Goal: Information Seeking & Learning: Find specific page/section

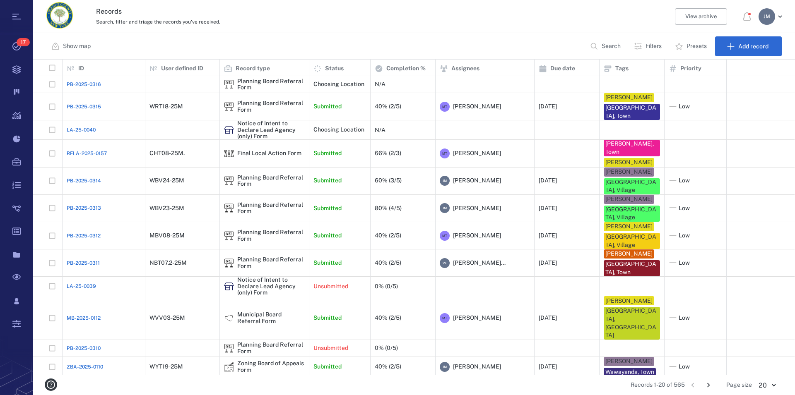
click at [506, 46] on p "Filters" at bounding box center [653, 46] width 16 height 8
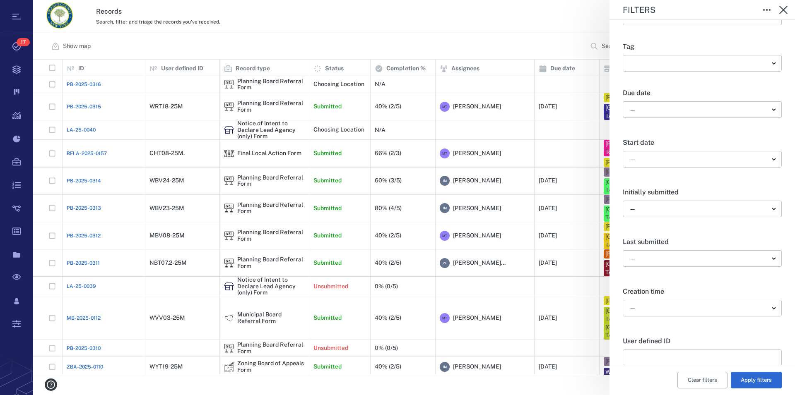
scroll to position [283, 0]
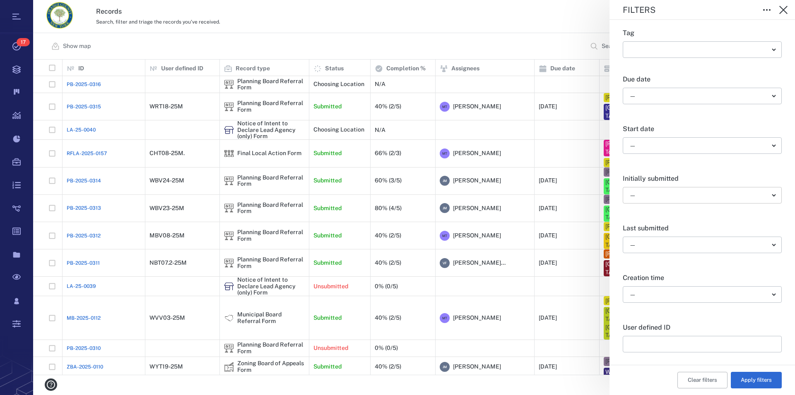
click at [506, 195] on body "Tasks 17 Records Boards Dashboard Reports Record types Guide steps Rules Form b…" at bounding box center [397, 197] width 795 height 395
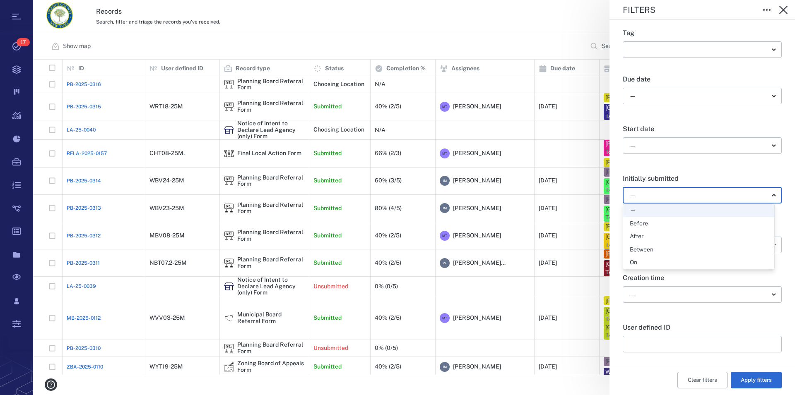
click at [506, 248] on div "Between" at bounding box center [642, 250] width 24 height 8
type input "*"
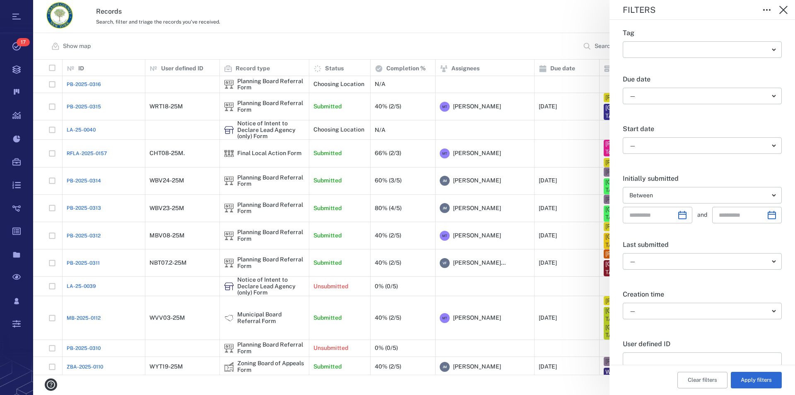
click at [506, 212] on icon "Choose date" at bounding box center [682, 215] width 10 height 10
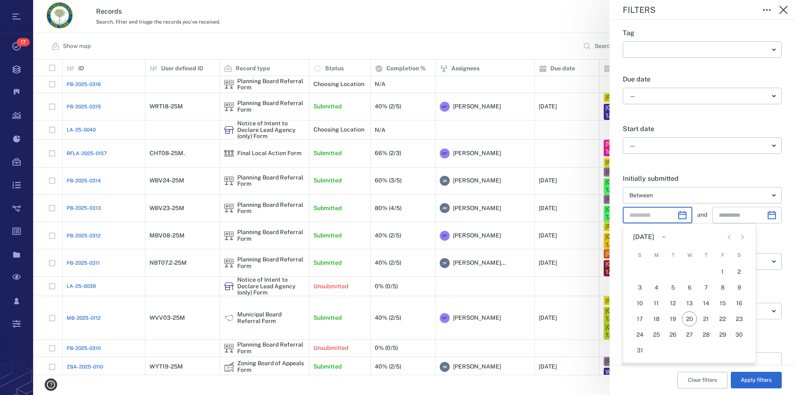
click at [506, 238] on icon "Previous month" at bounding box center [729, 237] width 10 height 10
click at [506, 271] on button "1" at bounding box center [672, 272] width 15 height 15
type input "**********"
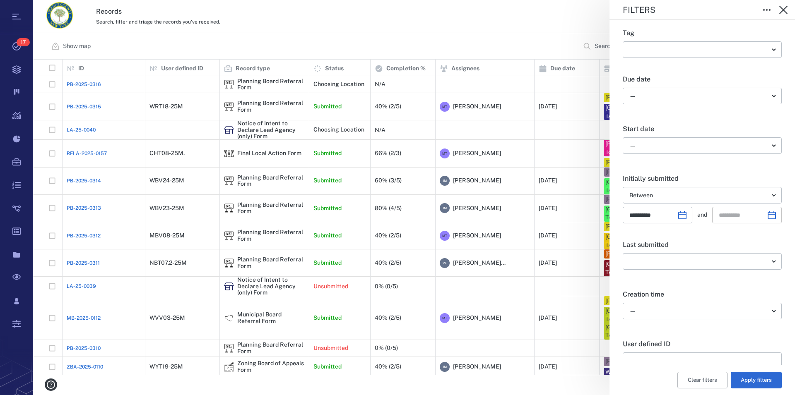
click at [506, 214] on icon "Choose date" at bounding box center [772, 215] width 10 height 10
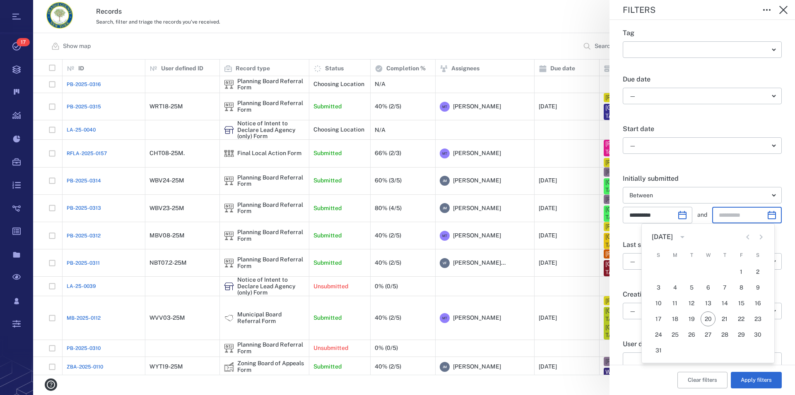
click at [506, 238] on icon "Previous month" at bounding box center [748, 237] width 10 height 10
click at [506, 336] on button "31" at bounding box center [724, 334] width 15 height 15
type input "**********"
click at [506, 369] on button "Apply filters" at bounding box center [756, 380] width 51 height 17
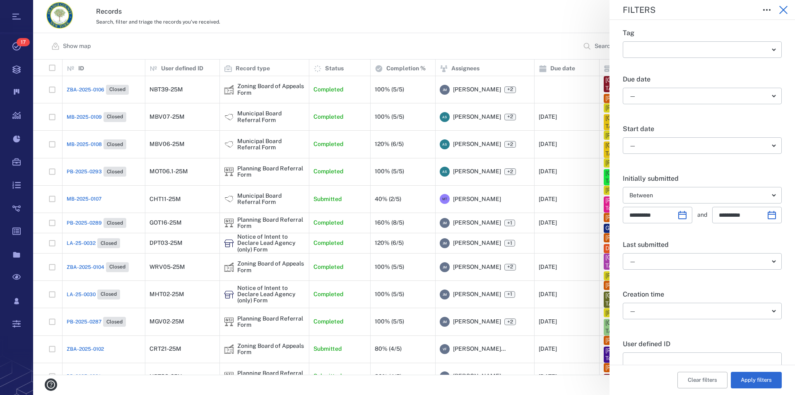
click at [506, 8] on icon "button" at bounding box center [783, 10] width 10 height 10
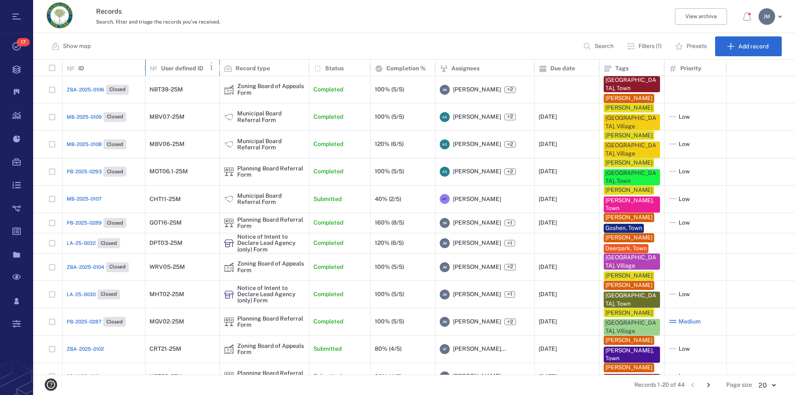
click at [190, 66] on p "User defined ID" at bounding box center [182, 69] width 42 height 8
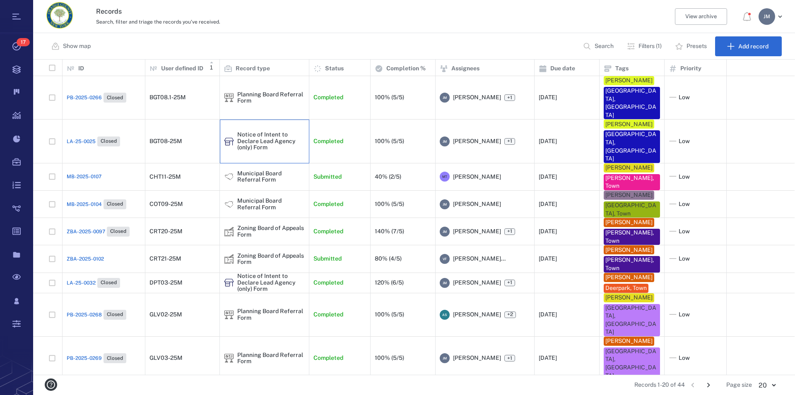
click at [252, 132] on div "Notice of Intent to Declare Lead Agency (only) Form" at bounding box center [270, 141] width 67 height 19
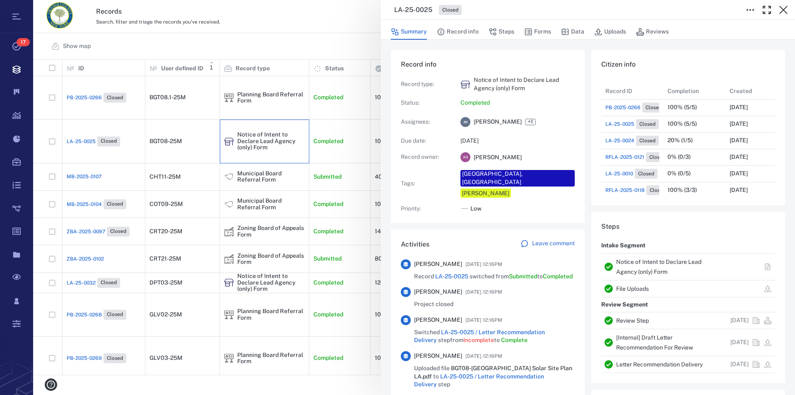
scroll to position [94, 0]
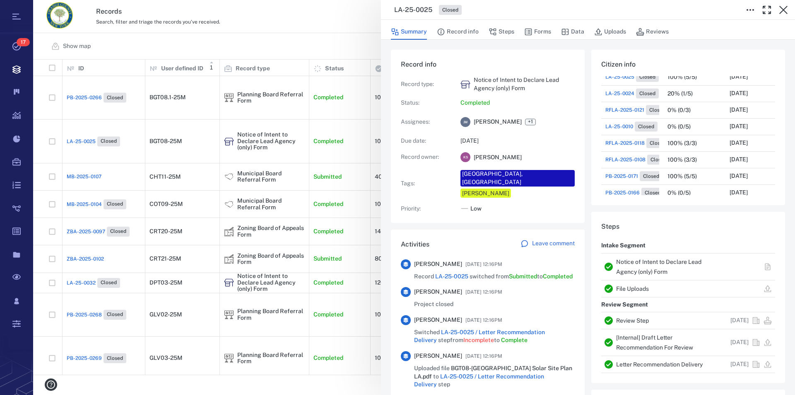
click at [506, 261] on link "Notice of Intent to Declare Lead Agency (only) Form" at bounding box center [658, 267] width 85 height 17
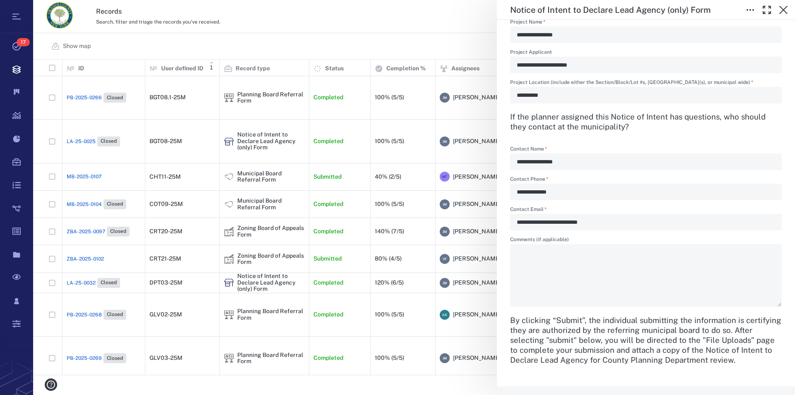
scroll to position [472, 0]
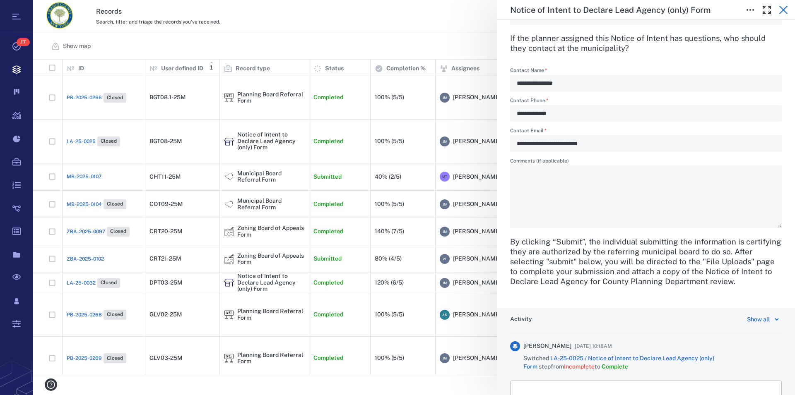
click at [506, 11] on icon "button" at bounding box center [783, 10] width 10 height 10
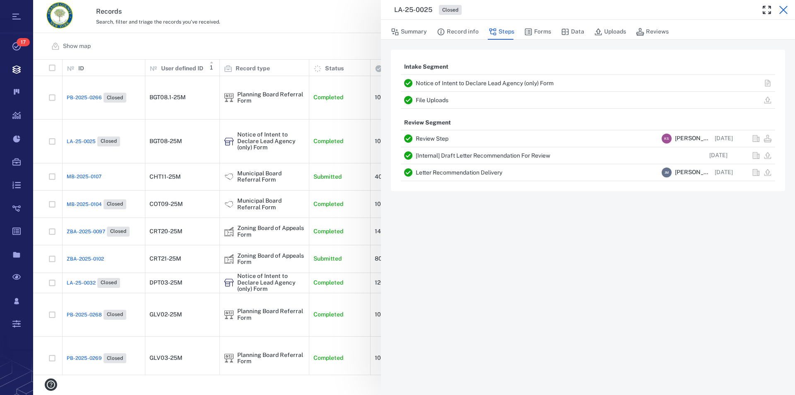
click at [506, 12] on icon "button" at bounding box center [783, 10] width 8 height 8
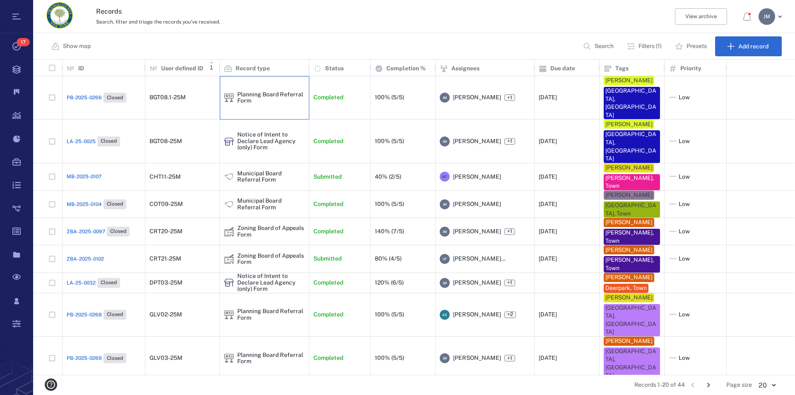
click at [266, 91] on div "Planning Board Referral Form" at bounding box center [270, 97] width 67 height 13
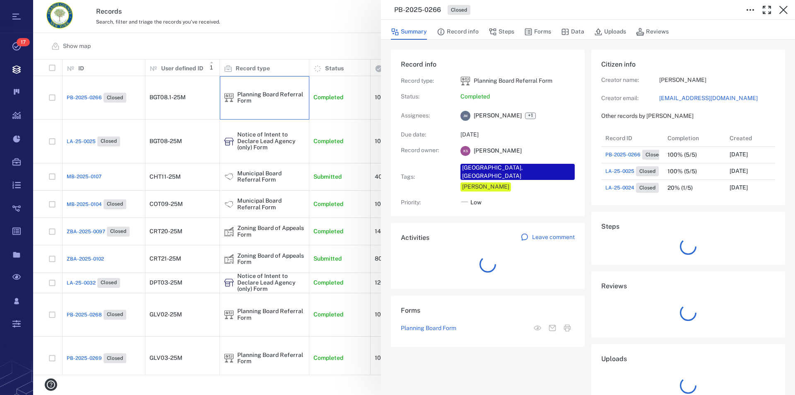
scroll to position [331, 156]
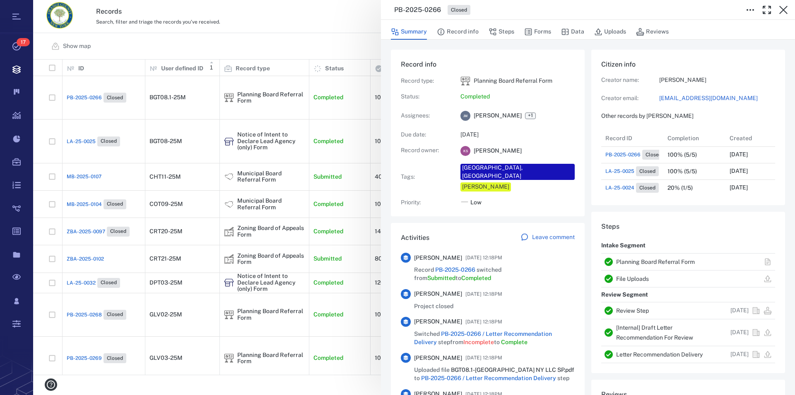
click at [506, 260] on link "Planning Board Referral Form" at bounding box center [655, 262] width 79 height 7
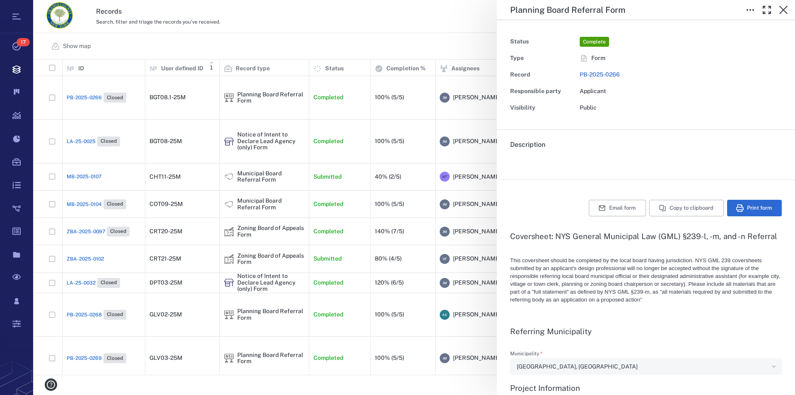
type textarea "*"
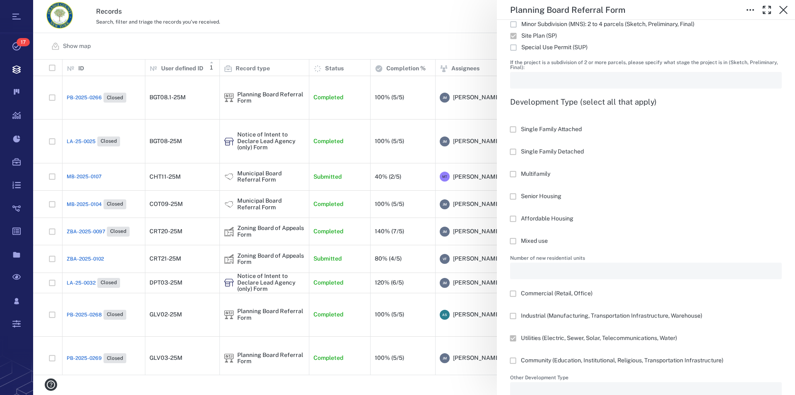
scroll to position [1085, 0]
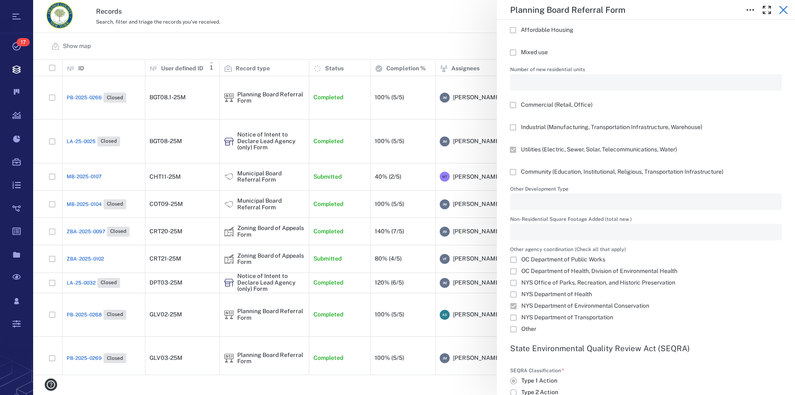
click at [506, 7] on icon "button" at bounding box center [783, 10] width 10 height 10
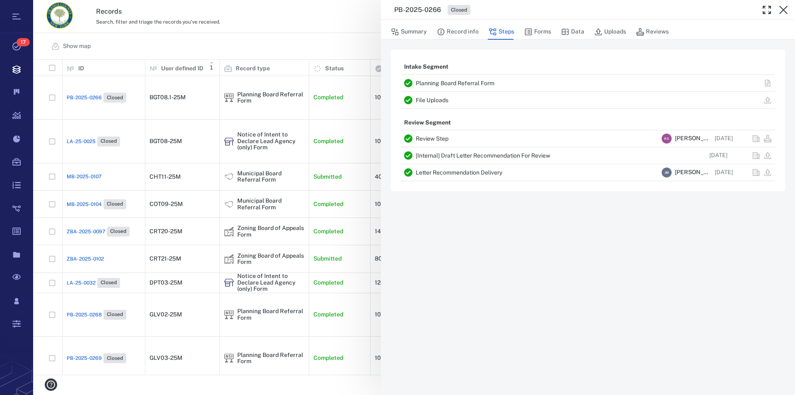
click at [440, 101] on link "File Uploads" at bounding box center [432, 100] width 33 height 7
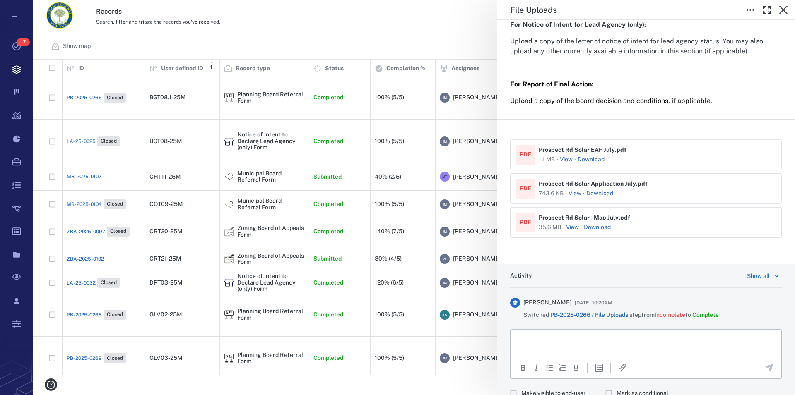
click at [506, 198] on button "View" at bounding box center [574, 194] width 13 height 8
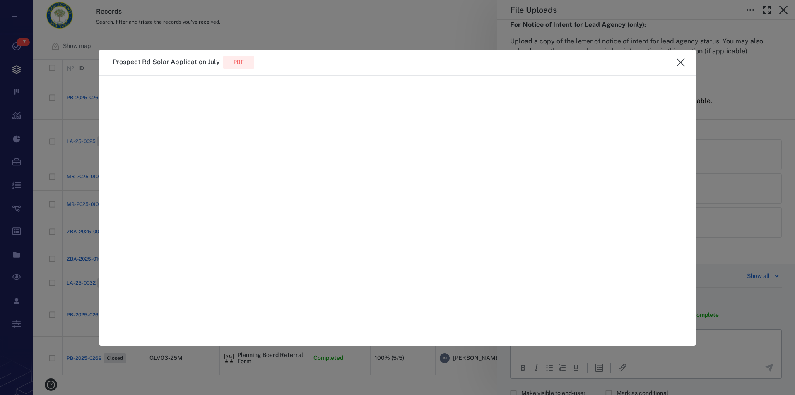
click at [506, 63] on icon "close" at bounding box center [681, 63] width 10 height 10
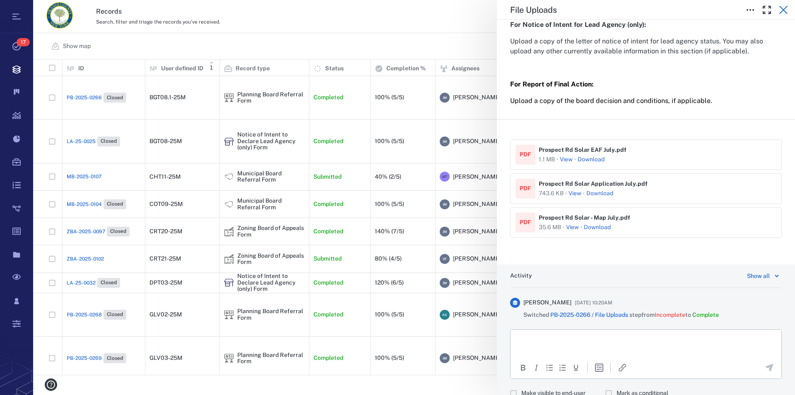
click at [506, 7] on icon "button" at bounding box center [783, 10] width 10 height 10
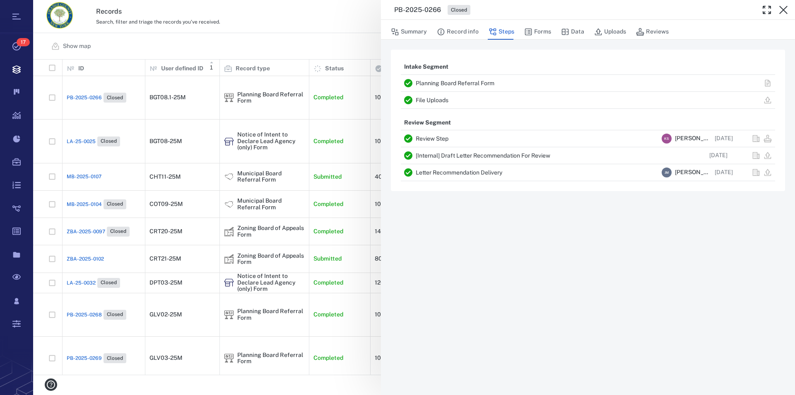
click at [506, 7] on icon "button" at bounding box center [783, 10] width 10 height 10
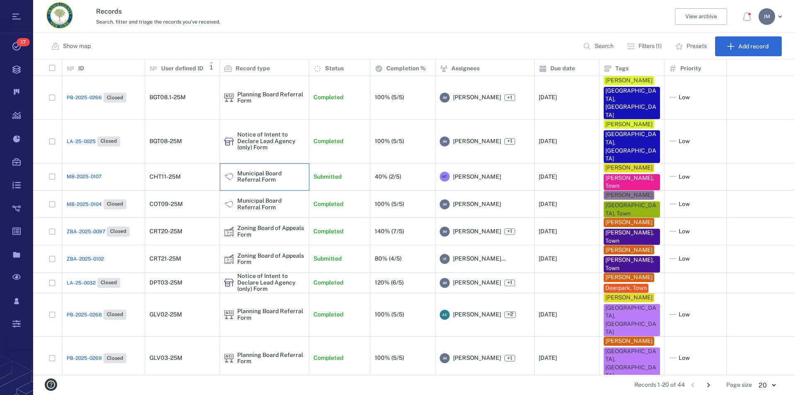
click at [242, 171] on div "Municipal Board Referral Form" at bounding box center [270, 177] width 67 height 13
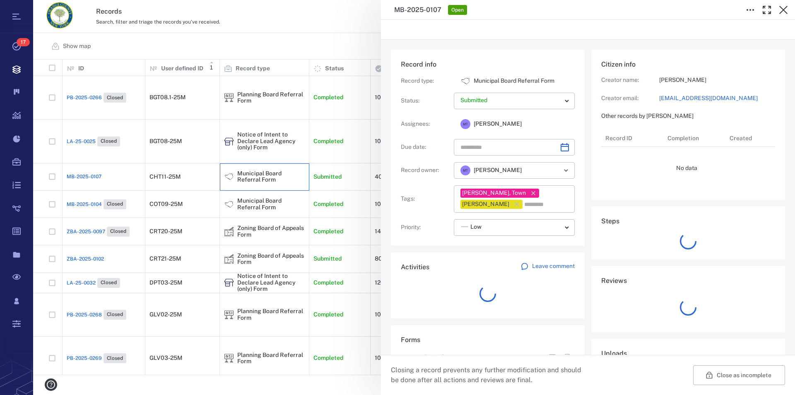
type input "**********"
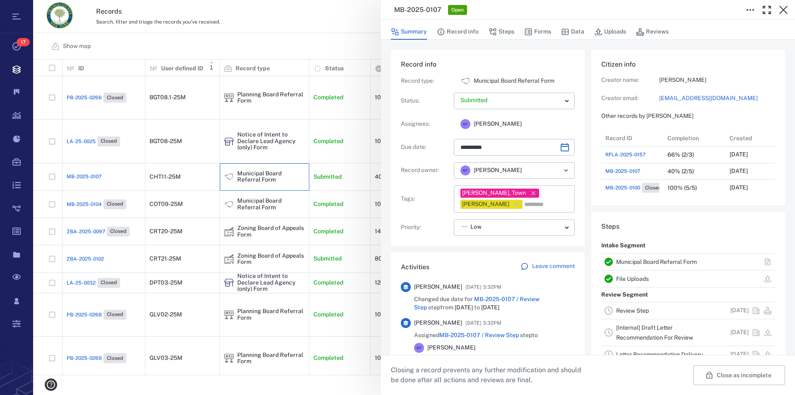
scroll to position [431, 156]
click at [506, 262] on link "Municipal Board Referral Form" at bounding box center [656, 262] width 81 height 7
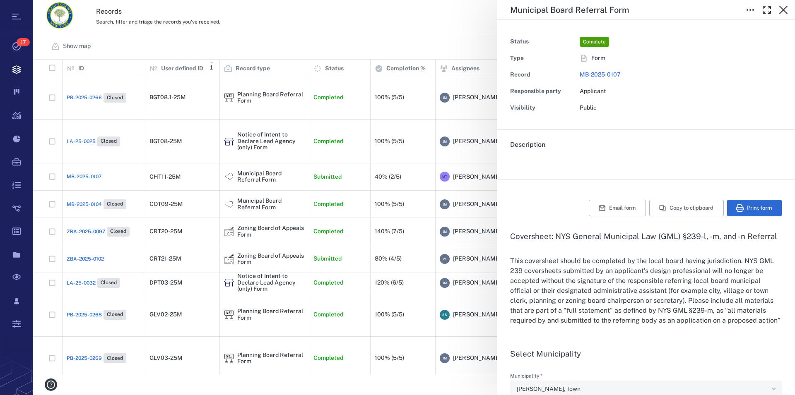
type input "**********"
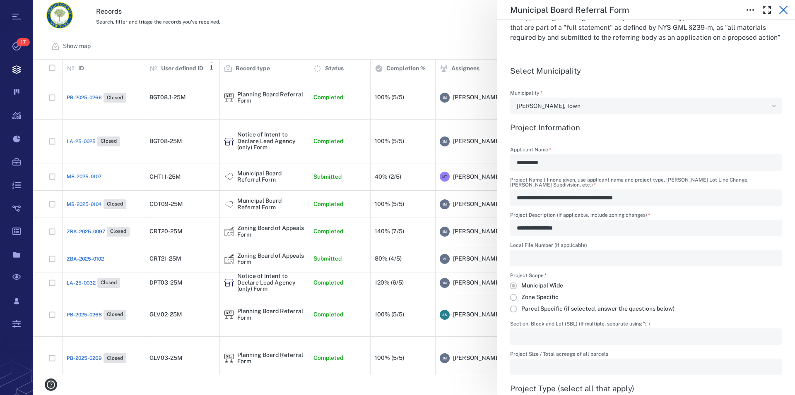
click at [506, 8] on icon "button" at bounding box center [783, 10] width 10 height 10
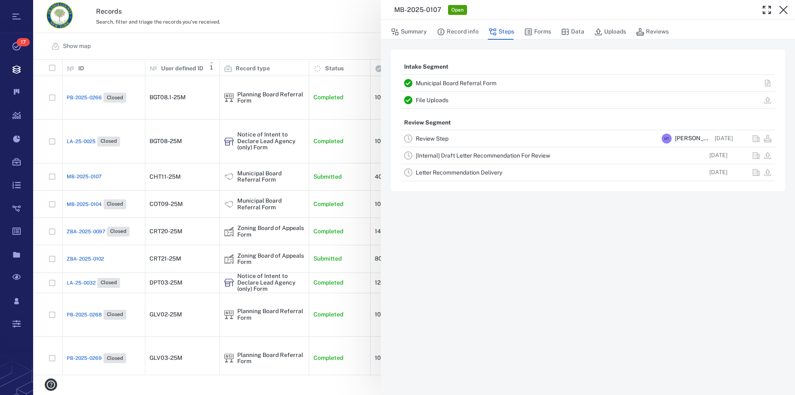
click at [506, 8] on icon "button" at bounding box center [783, 10] width 10 height 10
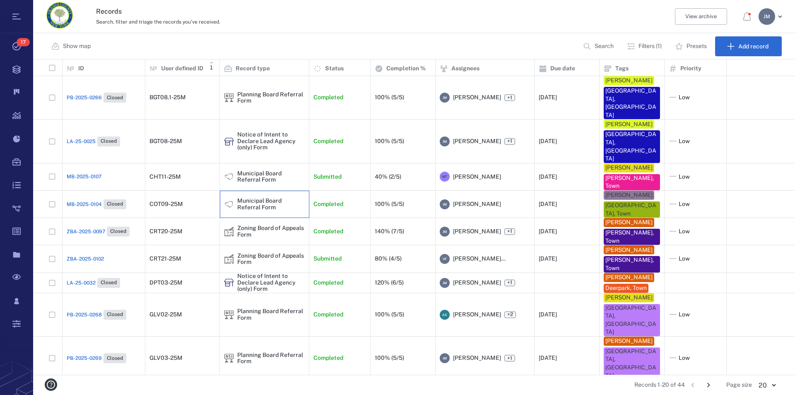
click at [271, 198] on div "Municipal Board Referral Form" at bounding box center [270, 204] width 67 height 13
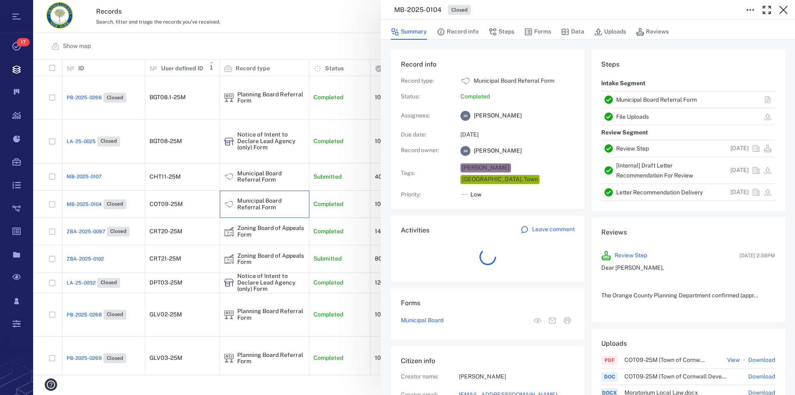
scroll to position [7, 8]
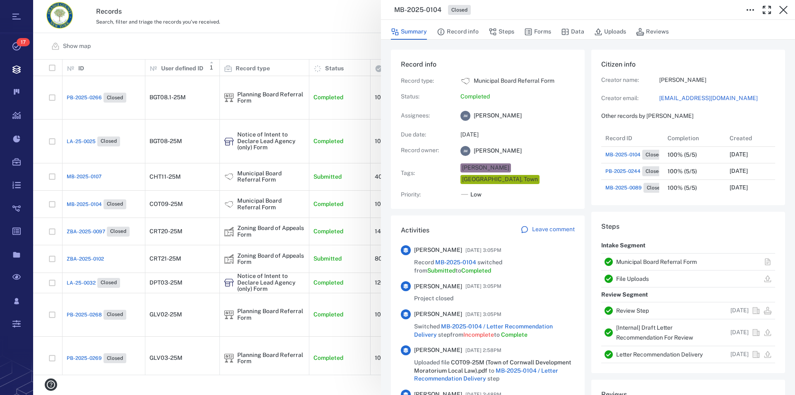
click at [506, 261] on link "Municipal Board Referral Form" at bounding box center [656, 262] width 81 height 7
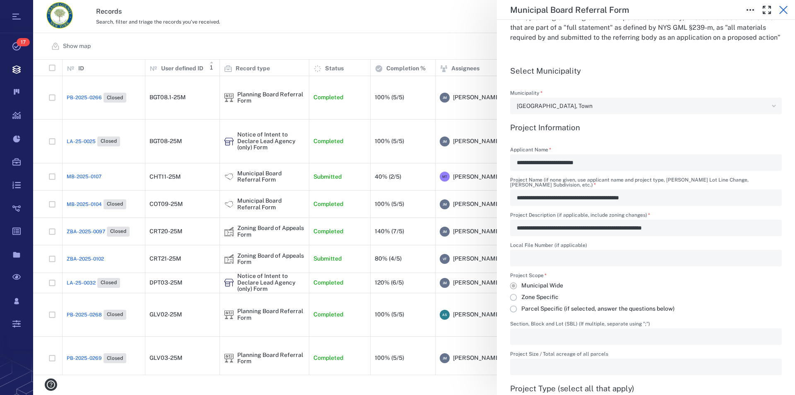
click at [506, 11] on icon "button" at bounding box center [783, 10] width 10 height 10
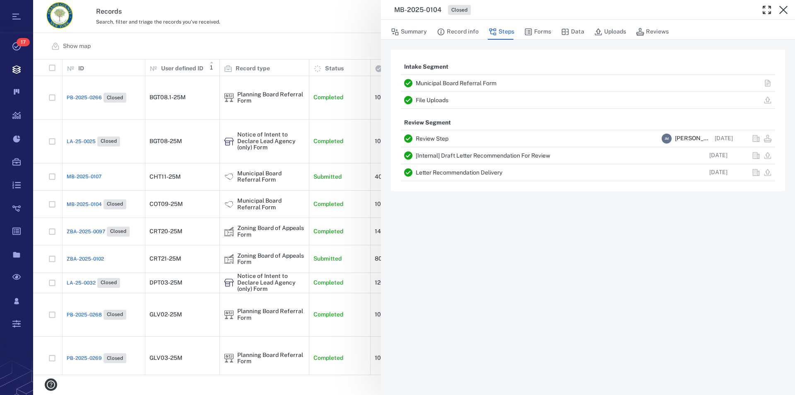
click at [506, 11] on icon "button" at bounding box center [783, 10] width 10 height 10
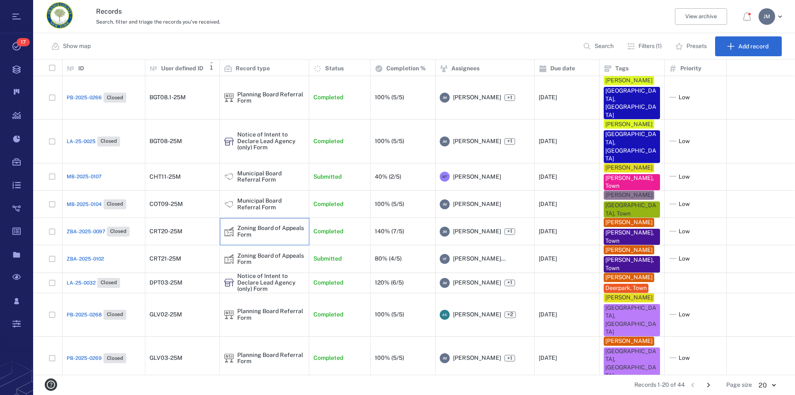
click at [250, 225] on div "Zoning Board of Appeals Form" at bounding box center [270, 231] width 67 height 13
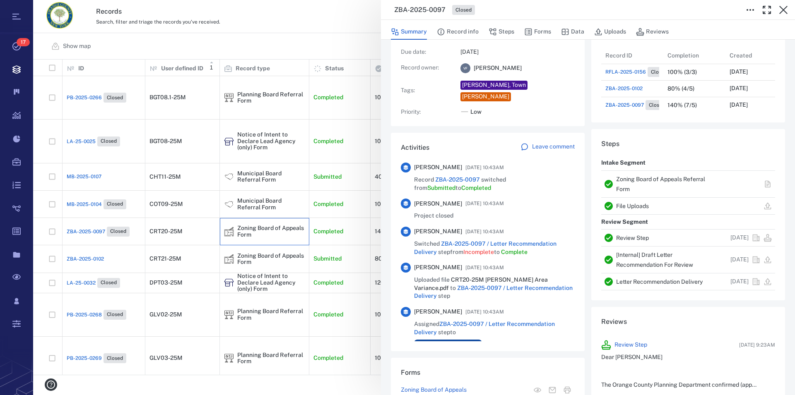
scroll to position [142, 0]
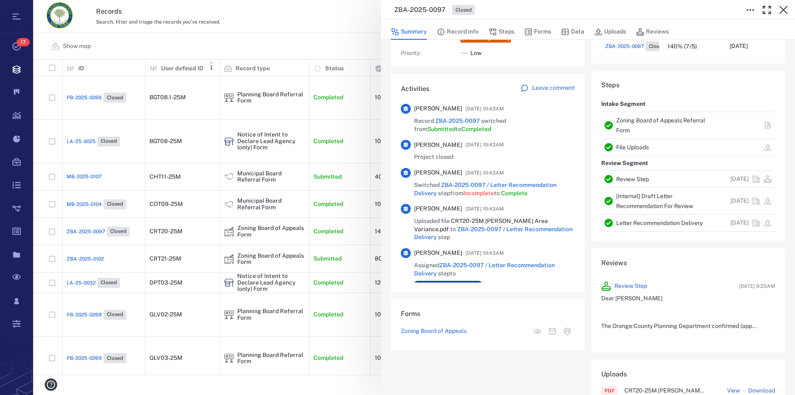
click at [506, 122] on link "Zoning Board of Appeals Referral Form" at bounding box center [660, 125] width 89 height 17
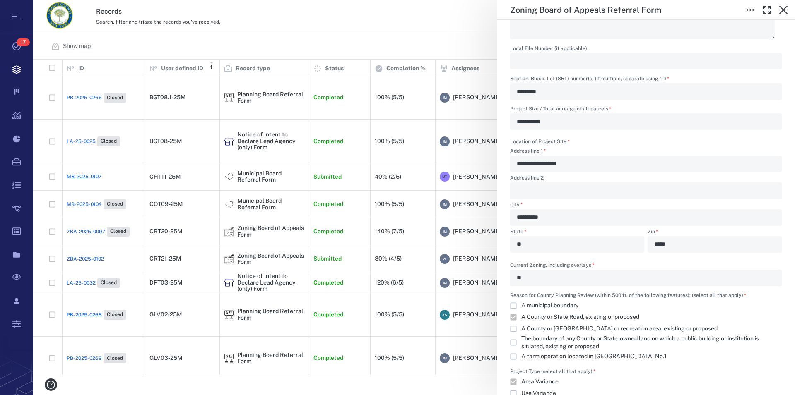
scroll to position [661, 0]
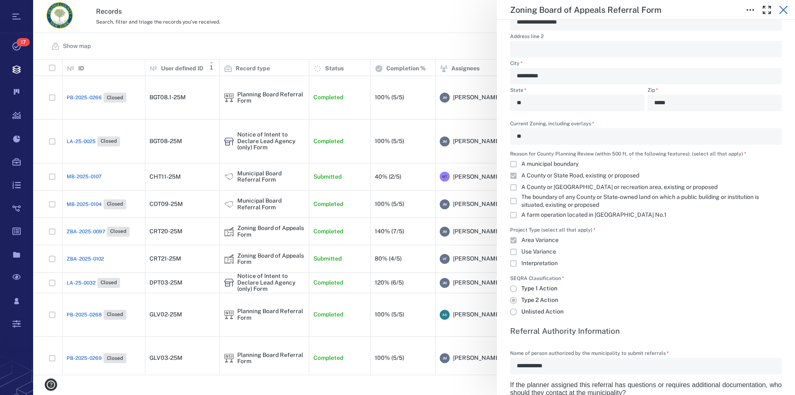
click at [506, 12] on icon "button" at bounding box center [783, 10] width 10 height 10
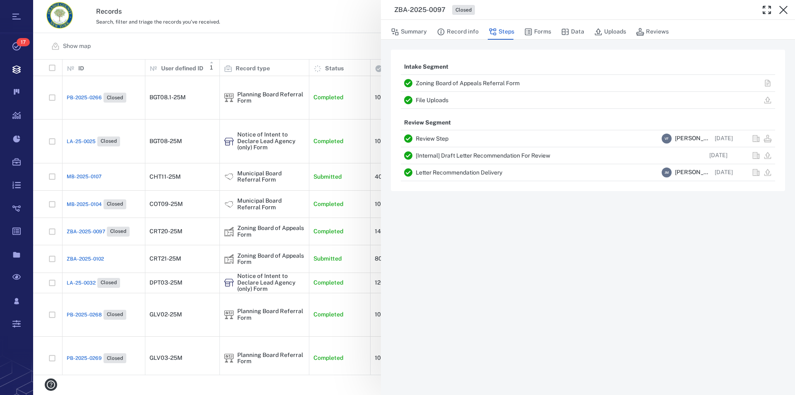
click at [506, 13] on div "ZBA-2025-0097 Closed" at bounding box center [588, 10] width 414 height 20
click at [506, 13] on icon "button" at bounding box center [783, 10] width 10 height 10
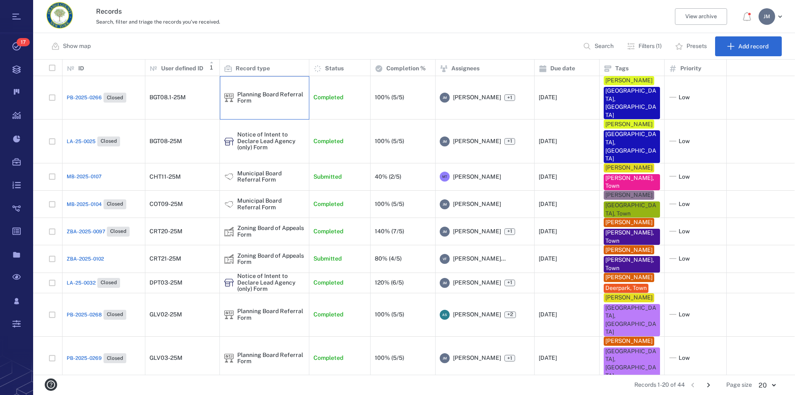
click at [265, 91] on div "Planning Board Referral Form" at bounding box center [270, 97] width 67 height 13
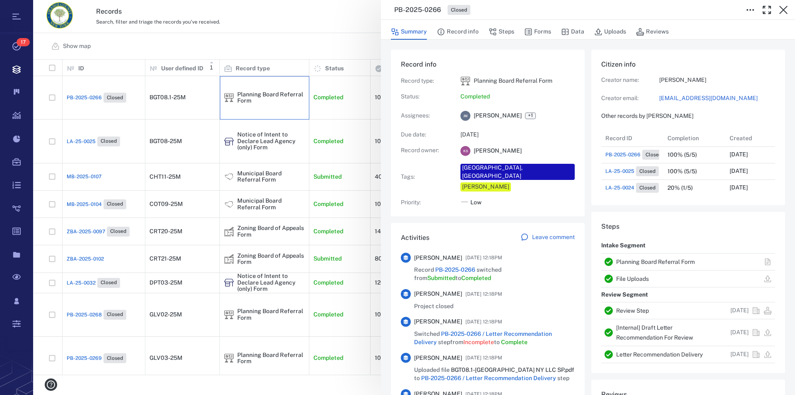
scroll to position [331, 156]
click at [506, 261] on link "Planning Board Referral Form" at bounding box center [655, 262] width 79 height 7
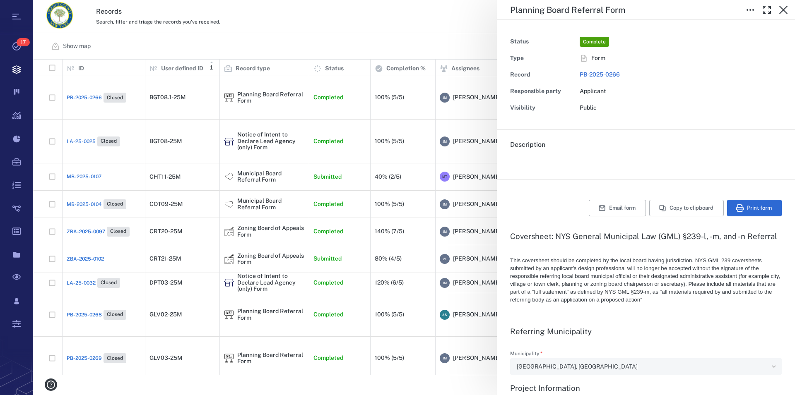
type textarea "*"
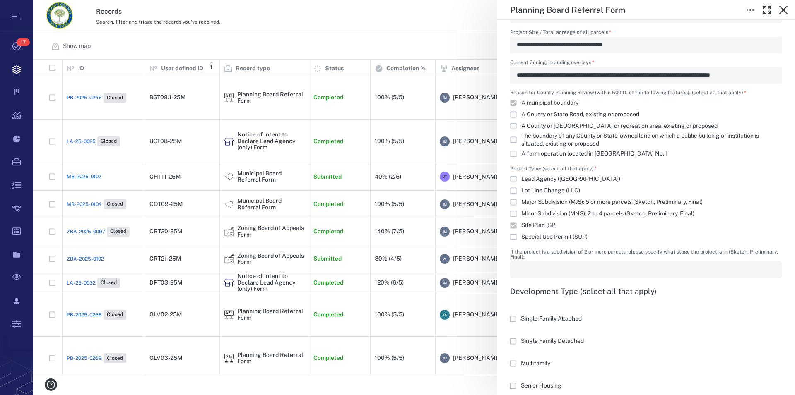
scroll to position [708, 0]
click at [506, 11] on icon "button" at bounding box center [783, 10] width 8 height 8
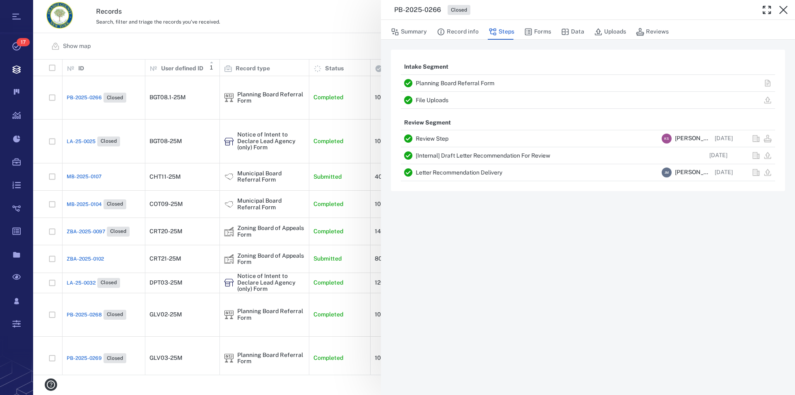
click at [506, 11] on icon "button" at bounding box center [783, 10] width 8 height 8
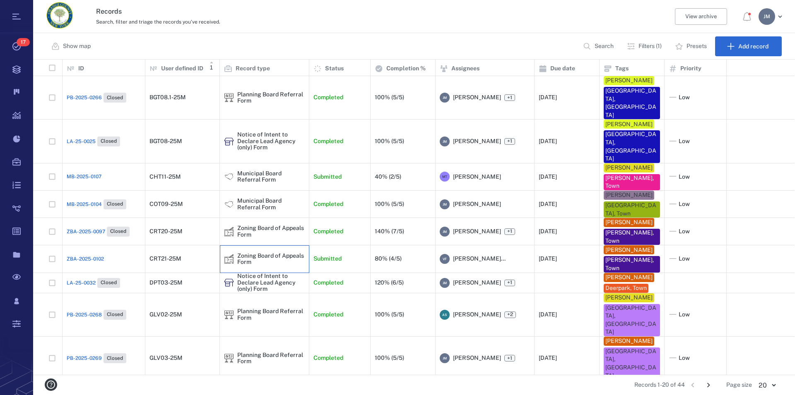
click at [257, 253] on div "Zoning Board of Appeals Form" at bounding box center [270, 259] width 67 height 13
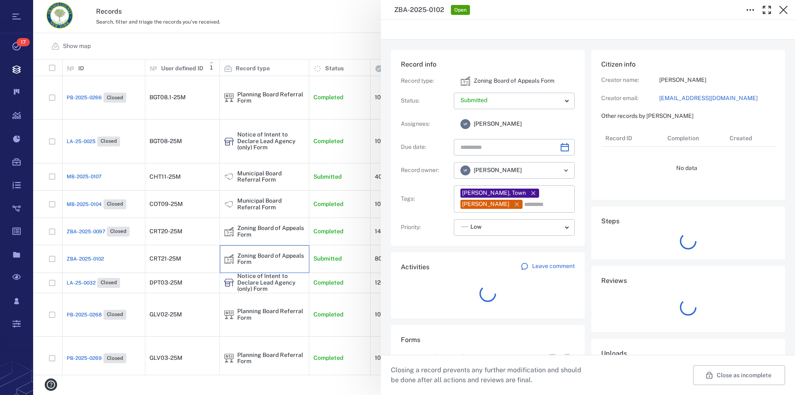
type input "**********"
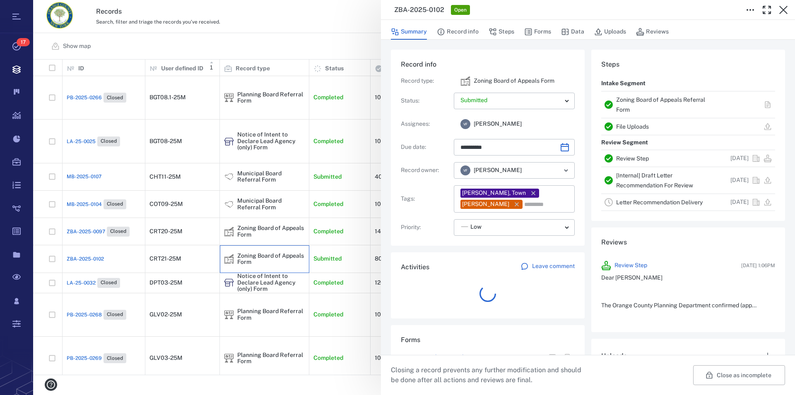
scroll to position [7, 7]
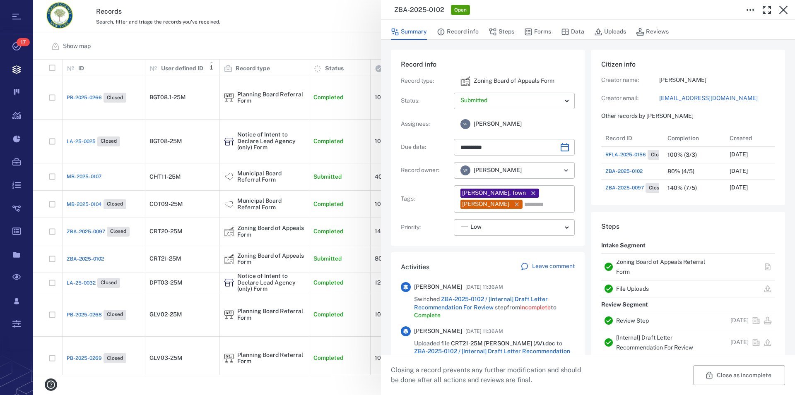
click at [506, 259] on link "Zoning Board of Appeals Referral Form" at bounding box center [660, 267] width 89 height 17
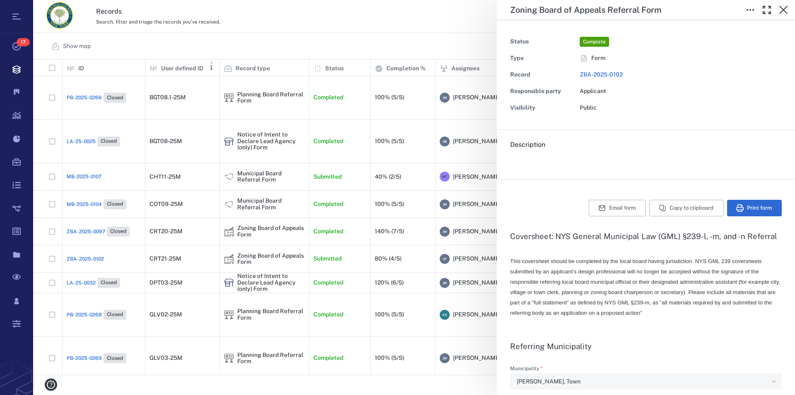
type textarea "*"
type input "**********"
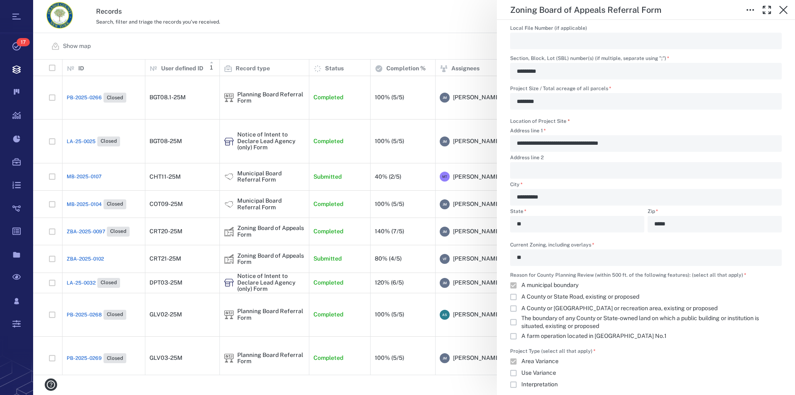
scroll to position [566, 0]
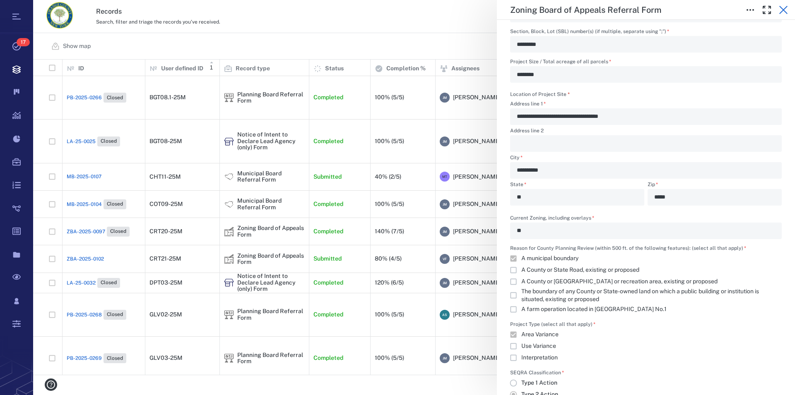
click at [506, 9] on icon "button" at bounding box center [783, 10] width 10 height 10
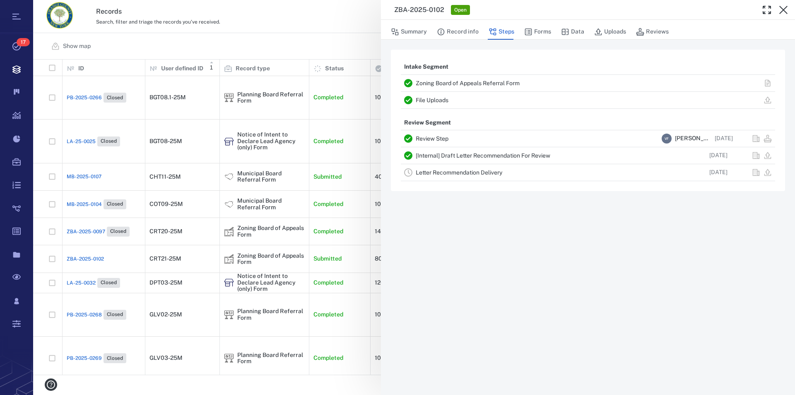
click at [506, 9] on icon "button" at bounding box center [783, 10] width 10 height 10
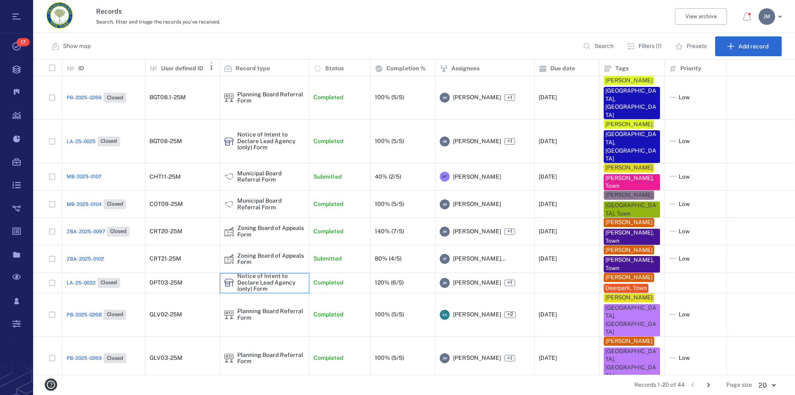
click at [270, 273] on div "Notice of Intent to Declare Lead Agency (only) Form" at bounding box center [270, 282] width 67 height 19
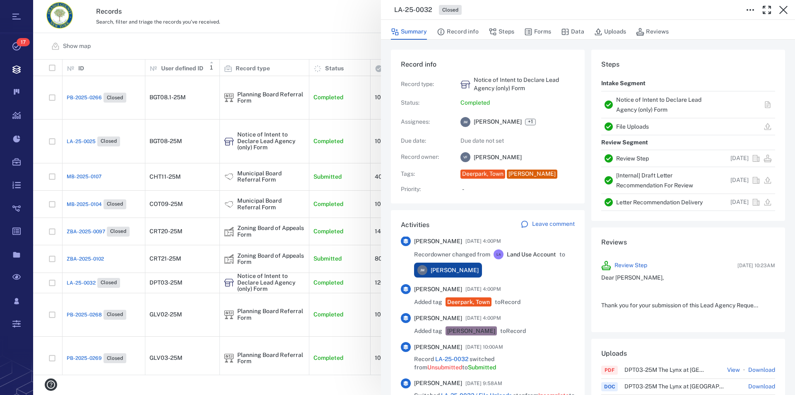
click at [506, 100] on link "Notice of Intent to Declare Lead Agency (only) Form" at bounding box center [658, 104] width 85 height 17
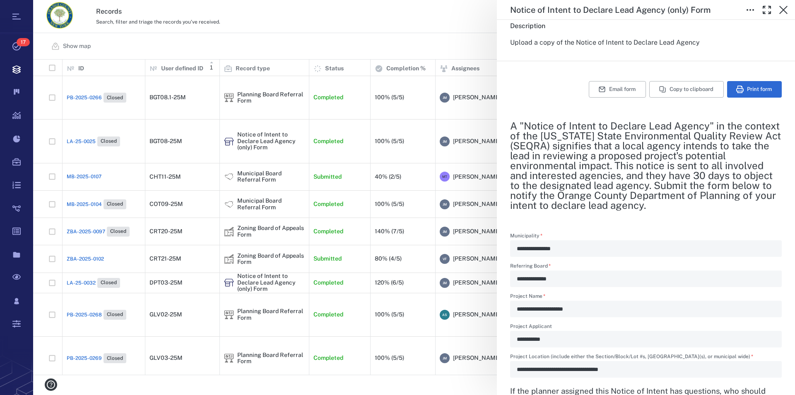
scroll to position [132, 0]
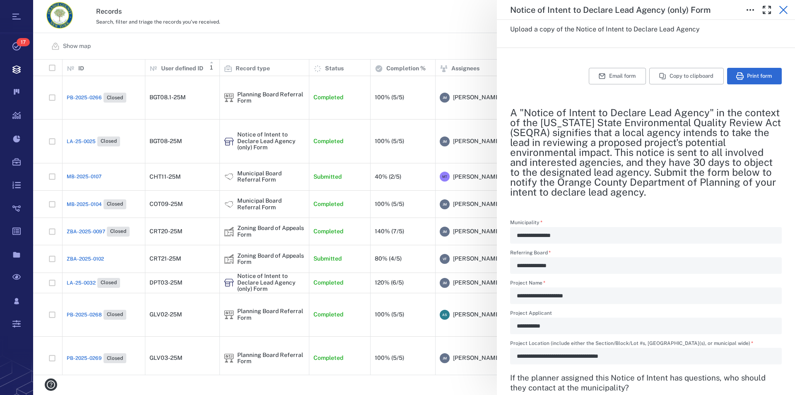
click at [506, 11] on icon "button" at bounding box center [783, 10] width 8 height 8
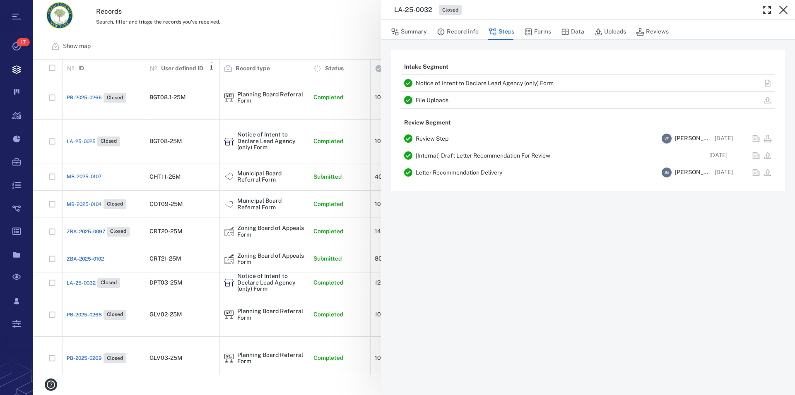
click at [438, 101] on link "File Uploads" at bounding box center [432, 100] width 33 height 7
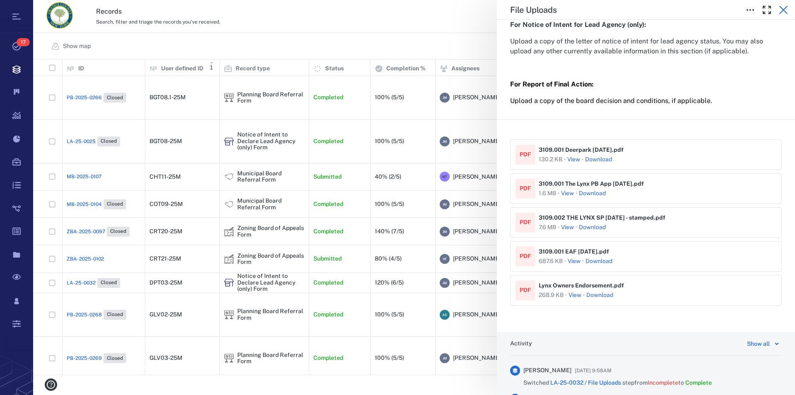
click at [506, 13] on icon "button" at bounding box center [783, 10] width 10 height 10
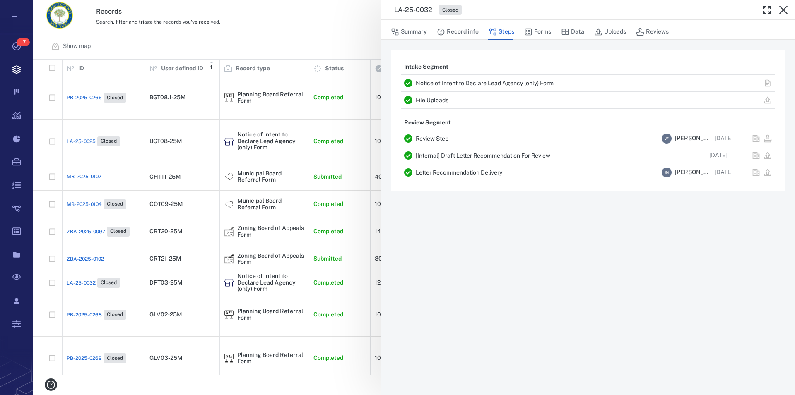
click at [506, 13] on icon "button" at bounding box center [783, 10] width 10 height 10
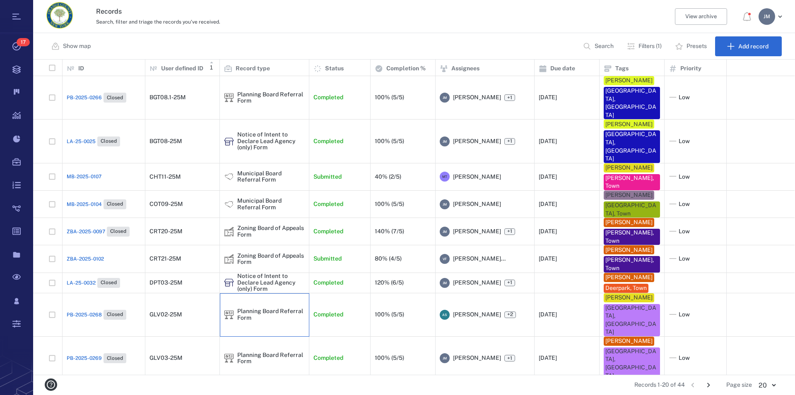
click at [259, 308] on div "Planning Board Referral Form" at bounding box center [270, 314] width 67 height 13
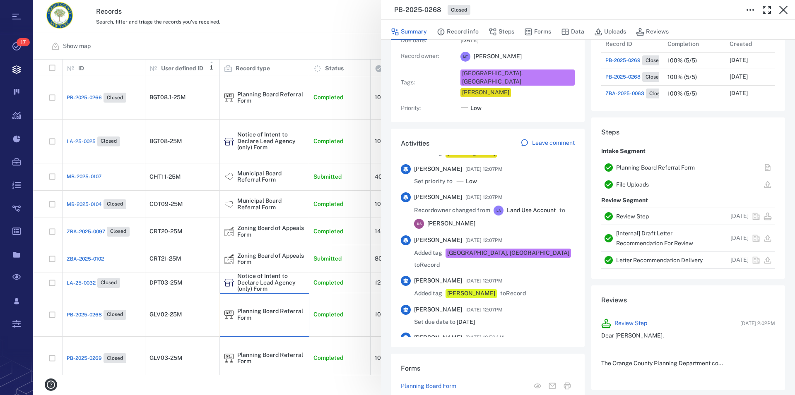
scroll to position [708, 0]
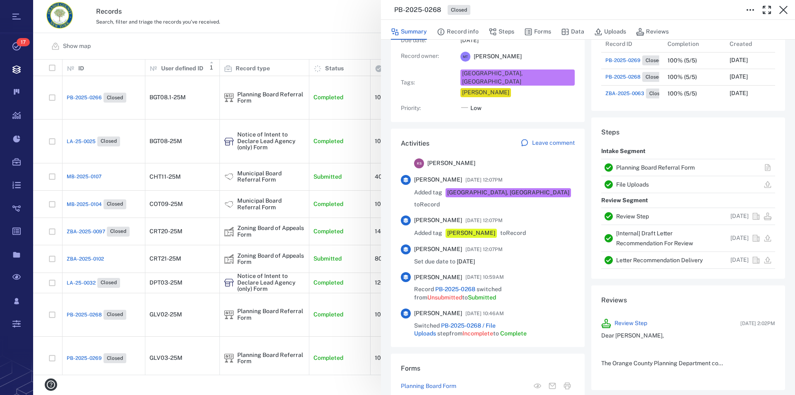
click at [506, 167] on link "Planning Board Referral Form" at bounding box center [655, 167] width 79 height 7
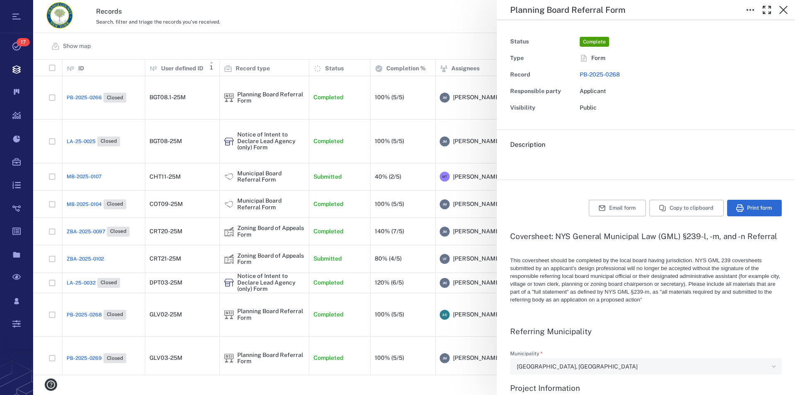
type textarea "*"
type input "**********"
type textarea "*"
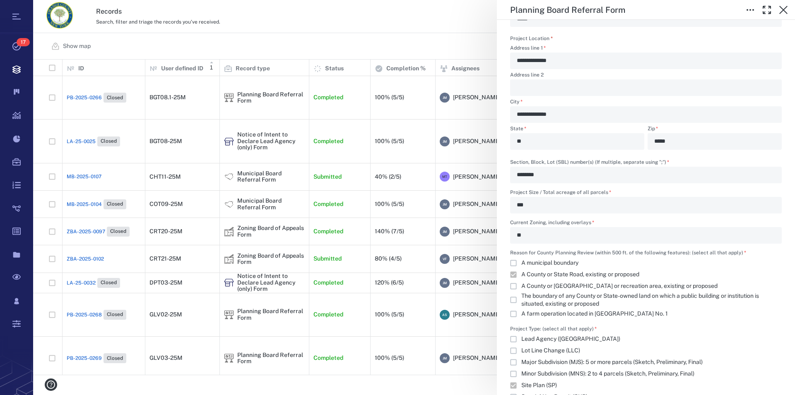
scroll to position [614, 0]
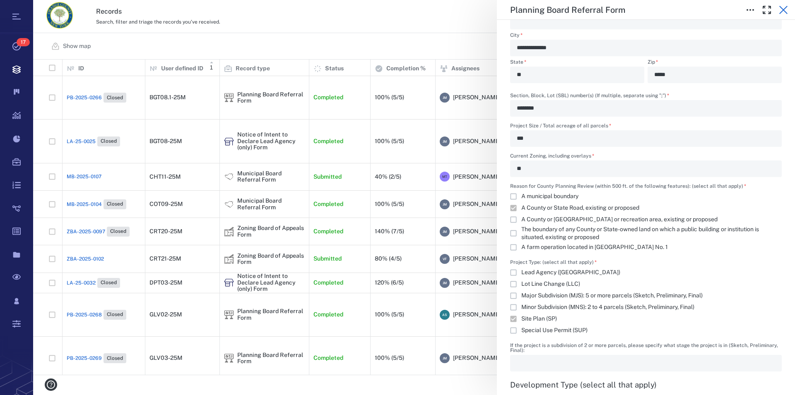
click at [506, 13] on icon "button" at bounding box center [783, 10] width 10 height 10
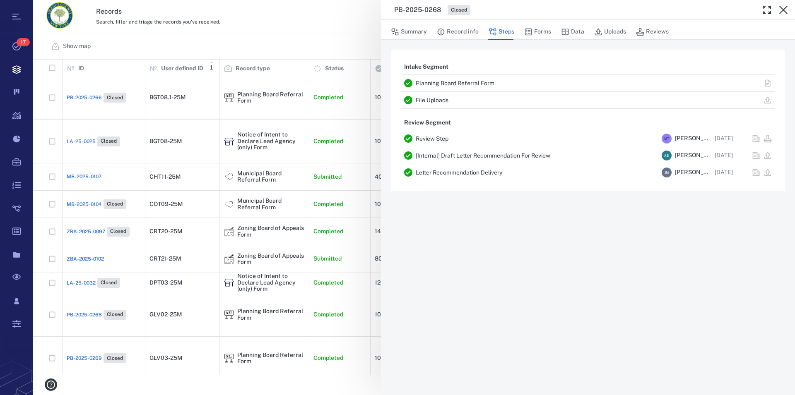
click at [506, 13] on icon "button" at bounding box center [783, 10] width 10 height 10
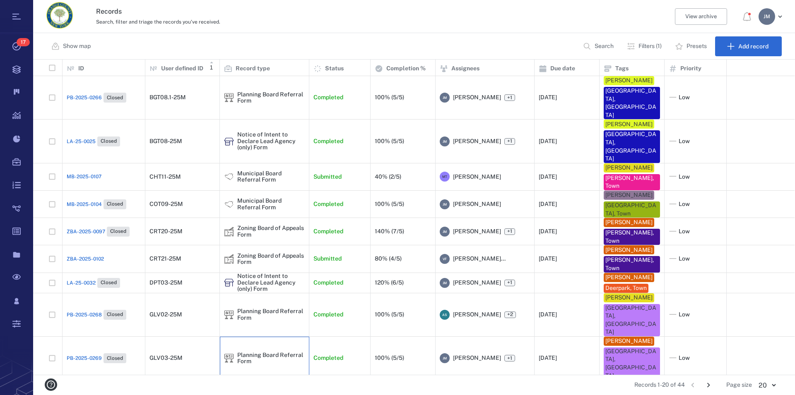
click at [259, 352] on div "Planning Board Referral Form" at bounding box center [270, 358] width 67 height 13
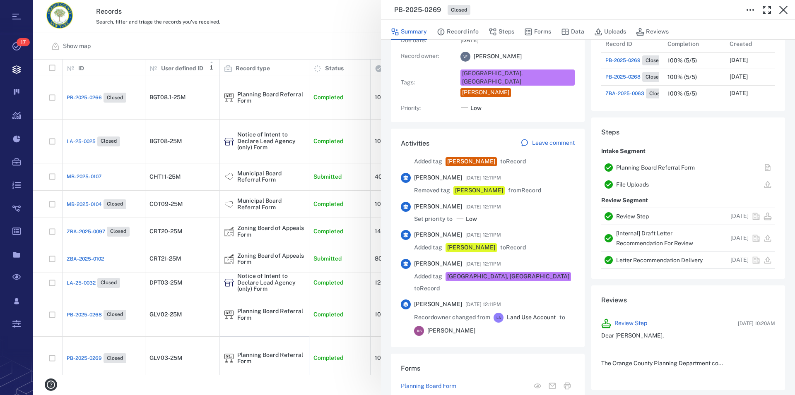
scroll to position [614, 0]
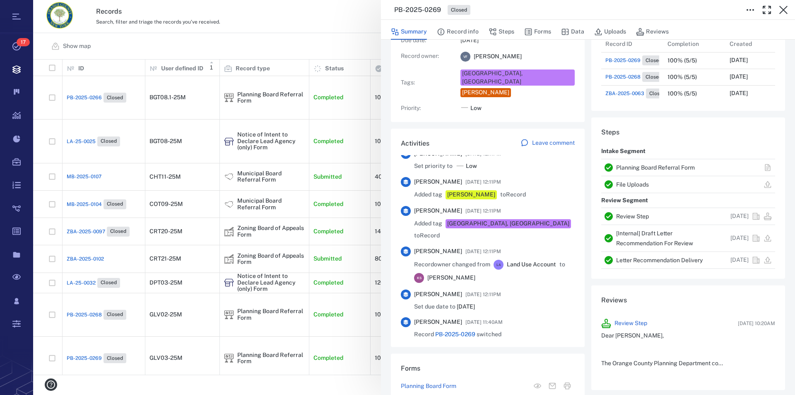
click at [506, 166] on link "Planning Board Referral Form" at bounding box center [655, 167] width 79 height 7
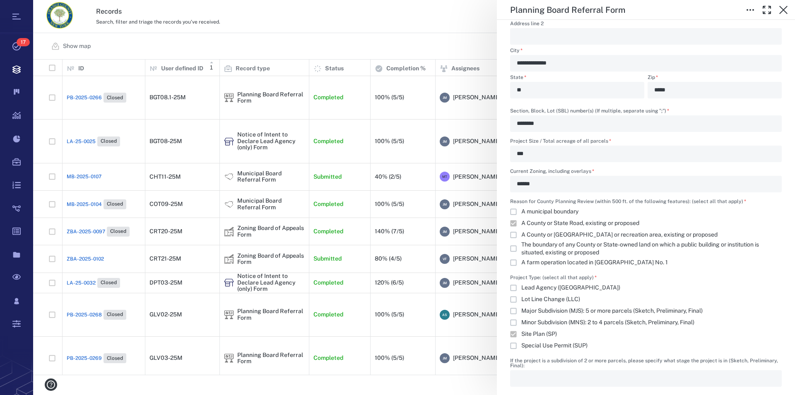
scroll to position [614, 0]
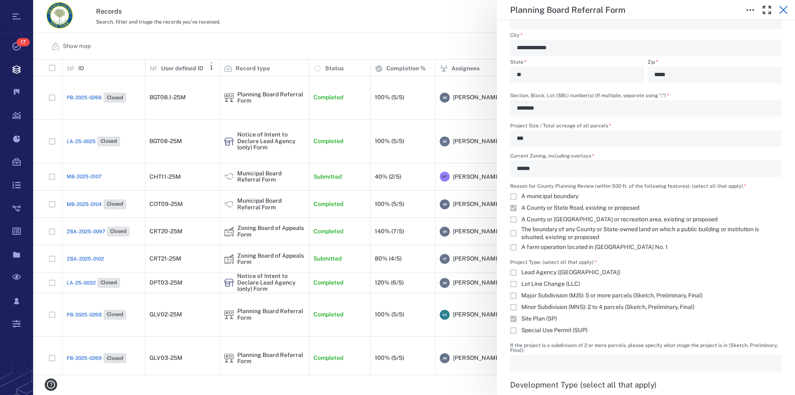
click at [506, 10] on icon "button" at bounding box center [783, 10] width 10 height 10
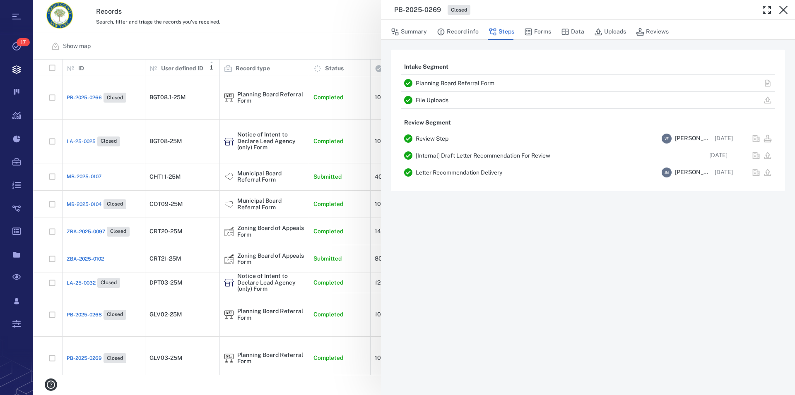
click at [506, 10] on icon "button" at bounding box center [783, 10] width 10 height 10
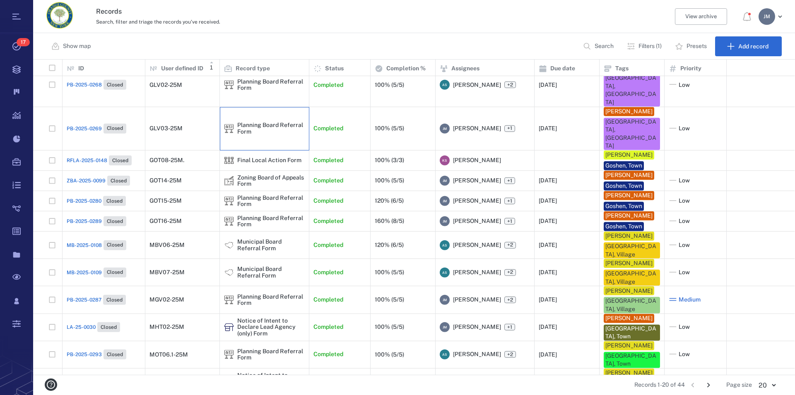
scroll to position [151, 0]
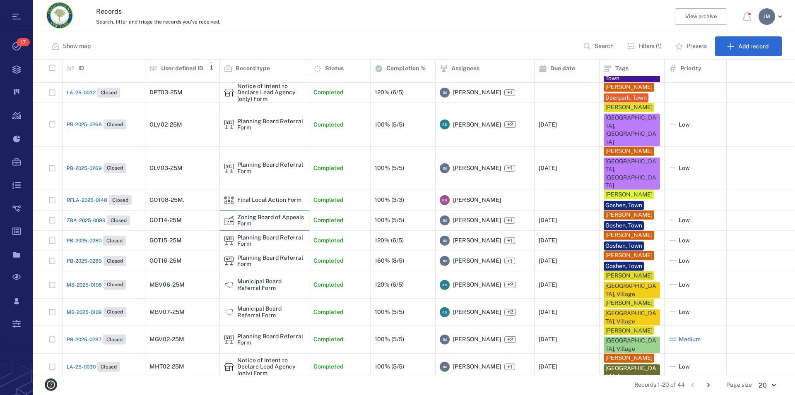
click at [236, 214] on div "Zoning Board of Appeals Form" at bounding box center [264, 220] width 81 height 13
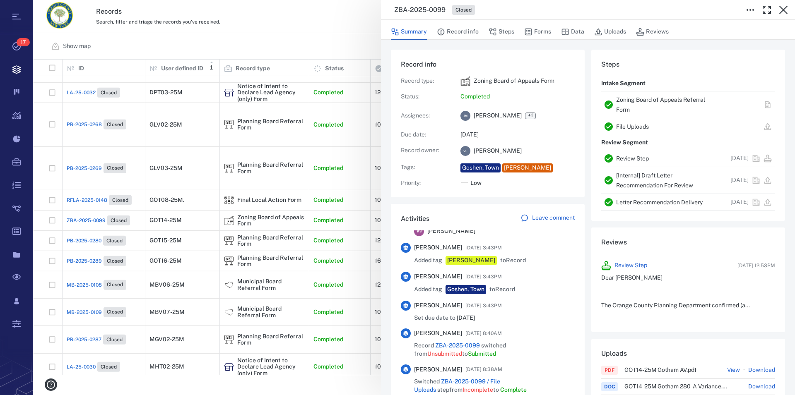
click at [506, 101] on link "Zoning Board of Appeals Referral Form" at bounding box center [660, 104] width 89 height 17
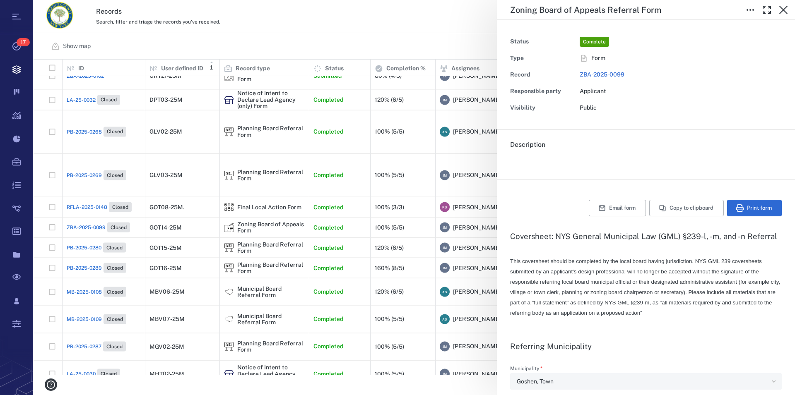
type textarea "*"
type input "**********"
type textarea "*"
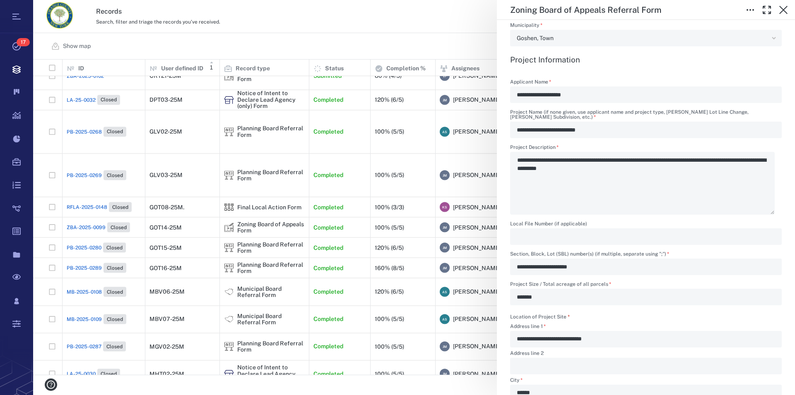
scroll to position [330, 0]
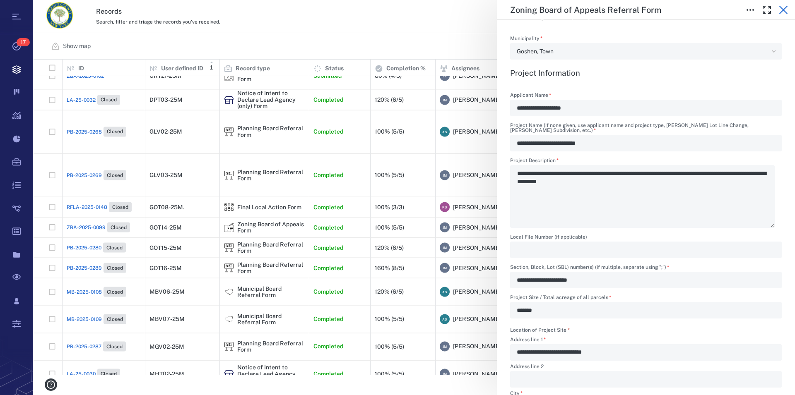
click at [506, 10] on icon "button" at bounding box center [783, 10] width 10 height 10
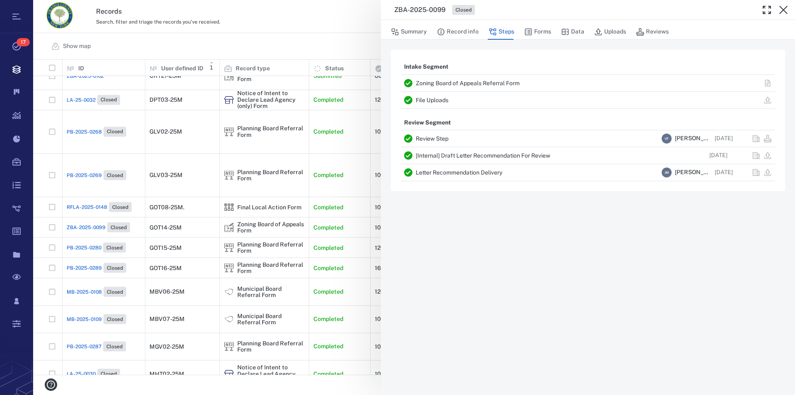
click at [506, 10] on icon "button" at bounding box center [783, 10] width 10 height 10
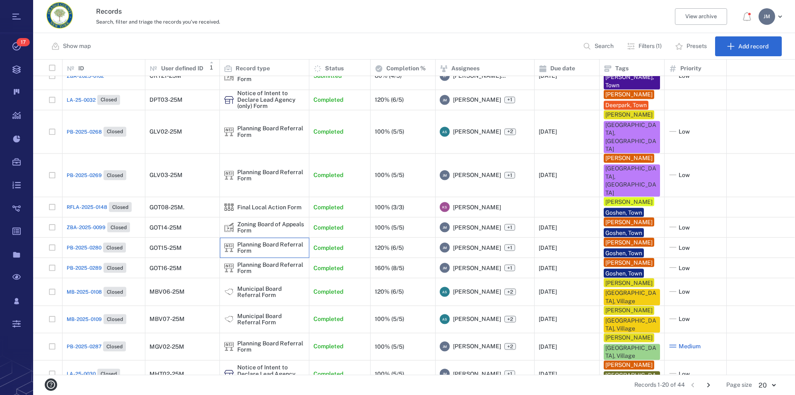
click at [250, 242] on div "Planning Board Referral Form" at bounding box center [270, 248] width 67 height 13
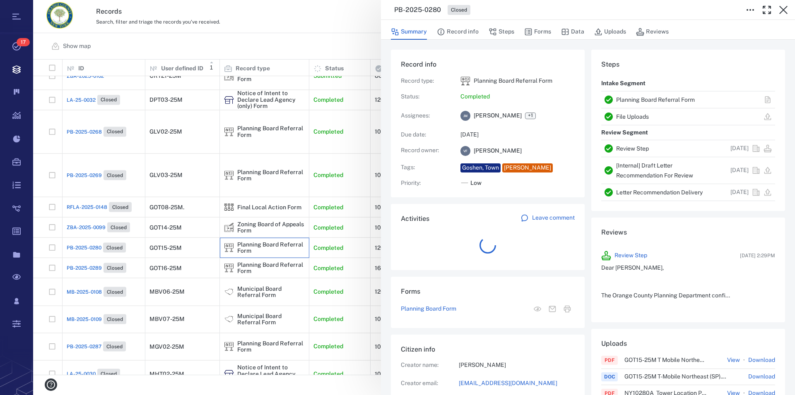
scroll to position [431, 156]
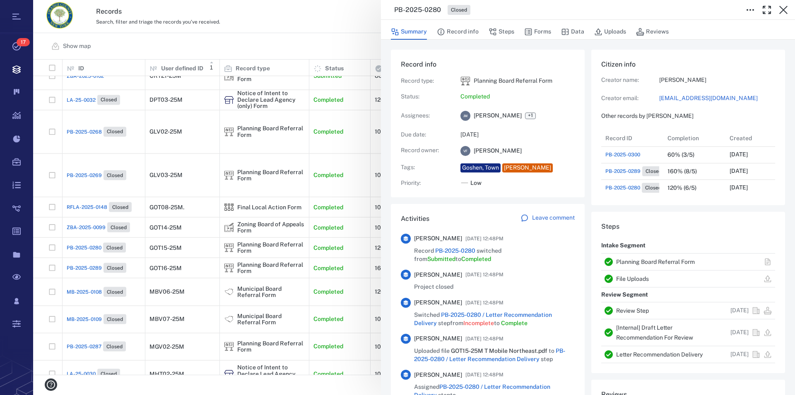
click at [506, 261] on link "Planning Board Referral Form" at bounding box center [655, 262] width 79 height 7
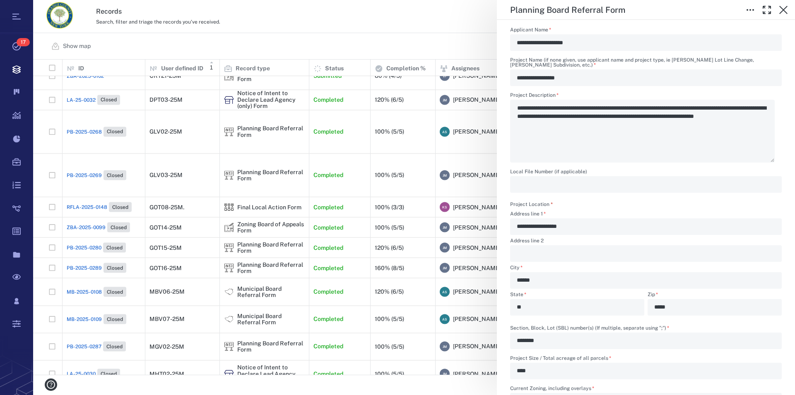
scroll to position [378, 0]
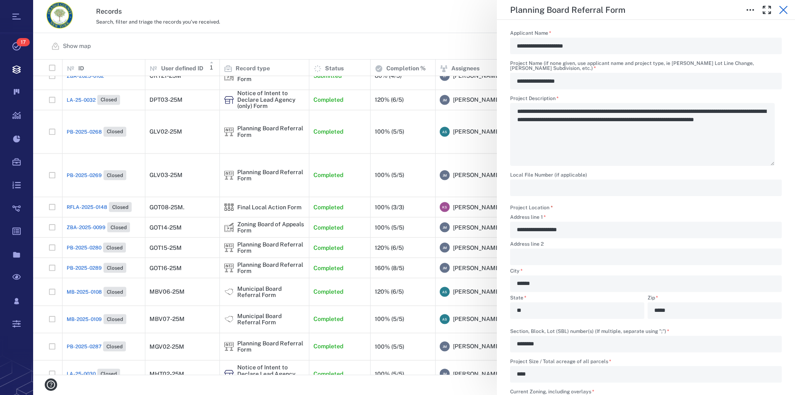
click at [506, 5] on icon "button" at bounding box center [783, 10] width 10 height 10
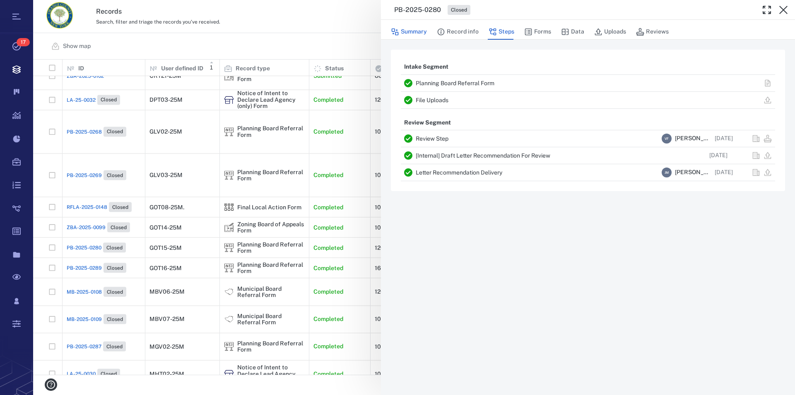
click at [402, 34] on button "Summary" at bounding box center [409, 32] width 36 height 16
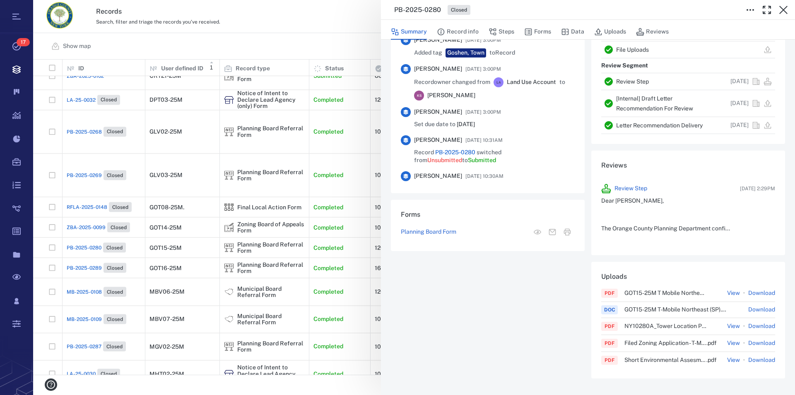
scroll to position [708, 0]
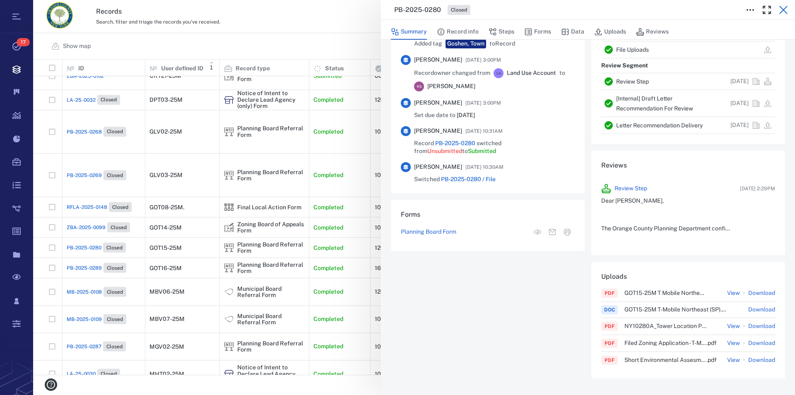
click at [506, 7] on icon "button" at bounding box center [783, 10] width 10 height 10
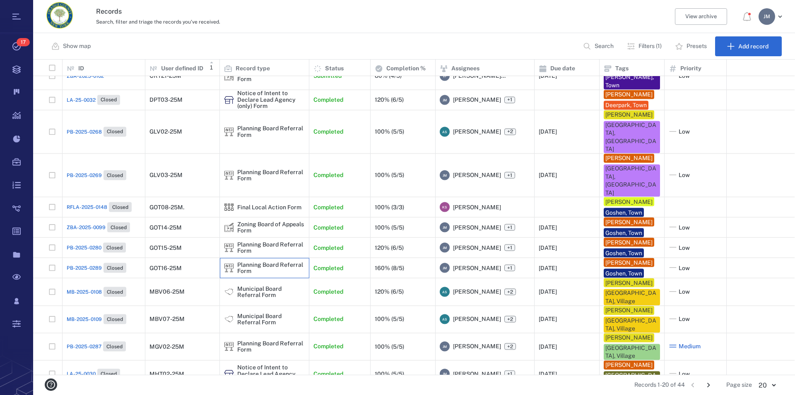
click at [251, 267] on div "Planning Board Referral Form" at bounding box center [270, 268] width 67 height 13
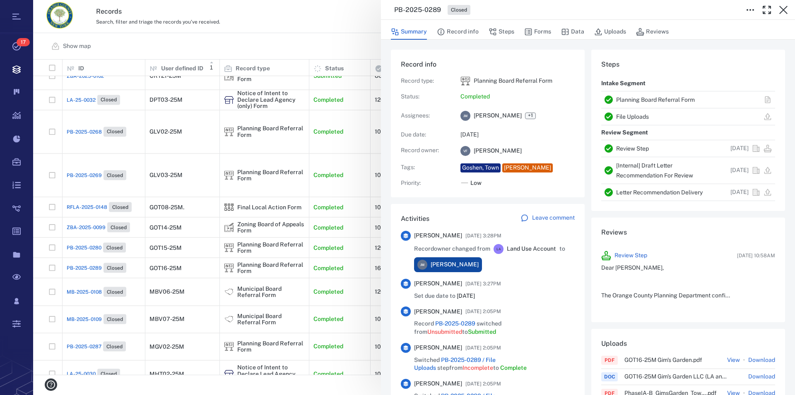
click at [506, 99] on link "Planning Board Referral Form" at bounding box center [655, 99] width 79 height 7
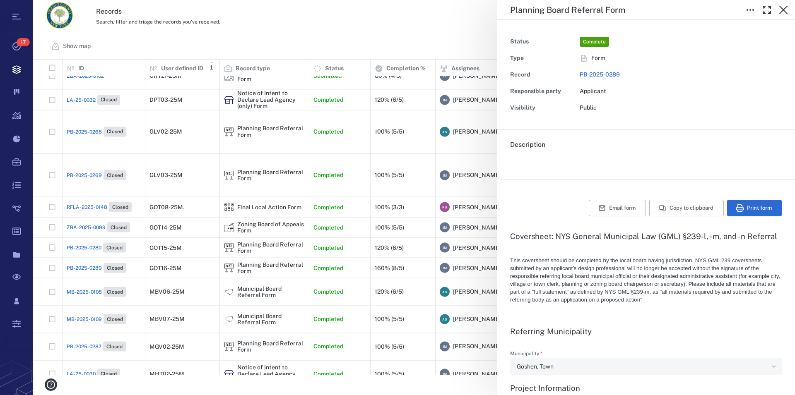
type textarea "*"
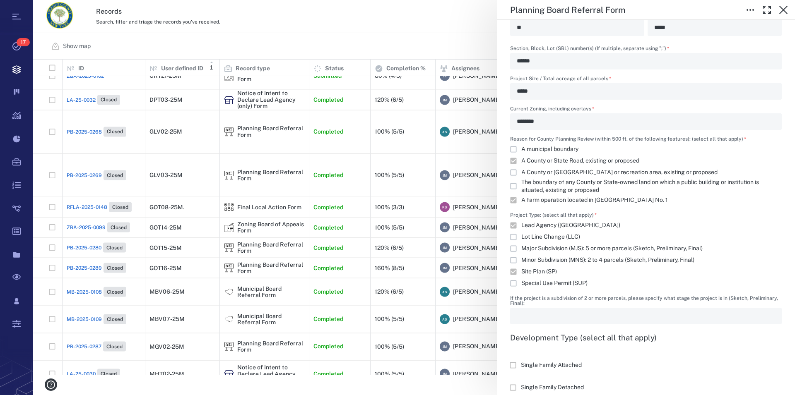
scroll to position [330, 0]
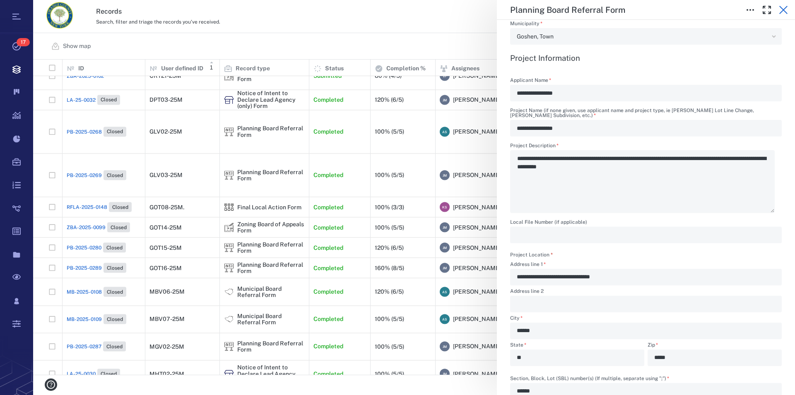
click at [506, 6] on icon "button" at bounding box center [783, 10] width 10 height 10
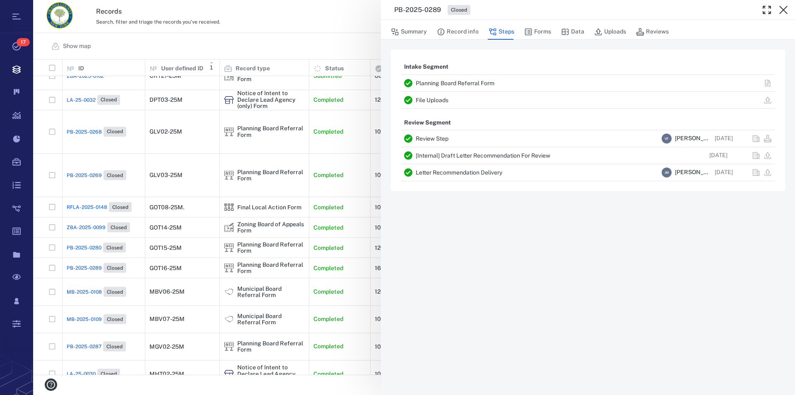
click at [506, 6] on icon "button" at bounding box center [783, 10] width 10 height 10
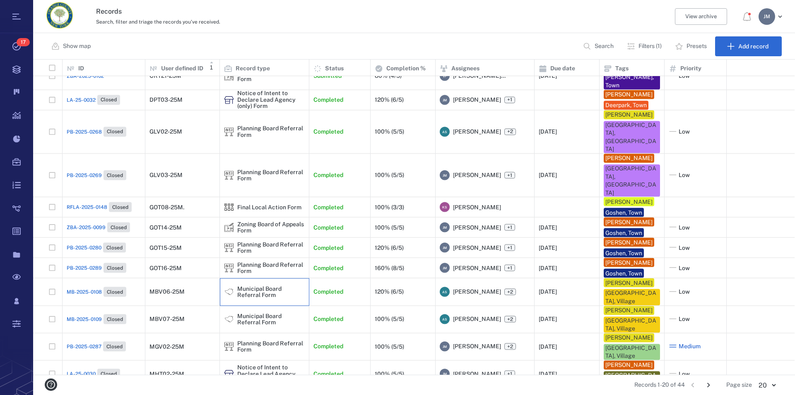
click at [267, 296] on div "Municipal Board Referral Form" at bounding box center [270, 292] width 67 height 13
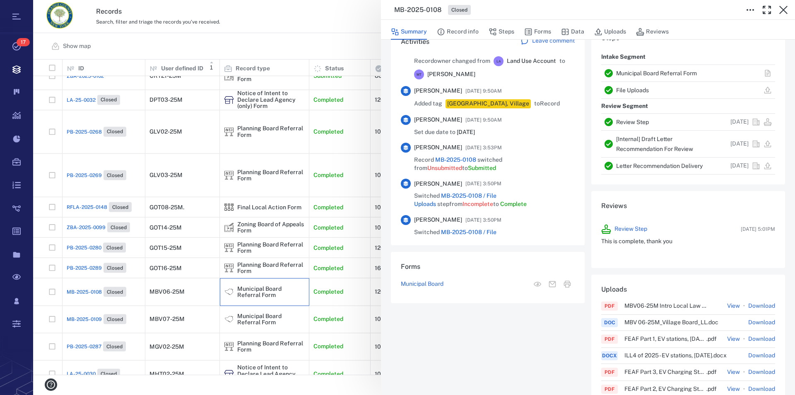
scroll to position [708, 0]
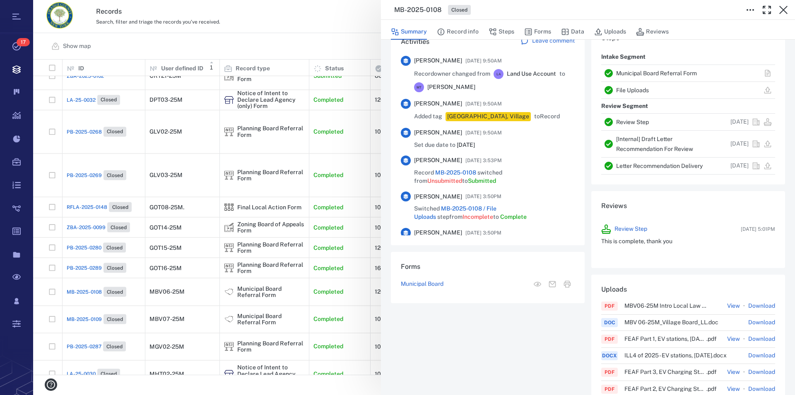
click at [506, 74] on link "Municipal Board Referral Form" at bounding box center [656, 73] width 81 height 7
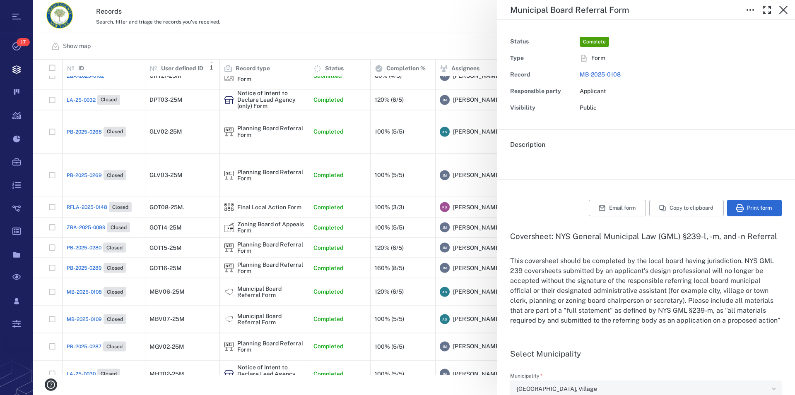
type input "**********"
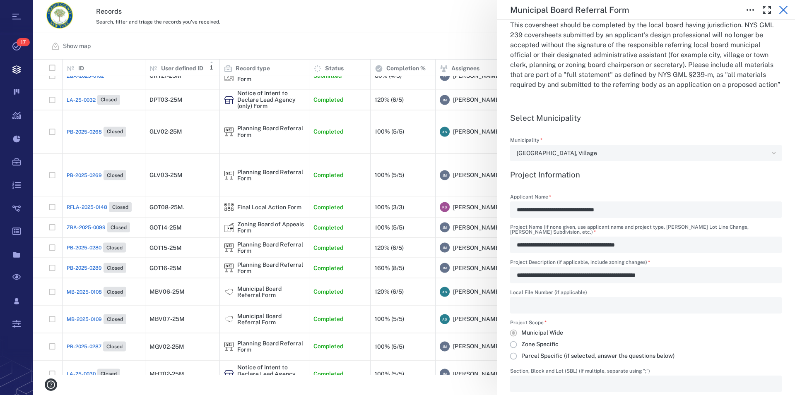
click at [506, 11] on icon "button" at bounding box center [783, 10] width 8 height 8
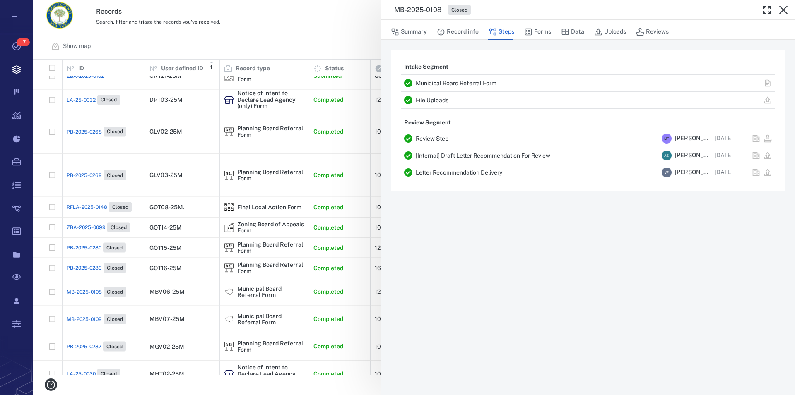
click at [506, 11] on icon "button" at bounding box center [783, 10] width 8 height 8
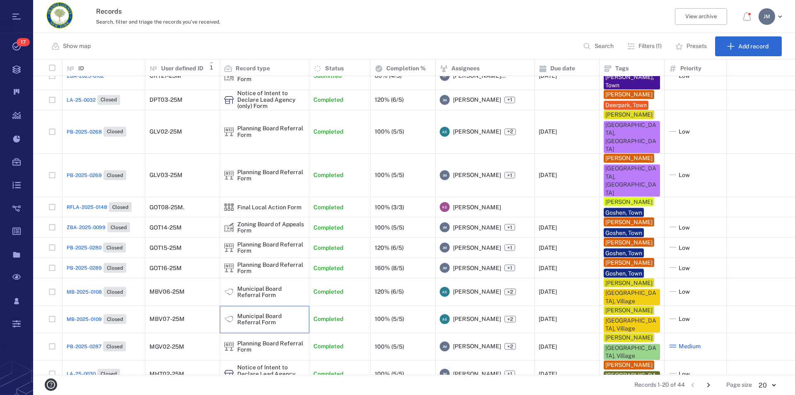
click at [270, 320] on div "Municipal Board Referral Form" at bounding box center [270, 319] width 67 height 13
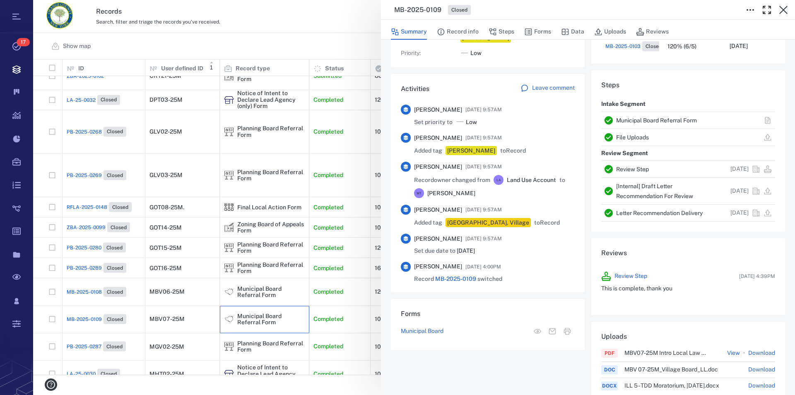
scroll to position [519, 0]
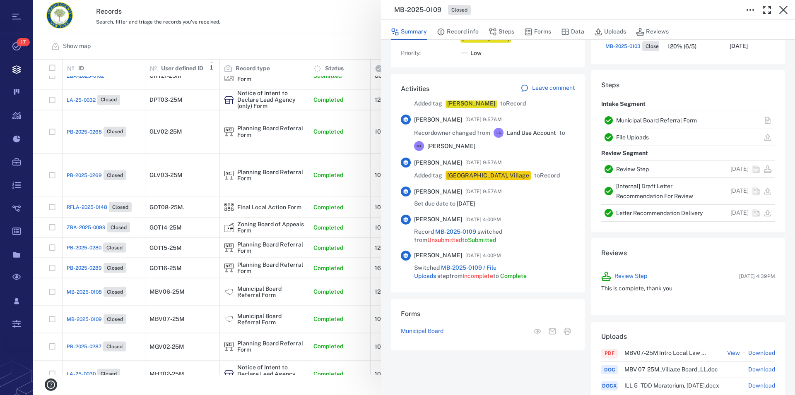
click at [506, 122] on link "Municipal Board Referral Form" at bounding box center [656, 120] width 81 height 7
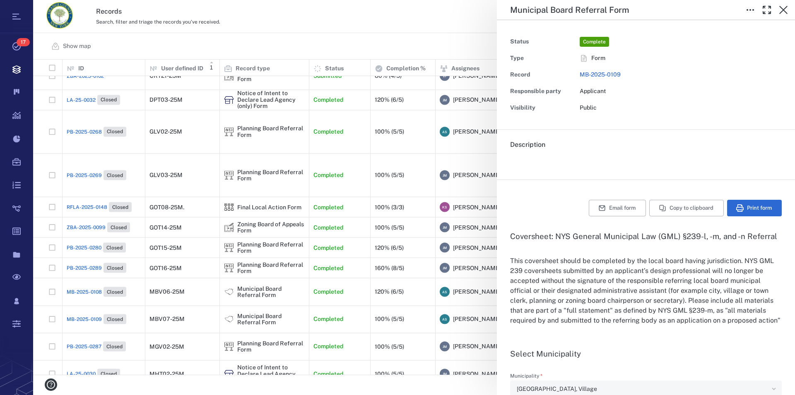
type input "**********"
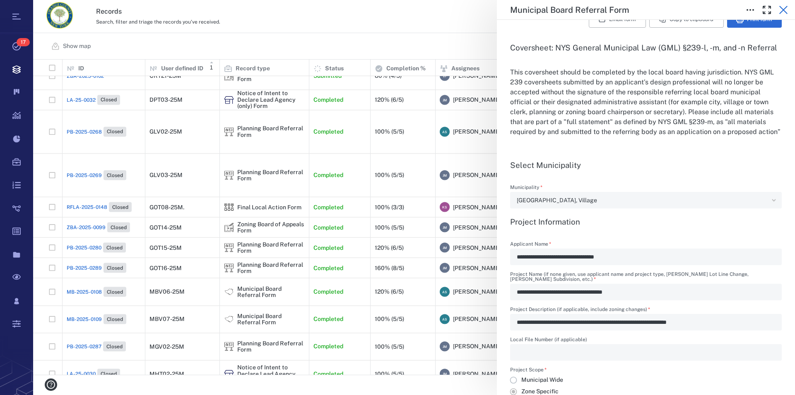
click at [506, 12] on icon "button" at bounding box center [783, 10] width 10 height 10
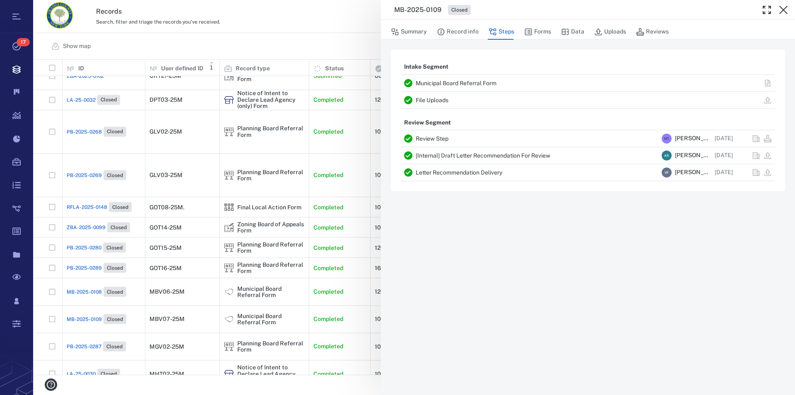
click at [506, 12] on icon "button" at bounding box center [783, 10] width 10 height 10
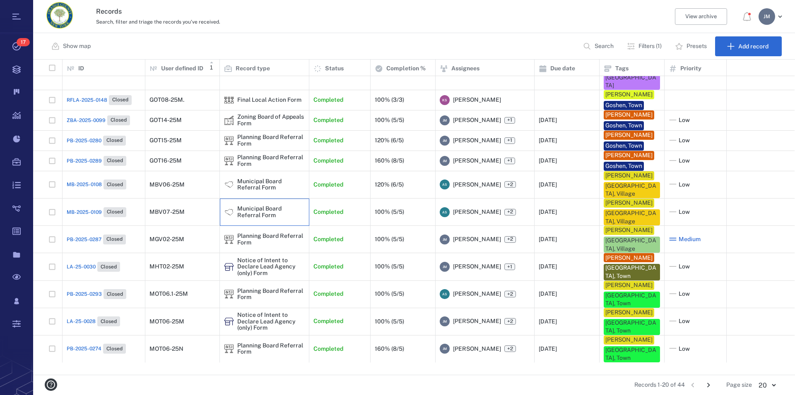
scroll to position [256, 0]
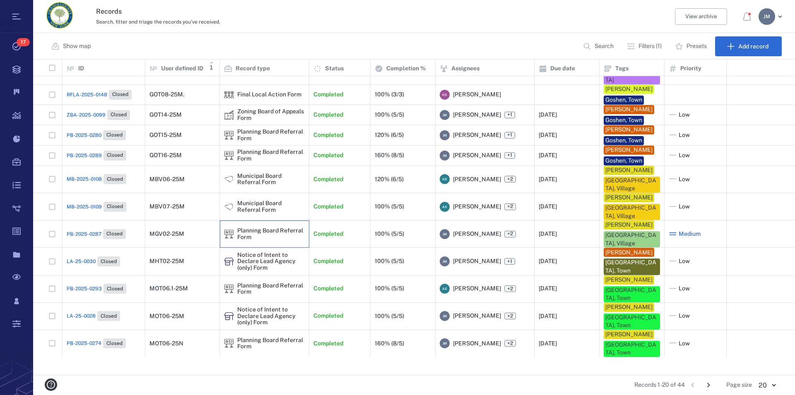
click at [252, 241] on div "Planning Board Referral Form" at bounding box center [270, 234] width 67 height 13
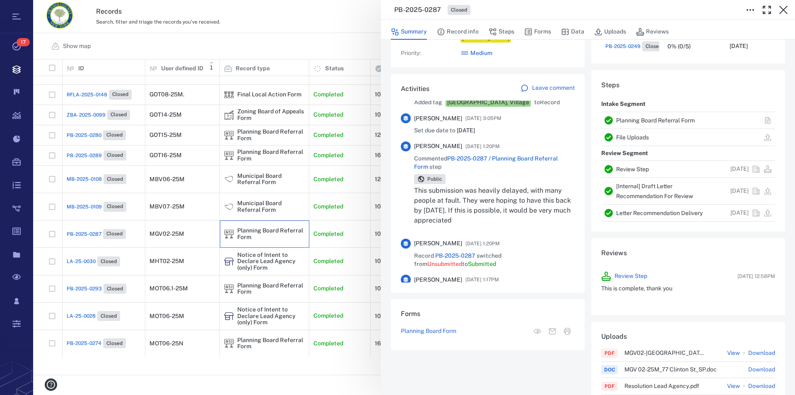
scroll to position [708, 0]
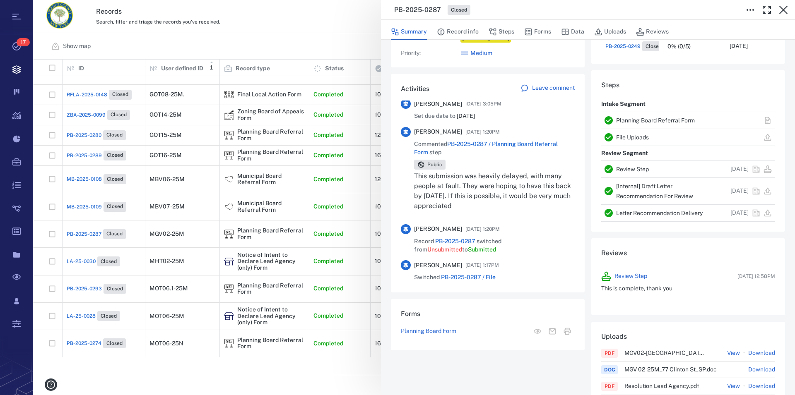
click at [506, 120] on link "Planning Board Referral Form" at bounding box center [655, 120] width 79 height 7
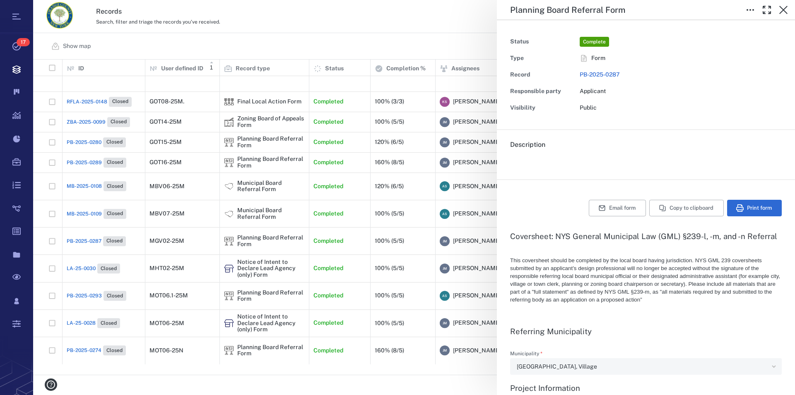
type textarea "*"
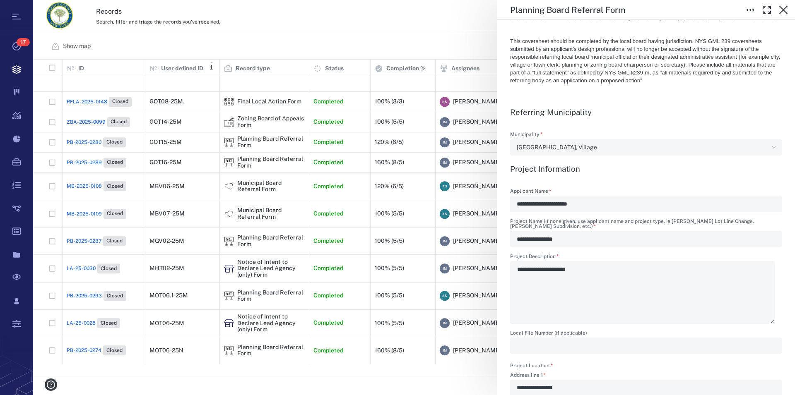
scroll to position [236, 0]
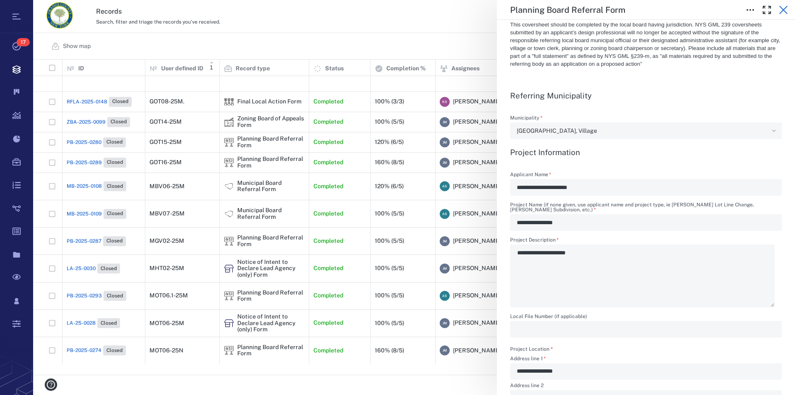
click at [506, 12] on icon "button" at bounding box center [783, 10] width 8 height 8
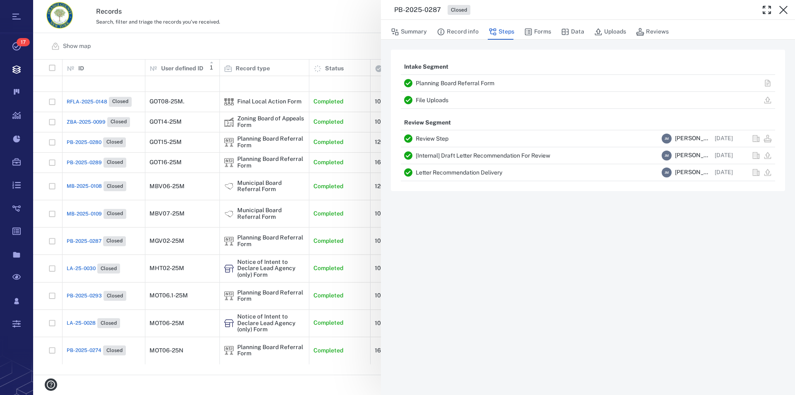
click at [506, 12] on icon "button" at bounding box center [783, 10] width 8 height 8
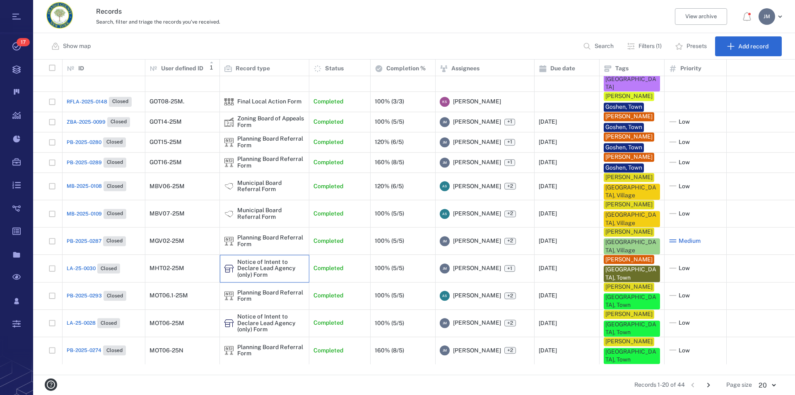
click at [262, 278] on div "Notice of Intent to Declare Lead Agency (only) Form" at bounding box center [270, 268] width 67 height 19
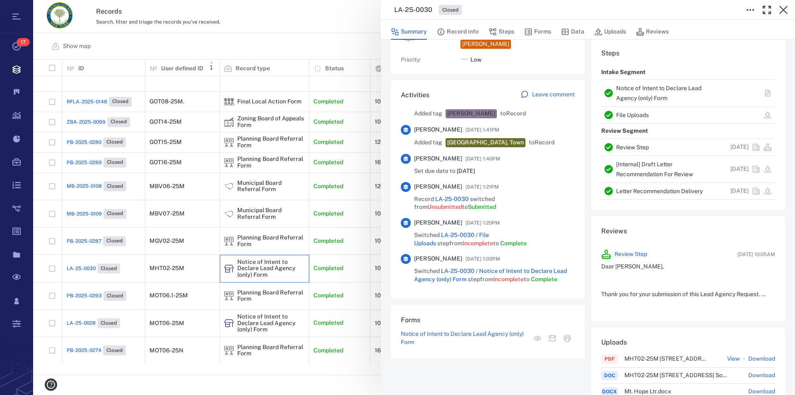
scroll to position [802, 0]
click at [506, 100] on div "Notice of Intent to Declare Lead Agency (only) Form" at bounding box center [667, 93] width 102 height 20
click at [506, 101] on link "Notice of Intent to Declare Lead Agency (only) Form" at bounding box center [658, 93] width 85 height 17
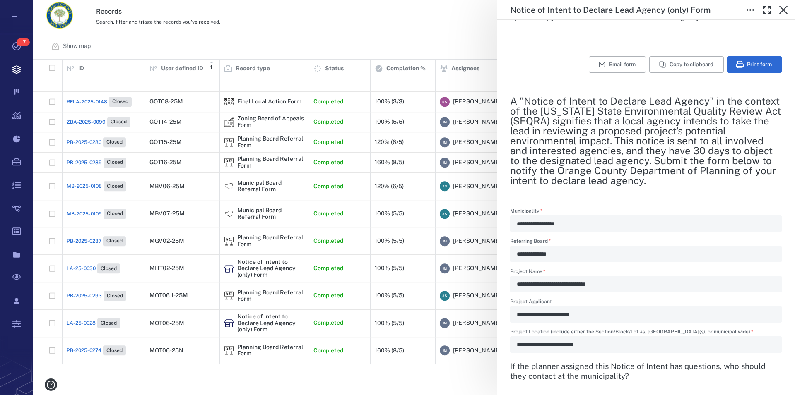
scroll to position [142, 0]
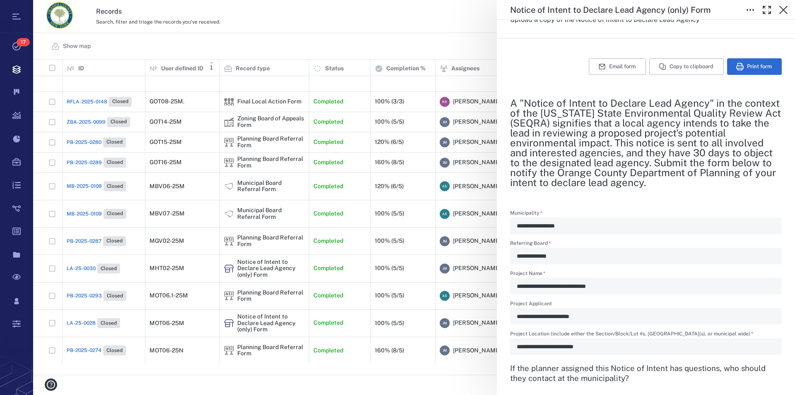
click at [272, 282] on div "**********" at bounding box center [414, 197] width 762 height 395
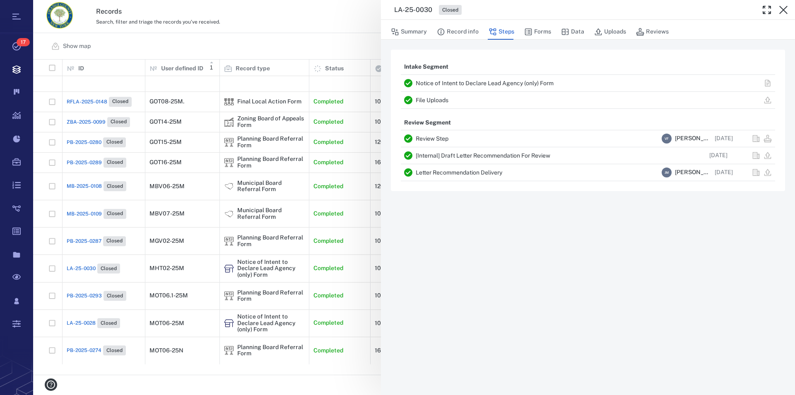
click at [272, 282] on div "LA-25-0030 Closed Summary Record info Steps Forms Data Uploads Reviews Intake S…" at bounding box center [414, 197] width 762 height 395
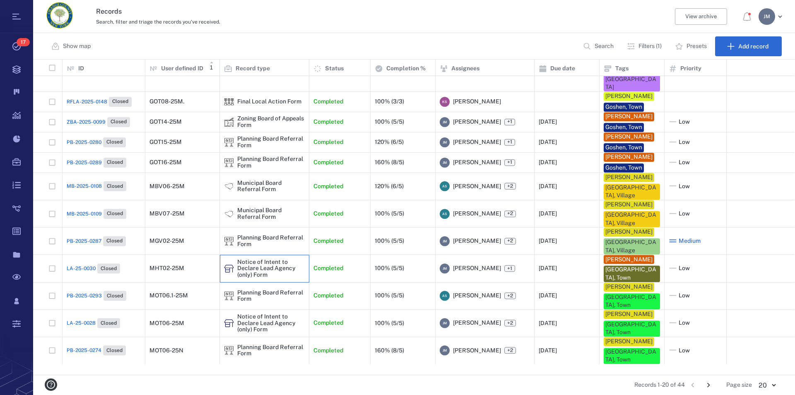
click at [272, 278] on div "Notice of Intent to Declare Lead Agency (only) Form" at bounding box center [270, 268] width 67 height 19
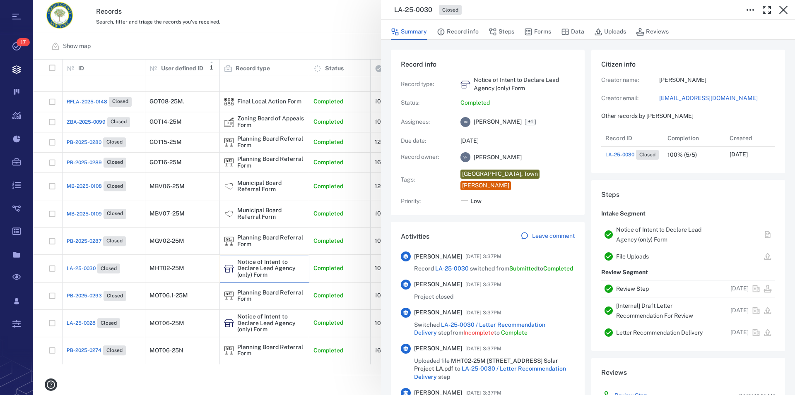
scroll to position [33, 164]
click at [506, 243] on link "Notice of Intent to Declare Lead Agency (only) Form" at bounding box center [658, 234] width 85 height 17
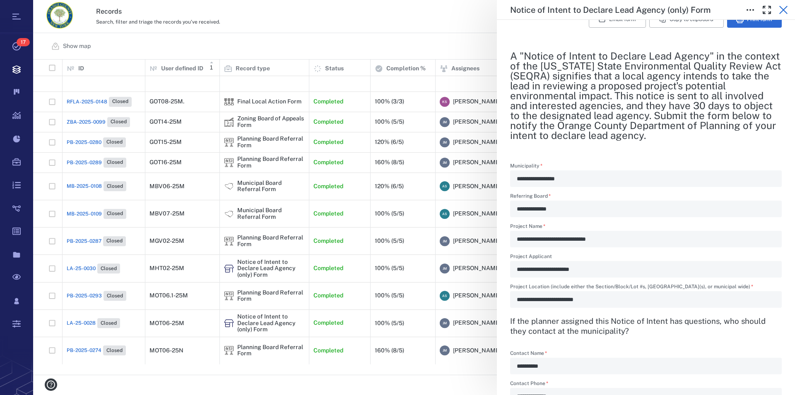
click at [506, 10] on icon "button" at bounding box center [783, 10] width 10 height 10
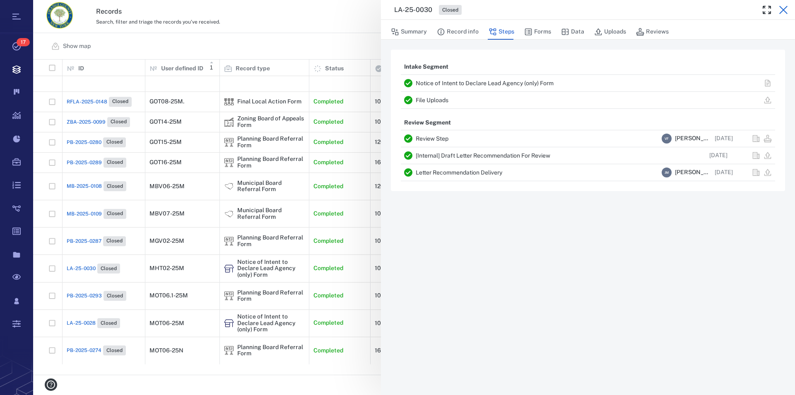
click at [506, 10] on icon "button" at bounding box center [783, 10] width 10 height 10
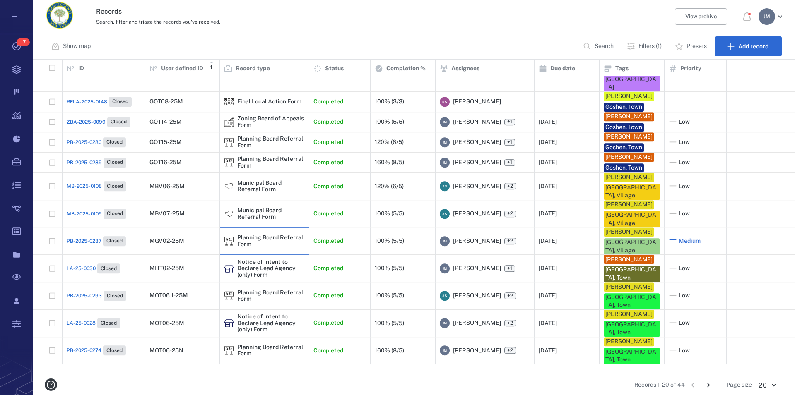
click at [259, 246] on div "Planning Board Referral Form" at bounding box center [270, 241] width 67 height 13
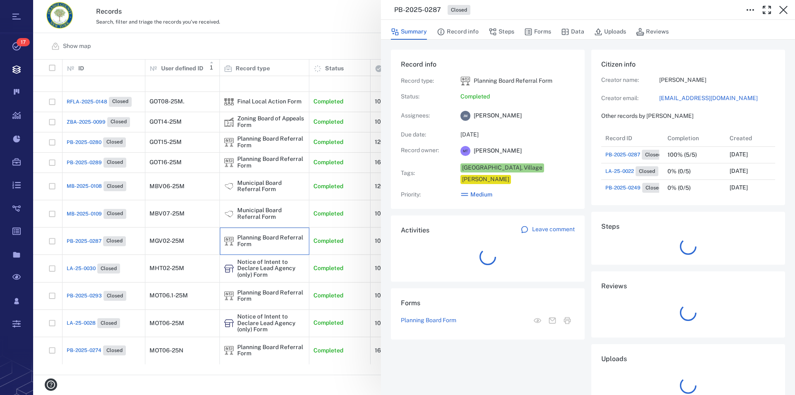
scroll to position [7, 7]
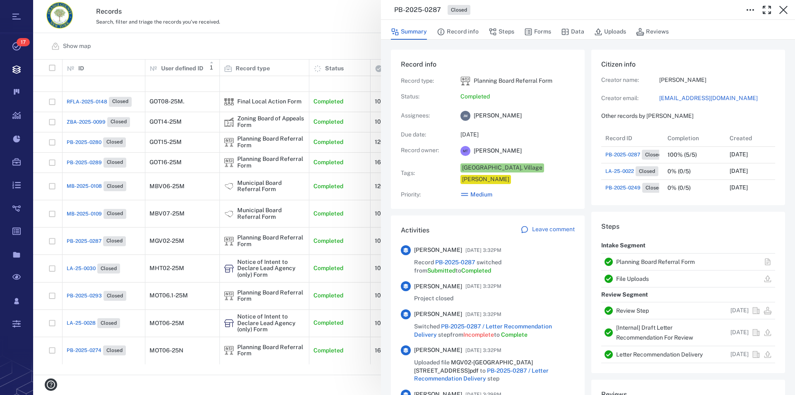
click at [506, 263] on link "Planning Board Referral Form" at bounding box center [655, 262] width 79 height 7
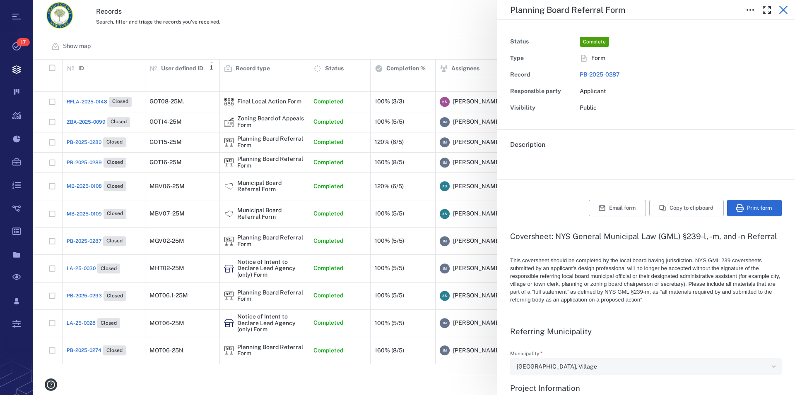
click at [506, 10] on icon "button" at bounding box center [783, 10] width 10 height 10
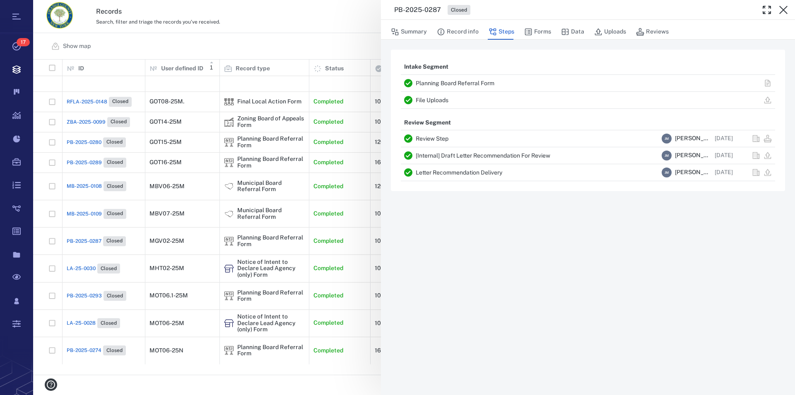
click at [506, 10] on icon "button" at bounding box center [783, 10] width 10 height 10
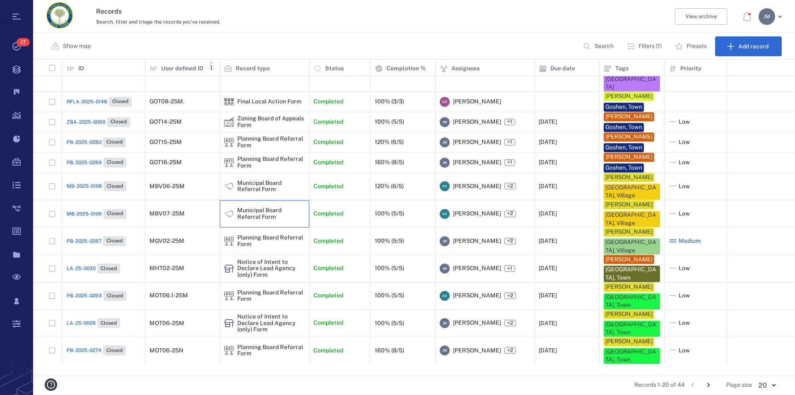
click at [265, 213] on div "Municipal Board Referral Form" at bounding box center [270, 213] width 67 height 13
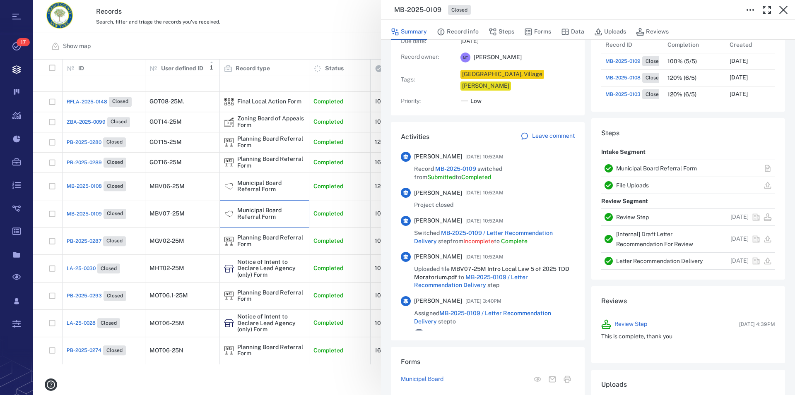
scroll to position [94, 0]
click at [506, 167] on link "Municipal Board Referral Form" at bounding box center [656, 167] width 81 height 7
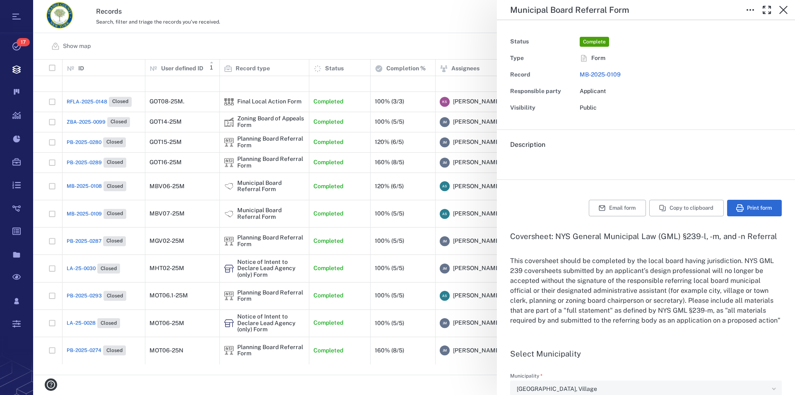
type input "**********"
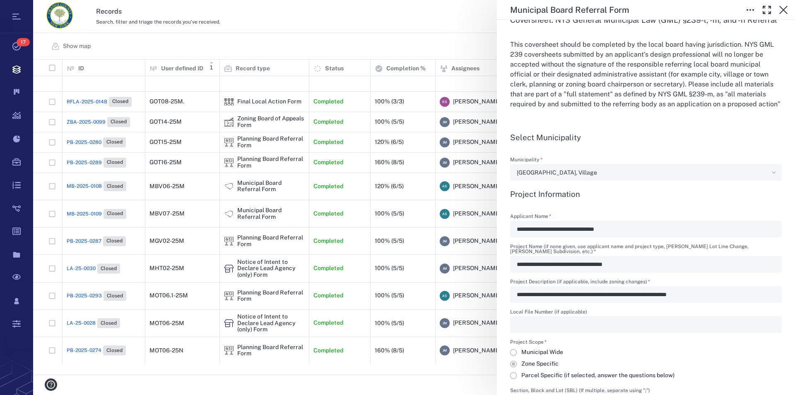
scroll to position [236, 0]
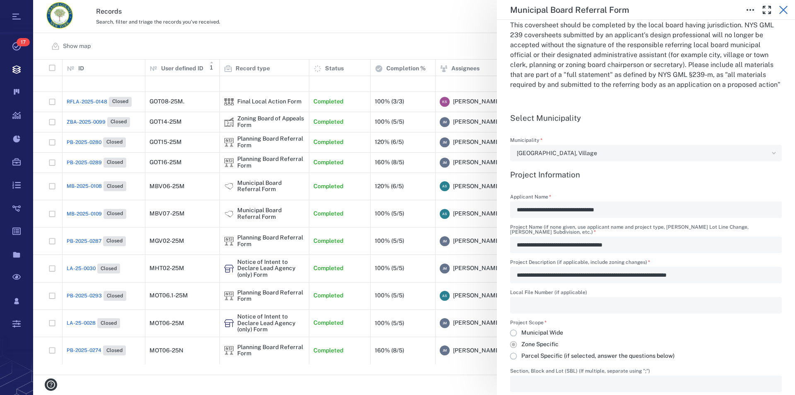
click at [506, 9] on icon "button" at bounding box center [783, 10] width 10 height 10
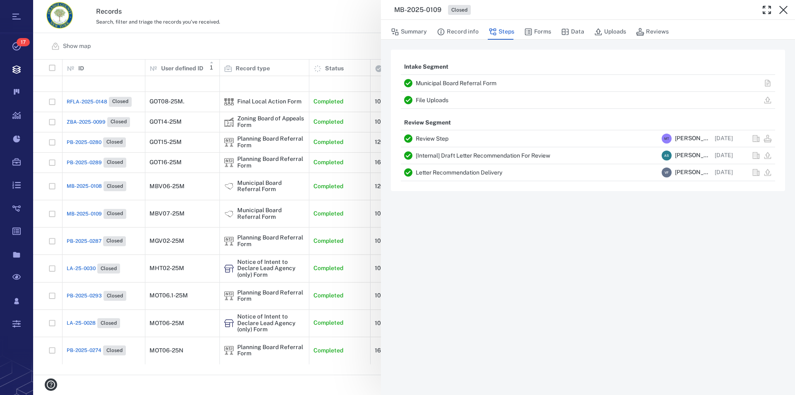
click at [506, 9] on icon "button" at bounding box center [783, 10] width 10 height 10
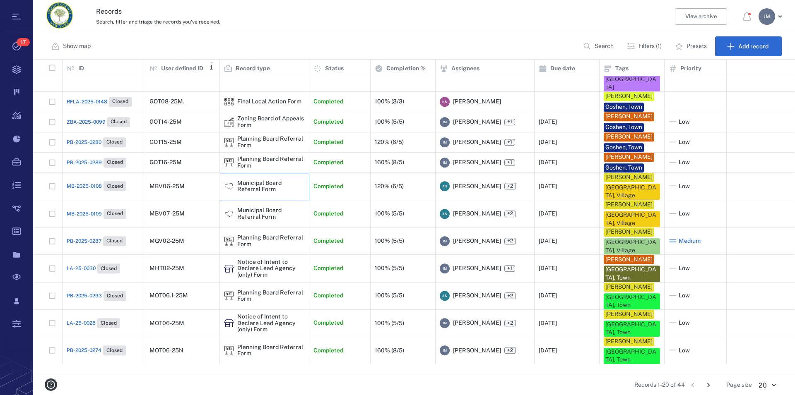
click at [253, 186] on div "Municipal Board Referral Form" at bounding box center [270, 186] width 67 height 13
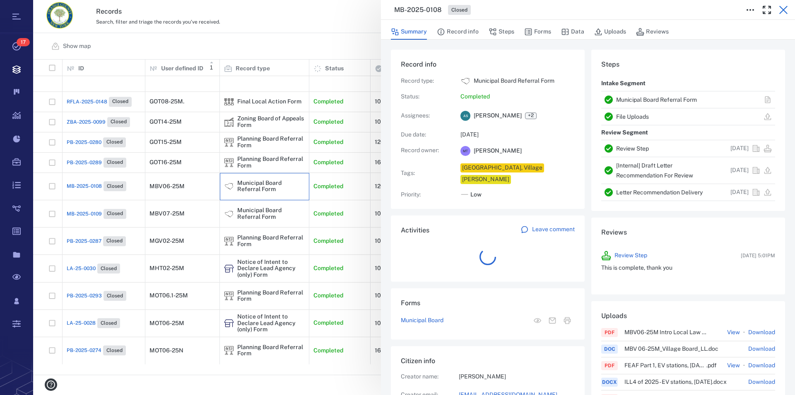
scroll to position [331, 156]
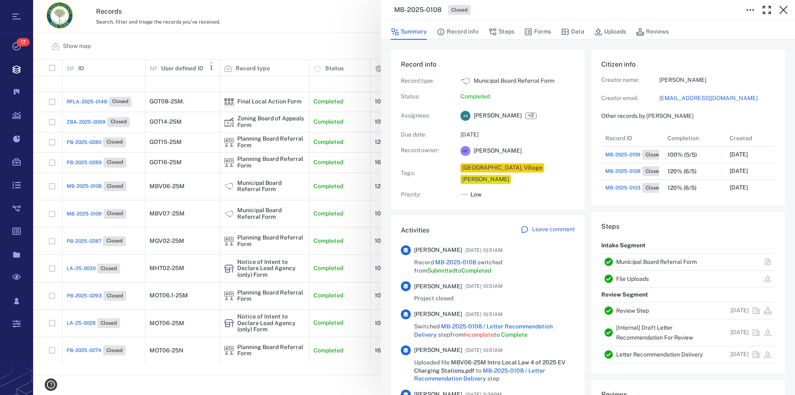
click at [506, 262] on link "Municipal Board Referral Form" at bounding box center [656, 262] width 81 height 7
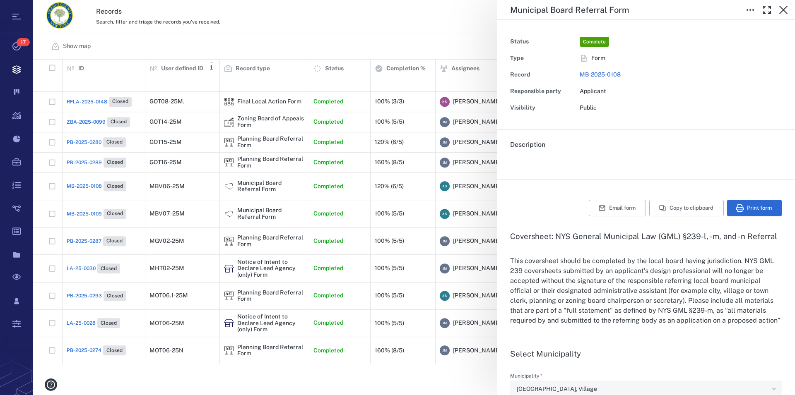
type input "**********"
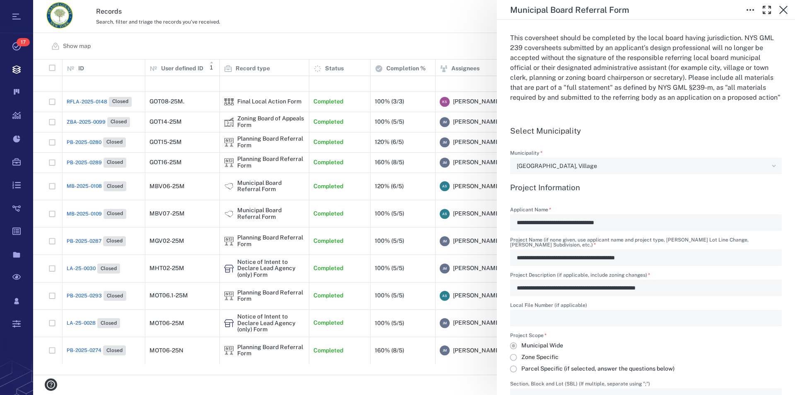
scroll to position [236, 0]
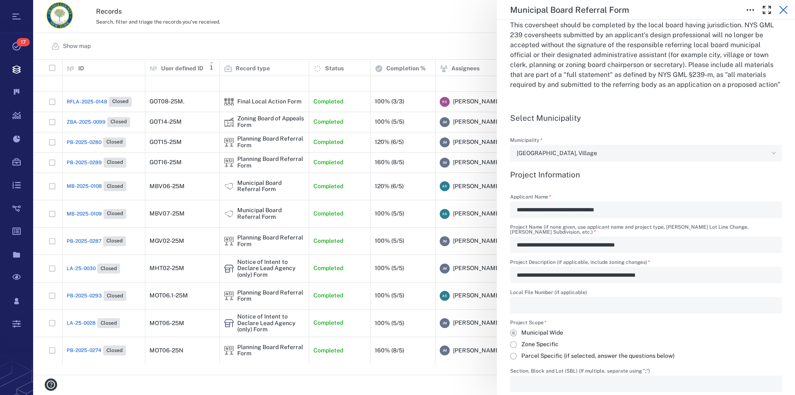
click at [506, 9] on icon "button" at bounding box center [783, 10] width 10 height 10
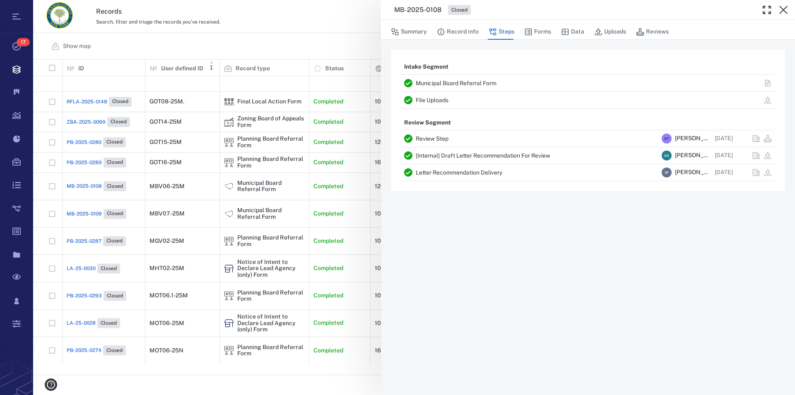
click at [506, 9] on icon "button" at bounding box center [783, 10] width 10 height 10
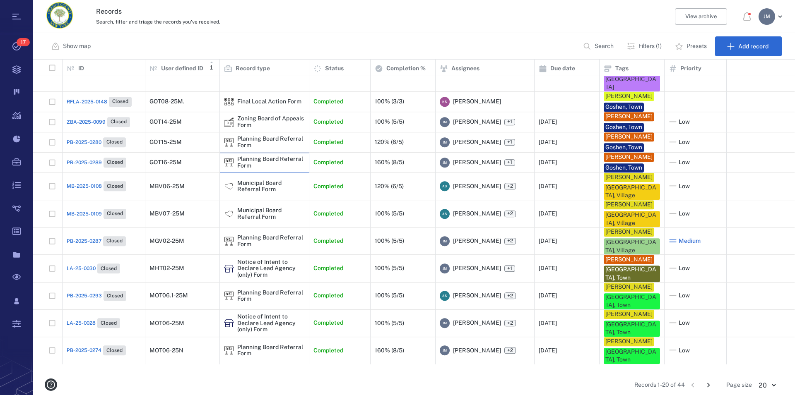
click at [254, 160] on div "Planning Board Referral Form" at bounding box center [270, 162] width 67 height 13
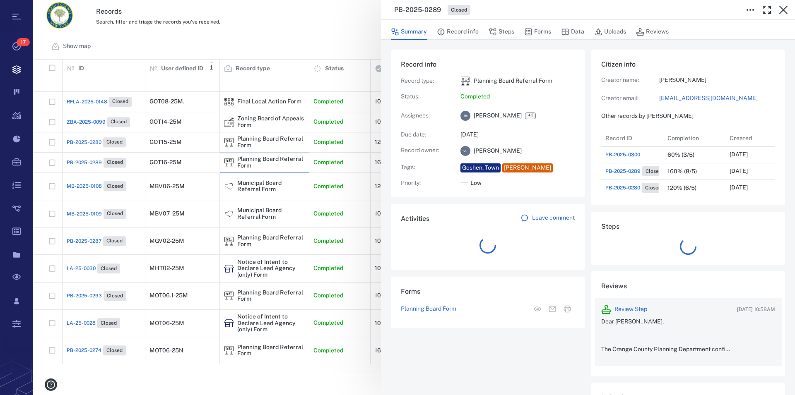
scroll to position [431, 156]
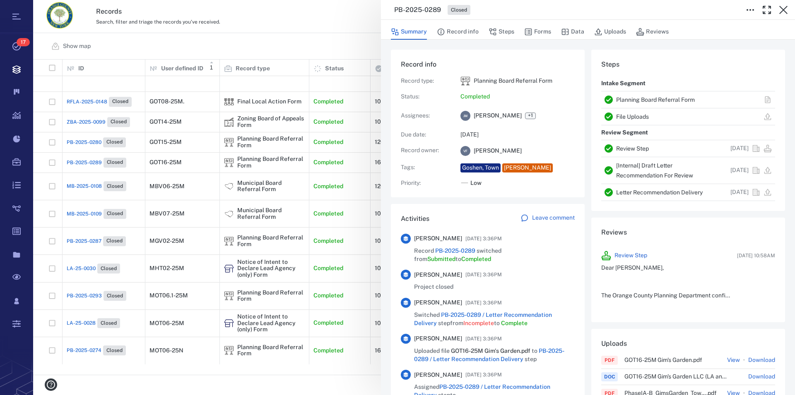
click at [506, 98] on link "Planning Board Referral Form" at bounding box center [655, 99] width 79 height 7
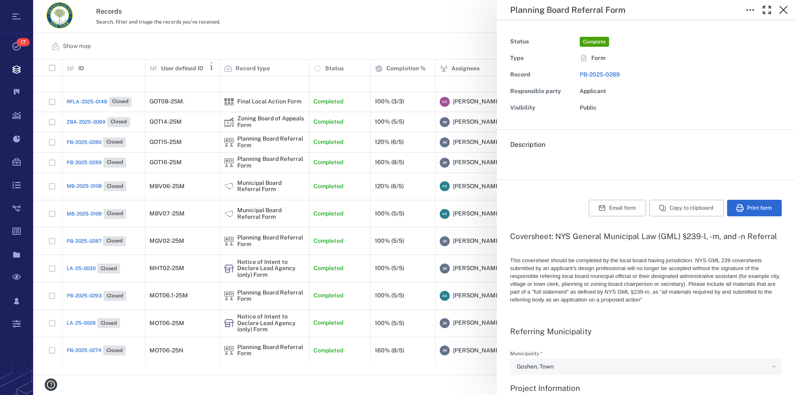
type textarea "*"
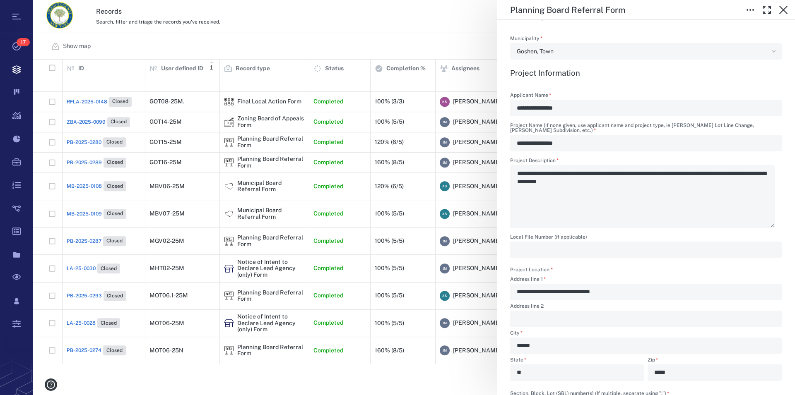
scroll to position [283, 0]
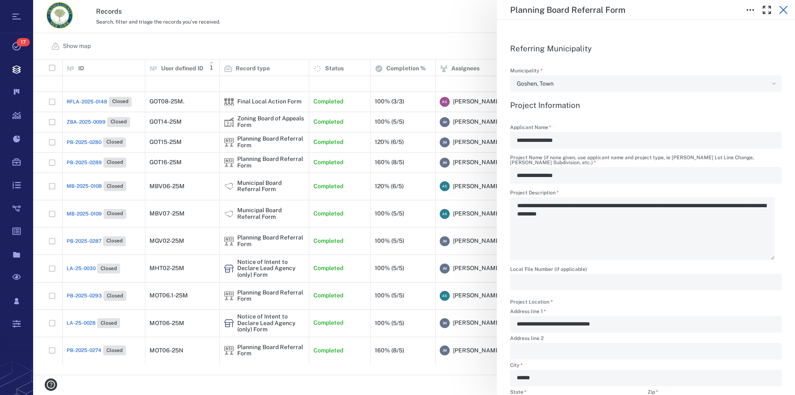
click at [506, 9] on icon "button" at bounding box center [783, 10] width 10 height 10
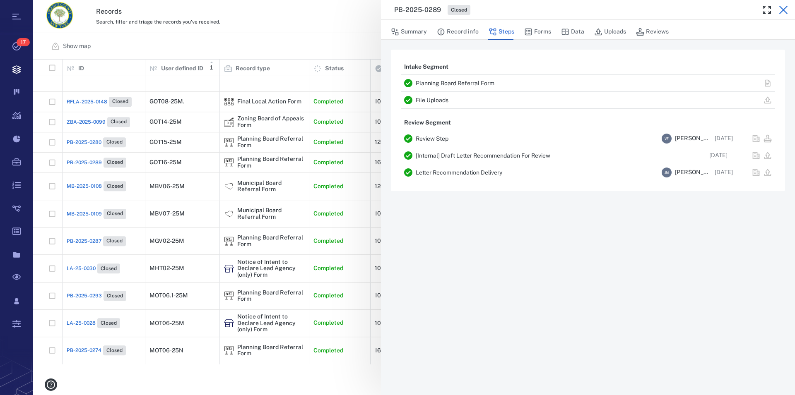
click at [506, 7] on icon "button" at bounding box center [783, 10] width 10 height 10
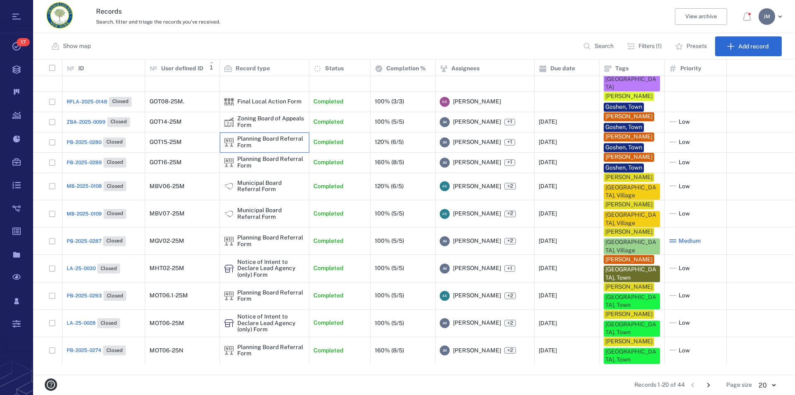
drag, startPoint x: 285, startPoint y: 147, endPoint x: 262, endPoint y: 129, distance: 28.9
click at [262, 136] on div "Planning Board Referral Form" at bounding box center [270, 142] width 67 height 13
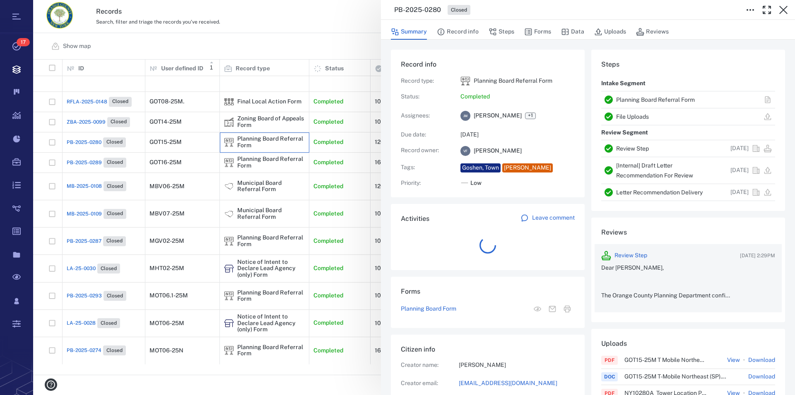
scroll to position [7, 7]
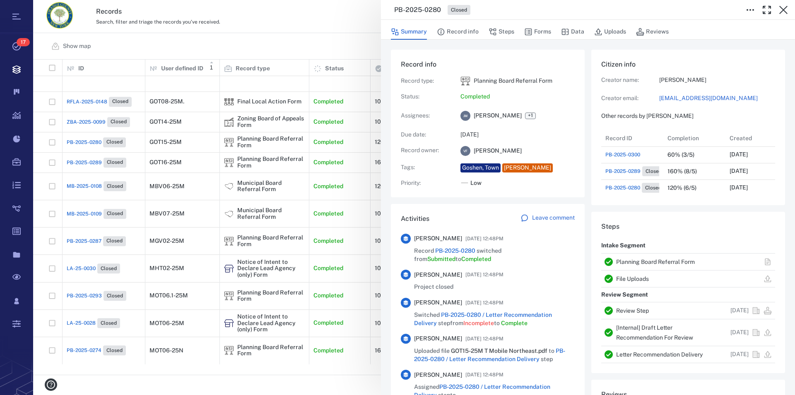
click at [506, 260] on link "Planning Board Referral Form" at bounding box center [655, 262] width 79 height 7
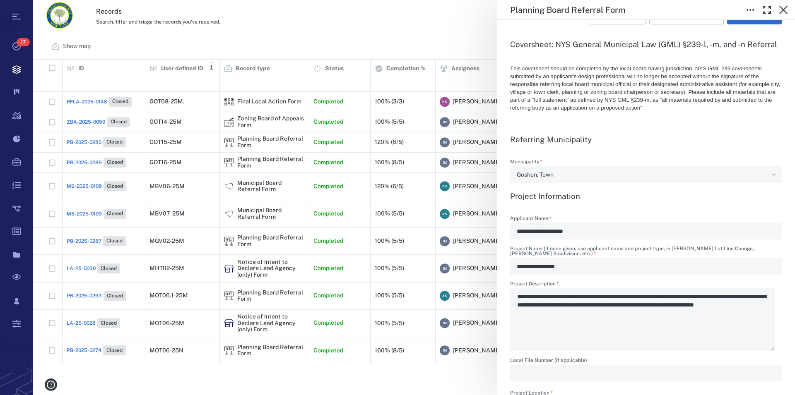
scroll to position [236, 0]
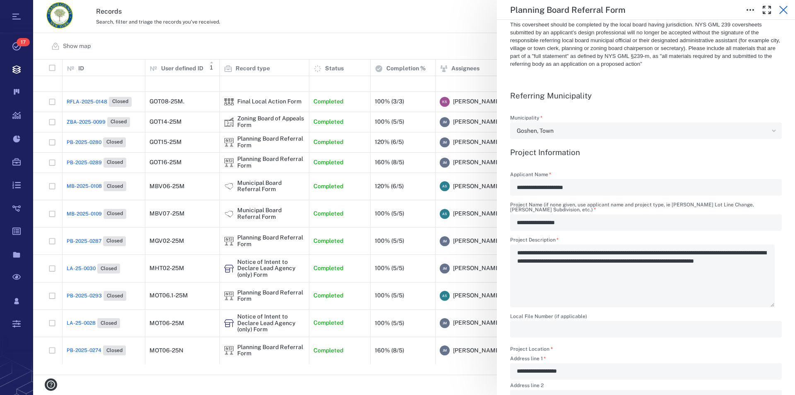
click at [506, 9] on icon "button" at bounding box center [783, 10] width 10 height 10
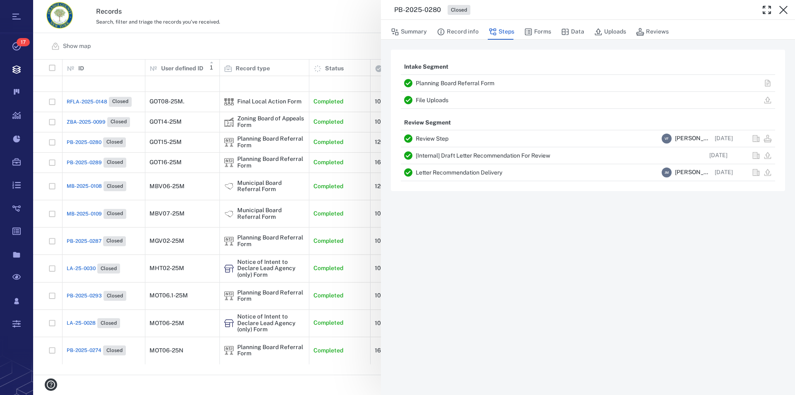
click at [506, 9] on icon "button" at bounding box center [783, 10] width 10 height 10
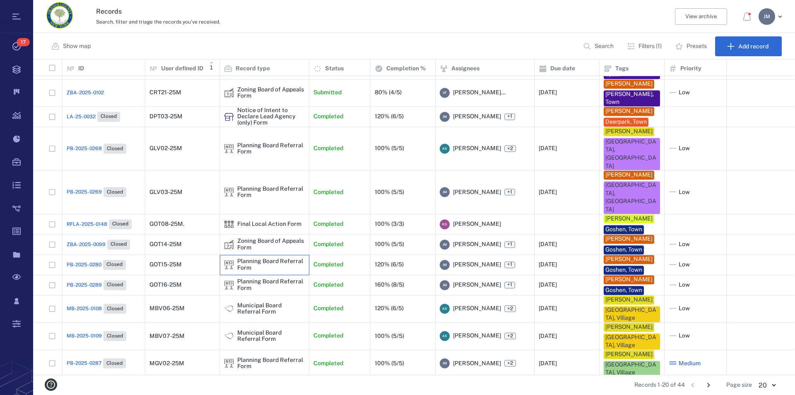
scroll to position [97, 0]
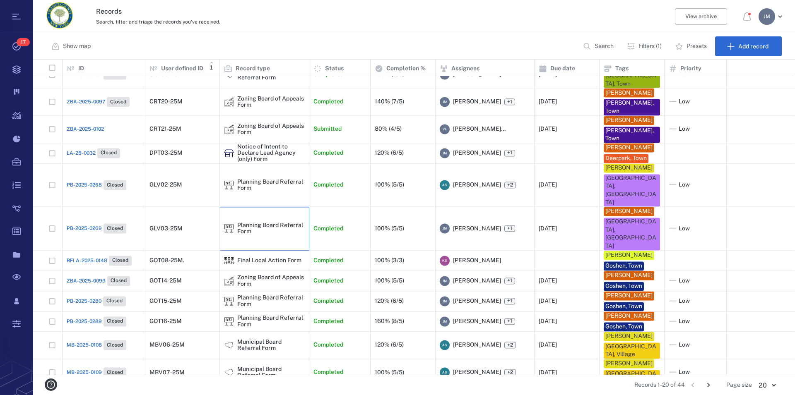
click at [272, 222] on div "Planning Board Referral Form" at bounding box center [270, 228] width 67 height 13
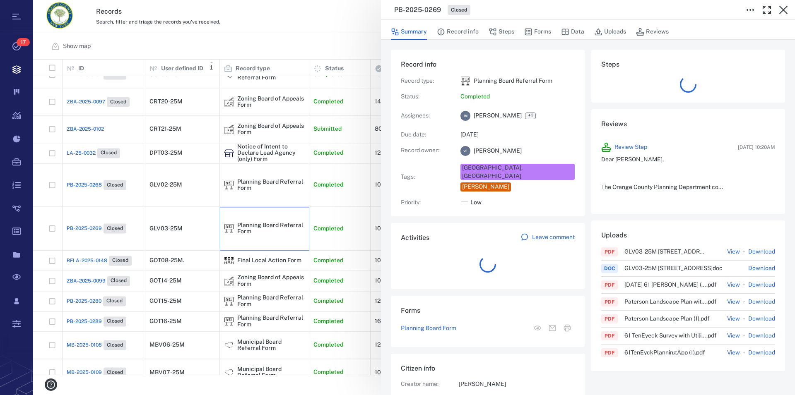
scroll to position [7, 7]
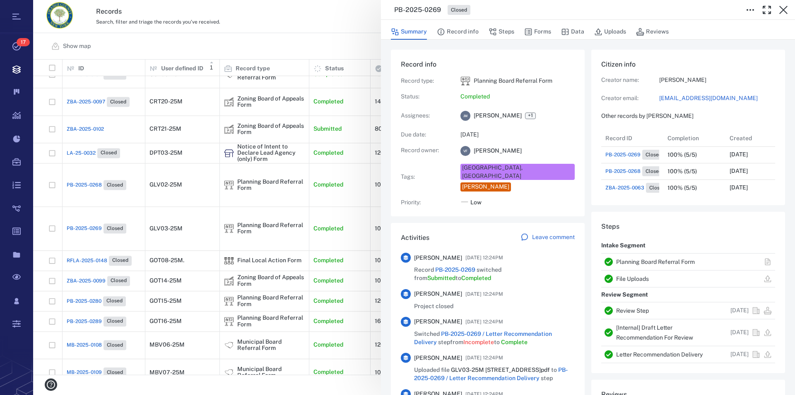
click at [506, 262] on link "Planning Board Referral Form" at bounding box center [655, 262] width 79 height 7
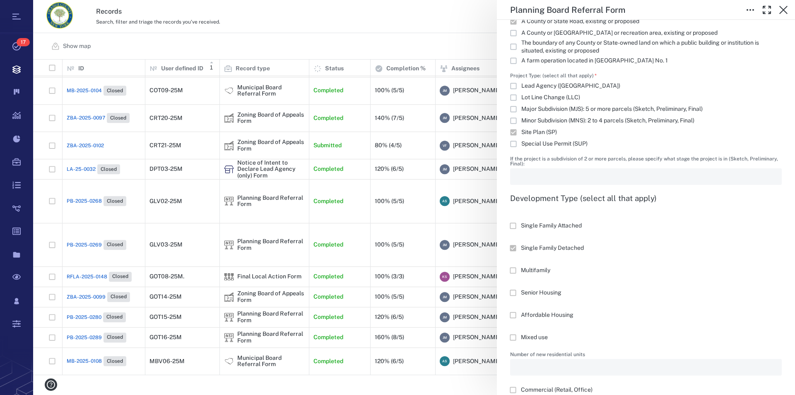
scroll to position [802, 0]
click at [506, 11] on icon "button" at bounding box center [783, 10] width 8 height 8
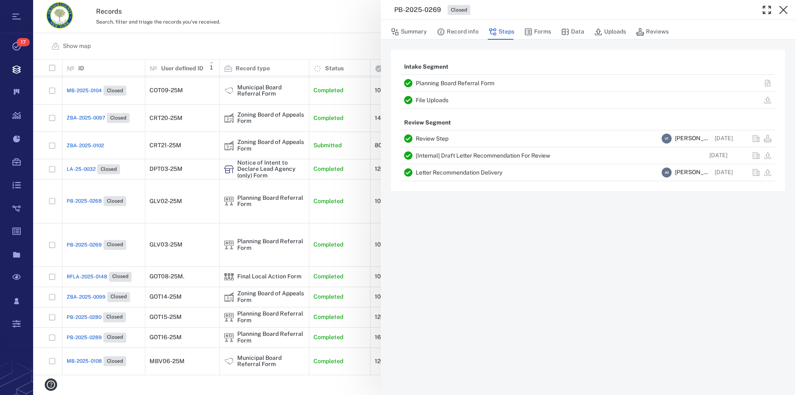
click at [506, 11] on div "PB-2025-0269 Closed" at bounding box center [588, 10] width 414 height 20
click at [506, 11] on icon "button" at bounding box center [783, 10] width 8 height 8
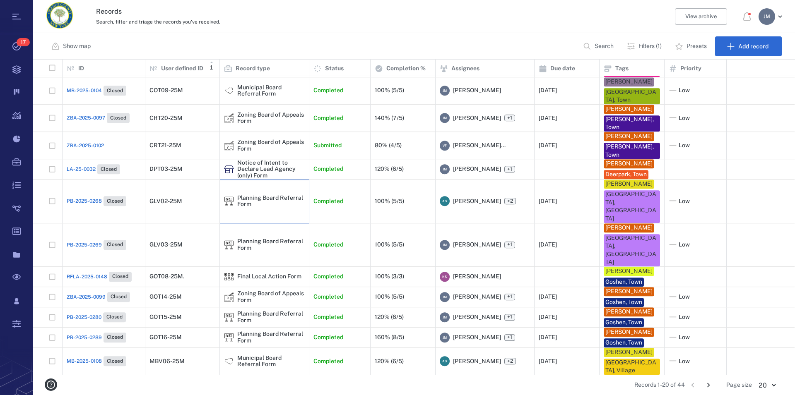
click at [245, 195] on div "Planning Board Referral Form" at bounding box center [270, 201] width 67 height 13
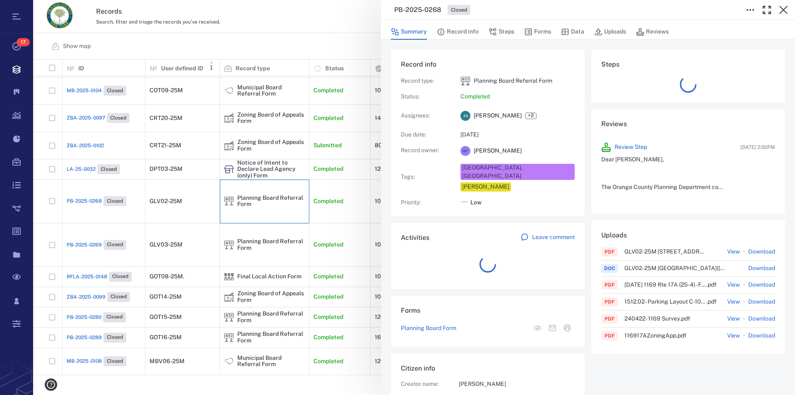
scroll to position [199, 156]
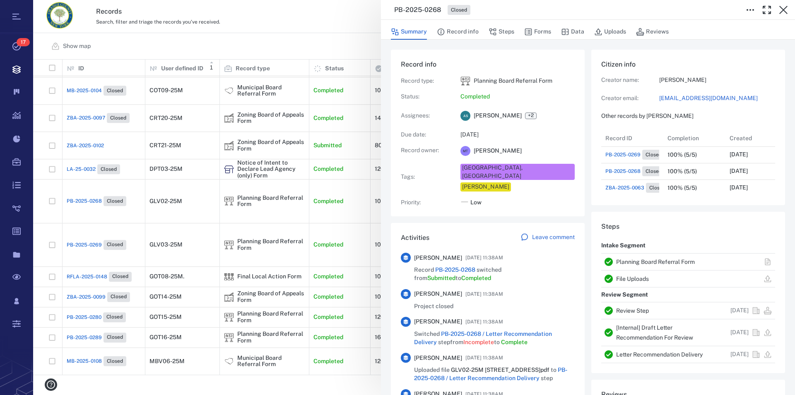
click at [506, 262] on link "Planning Board Referral Form" at bounding box center [655, 262] width 79 height 7
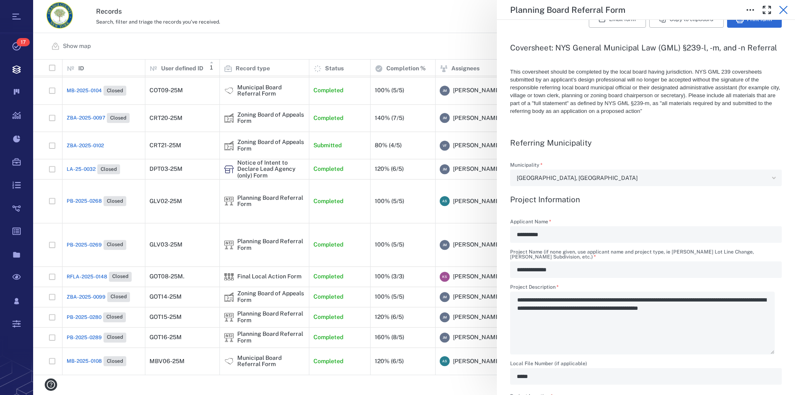
click at [506, 8] on icon "button" at bounding box center [783, 10] width 10 height 10
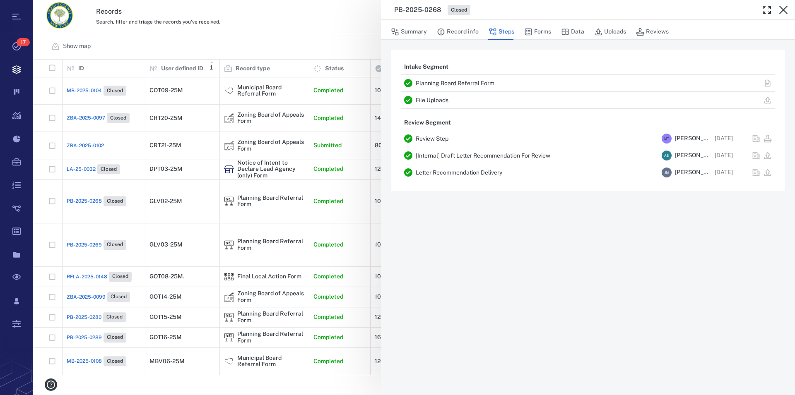
click at [506, 8] on icon "button" at bounding box center [783, 10] width 10 height 10
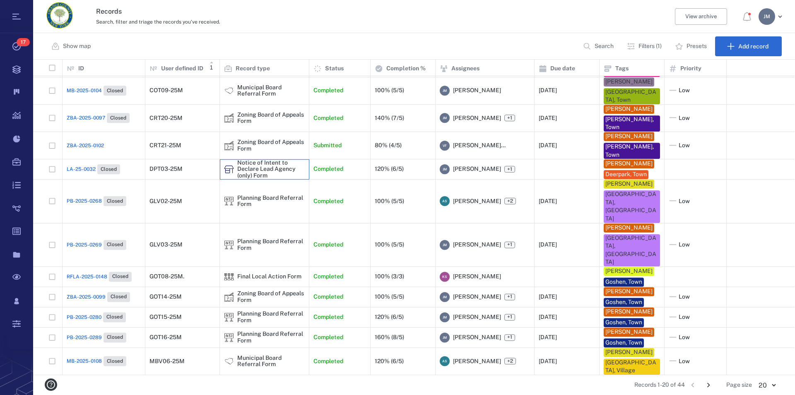
click at [270, 160] on div "Notice of Intent to Declare Lead Agency (only) Form" at bounding box center [270, 169] width 67 height 19
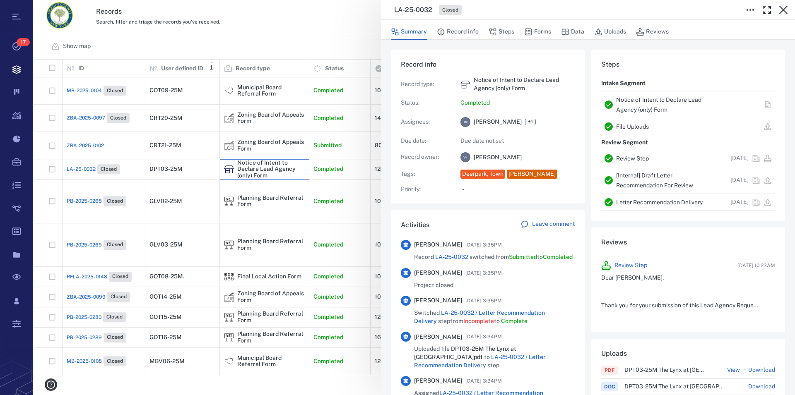
scroll to position [7, 7]
click at [506, 102] on link "Notice of Intent to Declare Lead Agency (only) Form" at bounding box center [658, 104] width 85 height 17
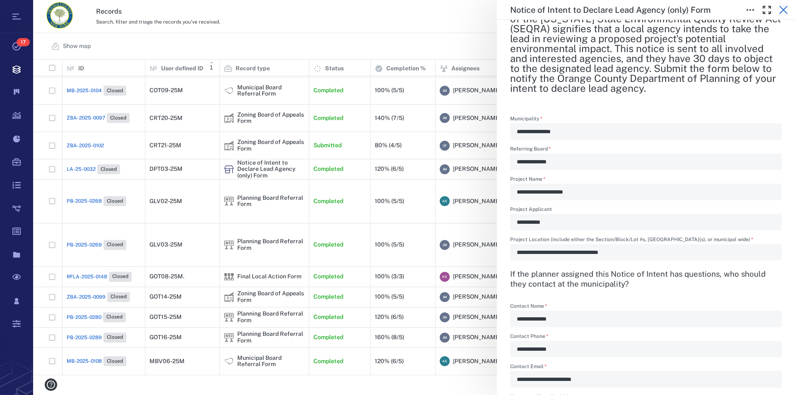
click at [506, 10] on icon "button" at bounding box center [783, 10] width 10 height 10
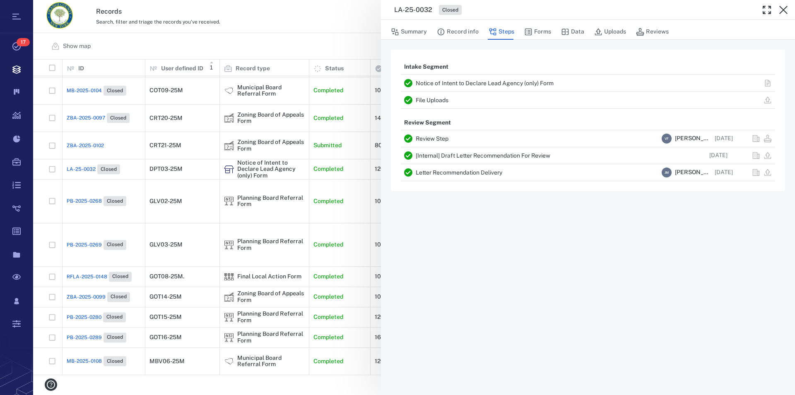
click at [506, 10] on icon "button" at bounding box center [783, 10] width 10 height 10
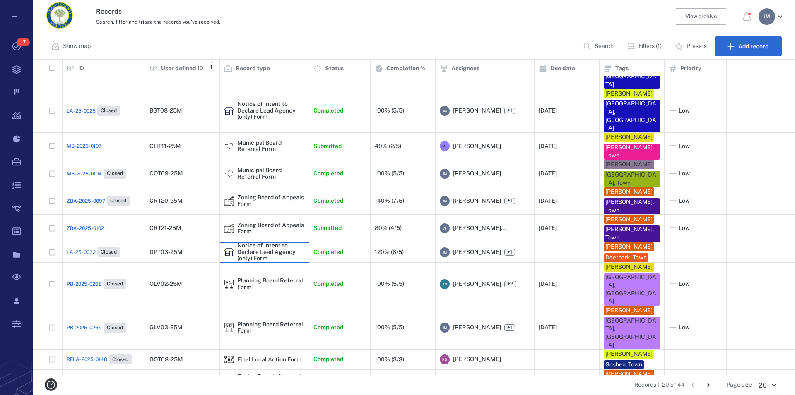
scroll to position [18, 0]
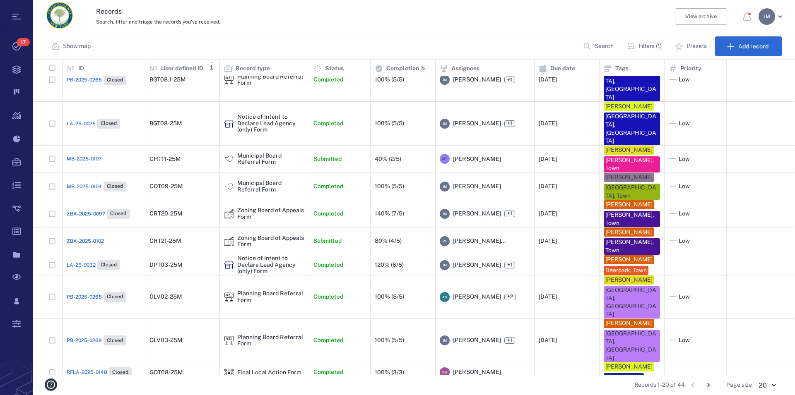
click at [256, 180] on div "Municipal Board Referral Form" at bounding box center [270, 186] width 67 height 13
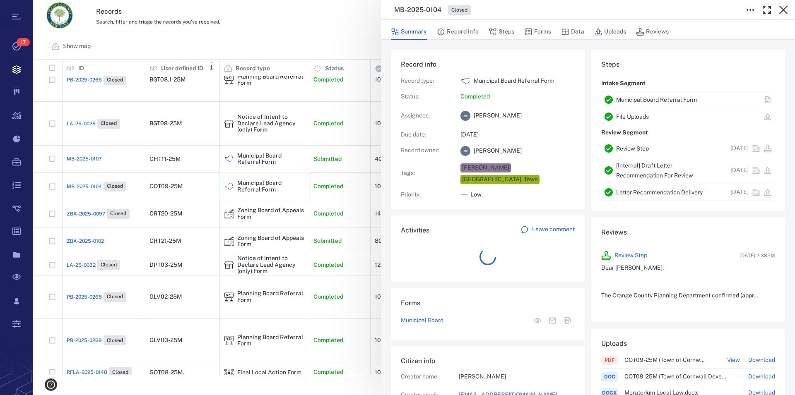
scroll to position [132, 156]
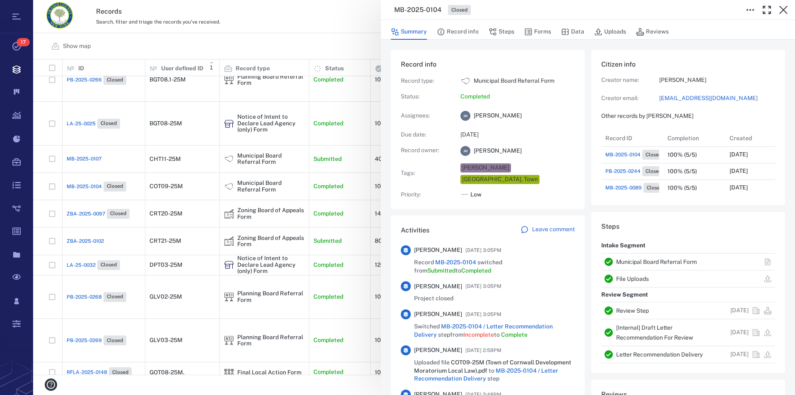
click at [506, 260] on link "Municipal Board Referral Form" at bounding box center [656, 262] width 81 height 7
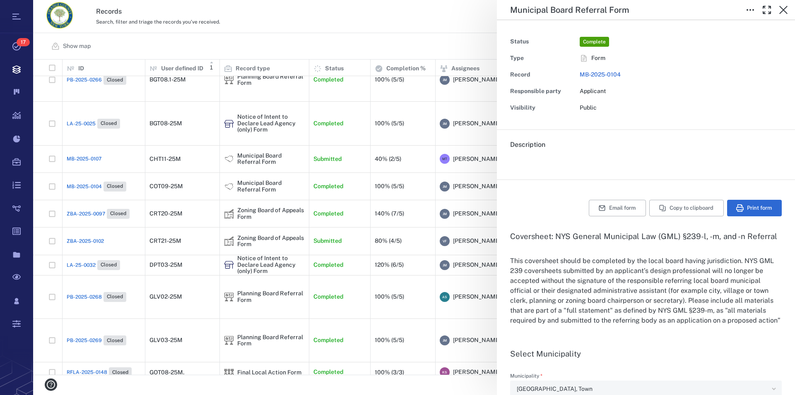
type input "**********"
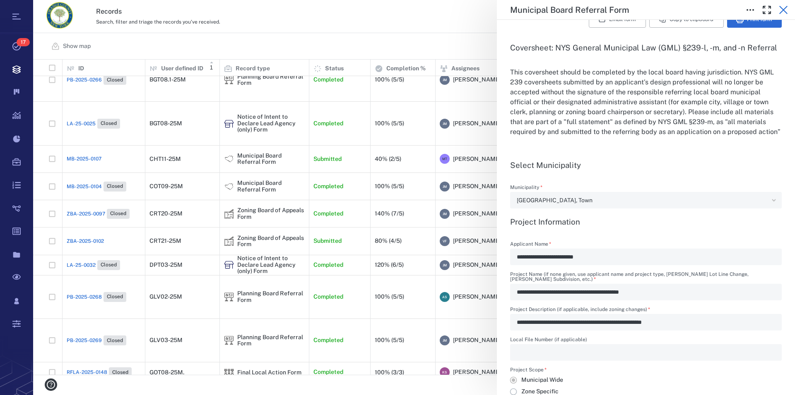
click at [506, 12] on icon "button" at bounding box center [783, 10] width 10 height 10
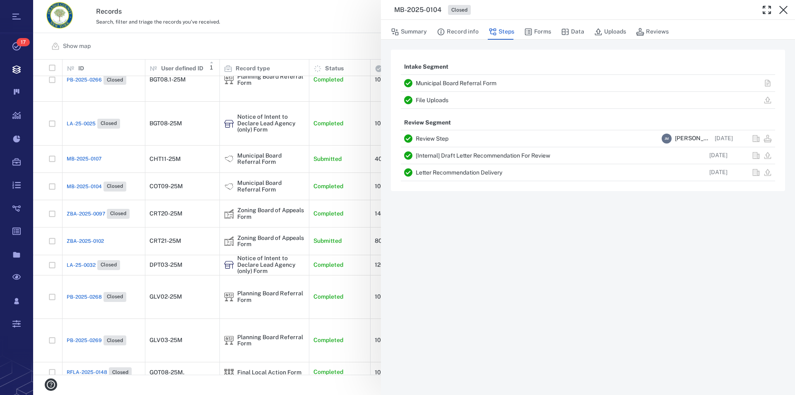
click at [506, 12] on icon "button" at bounding box center [783, 10] width 10 height 10
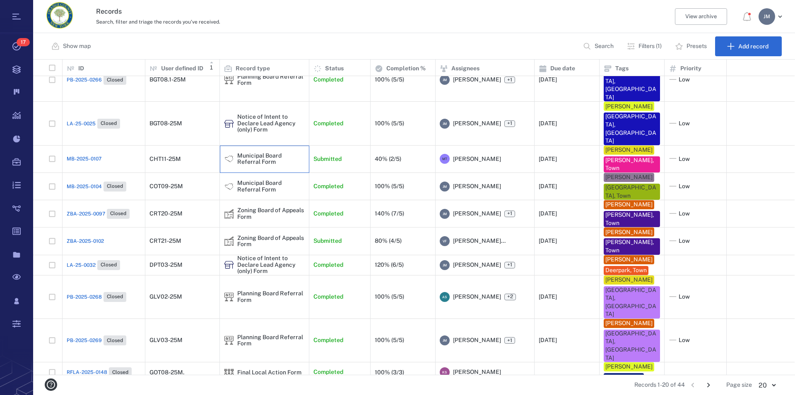
click at [245, 153] on div "Municipal Board Referral Form" at bounding box center [270, 159] width 67 height 13
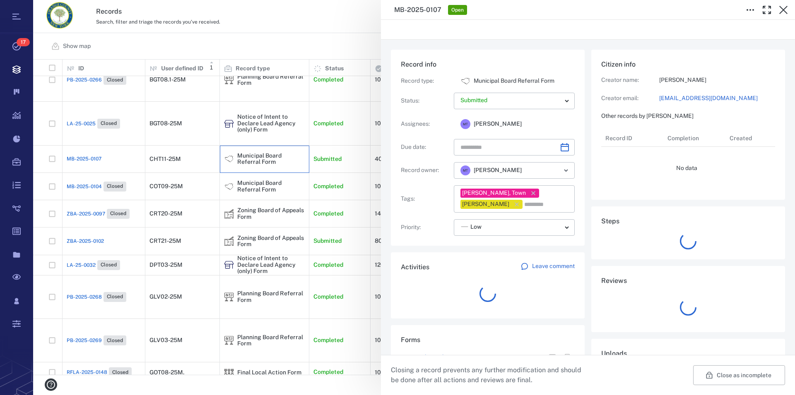
type input "**********"
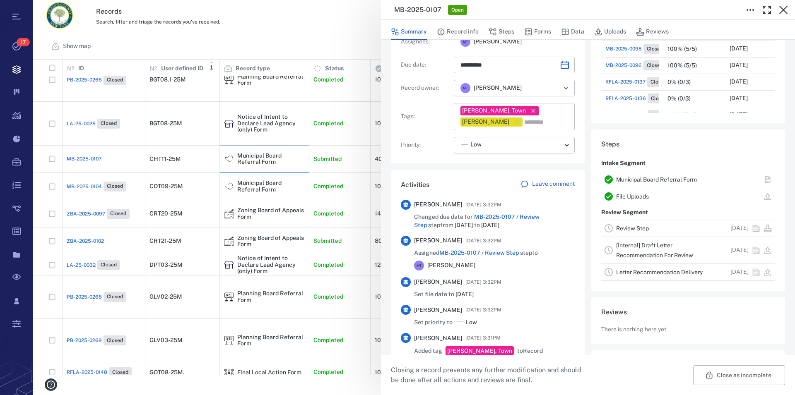
scroll to position [142, 0]
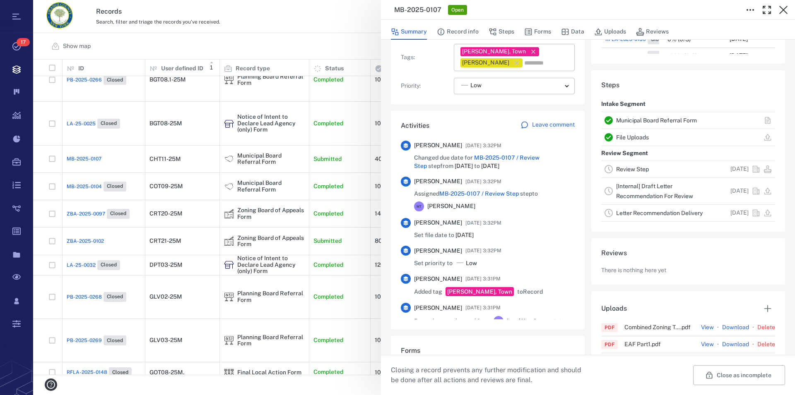
click at [506, 119] on link "Municipal Board Referral Form" at bounding box center [656, 120] width 81 height 7
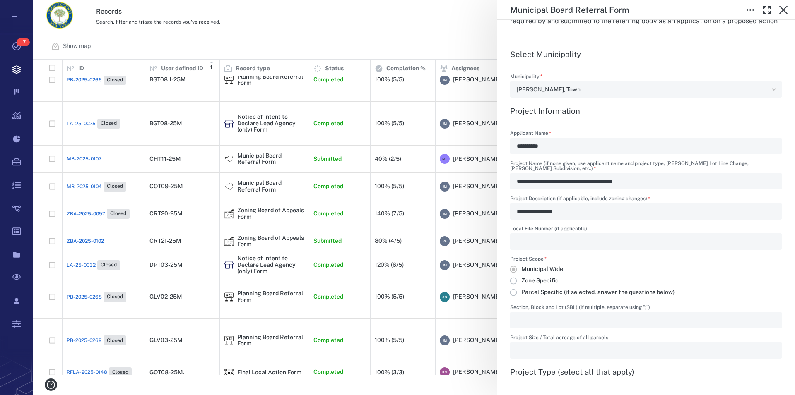
scroll to position [330, 0]
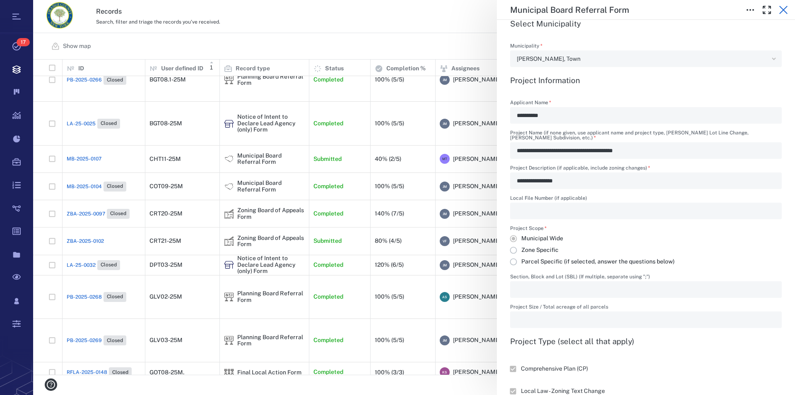
click at [506, 10] on icon "button" at bounding box center [783, 10] width 10 height 10
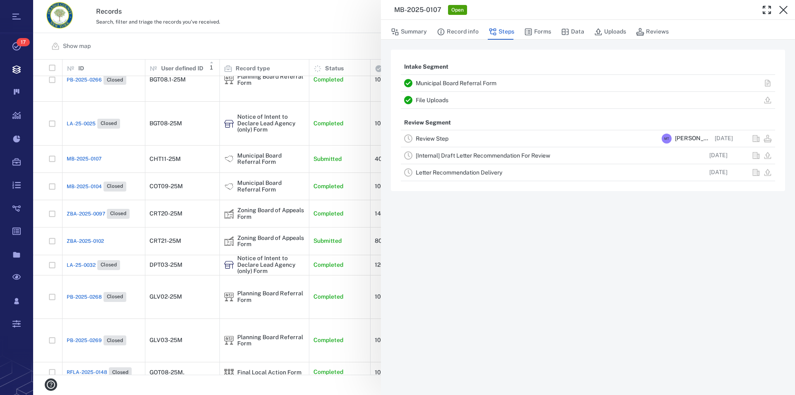
click at [506, 10] on icon "button" at bounding box center [783, 10] width 10 height 10
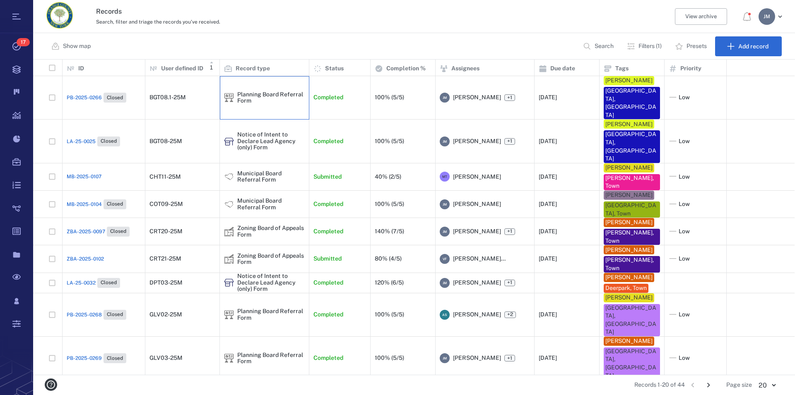
click at [250, 92] on div "Planning Board Referral Form" at bounding box center [270, 97] width 67 height 13
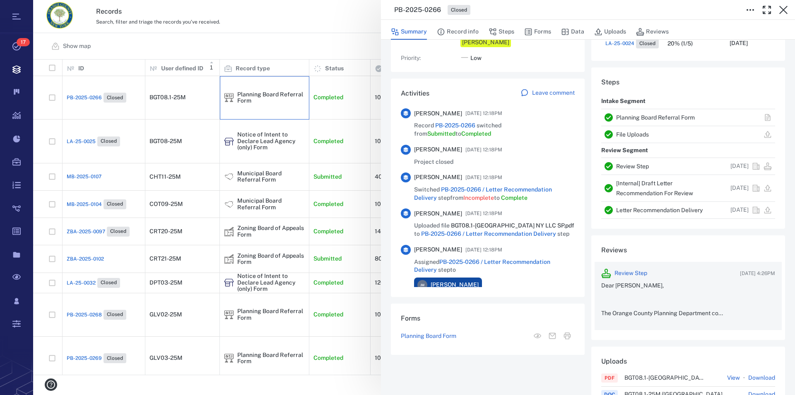
scroll to position [135, 0]
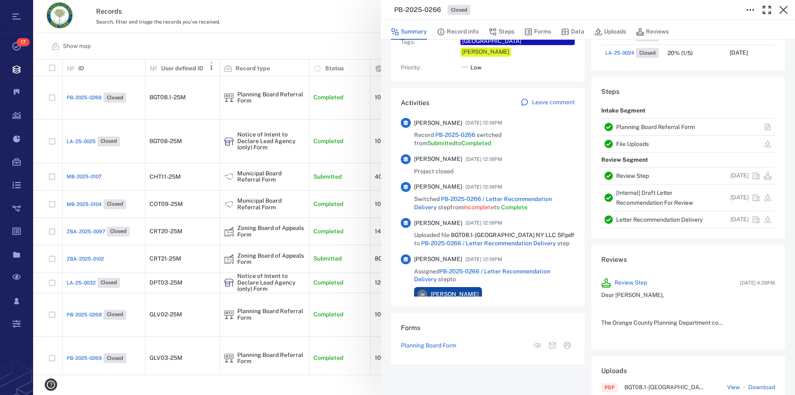
click at [506, 126] on link "Planning Board Referral Form" at bounding box center [655, 127] width 79 height 7
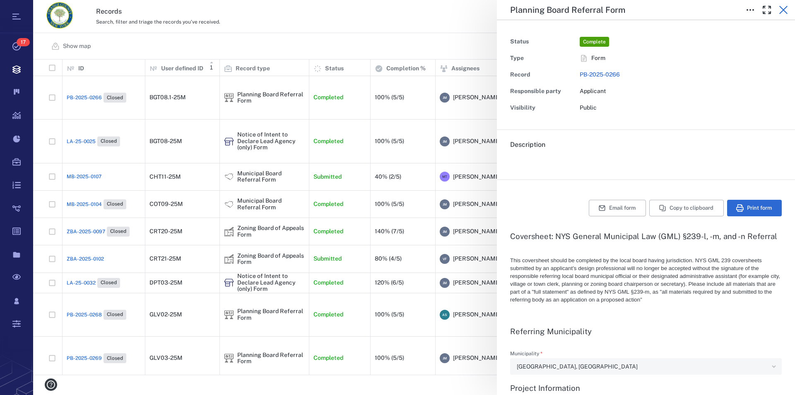
click at [506, 7] on icon "button" at bounding box center [783, 10] width 10 height 10
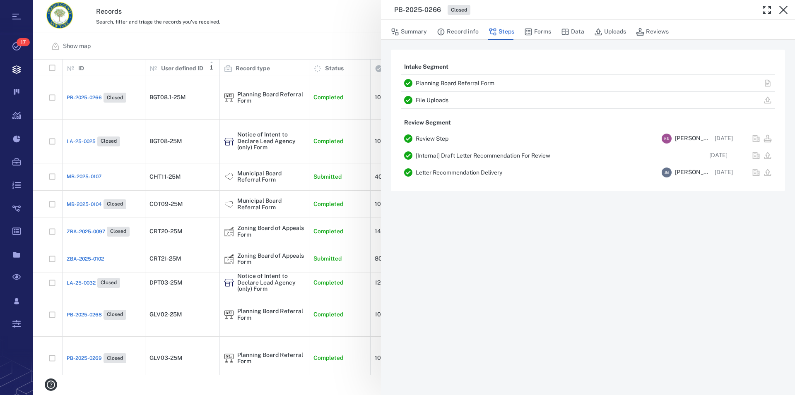
click at [506, 7] on icon "button" at bounding box center [783, 10] width 10 height 10
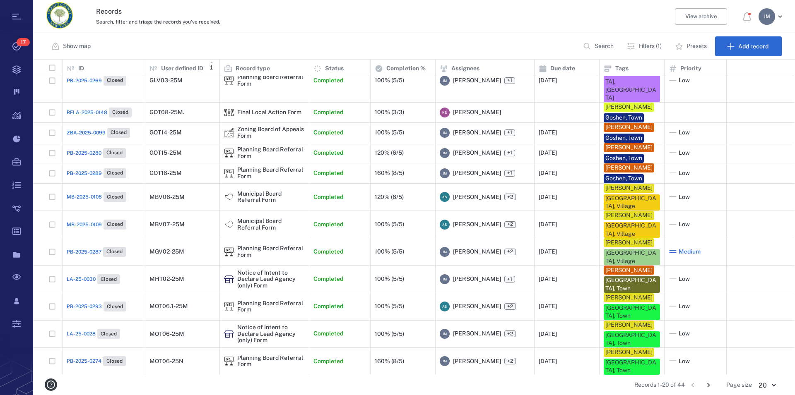
scroll to position [256, 0]
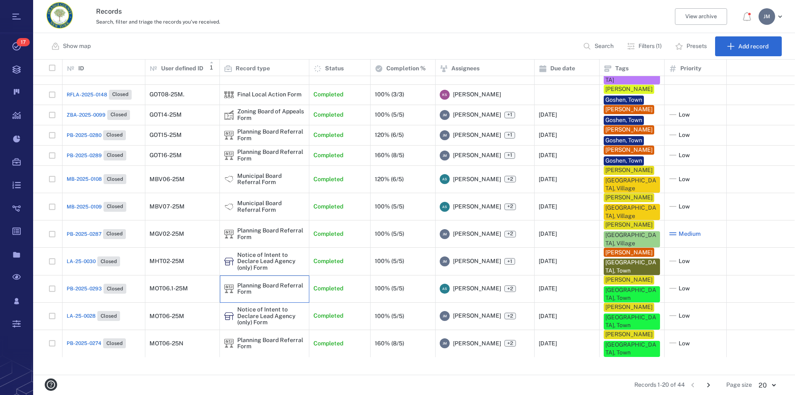
click at [239, 296] on div "Planning Board Referral Form" at bounding box center [270, 289] width 67 height 13
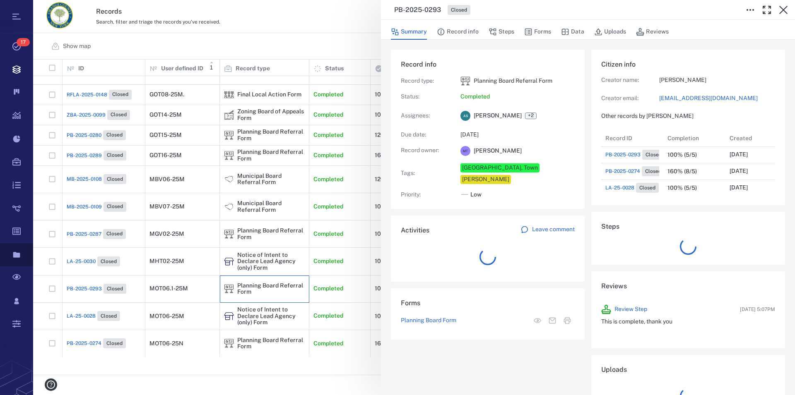
scroll to position [7, 7]
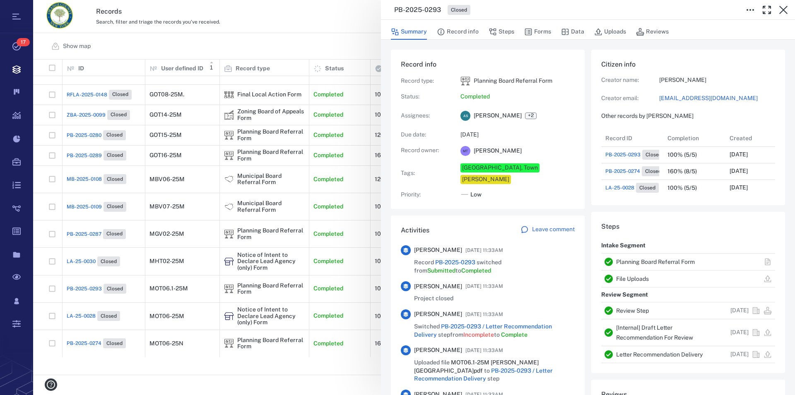
click at [506, 260] on link "Planning Board Referral Form" at bounding box center [655, 262] width 79 height 7
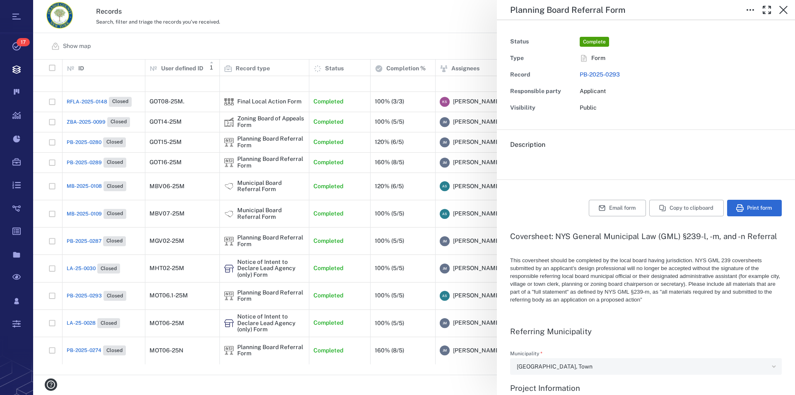
type textarea "*"
type input "**********"
type textarea "*"
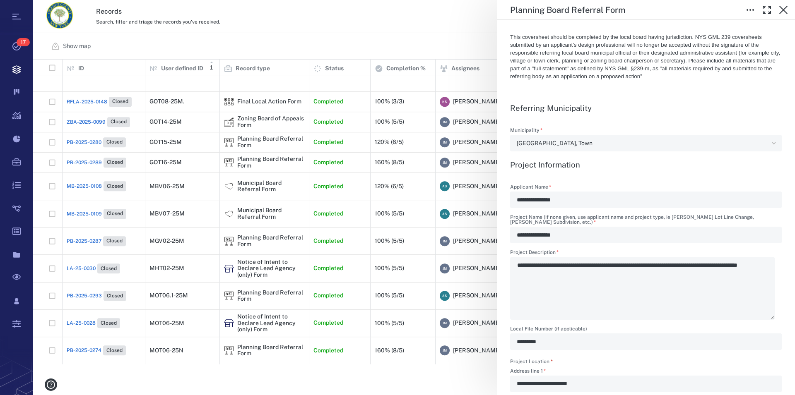
scroll to position [236, 0]
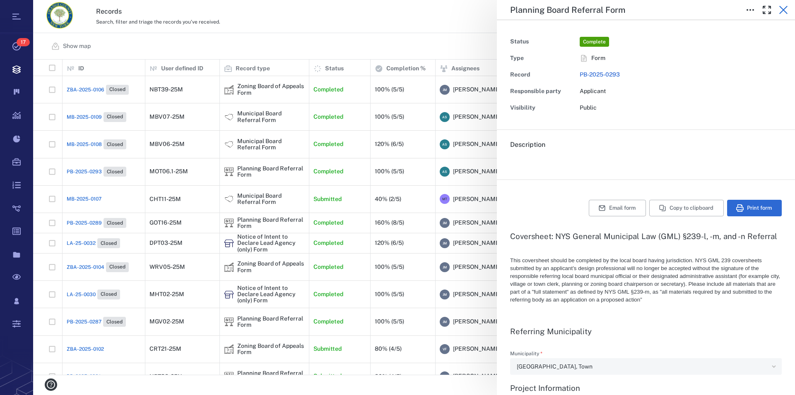
click at [782, 10] on icon "button" at bounding box center [783, 10] width 10 height 10
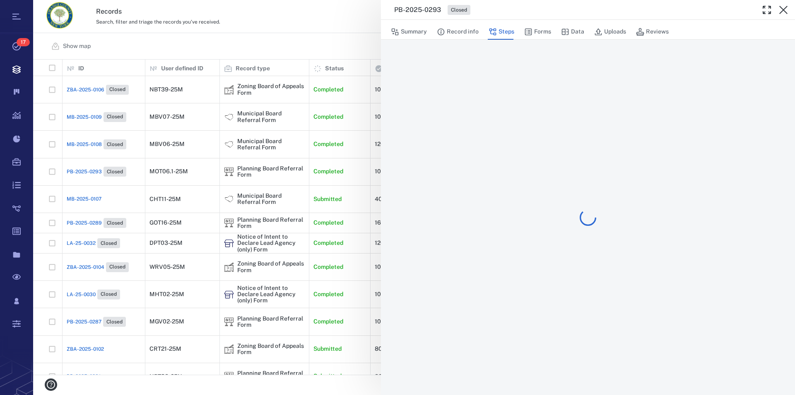
click at [782, 10] on icon "button" at bounding box center [783, 10] width 10 height 10
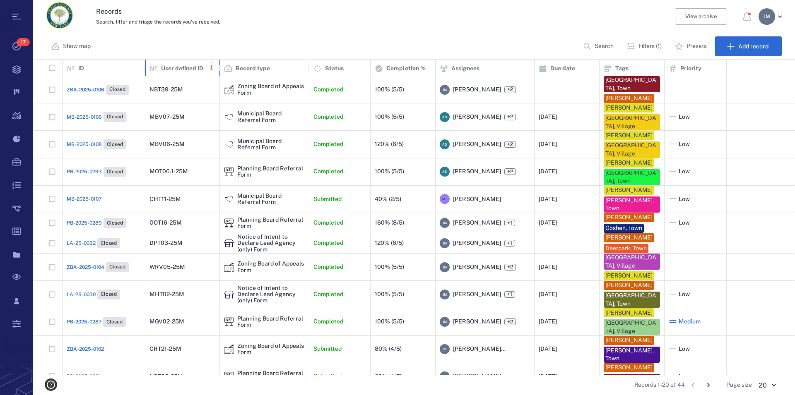
click at [183, 68] on p "User defined ID" at bounding box center [182, 69] width 42 height 8
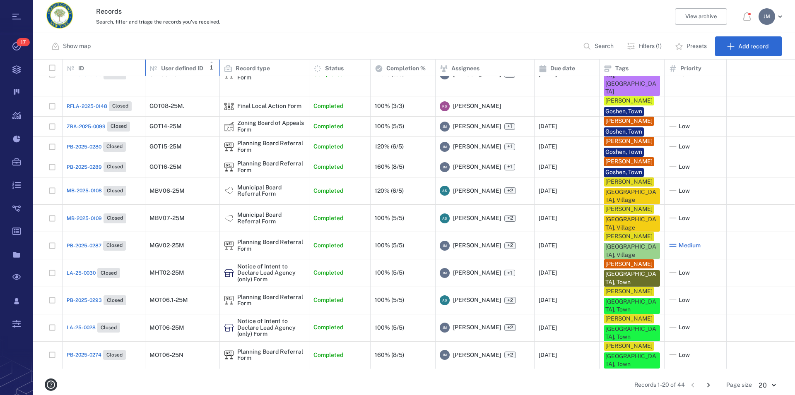
scroll to position [256, 0]
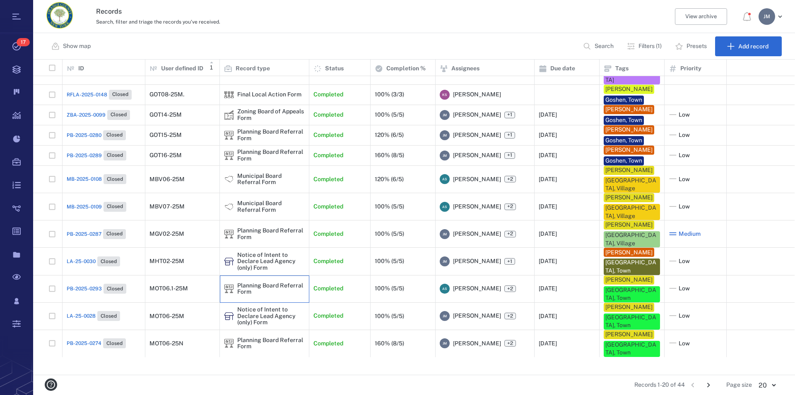
click at [256, 296] on div "Planning Board Referral Form" at bounding box center [270, 289] width 67 height 13
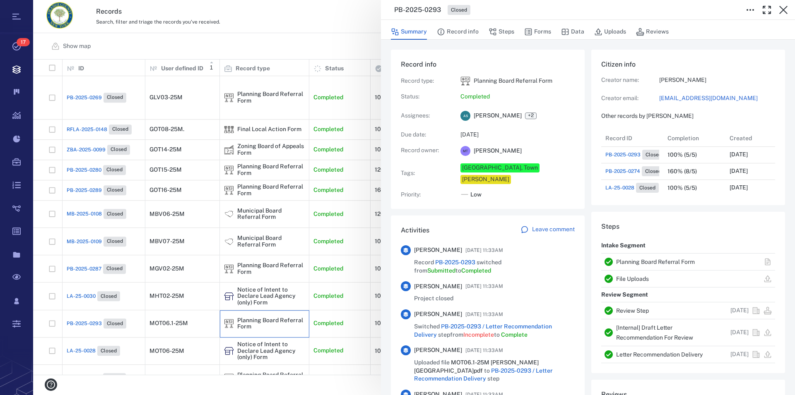
scroll to position [7, 7]
click at [637, 265] on link "Planning Board Referral Form" at bounding box center [655, 262] width 79 height 7
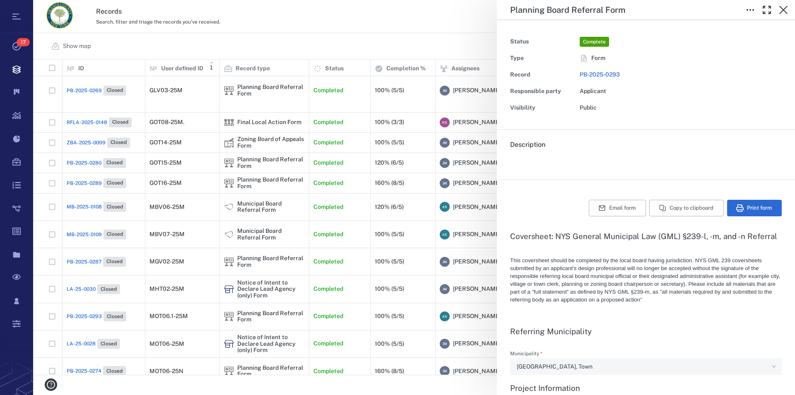
type textarea "*"
type input "**********"
type textarea "*"
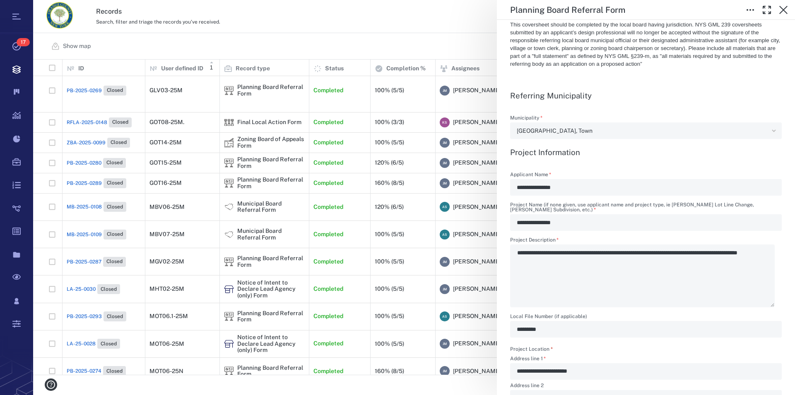
type textarea "*"
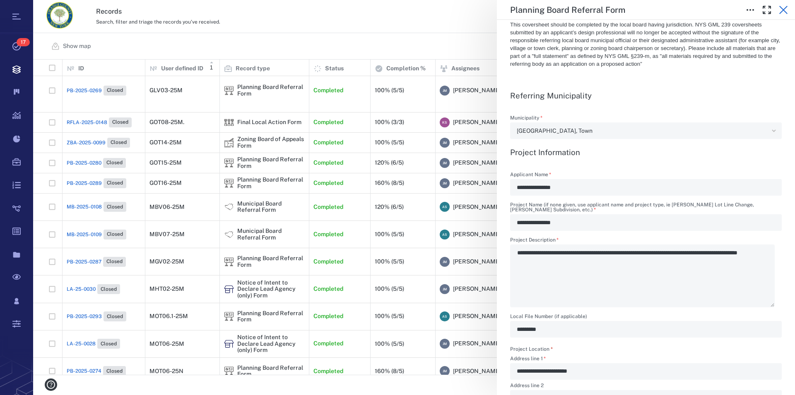
click at [781, 12] on icon "button" at bounding box center [783, 10] width 8 height 8
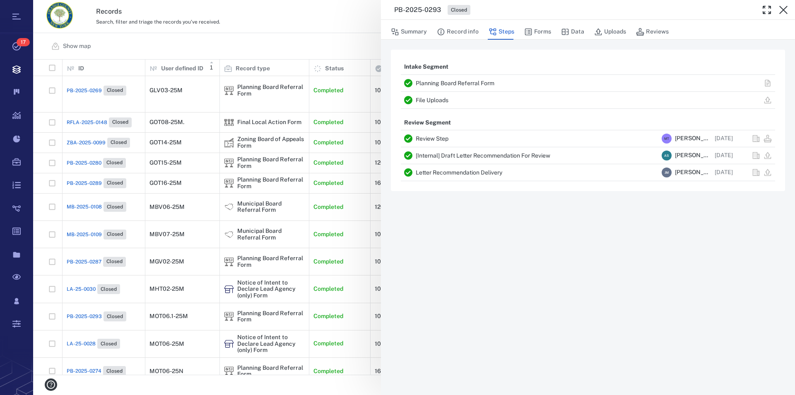
click at [781, 12] on icon "button" at bounding box center [783, 10] width 8 height 8
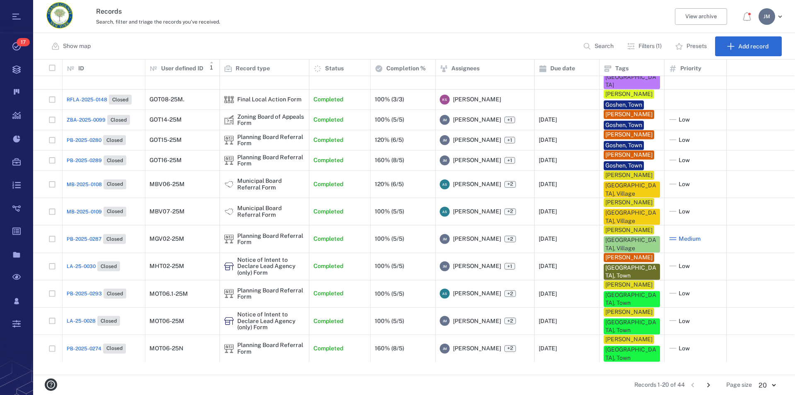
scroll to position [256, 0]
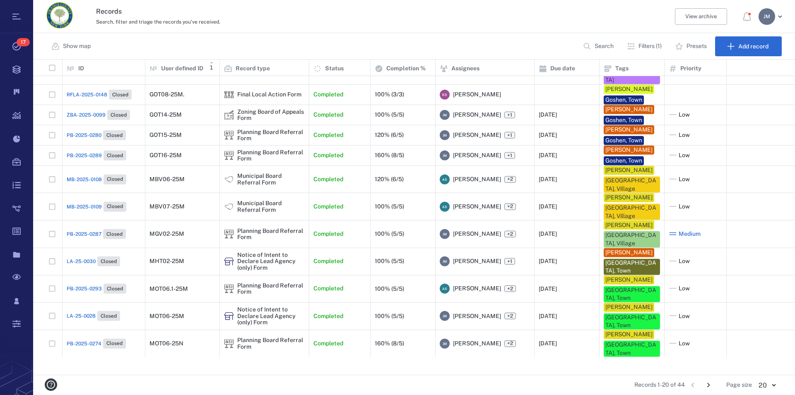
click at [709, 384] on icon "Go to next page" at bounding box center [708, 385] width 3 height 5
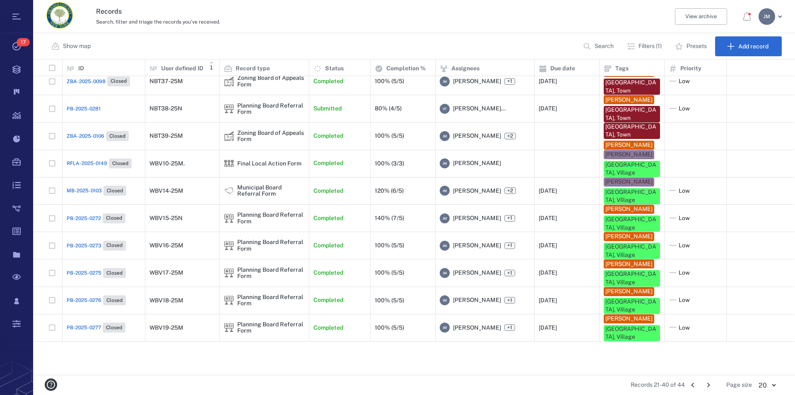
scroll to position [0, 0]
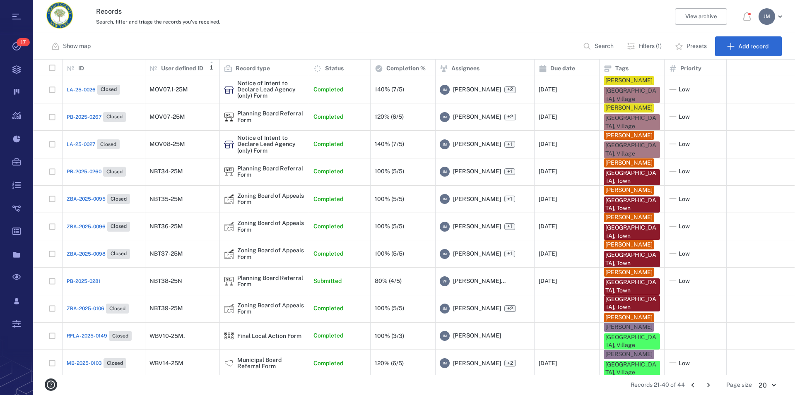
click at [692, 387] on icon "Go to previous page" at bounding box center [692, 385] width 9 height 9
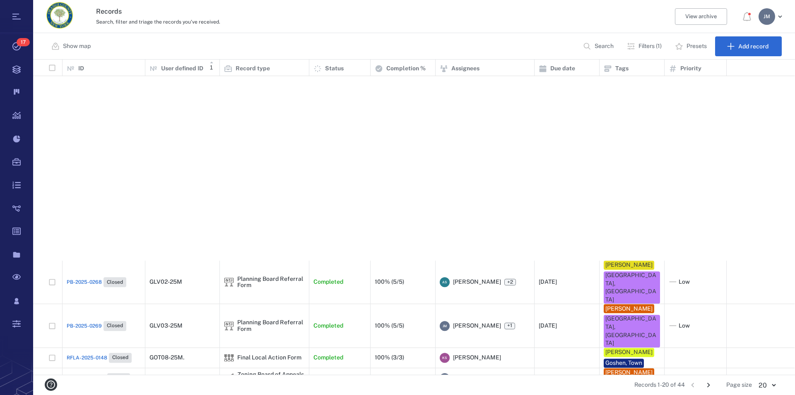
scroll to position [256, 0]
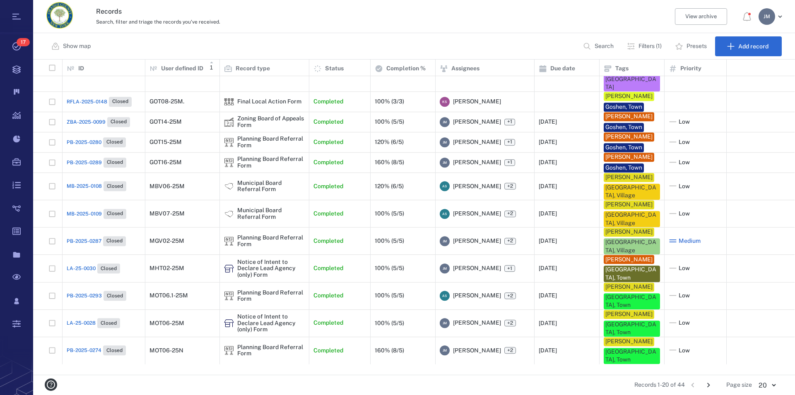
click at [706, 386] on icon "Go to next page" at bounding box center [708, 385] width 9 height 9
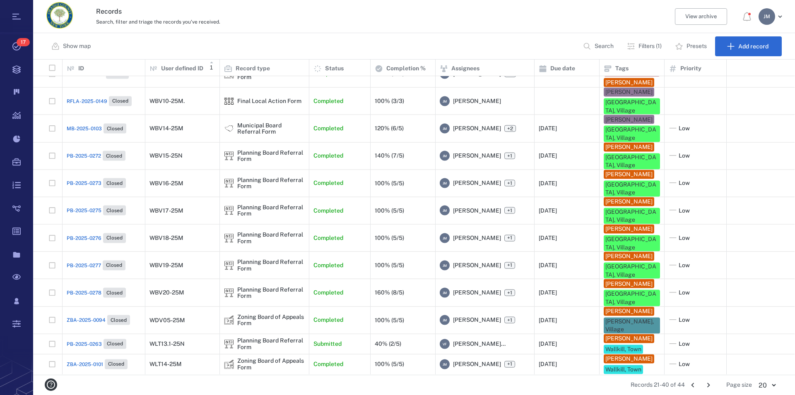
scroll to position [0, 0]
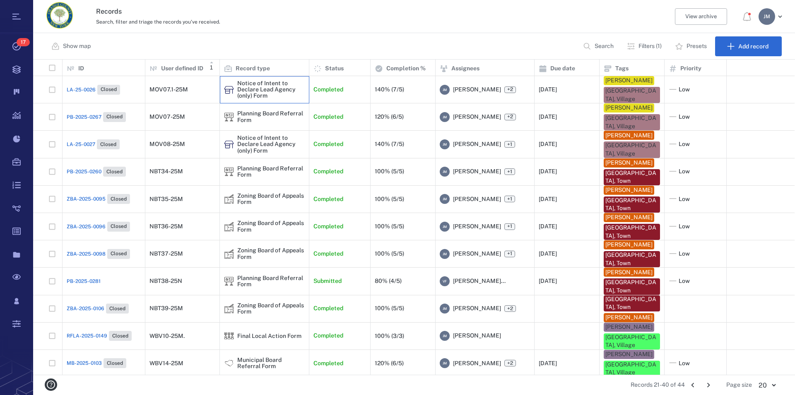
click at [254, 88] on div "Notice of Intent to Declare Lead Agency (only) Form" at bounding box center [270, 89] width 67 height 19
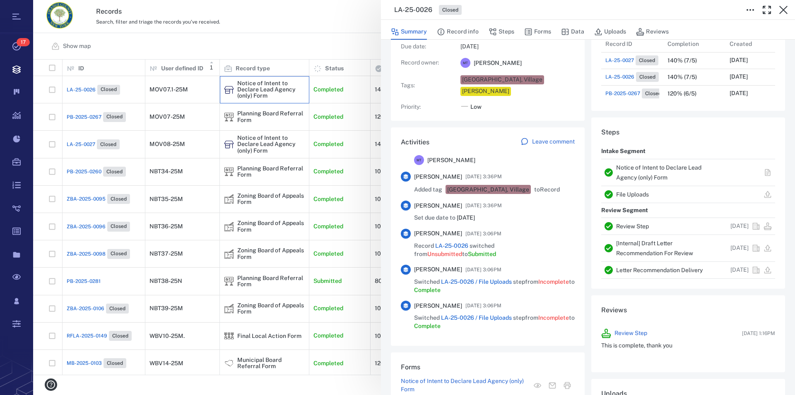
scroll to position [566, 0]
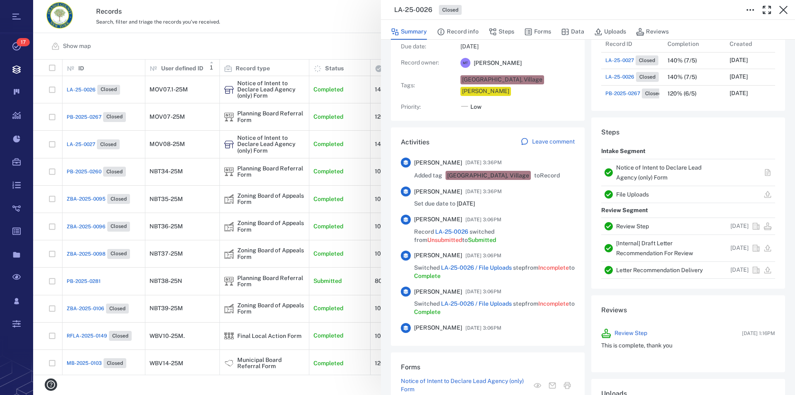
click at [635, 168] on link "Notice of Intent to Declare Lead Agency (only) Form" at bounding box center [658, 172] width 85 height 17
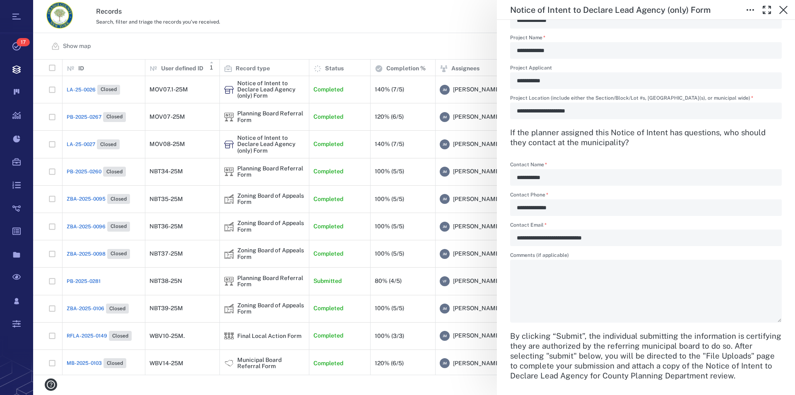
scroll to position [189, 0]
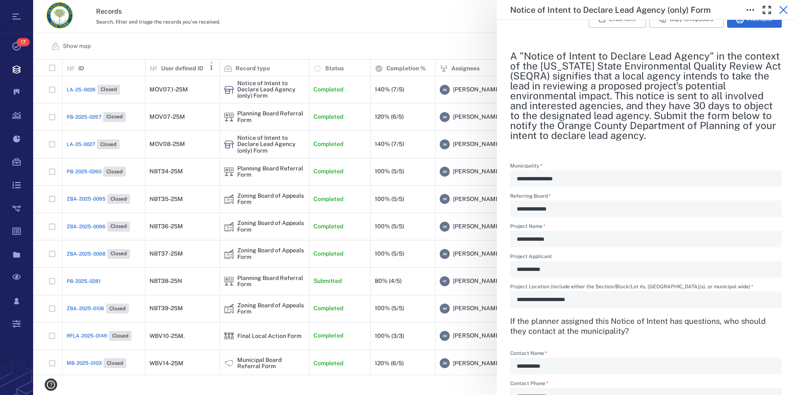
click at [782, 9] on icon "button" at bounding box center [783, 10] width 8 height 8
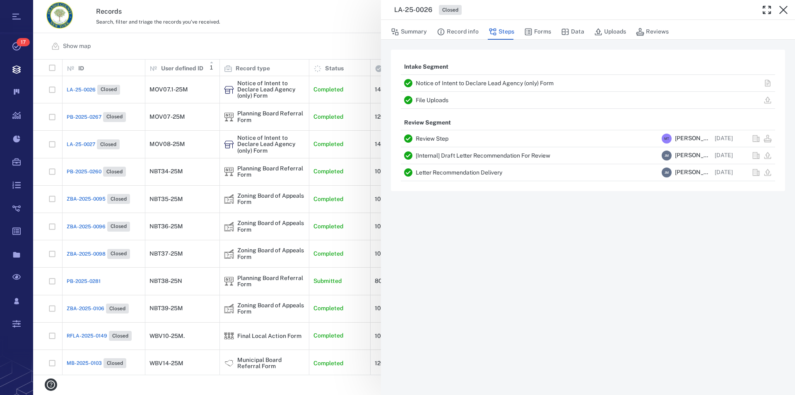
click at [782, 9] on icon "button" at bounding box center [783, 10] width 8 height 8
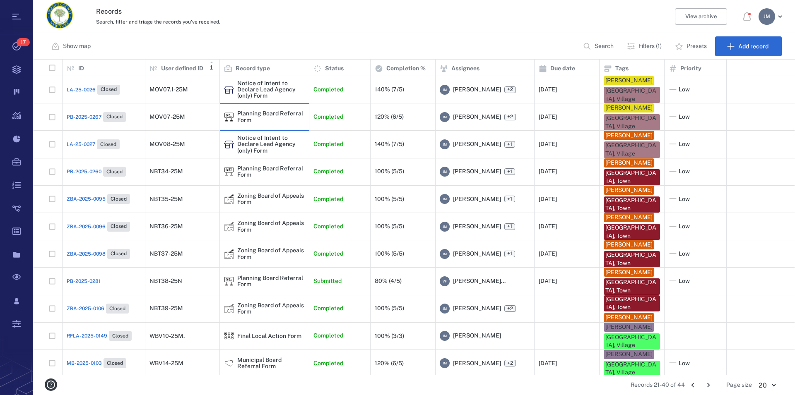
click at [243, 114] on div "Planning Board Referral Form" at bounding box center [270, 117] width 67 height 13
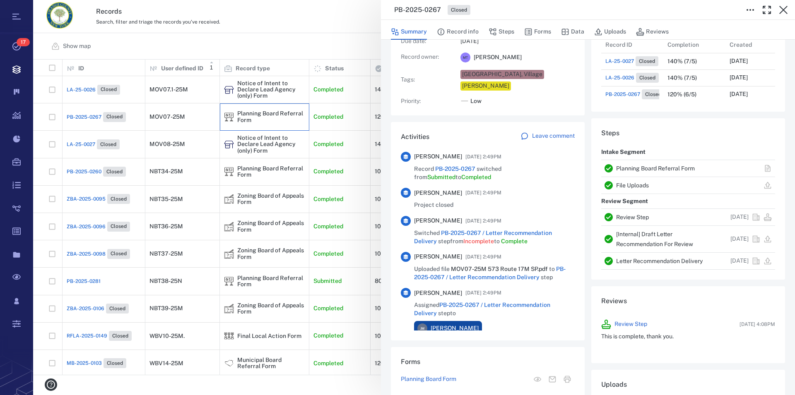
scroll to position [94, 0]
click at [663, 167] on link "Planning Board Referral Form" at bounding box center [655, 167] width 79 height 7
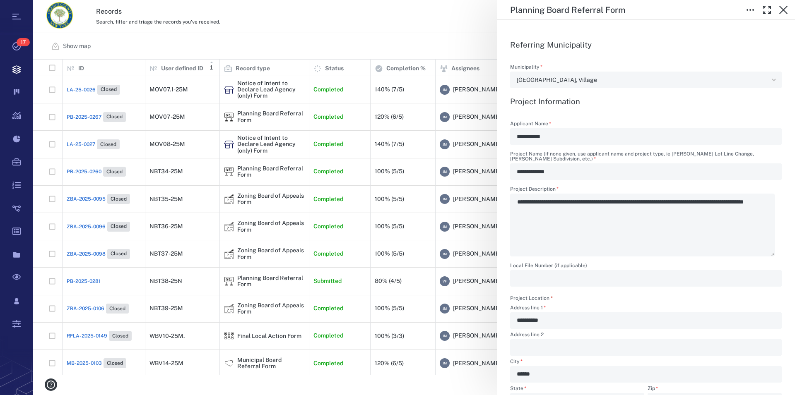
scroll to position [236, 0]
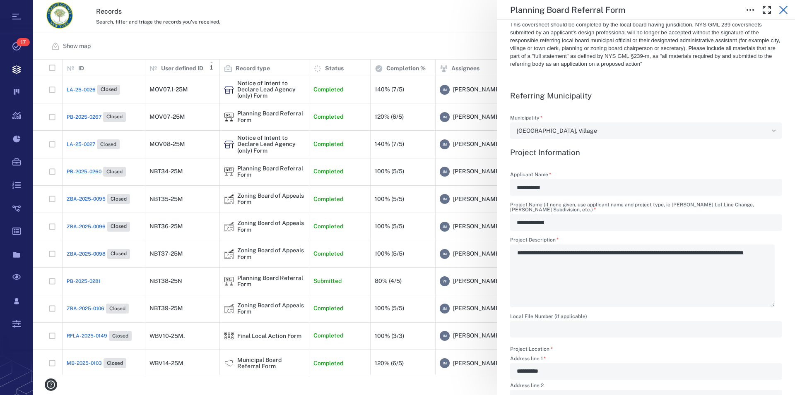
click at [784, 10] on icon "button" at bounding box center [783, 10] width 8 height 8
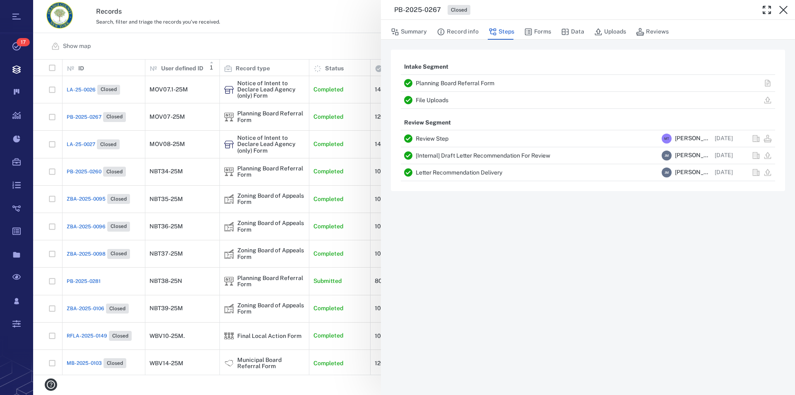
click at [784, 10] on icon "button" at bounding box center [783, 10] width 8 height 8
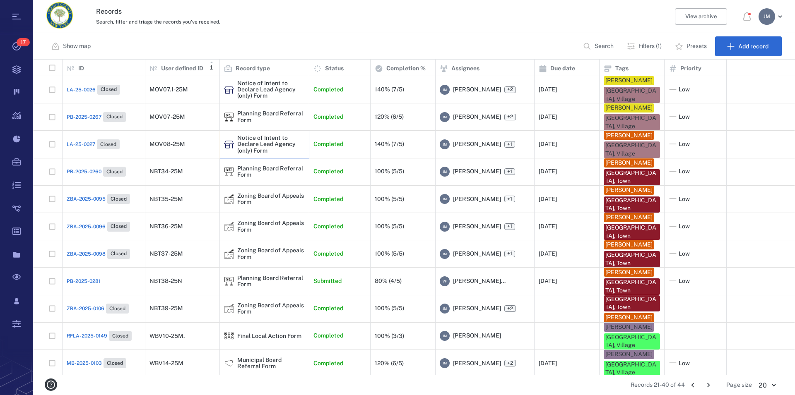
click at [260, 143] on div "Notice of Intent to Declare Lead Agency (only) Form" at bounding box center [270, 144] width 67 height 19
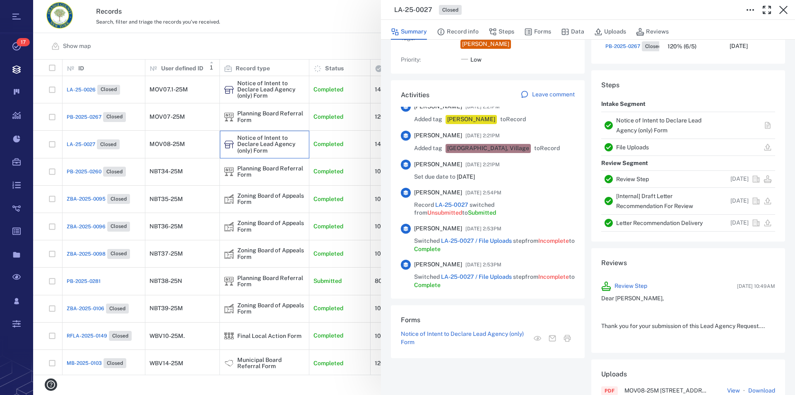
scroll to position [1398, 0]
click at [632, 123] on link "Notice of Intent to Declare Lead Agency (only) Form" at bounding box center [658, 125] width 85 height 17
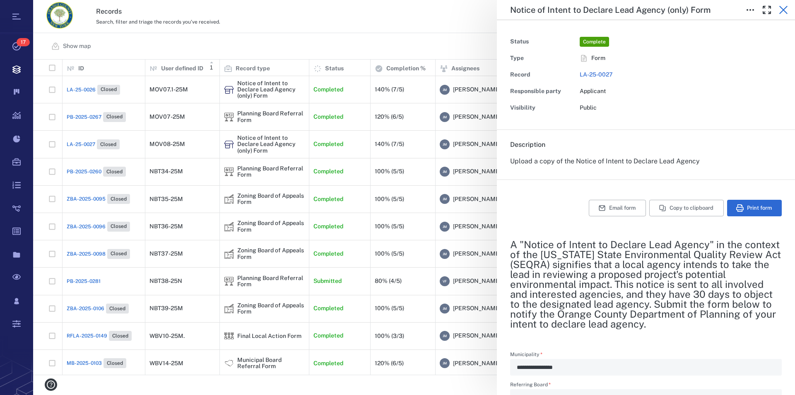
click at [785, 11] on icon "button" at bounding box center [783, 10] width 8 height 8
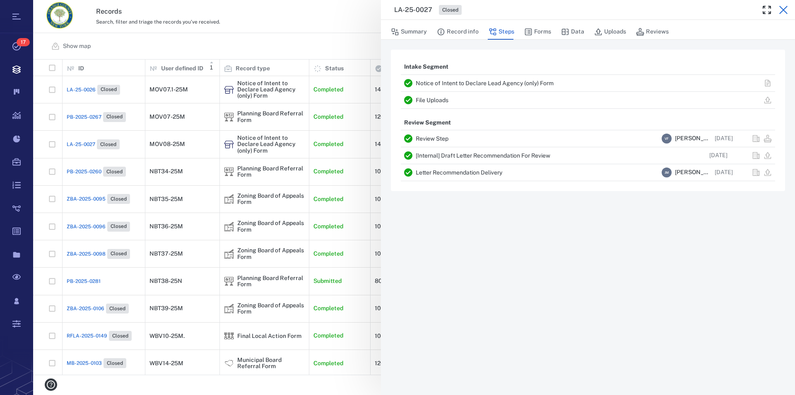
click at [783, 9] on icon "button" at bounding box center [783, 10] width 10 height 10
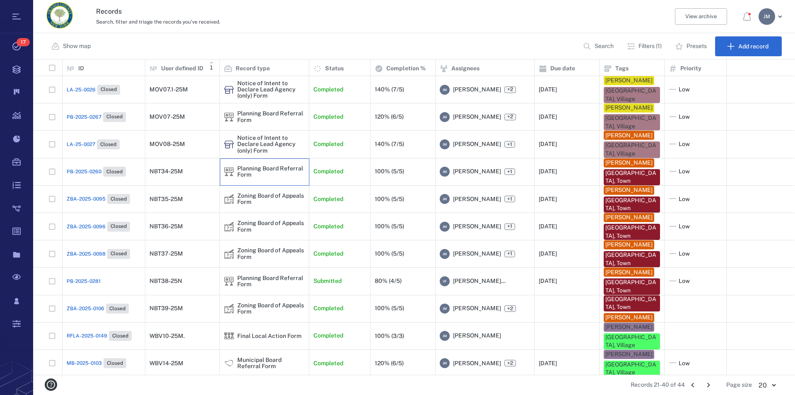
click at [269, 170] on div "Planning Board Referral Form" at bounding box center [270, 172] width 67 height 13
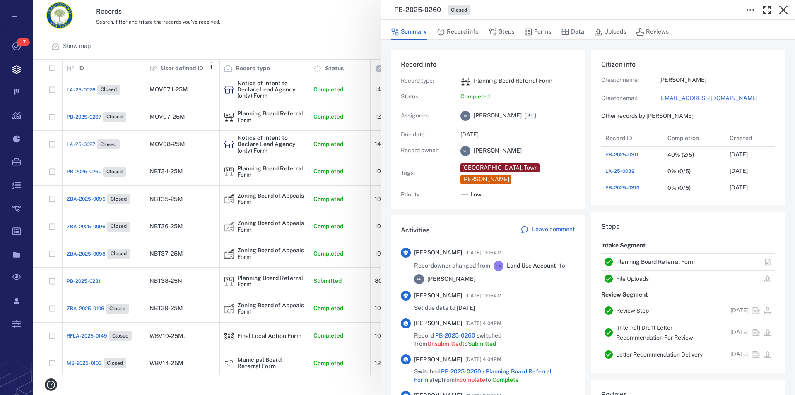
scroll to position [1070, 0]
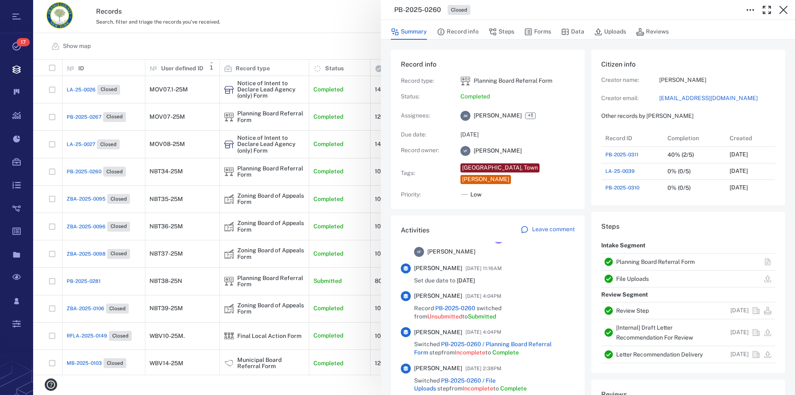
click at [633, 262] on link "Planning Board Referral Form" at bounding box center [655, 262] width 79 height 7
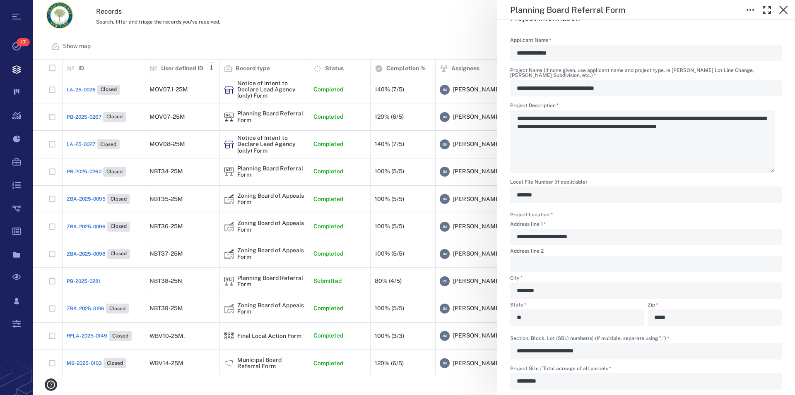
scroll to position [283, 0]
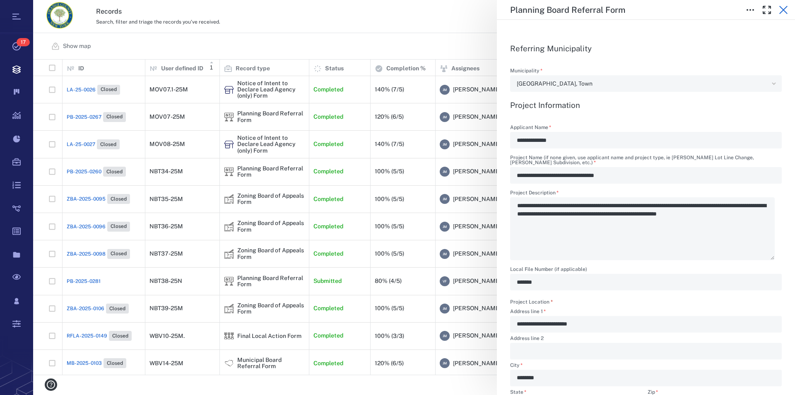
click at [784, 11] on icon "button" at bounding box center [783, 10] width 8 height 8
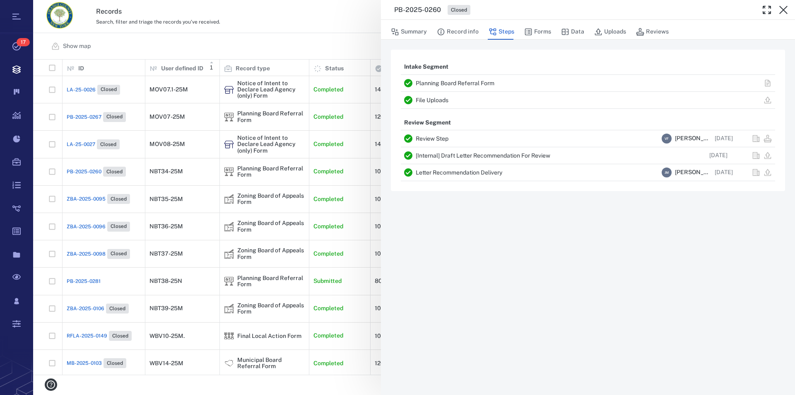
click at [784, 11] on icon "button" at bounding box center [783, 10] width 8 height 8
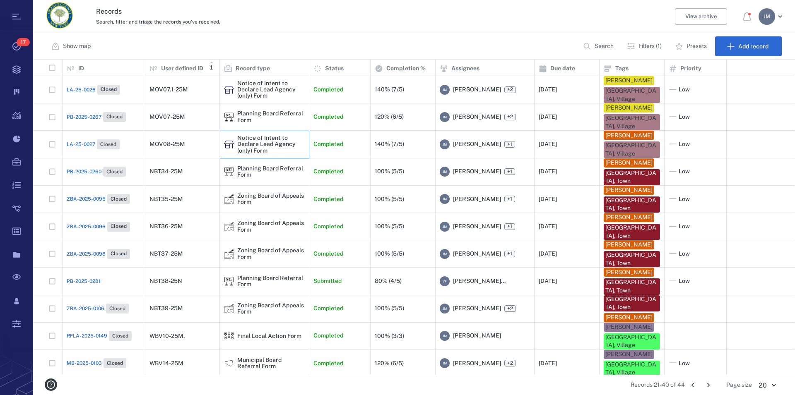
click at [247, 142] on div "Notice of Intent to Declare Lead Agency (only) Form" at bounding box center [270, 144] width 67 height 19
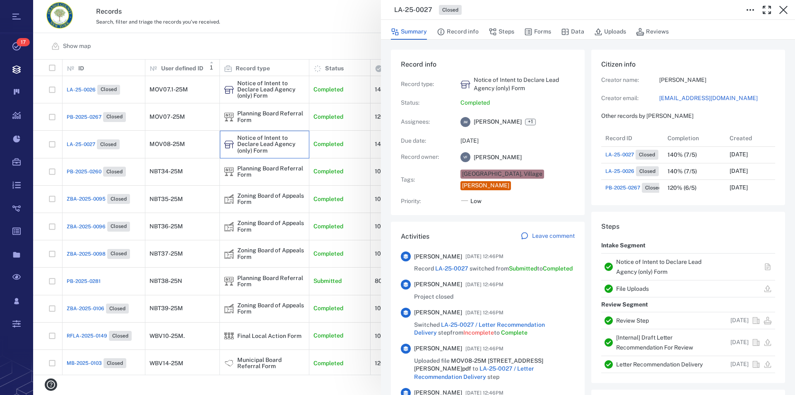
scroll to position [7, 8]
click at [633, 274] on link "Notice of Intent to Declare Lead Agency (only) Form" at bounding box center [658, 267] width 85 height 17
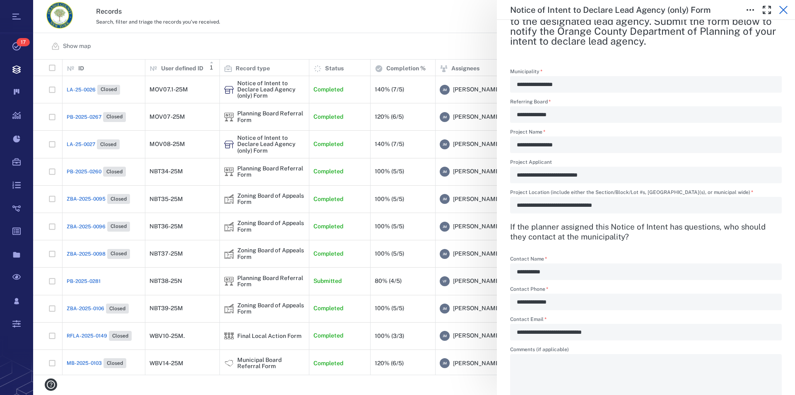
click at [783, 10] on icon "button" at bounding box center [783, 10] width 8 height 8
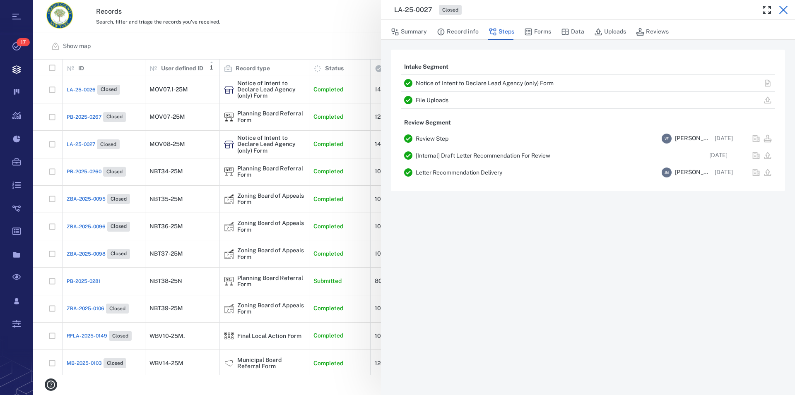
click at [784, 7] on icon "button" at bounding box center [783, 10] width 10 height 10
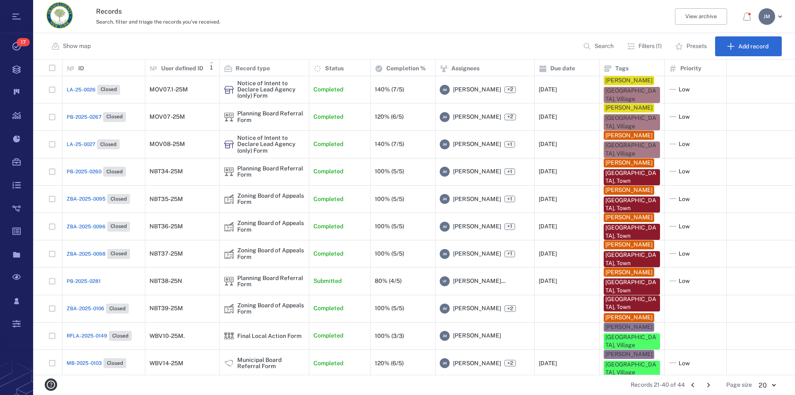
click at [274, 27] on div "Records Search, filter and triage the records you've received. View archive J M" at bounding box center [414, 16] width 762 height 33
click at [245, 197] on div "Zoning Board of Appeals Form" at bounding box center [270, 199] width 67 height 13
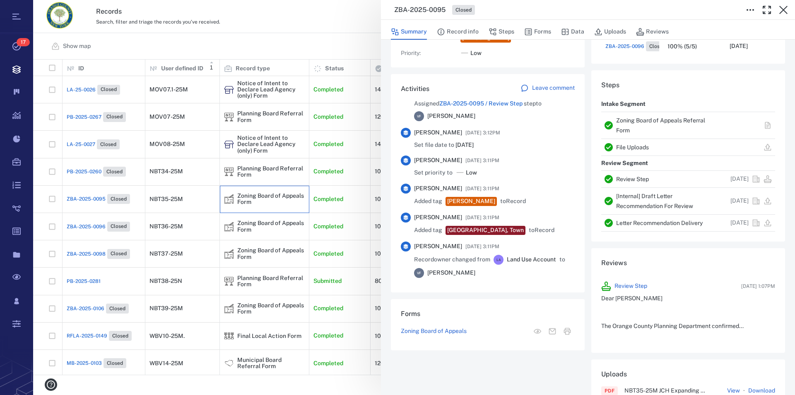
scroll to position [614, 0]
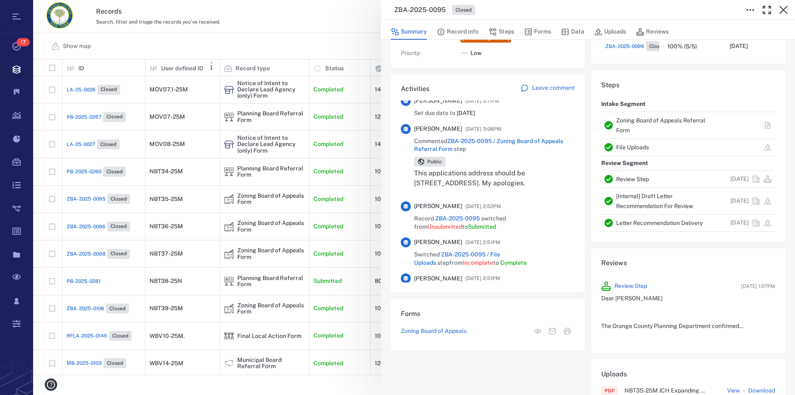
click at [626, 120] on link "Zoning Board of Appeals Referral Form" at bounding box center [660, 125] width 89 height 17
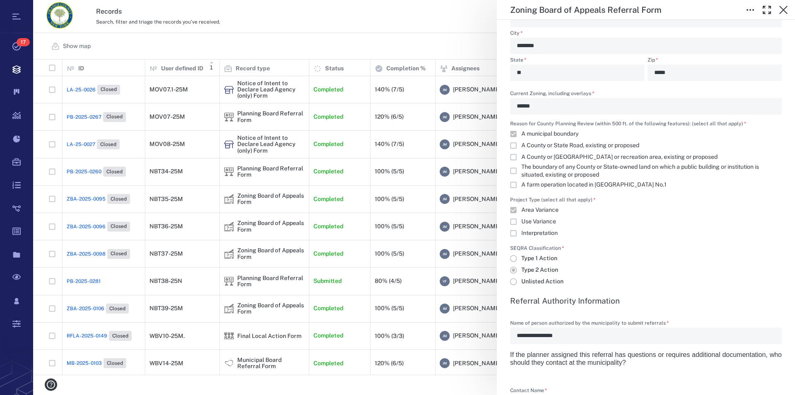
scroll to position [519, 0]
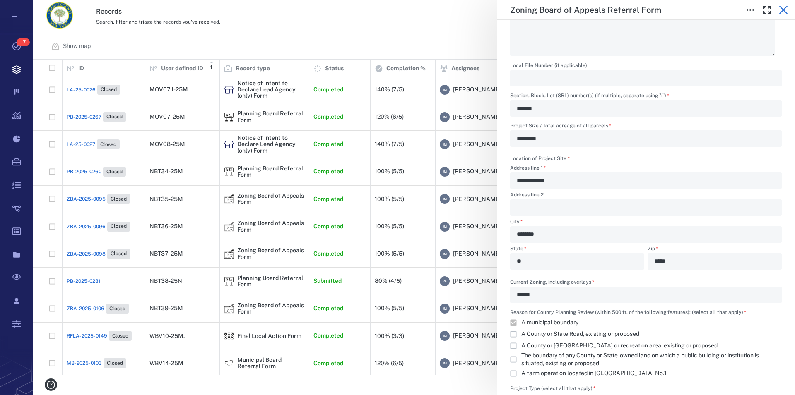
click at [782, 8] on icon "button" at bounding box center [783, 10] width 10 height 10
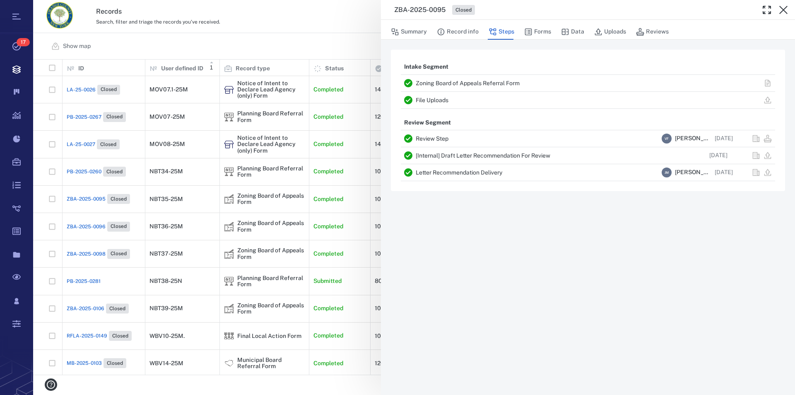
click at [782, 8] on icon "button" at bounding box center [783, 10] width 8 height 8
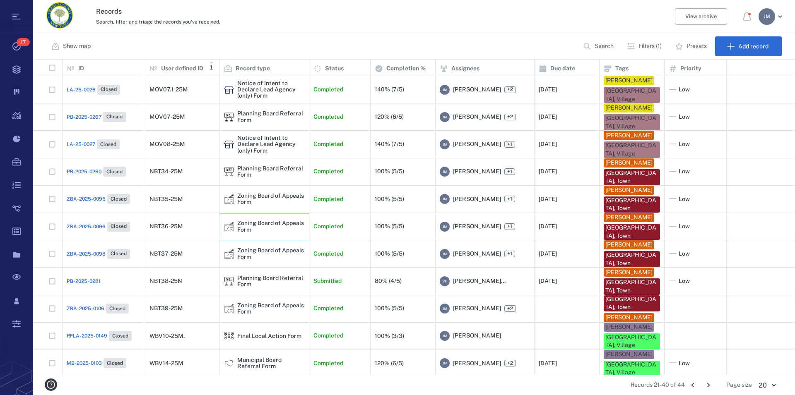
click at [250, 224] on div "Zoning Board of Appeals Form" at bounding box center [270, 226] width 67 height 13
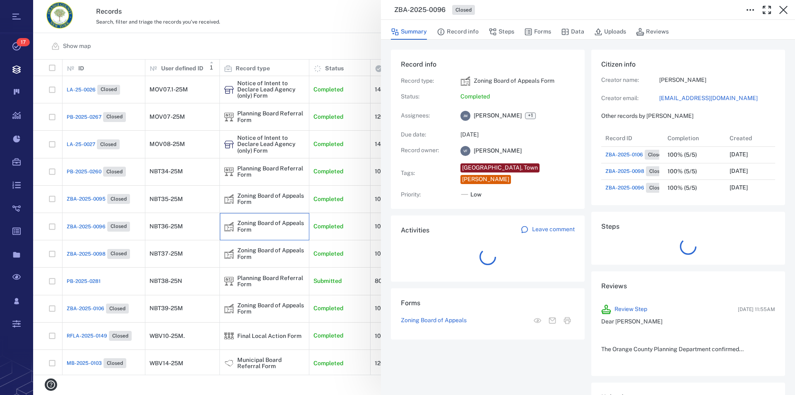
scroll to position [331, 156]
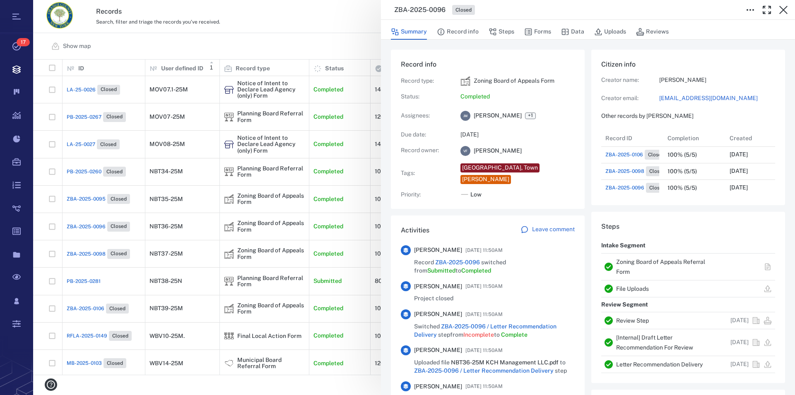
click at [635, 262] on link "Zoning Board of Appeals Referral Form" at bounding box center [660, 267] width 89 height 17
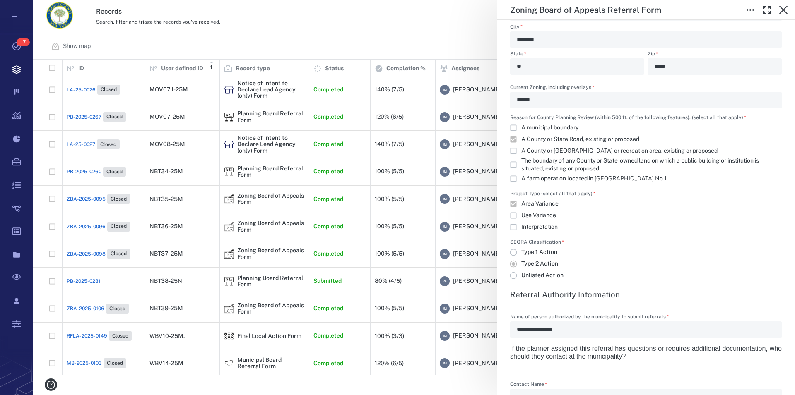
scroll to position [708, 0]
click at [787, 10] on icon "button" at bounding box center [783, 10] width 10 height 10
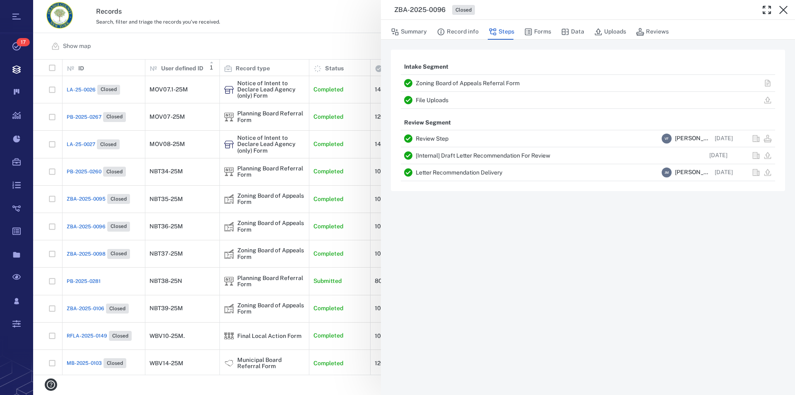
click at [787, 10] on icon "button" at bounding box center [783, 10] width 10 height 10
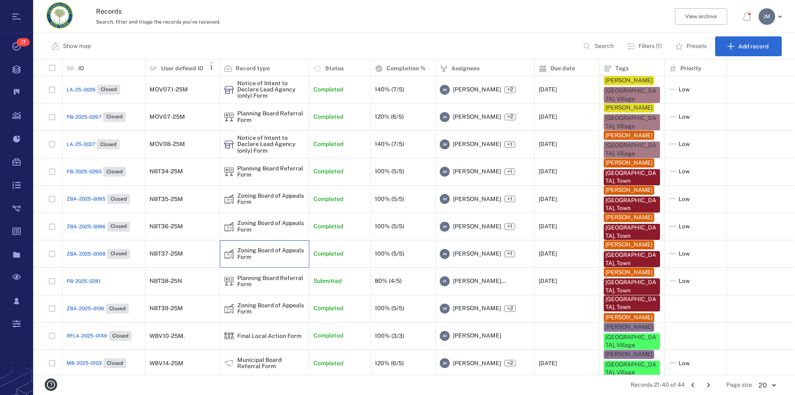
click at [249, 249] on div "Zoning Board of Appeals Form" at bounding box center [270, 254] width 67 height 13
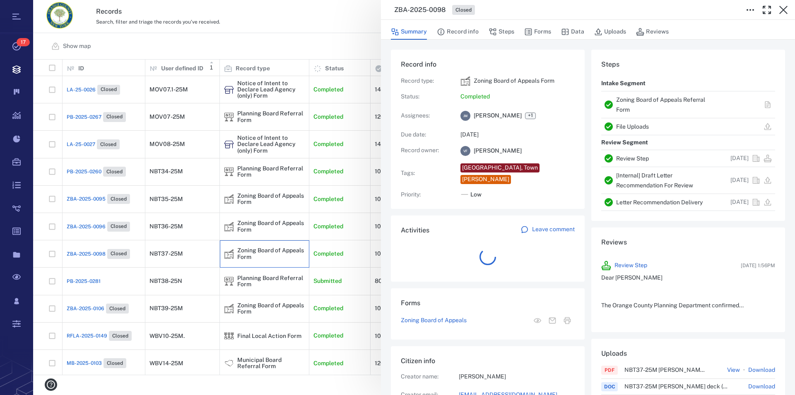
scroll to position [331, 156]
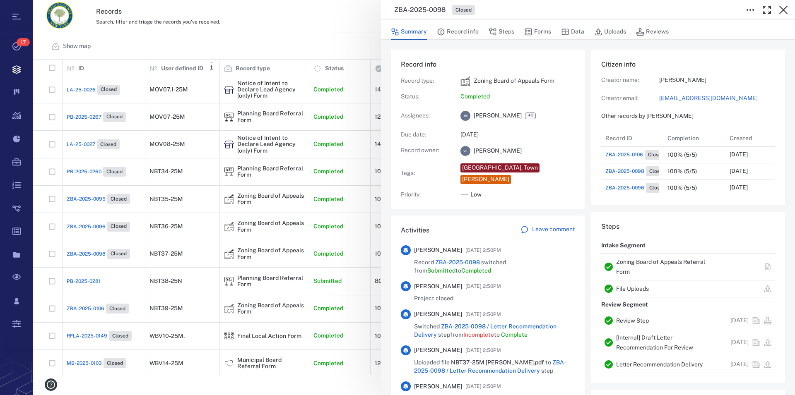
click at [633, 260] on link "Zoning Board of Appeals Referral Form" at bounding box center [660, 267] width 89 height 17
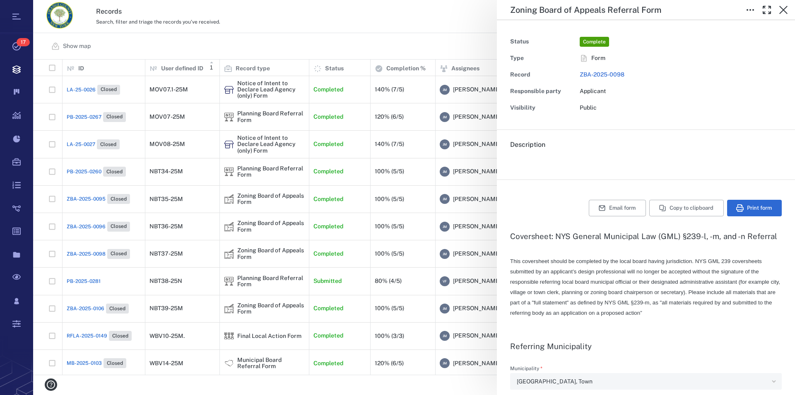
type textarea "*"
type input "**********"
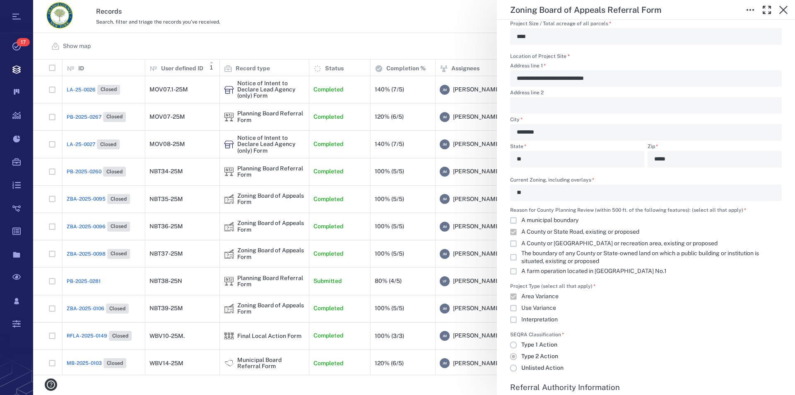
scroll to position [614, 0]
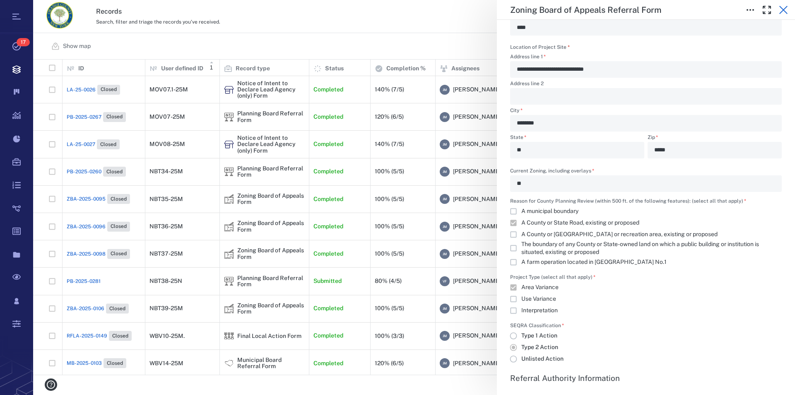
click at [785, 11] on icon "button" at bounding box center [783, 10] width 8 height 8
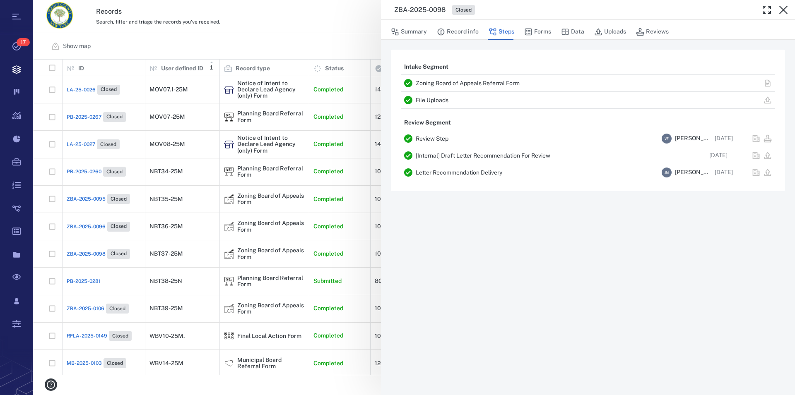
click at [785, 11] on icon "button" at bounding box center [783, 10] width 8 height 8
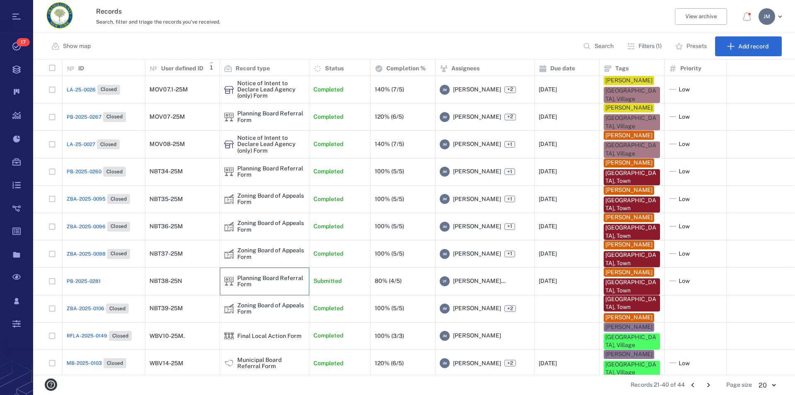
click at [243, 281] on div "Planning Board Referral Form" at bounding box center [270, 281] width 67 height 13
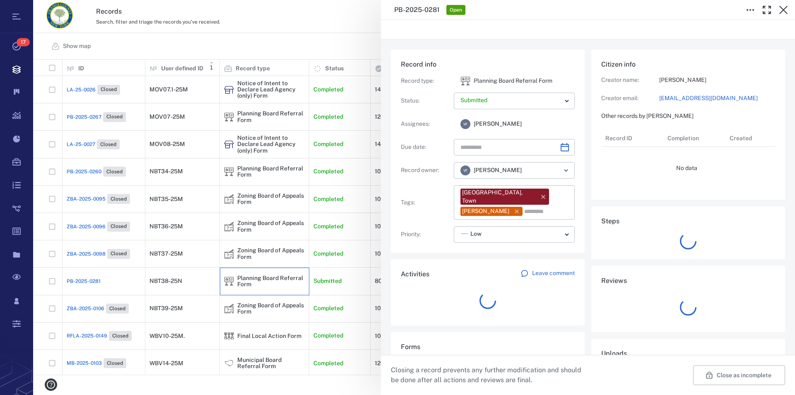
type input "**********"
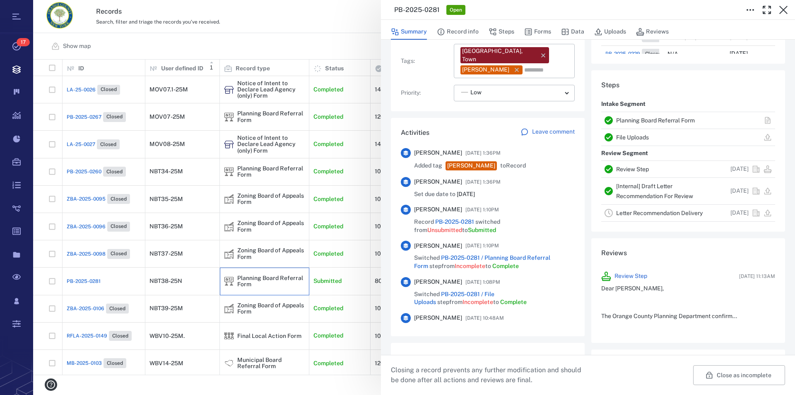
scroll to position [753, 0]
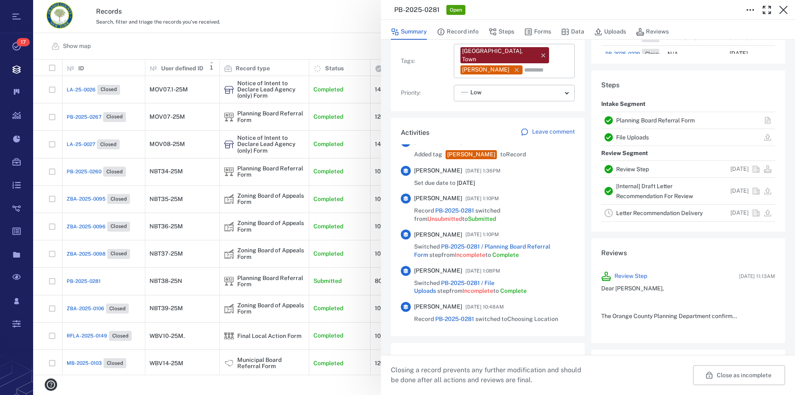
click at [643, 120] on link "Planning Board Referral Form" at bounding box center [655, 120] width 79 height 7
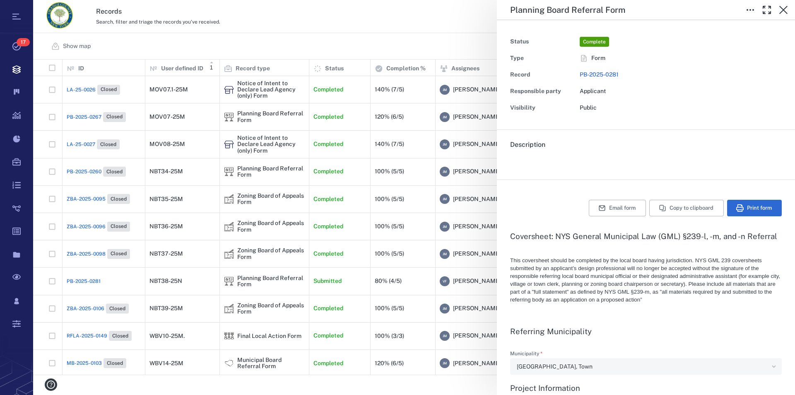
type textarea "*"
type input "**********"
type textarea "*"
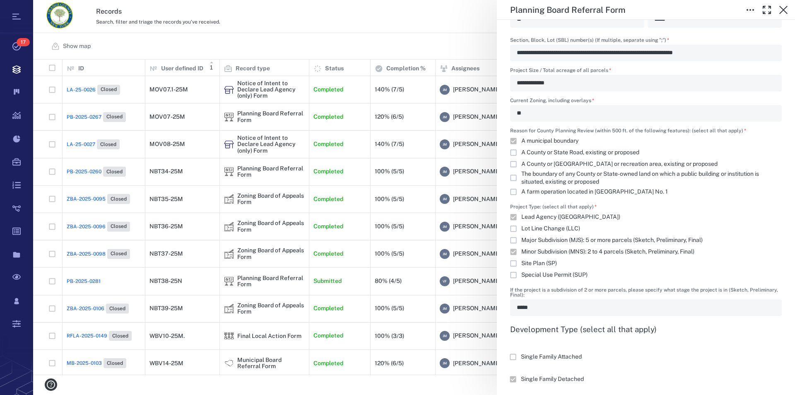
scroll to position [661, 0]
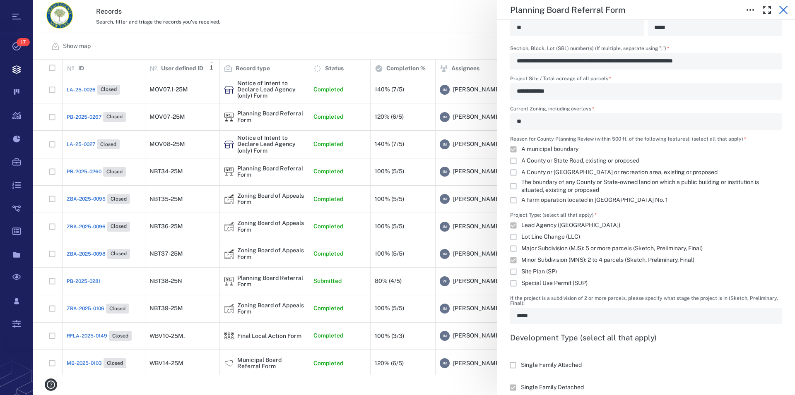
click at [787, 9] on icon "button" at bounding box center [783, 10] width 10 height 10
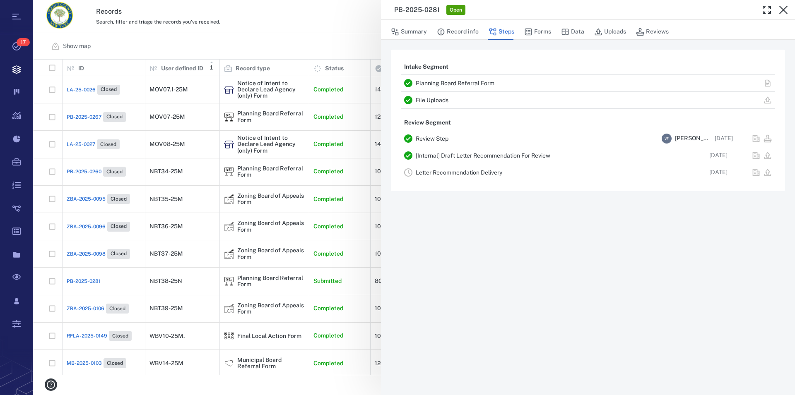
click at [787, 9] on icon "button" at bounding box center [783, 10] width 10 height 10
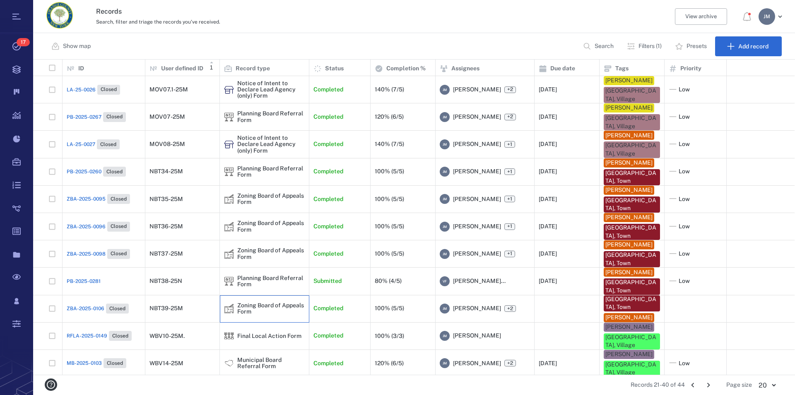
click at [251, 306] on div "Zoning Board of Appeals Form" at bounding box center [270, 309] width 67 height 13
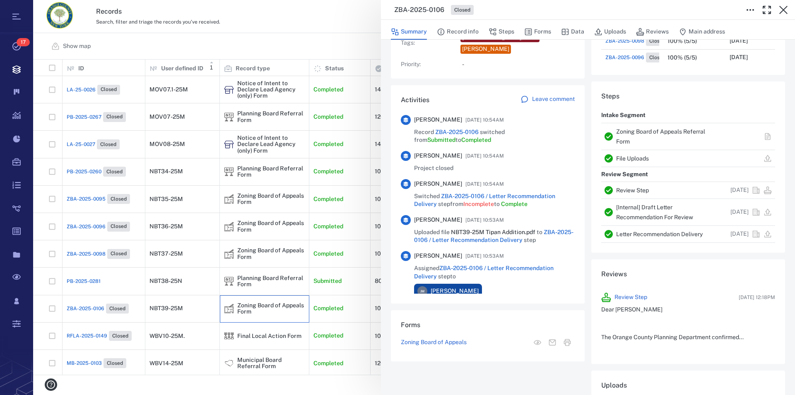
scroll to position [142, 0]
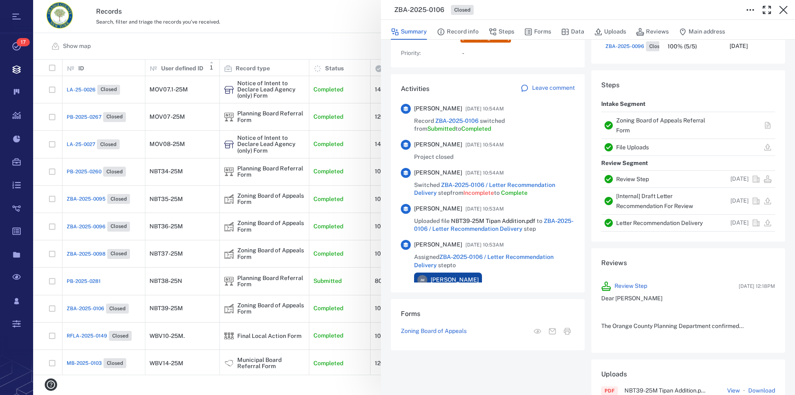
click at [632, 122] on link "Zoning Board of Appeals Referral Form" at bounding box center [660, 125] width 89 height 17
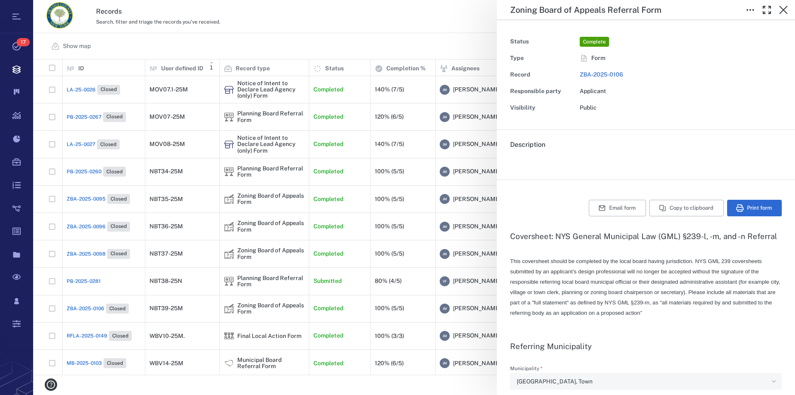
type textarea "*"
type input "**********"
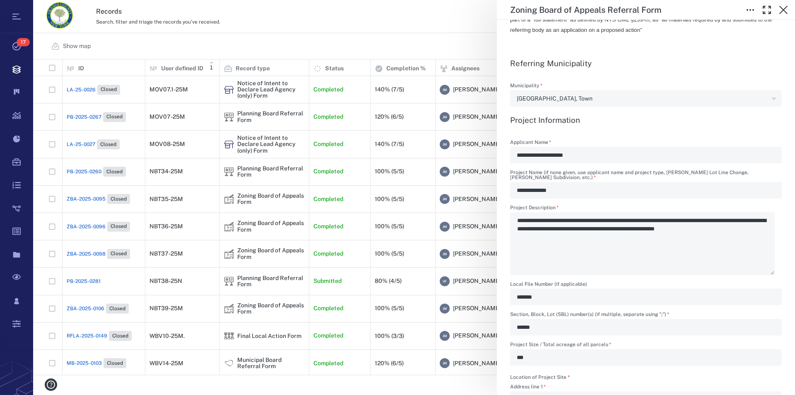
scroll to position [94, 0]
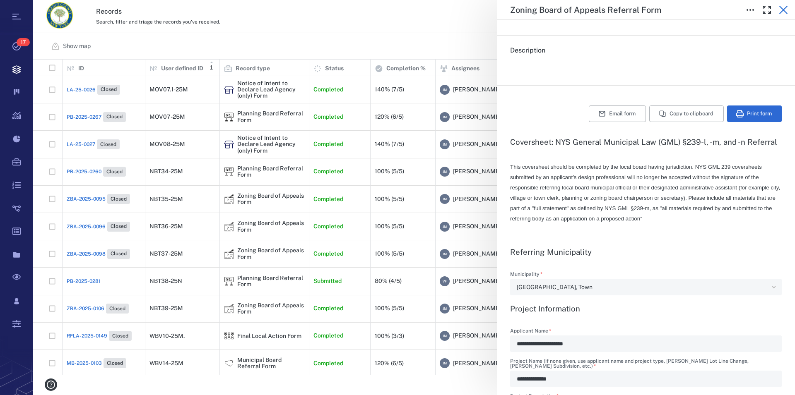
click at [785, 9] on icon "button" at bounding box center [783, 10] width 10 height 10
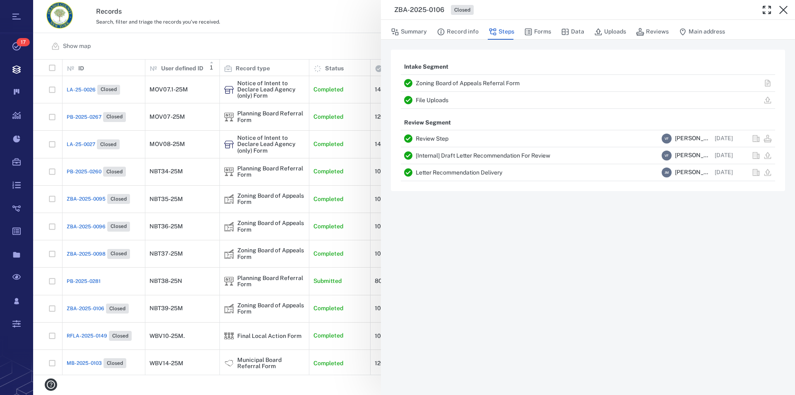
click at [785, 9] on icon "button" at bounding box center [783, 10] width 10 height 10
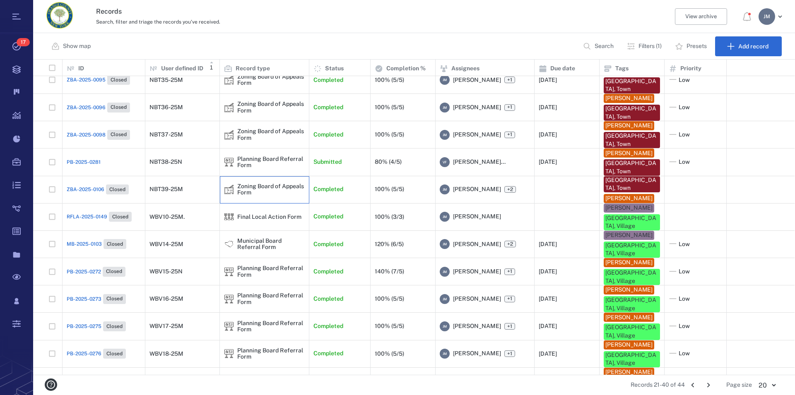
scroll to position [159, 0]
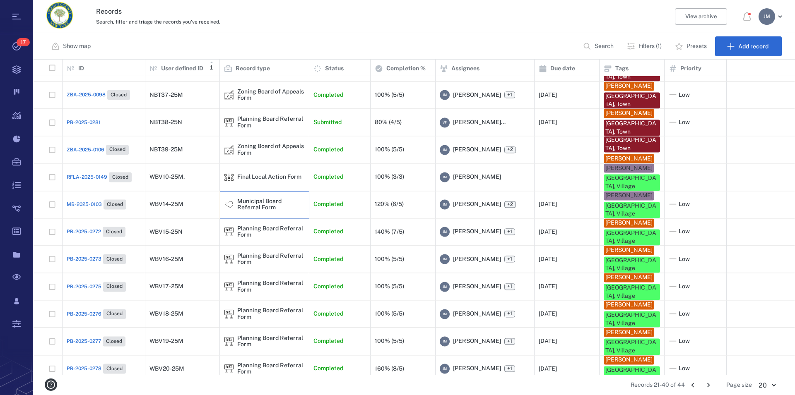
click at [243, 198] on div "Municipal Board Referral Form" at bounding box center [270, 204] width 67 height 13
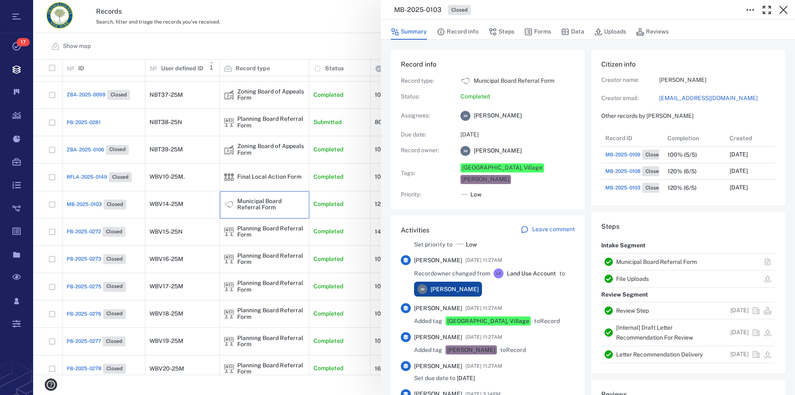
scroll to position [566, 0]
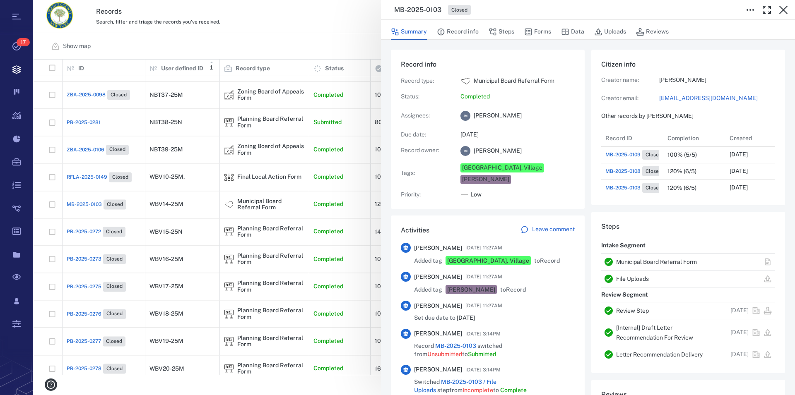
click at [645, 261] on link "Municipal Board Referral Form" at bounding box center [656, 262] width 81 height 7
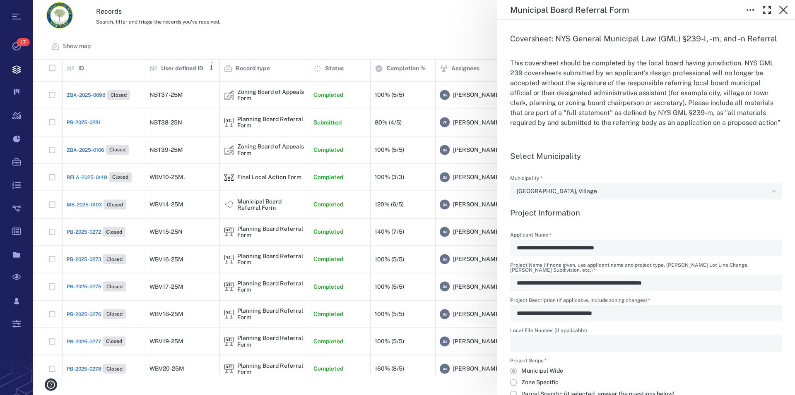
scroll to position [283, 0]
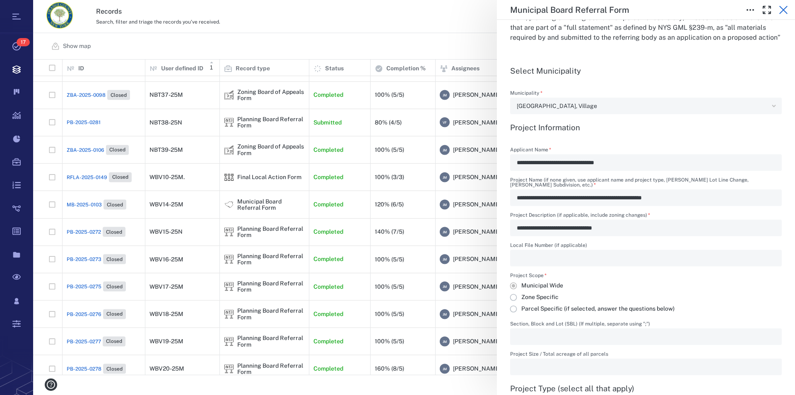
click at [779, 11] on icon "button" at bounding box center [783, 10] width 10 height 10
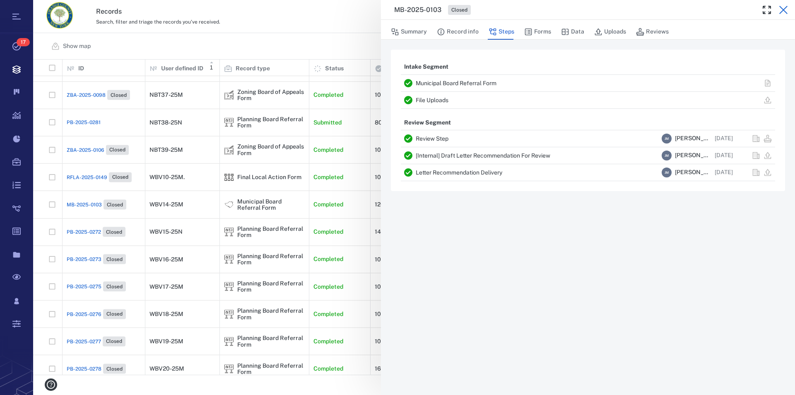
click at [780, 11] on icon "button" at bounding box center [783, 10] width 10 height 10
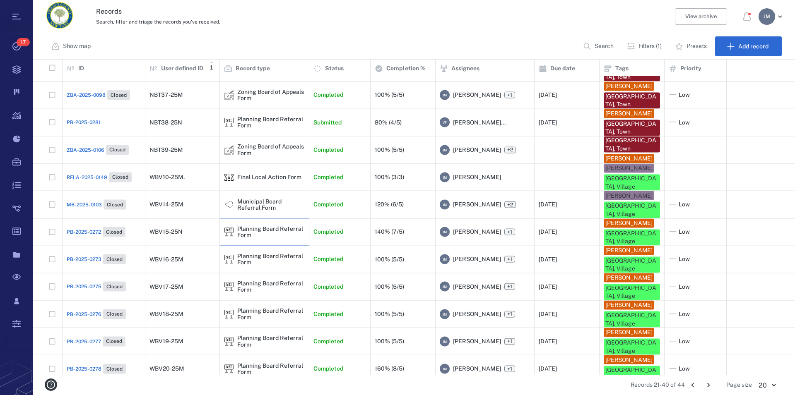
click at [250, 226] on div "Planning Board Referral Form" at bounding box center [270, 232] width 67 height 13
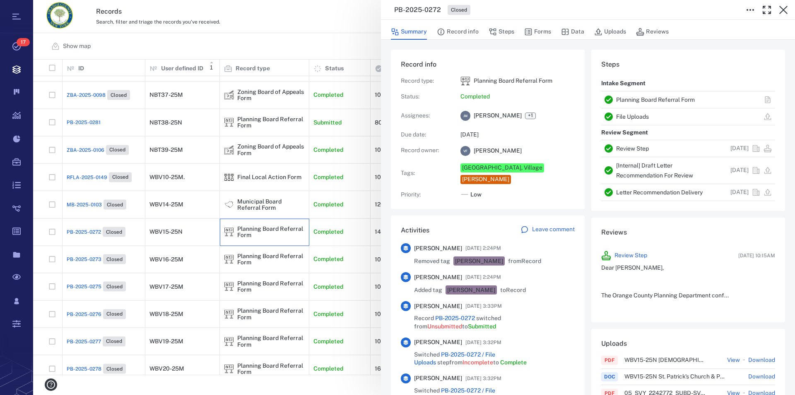
scroll to position [1416, 0]
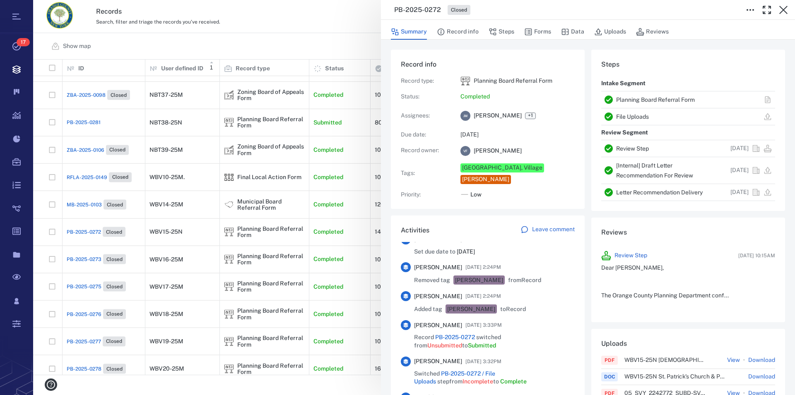
click at [638, 98] on link "Planning Board Referral Form" at bounding box center [655, 99] width 79 height 7
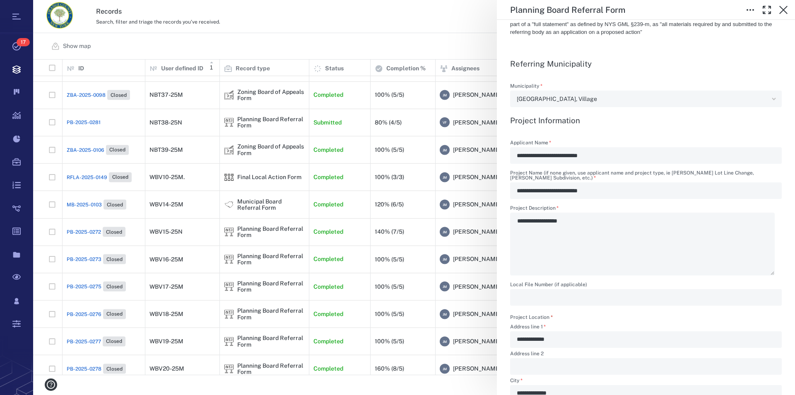
scroll to position [236, 0]
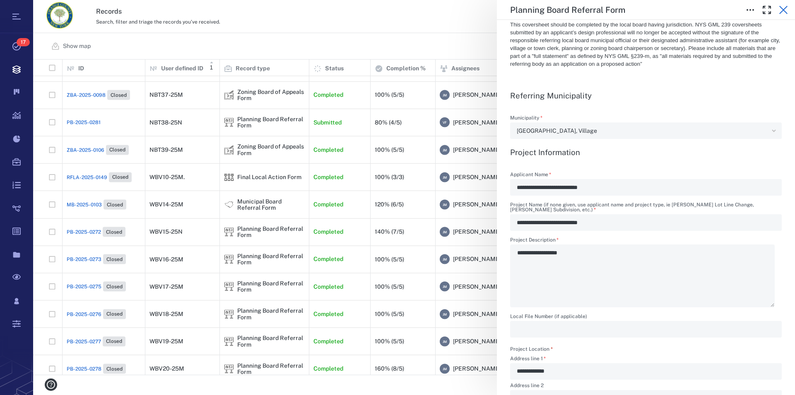
click at [786, 8] on icon "button" at bounding box center [783, 10] width 10 height 10
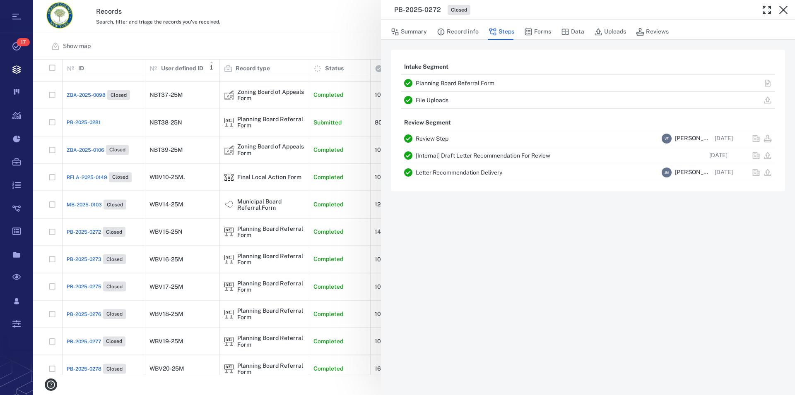
click at [786, 8] on icon "button" at bounding box center [783, 10] width 10 height 10
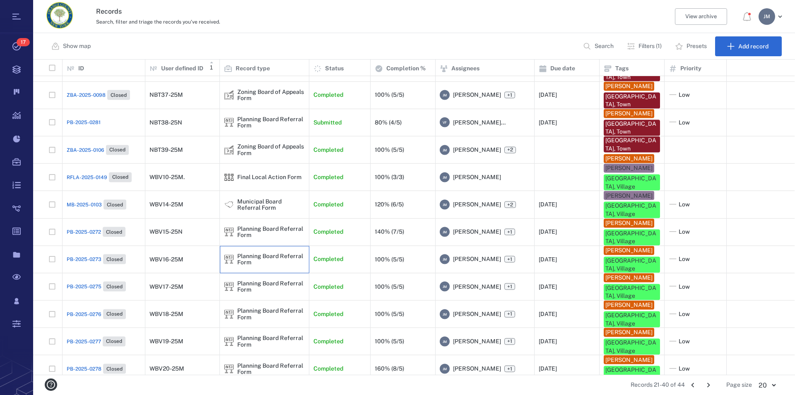
click at [252, 253] on div "Planning Board Referral Form" at bounding box center [270, 259] width 67 height 13
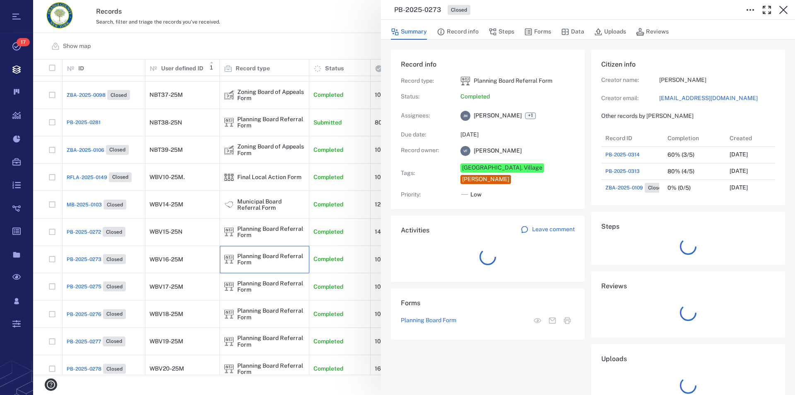
scroll to position [7, 7]
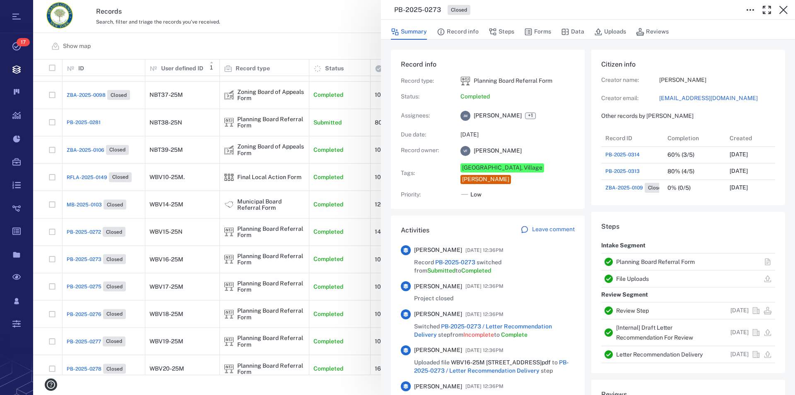
click at [649, 264] on link "Planning Board Referral Form" at bounding box center [655, 262] width 79 height 7
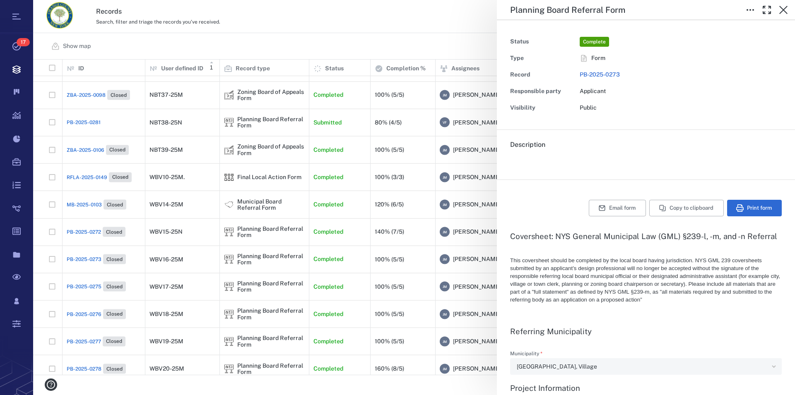
type textarea "*"
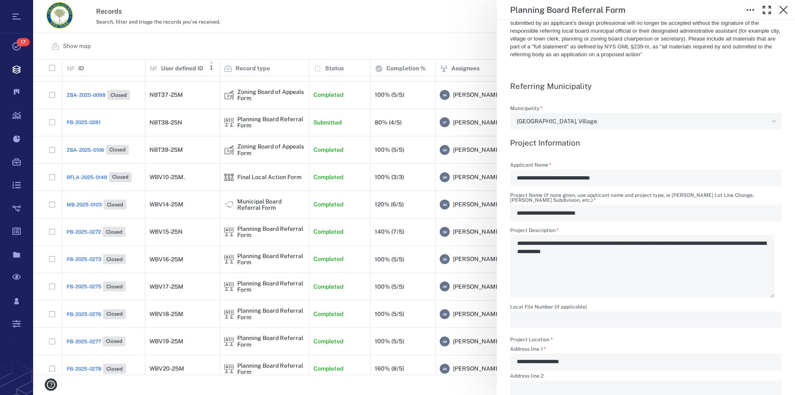
scroll to position [236, 0]
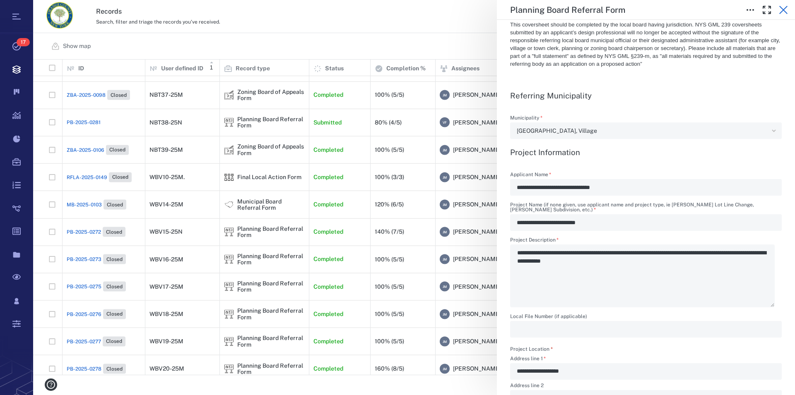
click at [782, 9] on icon "button" at bounding box center [783, 10] width 8 height 8
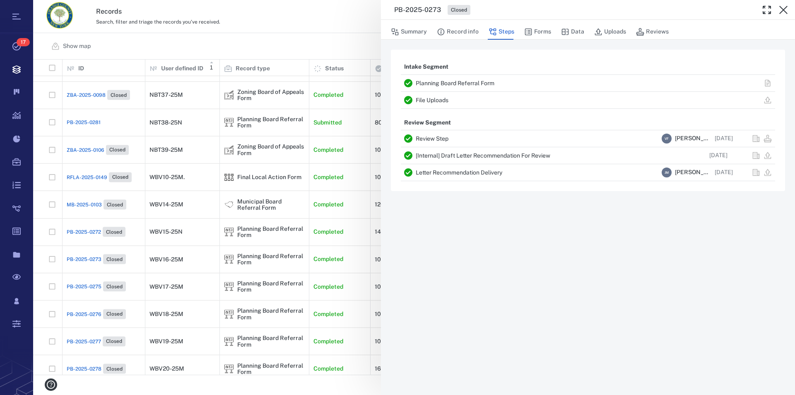
click at [782, 9] on icon "button" at bounding box center [783, 10] width 8 height 8
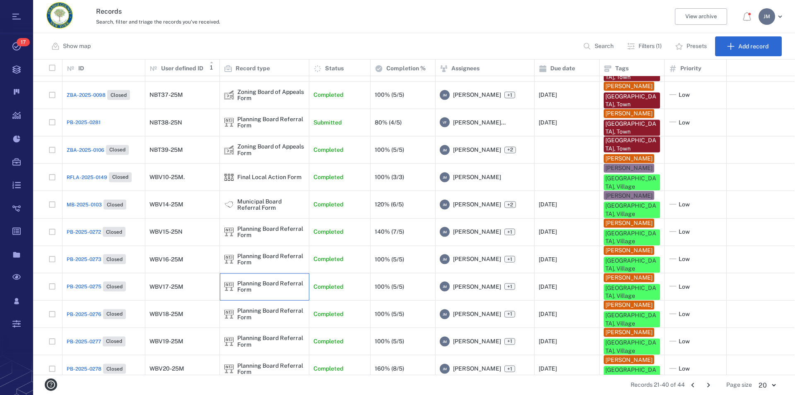
click at [251, 281] on div "Planning Board Referral Form" at bounding box center [270, 287] width 67 height 13
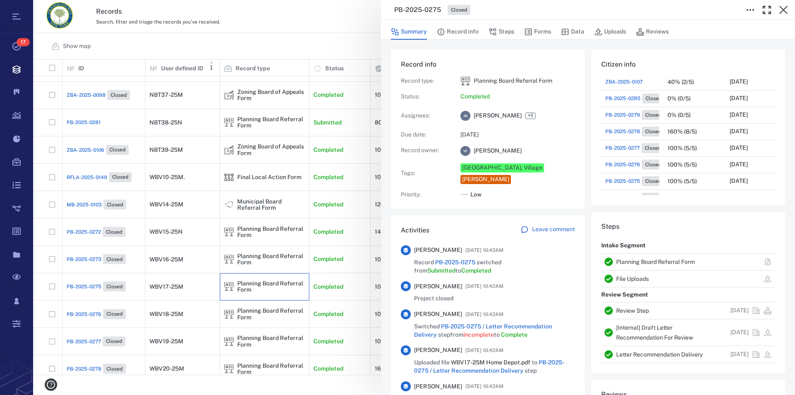
scroll to position [189, 0]
click at [677, 259] on link "Planning Board Referral Form" at bounding box center [655, 262] width 79 height 7
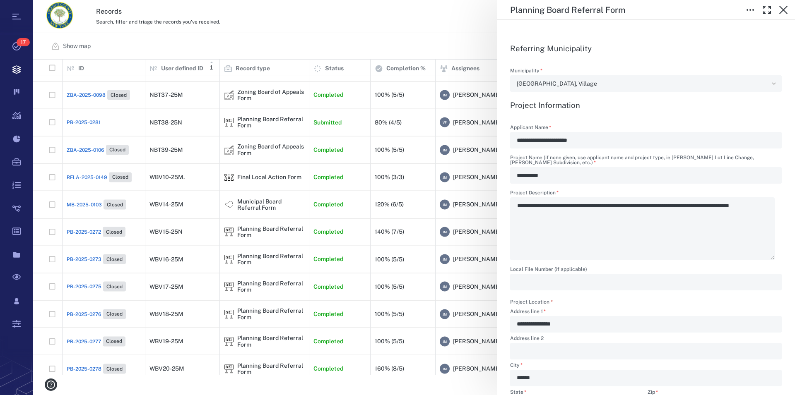
scroll to position [308, 754]
type textarea "*"
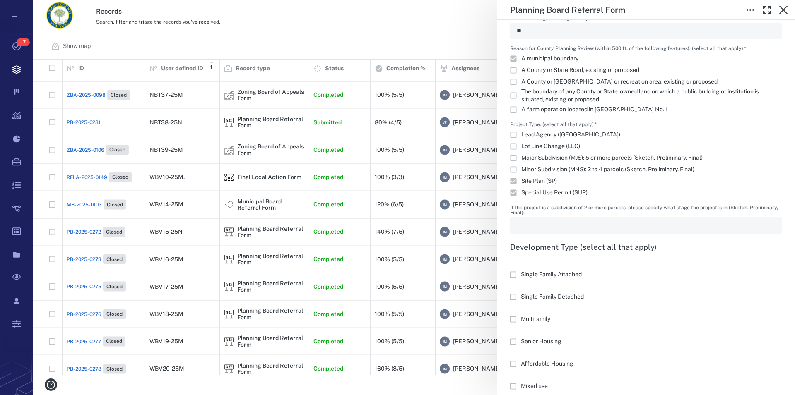
scroll to position [755, 0]
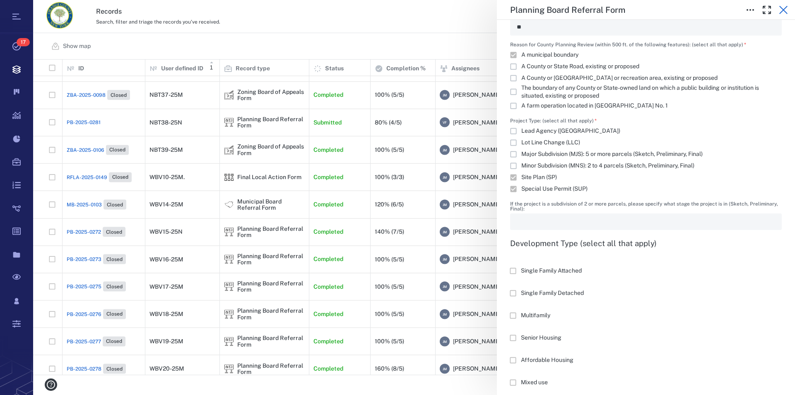
click at [782, 6] on icon "button" at bounding box center [783, 10] width 10 height 10
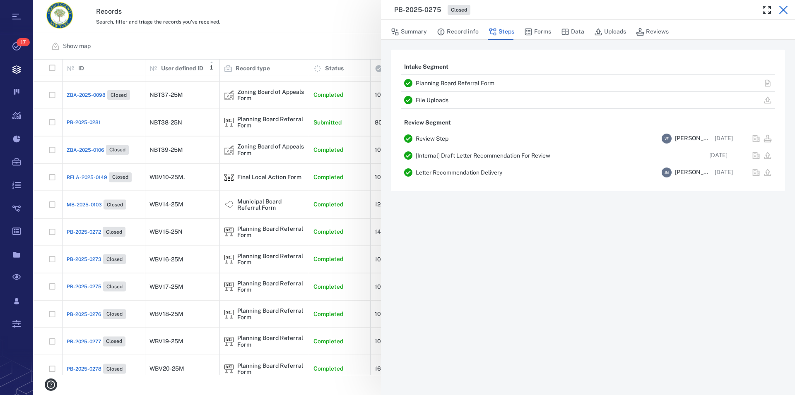
click at [785, 8] on icon "button" at bounding box center [783, 10] width 8 height 8
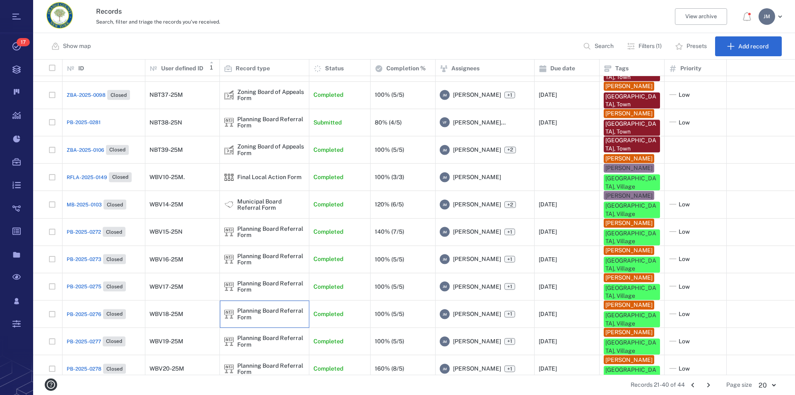
click at [273, 308] on div "Planning Board Referral Form" at bounding box center [270, 314] width 67 height 13
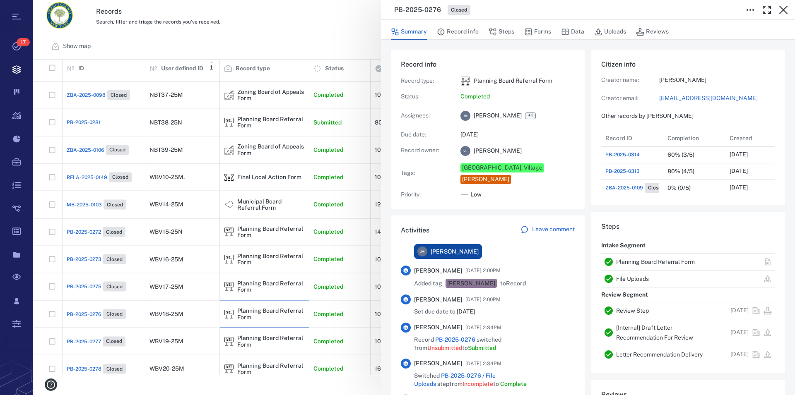
scroll to position [1416, 0]
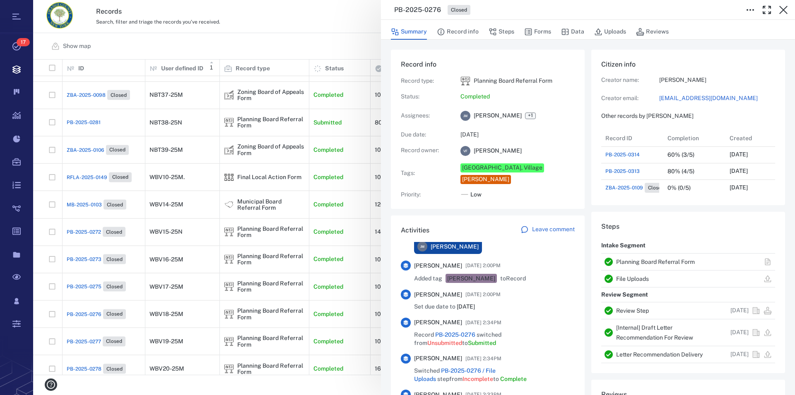
click at [619, 262] on link "Planning Board Referral Form" at bounding box center [655, 262] width 79 height 7
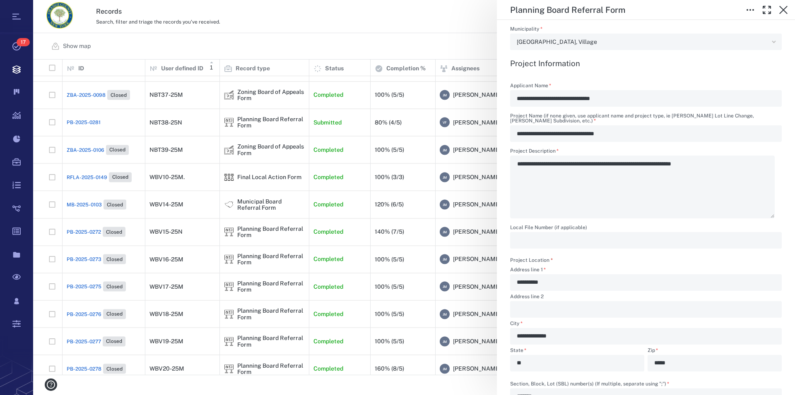
scroll to position [283, 0]
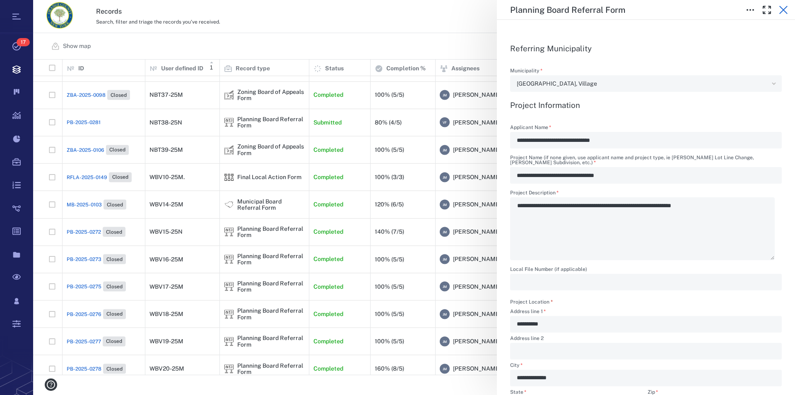
click at [787, 10] on icon "button" at bounding box center [783, 10] width 10 height 10
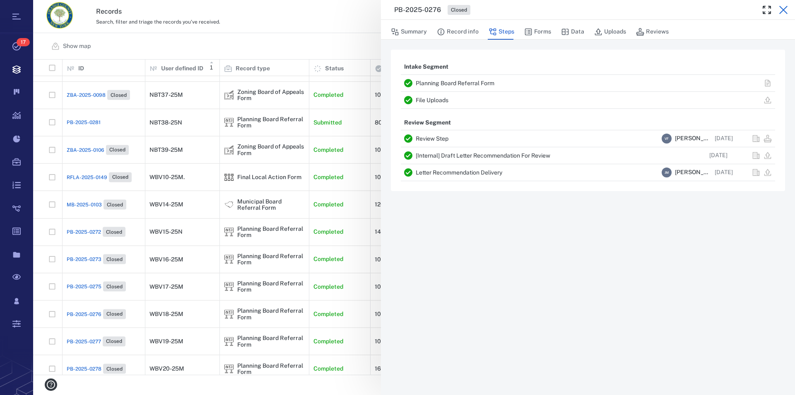
click at [787, 9] on icon "button" at bounding box center [783, 10] width 10 height 10
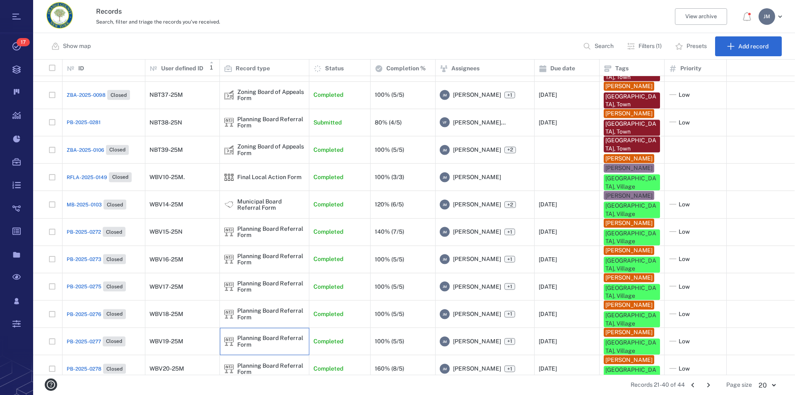
click at [263, 335] on div "Planning Board Referral Form" at bounding box center [270, 341] width 67 height 13
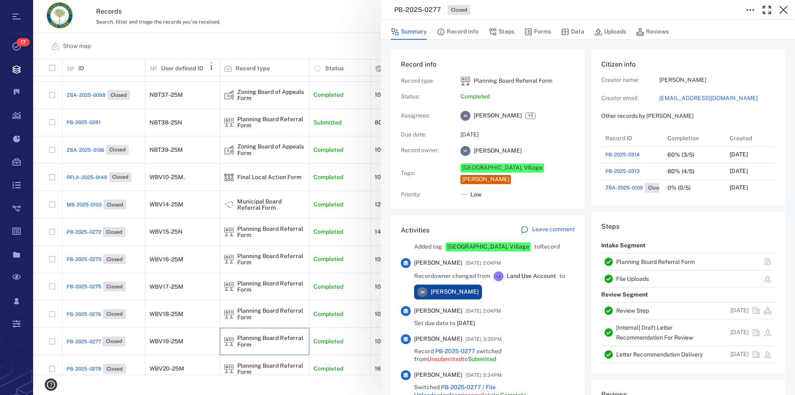
scroll to position [862, 0]
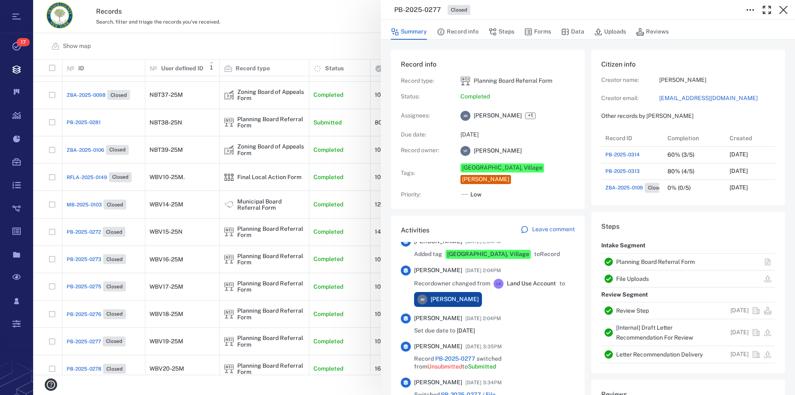
click at [635, 262] on link "Planning Board Referral Form" at bounding box center [655, 262] width 79 height 7
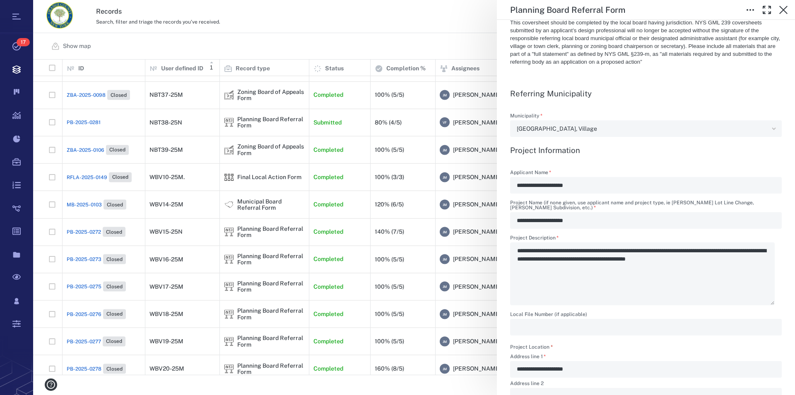
scroll to position [189, 0]
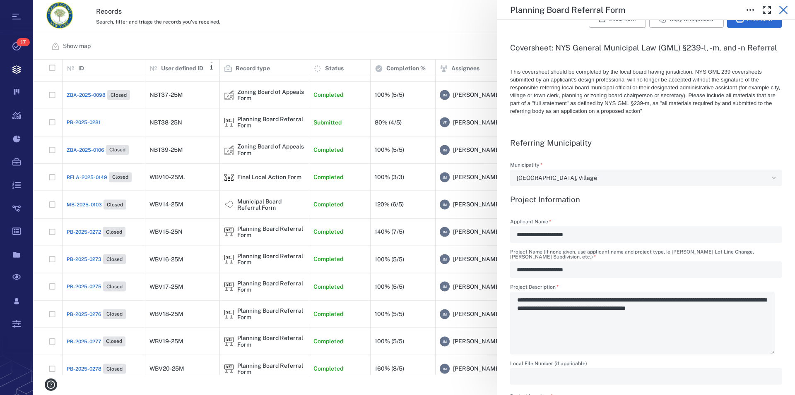
click at [784, 5] on icon "button" at bounding box center [783, 10] width 10 height 10
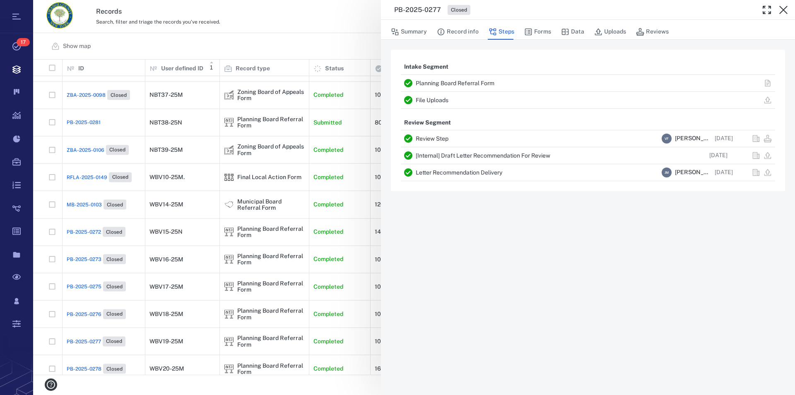
click at [784, 5] on icon "button" at bounding box center [783, 10] width 10 height 10
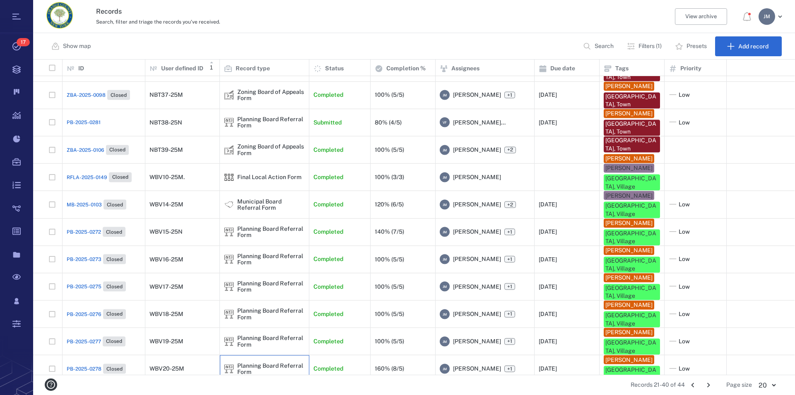
click at [255, 363] on div "Planning Board Referral Form" at bounding box center [270, 369] width 67 height 13
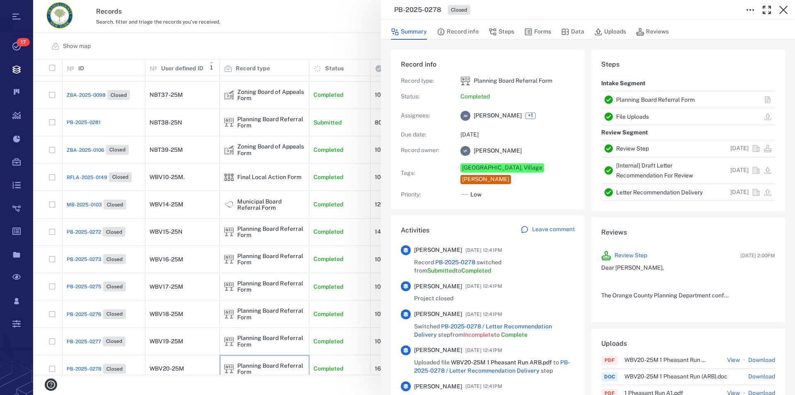
scroll to position [431, 156]
click at [665, 98] on link "Planning Board Referral Form" at bounding box center [655, 99] width 79 height 7
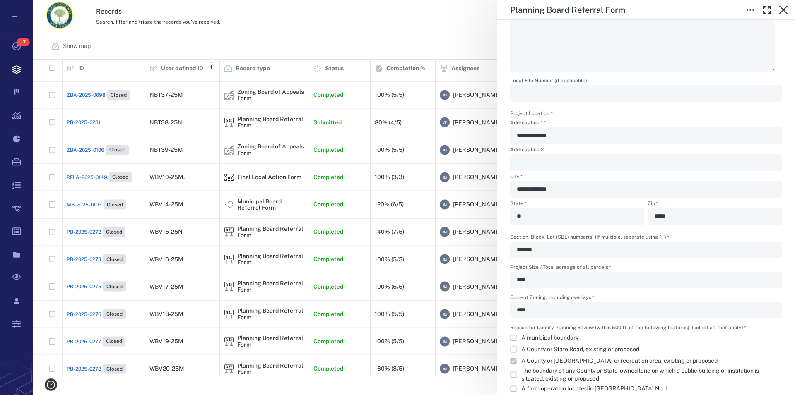
scroll to position [236, 0]
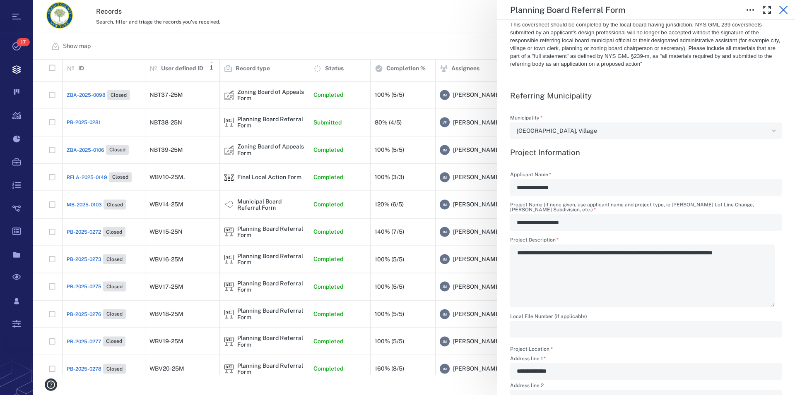
click at [781, 11] on icon "button" at bounding box center [783, 10] width 10 height 10
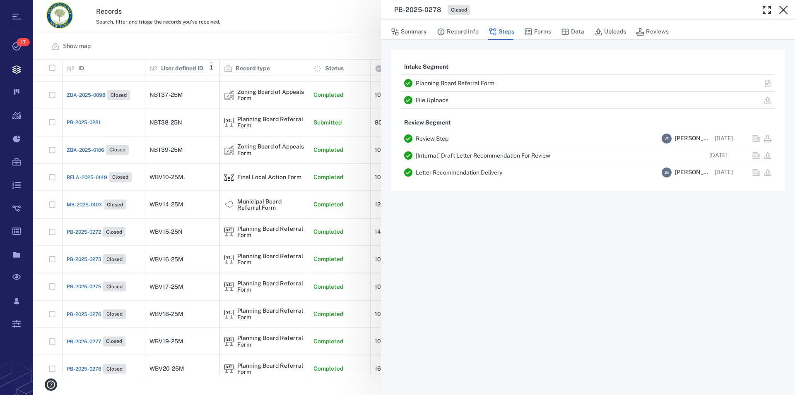
click at [781, 11] on icon "button" at bounding box center [783, 10] width 10 height 10
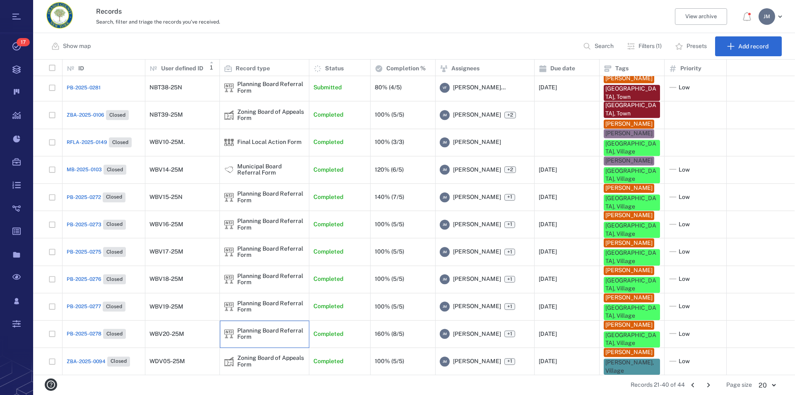
scroll to position [235, 0]
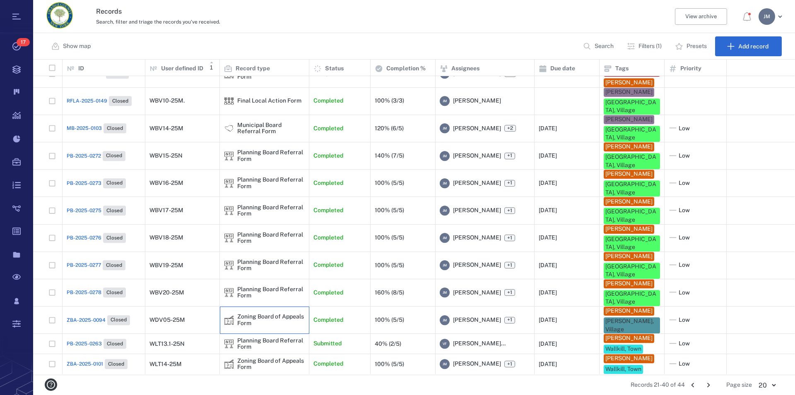
click at [256, 314] on div "Zoning Board of Appeals Form" at bounding box center [270, 320] width 67 height 13
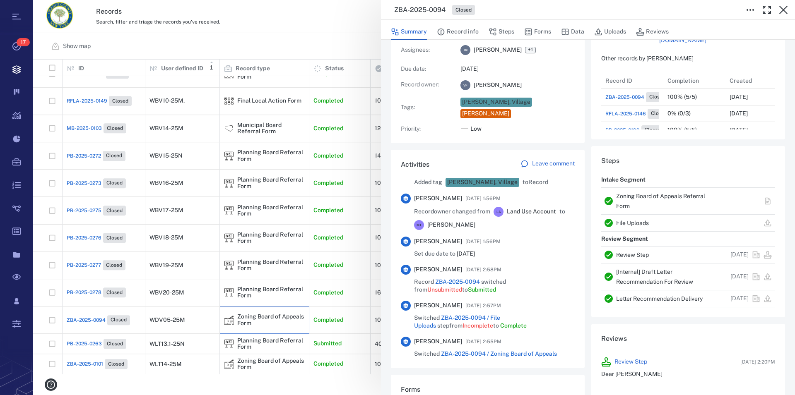
scroll to position [47, 0]
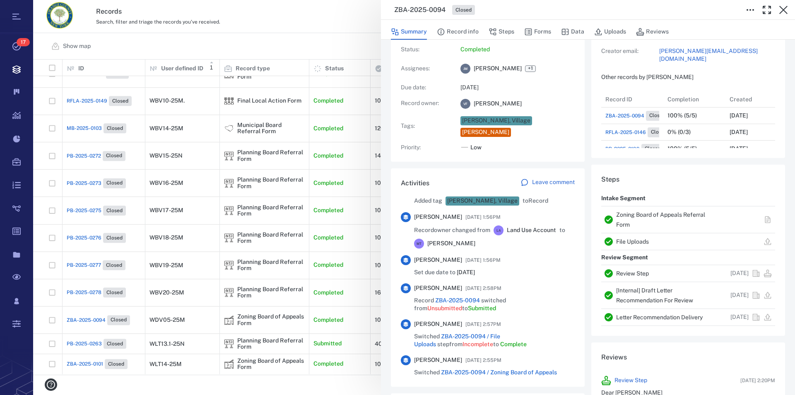
click at [644, 214] on link "Zoning Board of Appeals Referral Form" at bounding box center [660, 220] width 89 height 17
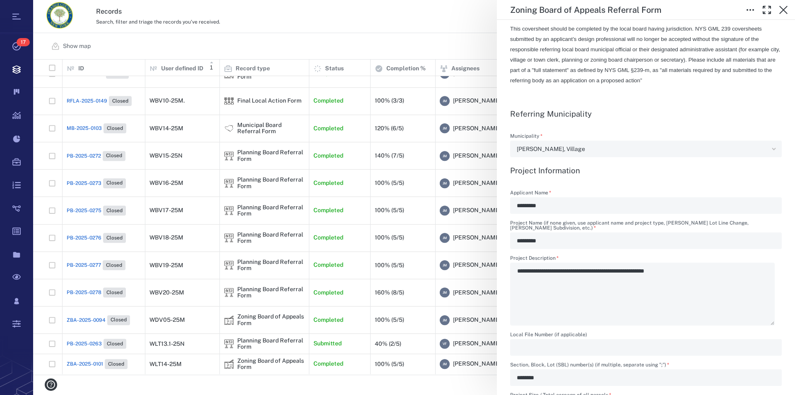
scroll to position [189, 0]
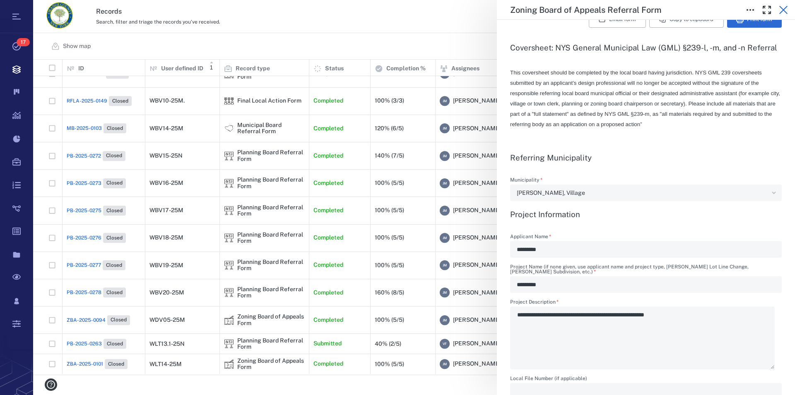
click at [783, 10] on icon "button" at bounding box center [783, 10] width 8 height 8
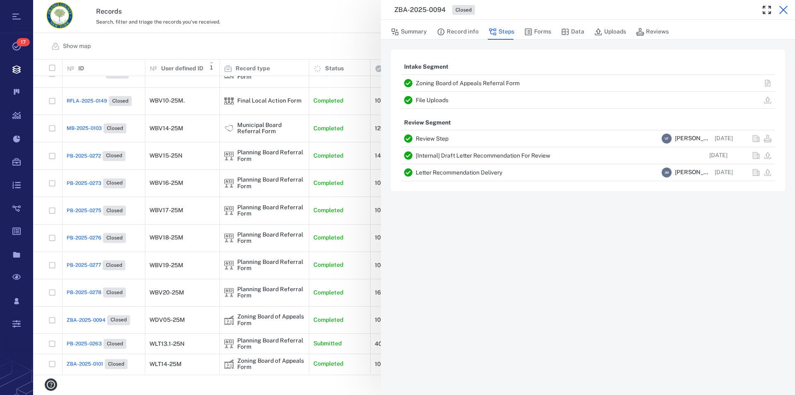
click at [783, 10] on icon "button" at bounding box center [783, 10] width 8 height 8
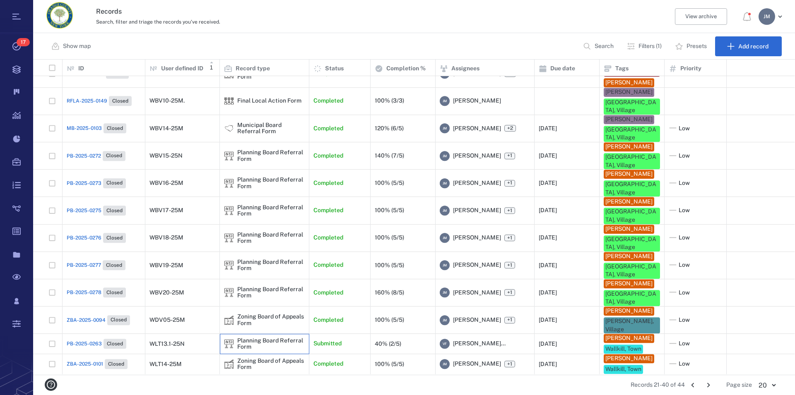
click at [260, 338] on div "Planning Board Referral Form" at bounding box center [270, 344] width 67 height 13
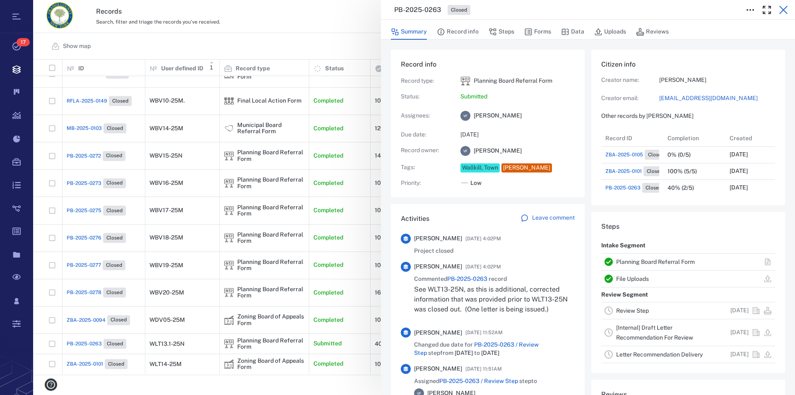
click at [782, 8] on icon "button" at bounding box center [783, 10] width 10 height 10
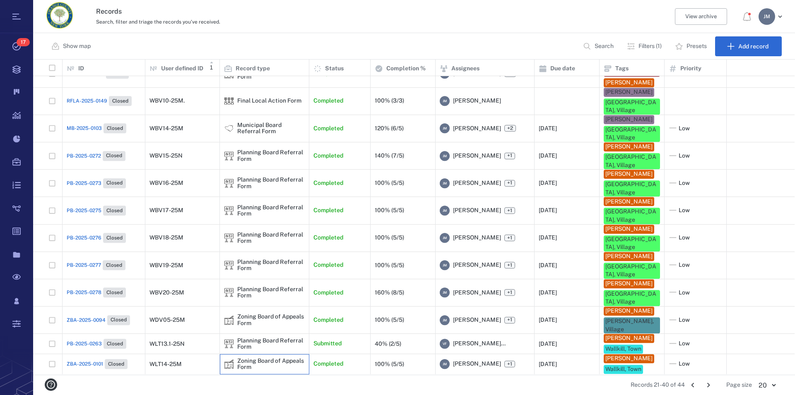
click at [248, 358] on div "Zoning Board of Appeals Form" at bounding box center [270, 364] width 67 height 13
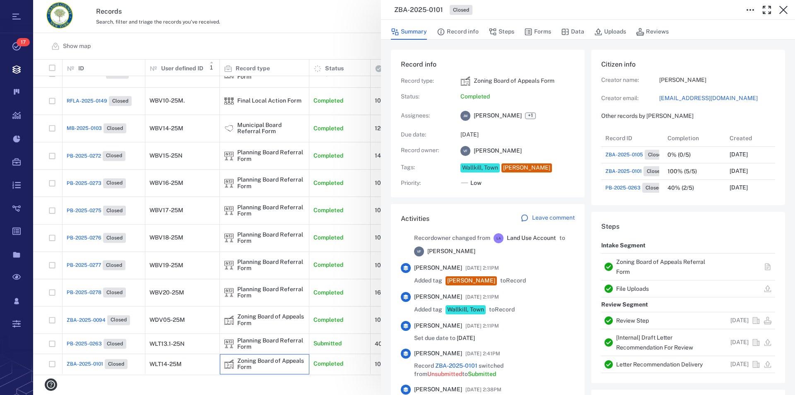
scroll to position [893, 0]
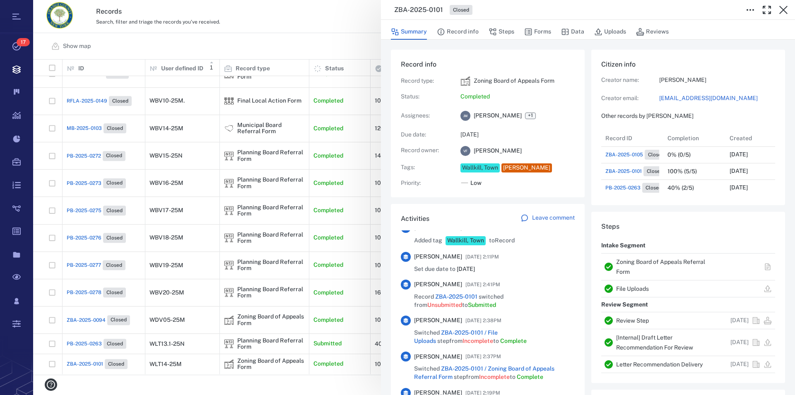
click at [622, 262] on link "Zoning Board of Appeals Referral Form" at bounding box center [660, 267] width 89 height 17
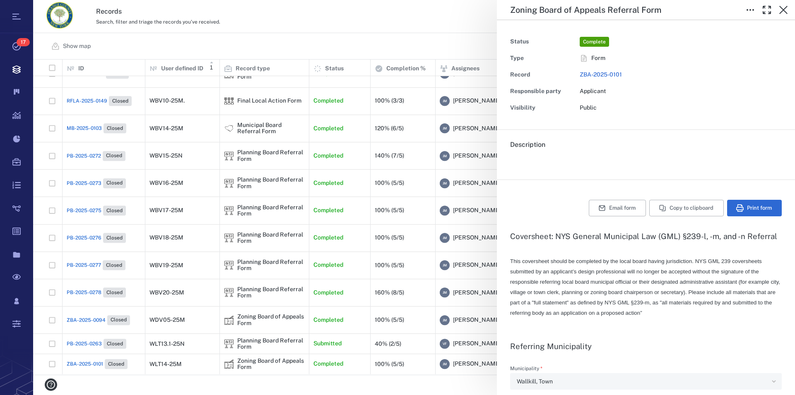
type textarea "*"
type input "**********"
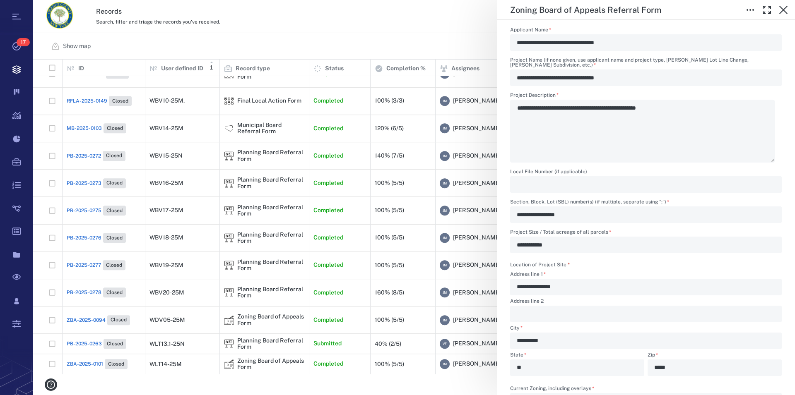
scroll to position [330, 0]
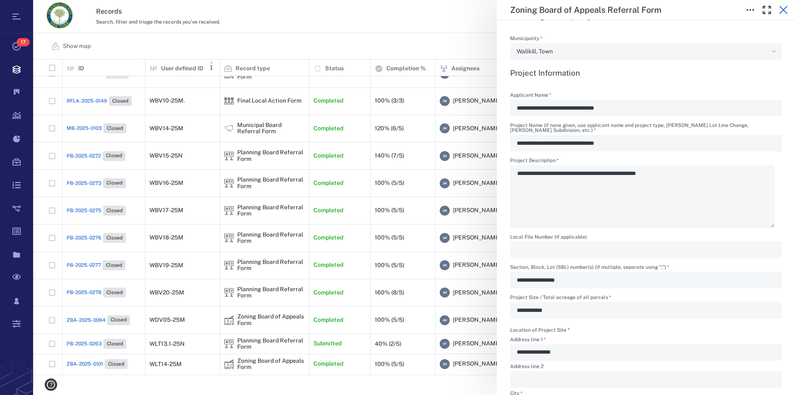
click at [779, 9] on icon "button" at bounding box center [783, 10] width 10 height 10
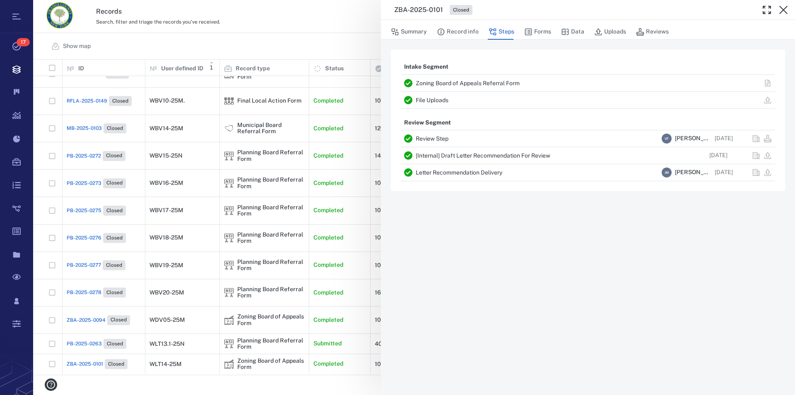
click at [782, 6] on icon "button" at bounding box center [783, 10] width 10 height 10
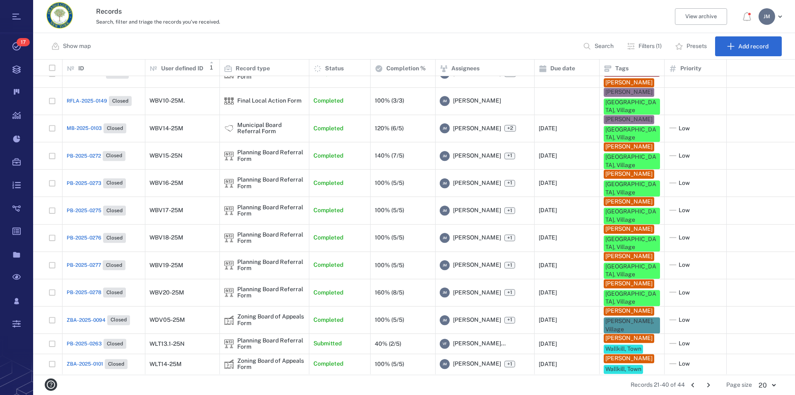
click at [710, 384] on icon "Go to next page" at bounding box center [708, 385] width 9 height 9
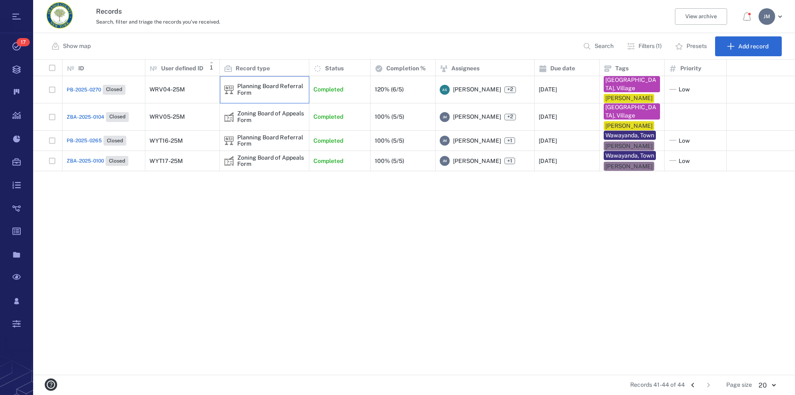
click at [264, 86] on div "Planning Board Referral Form" at bounding box center [270, 89] width 67 height 13
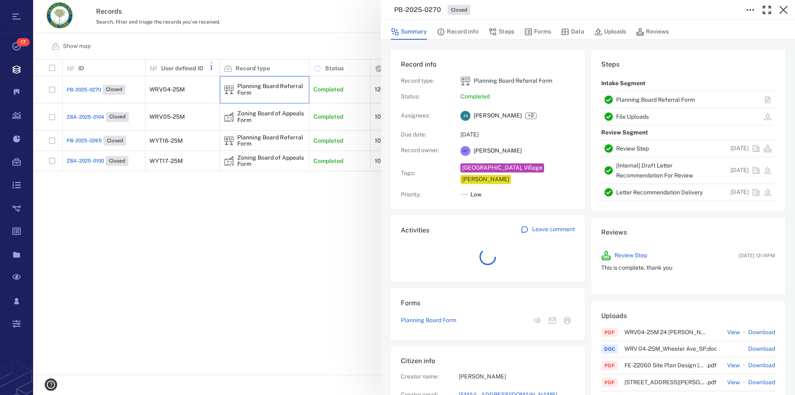
scroll to position [182, 156]
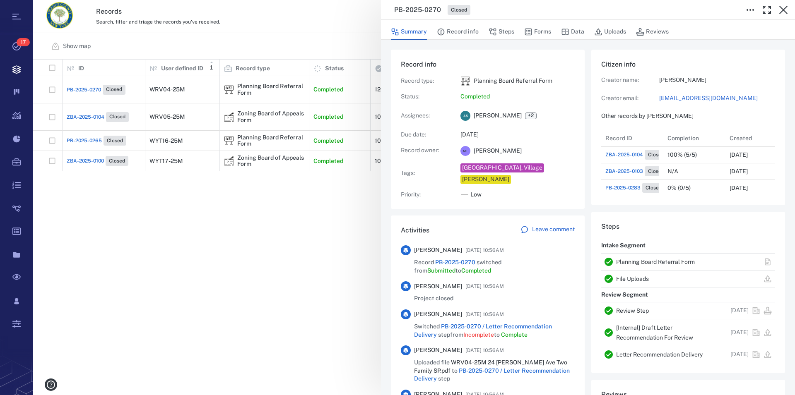
click at [640, 262] on link "Planning Board Referral Form" at bounding box center [655, 262] width 79 height 7
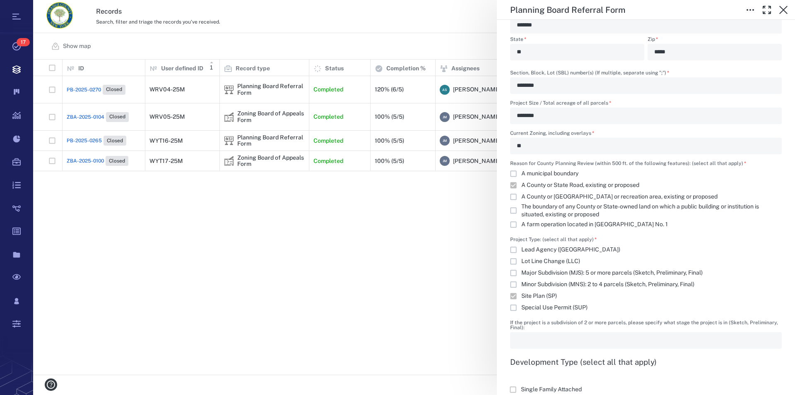
scroll to position [661, 0]
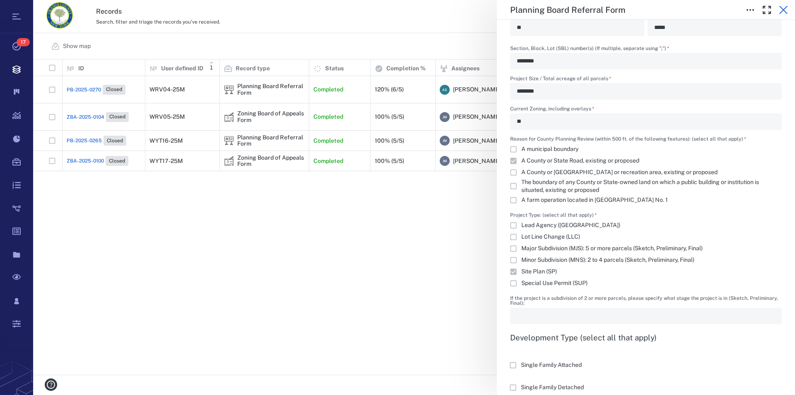
click at [787, 13] on icon "button" at bounding box center [783, 10] width 8 height 8
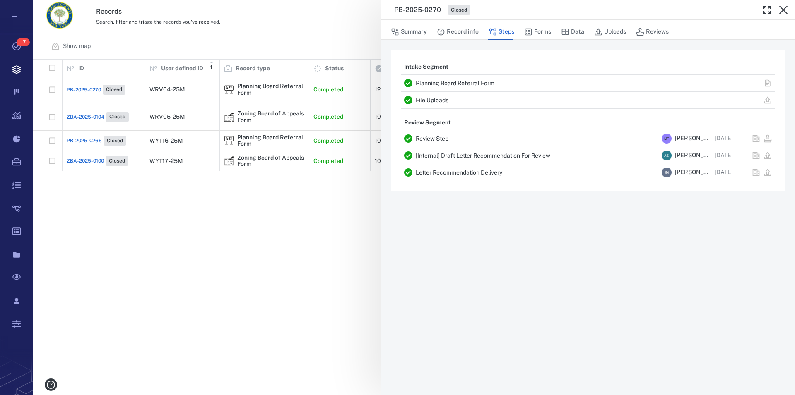
click at [787, 13] on icon "button" at bounding box center [783, 10] width 8 height 8
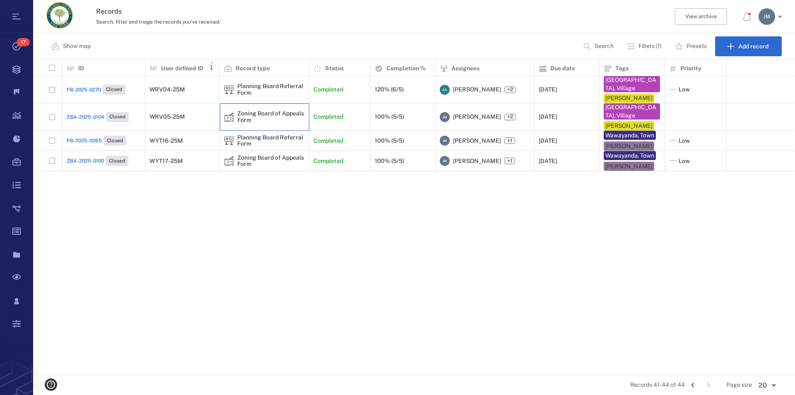
click at [254, 112] on div "Zoning Board of Appeals Form" at bounding box center [270, 117] width 67 height 13
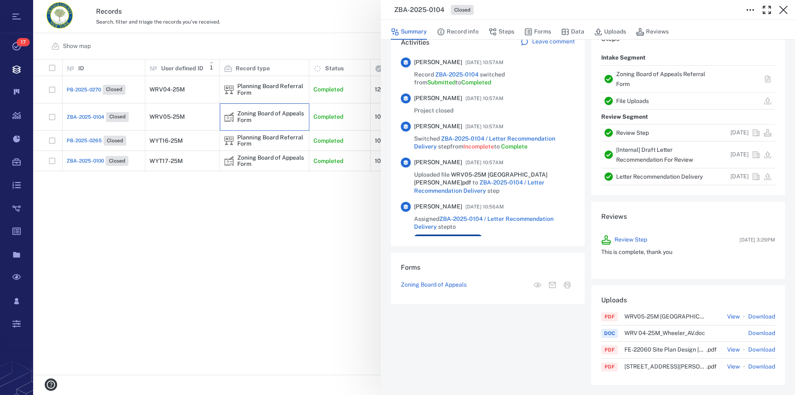
scroll to position [189, 0]
click at [639, 74] on link "Zoning Board of Appeals Referral Form" at bounding box center [660, 78] width 89 height 17
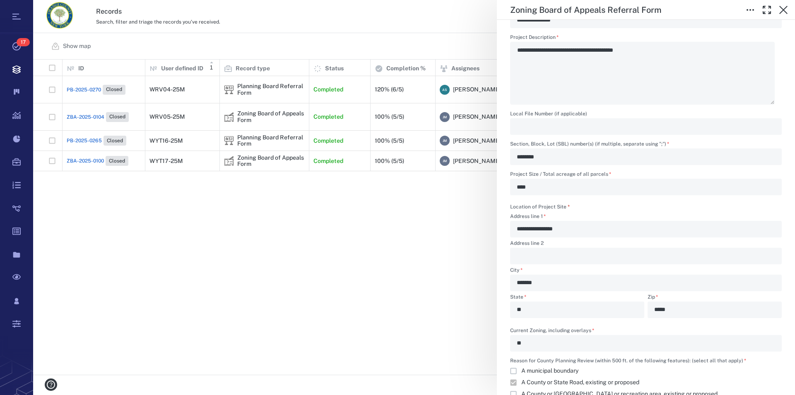
scroll to position [614, 0]
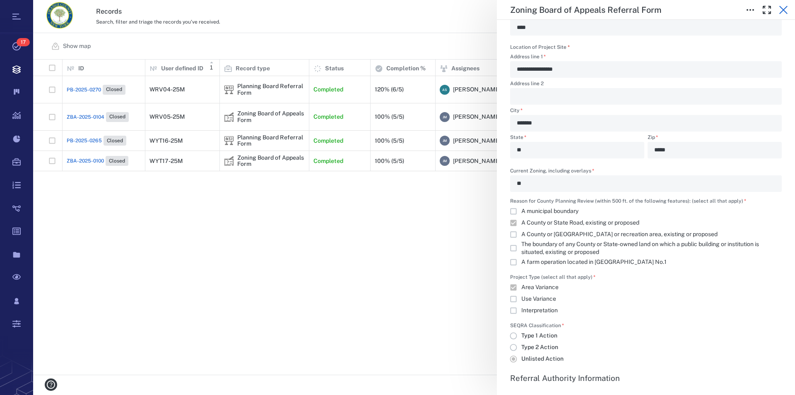
click at [783, 9] on icon "button" at bounding box center [783, 10] width 10 height 10
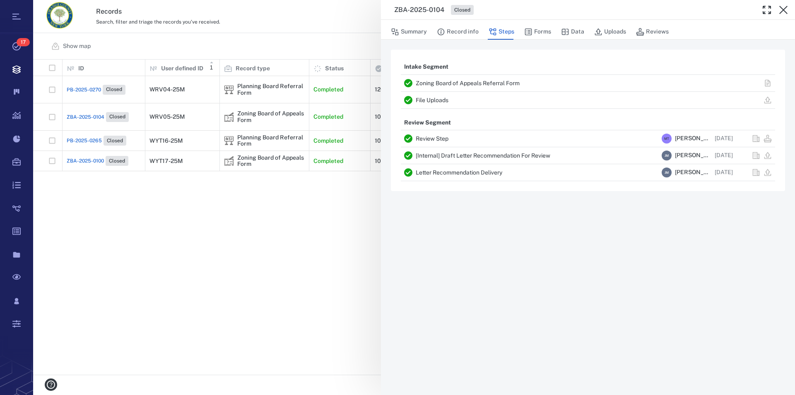
click at [783, 9] on icon "button" at bounding box center [783, 10] width 10 height 10
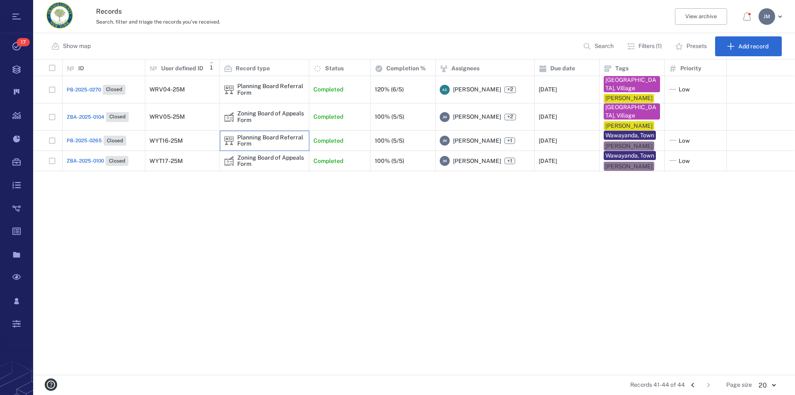
click at [255, 140] on div "Planning Board Referral Form" at bounding box center [270, 141] width 67 height 13
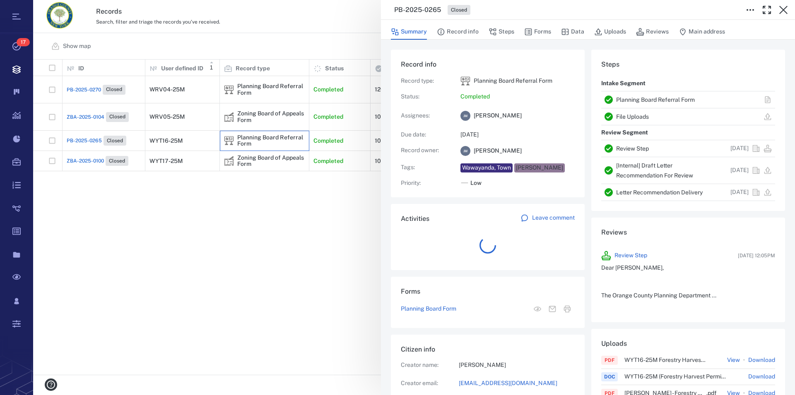
scroll to position [431, 156]
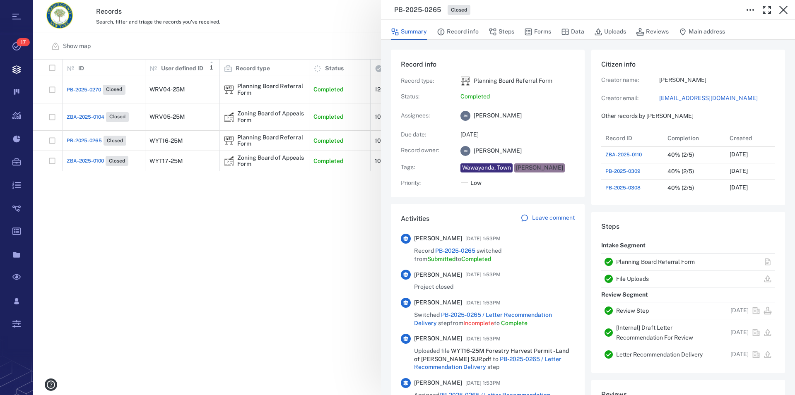
click at [646, 263] on link "Planning Board Referral Form" at bounding box center [655, 262] width 79 height 7
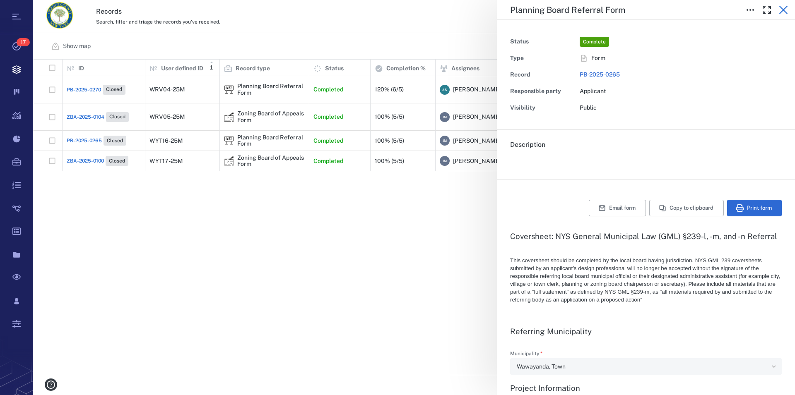
click at [783, 8] on icon "button" at bounding box center [783, 10] width 10 height 10
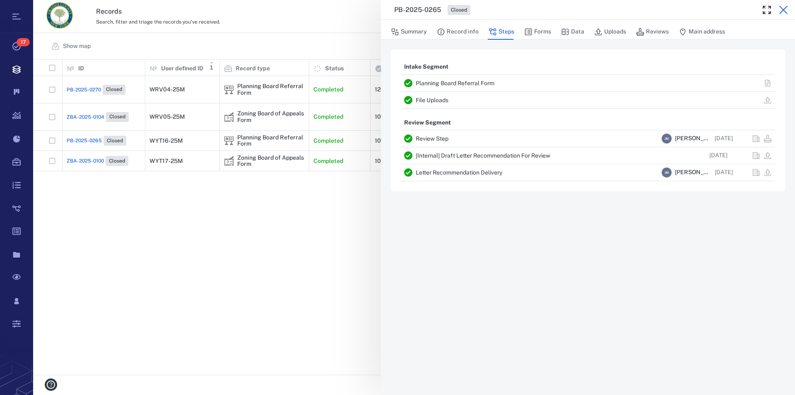
click at [782, 8] on icon "button" at bounding box center [783, 10] width 8 height 8
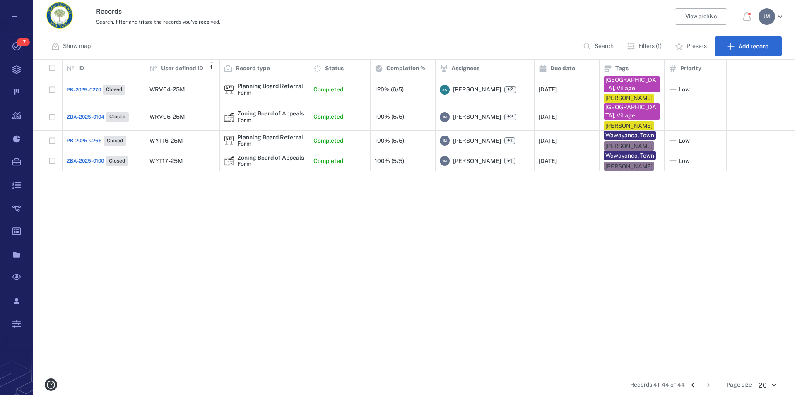
click at [260, 164] on div "Zoning Board of Appeals Form" at bounding box center [270, 161] width 67 height 13
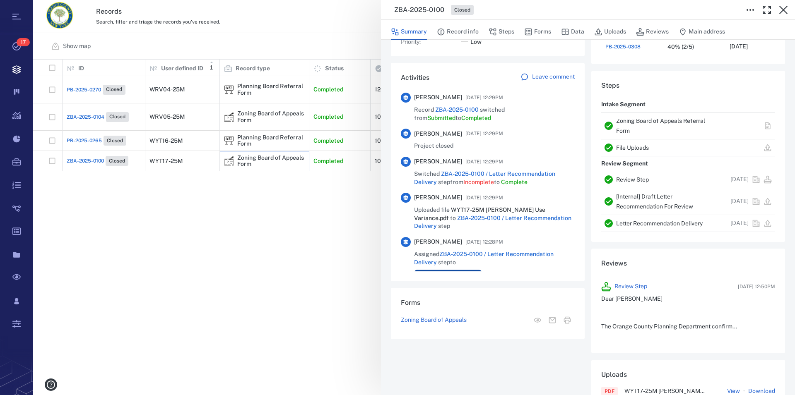
scroll to position [142, 0]
click at [624, 123] on link "Zoning Board of Appeals Referral Form" at bounding box center [660, 125] width 89 height 17
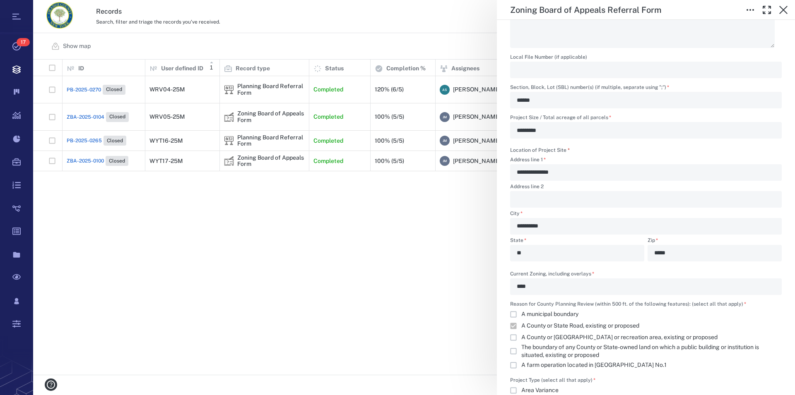
scroll to position [330, 0]
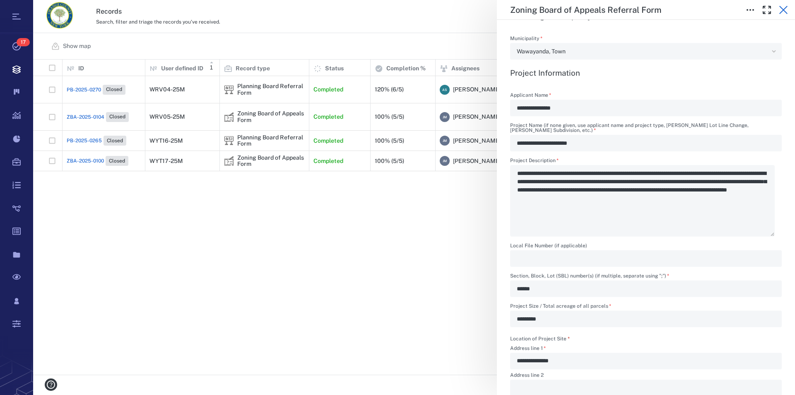
click at [782, 12] on icon "button" at bounding box center [783, 10] width 10 height 10
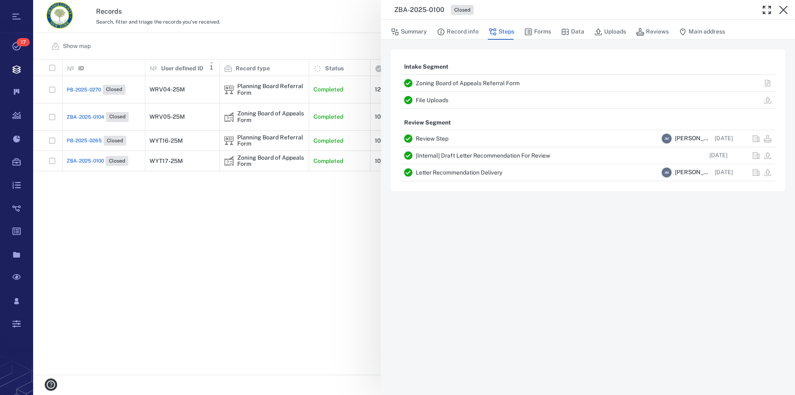
click at [782, 12] on icon "button" at bounding box center [783, 10] width 10 height 10
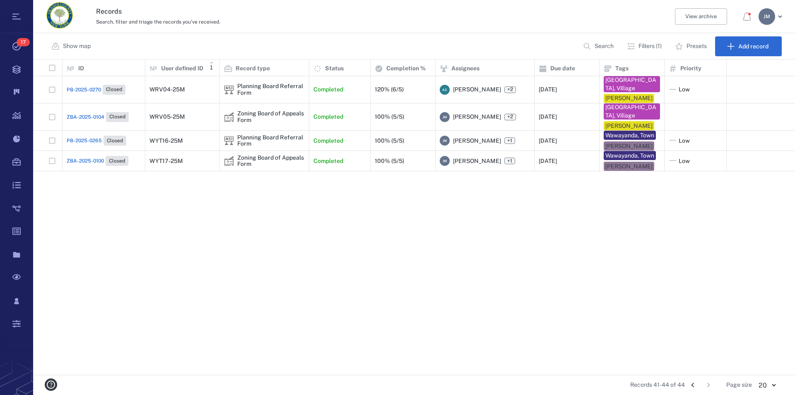
click at [691, 385] on icon "Go to previous page" at bounding box center [692, 385] width 9 height 9
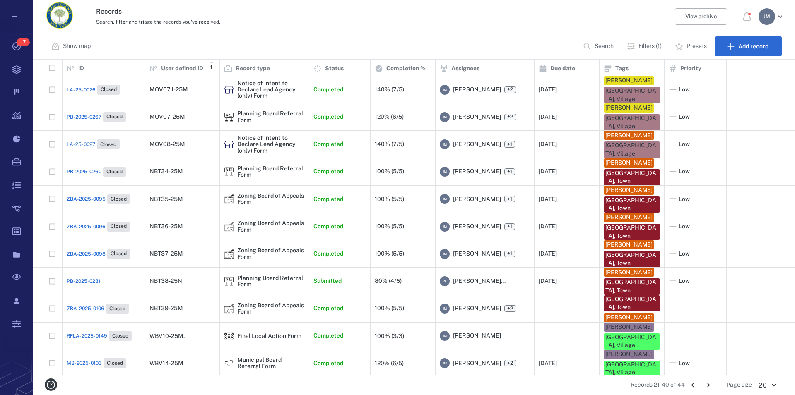
click at [705, 382] on icon "Go to next page" at bounding box center [708, 385] width 9 height 9
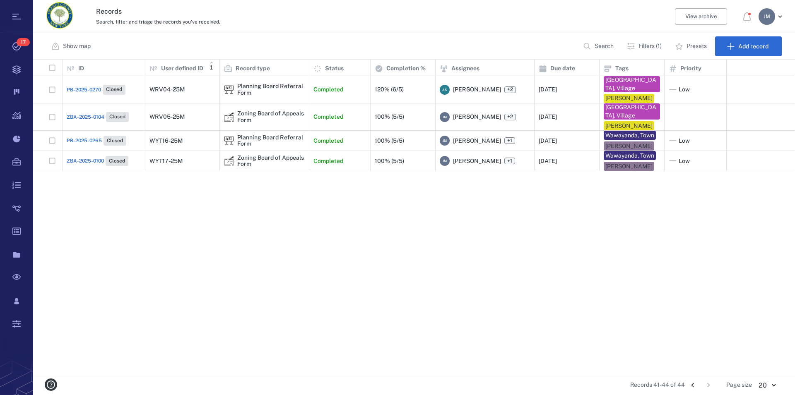
click at [692, 384] on icon "Go to previous page" at bounding box center [692, 385] width 9 height 9
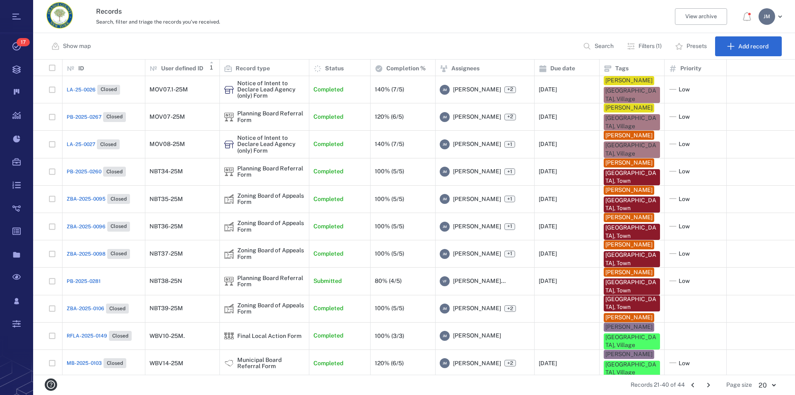
click at [693, 385] on icon "Go to previous page" at bounding box center [692, 385] width 9 height 9
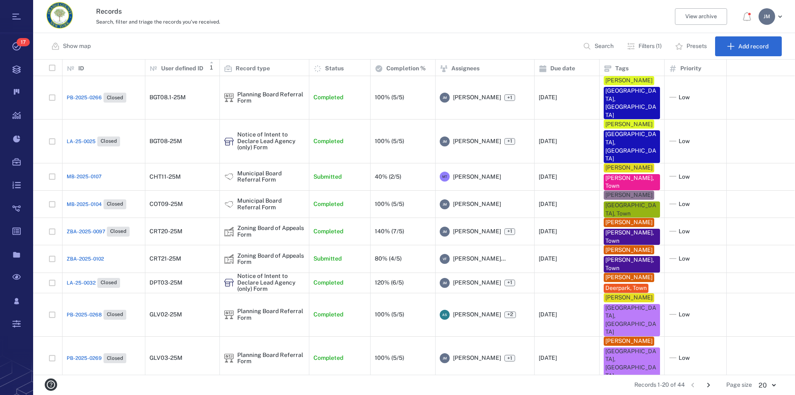
scroll to position [308, 754]
click at [256, 171] on div "Municipal Board Referral Form" at bounding box center [270, 177] width 67 height 13
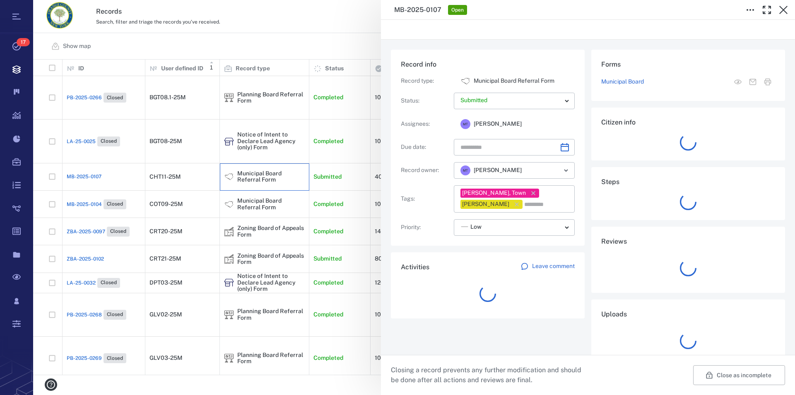
type input "**********"
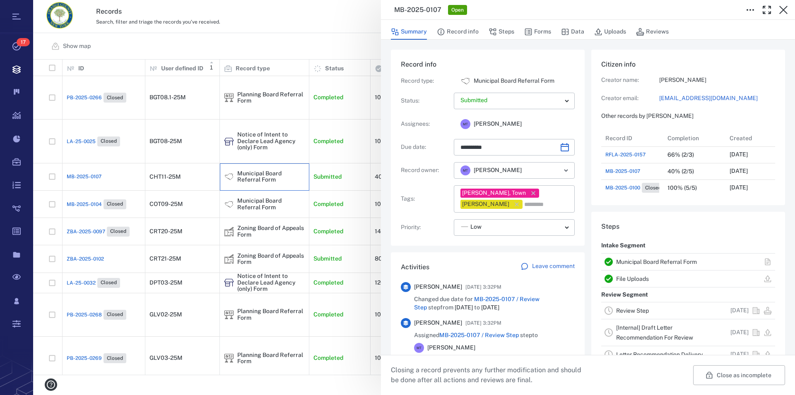
scroll to position [431, 156]
click at [670, 261] on link "Municipal Board Referral Form" at bounding box center [656, 262] width 81 height 7
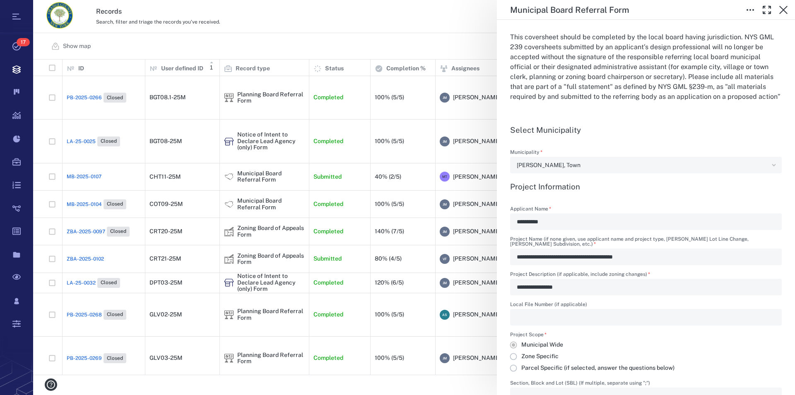
scroll to position [236, 0]
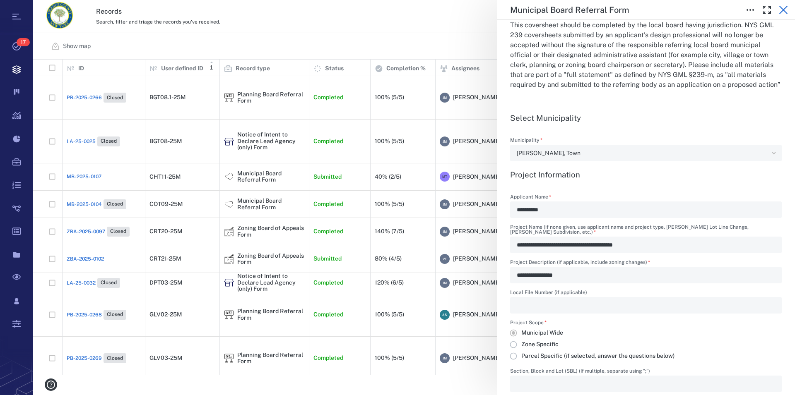
click at [783, 9] on icon "button" at bounding box center [783, 10] width 10 height 10
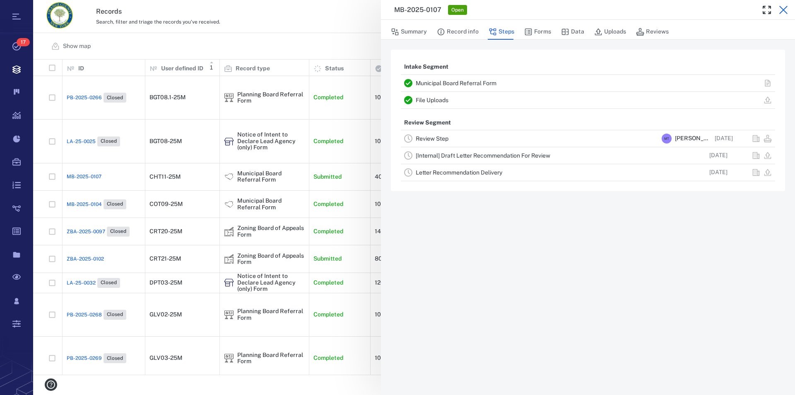
click at [783, 9] on icon "button" at bounding box center [783, 10] width 8 height 8
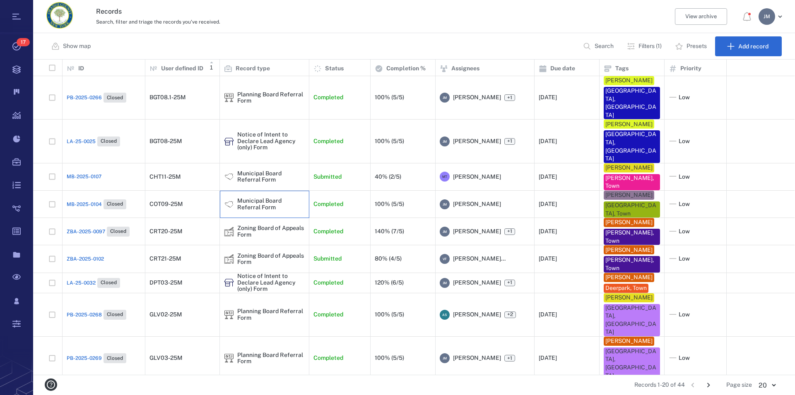
click at [256, 198] on div "Municipal Board Referral Form" at bounding box center [270, 204] width 67 height 13
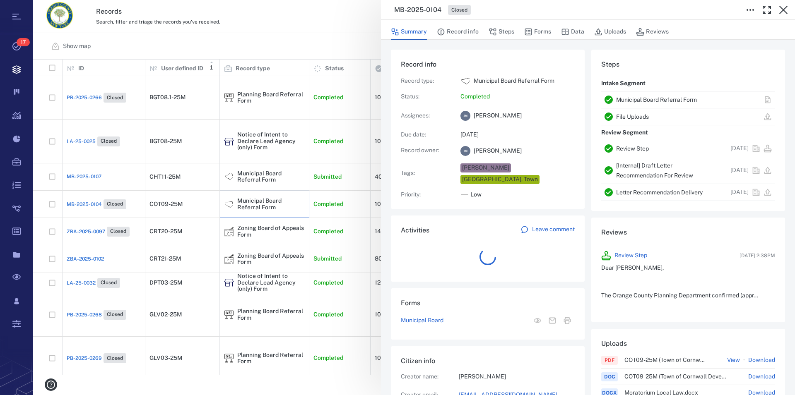
scroll to position [132, 156]
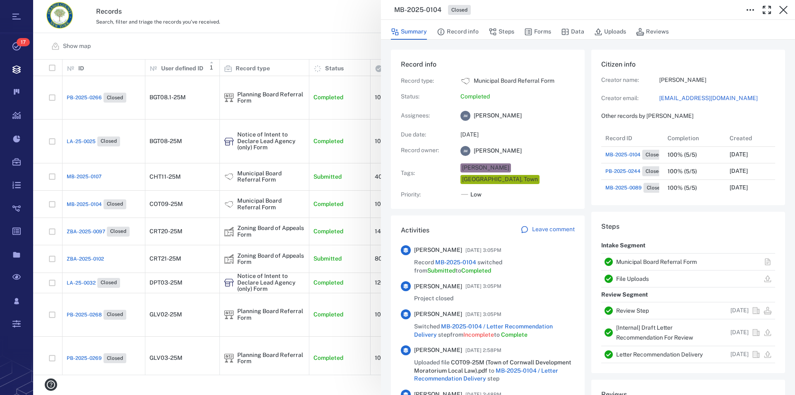
click at [684, 260] on link "Municipal Board Referral Form" at bounding box center [656, 262] width 81 height 7
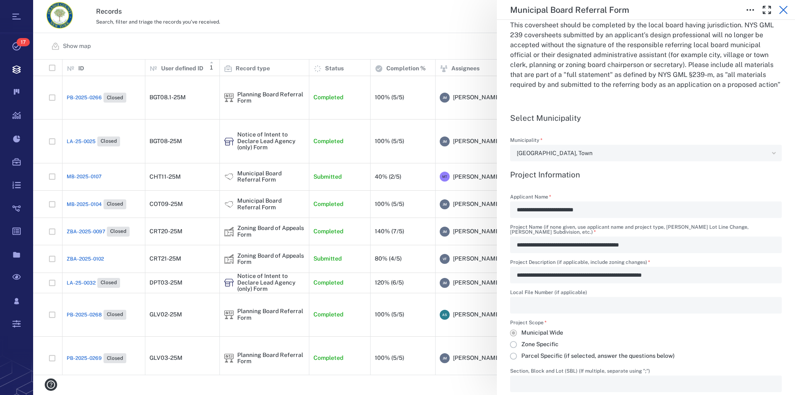
click at [785, 7] on icon "button" at bounding box center [783, 10] width 10 height 10
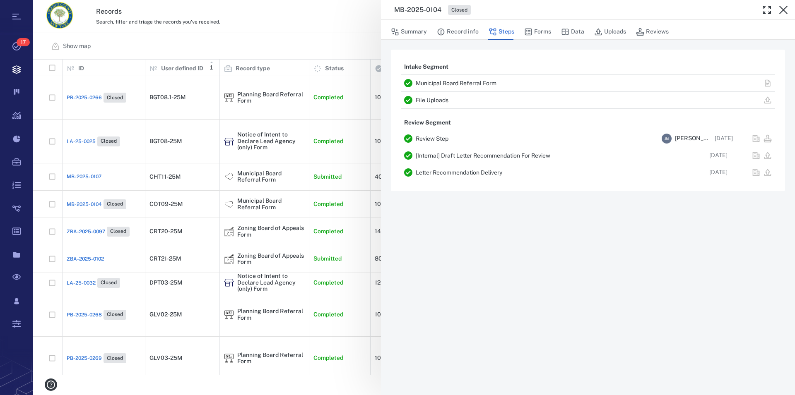
click at [785, 7] on icon "button" at bounding box center [783, 10] width 10 height 10
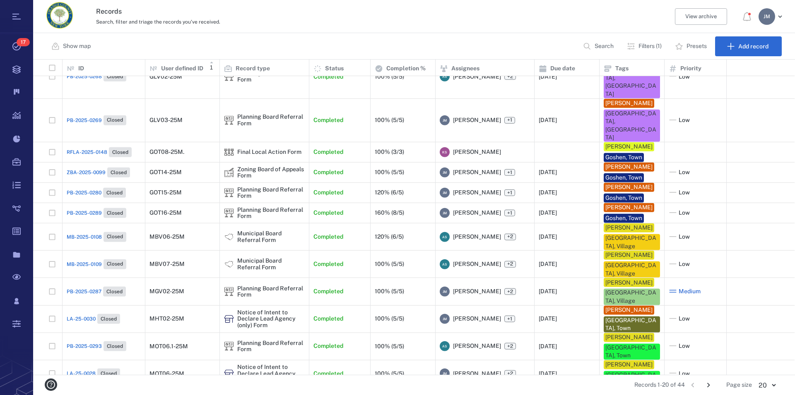
scroll to position [159, 0]
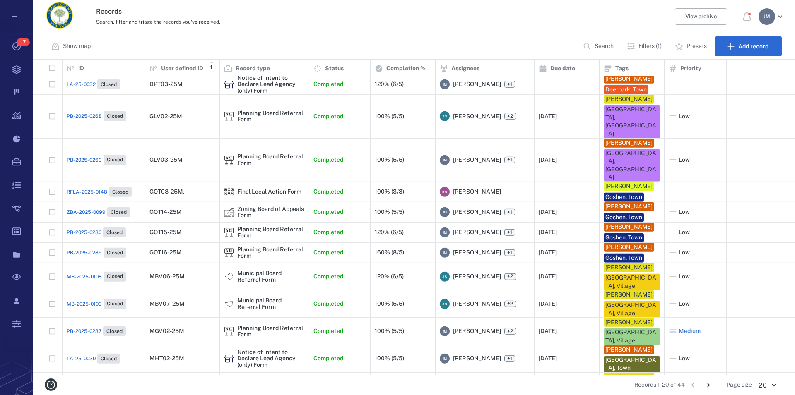
click at [257, 283] on div "Municipal Board Referral Form" at bounding box center [270, 276] width 67 height 13
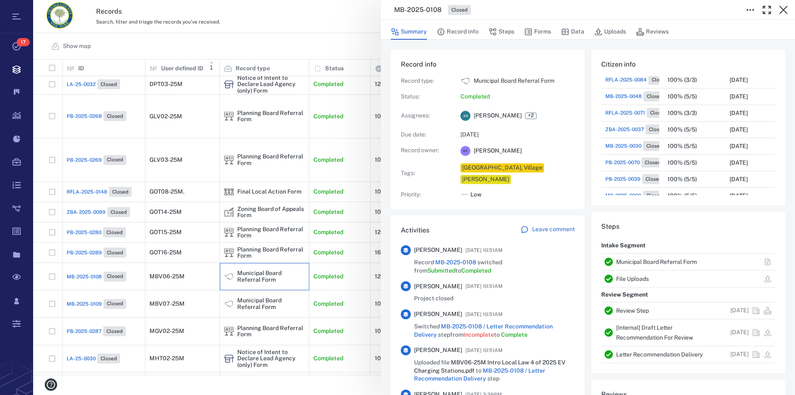
scroll to position [142, 0]
click at [653, 262] on link "Municipal Board Referral Form" at bounding box center [656, 262] width 81 height 7
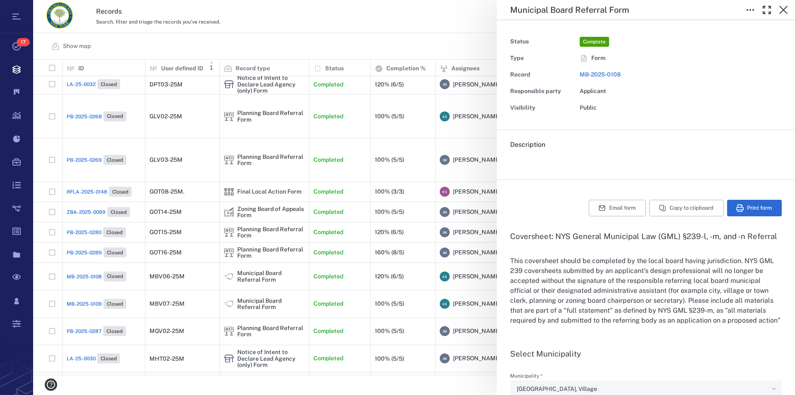
type input "**********"
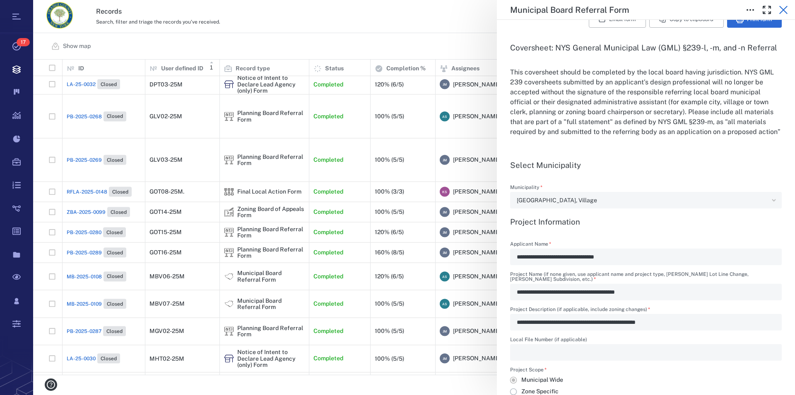
click at [783, 7] on icon "button" at bounding box center [783, 10] width 10 height 10
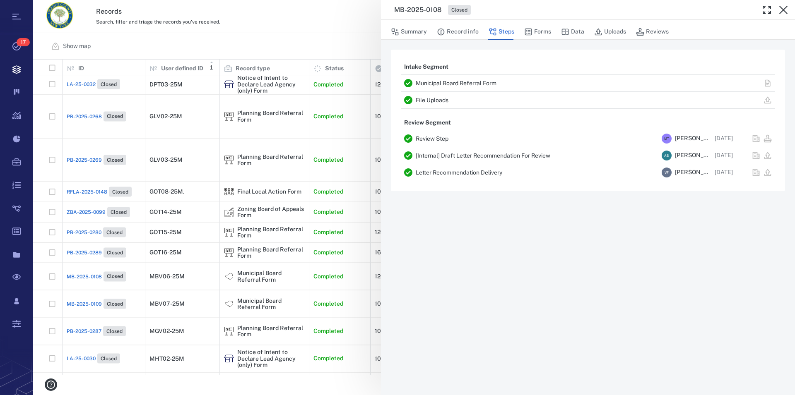
click at [783, 7] on icon "button" at bounding box center [783, 10] width 10 height 10
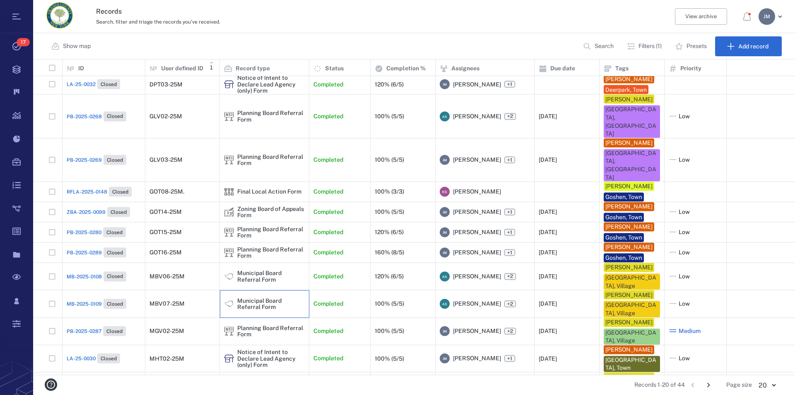
click at [252, 310] on div "Municipal Board Referral Form" at bounding box center [270, 304] width 67 height 13
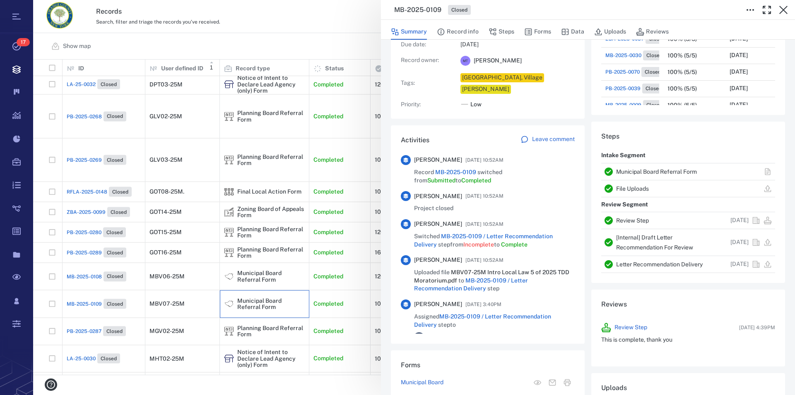
scroll to position [94, 0]
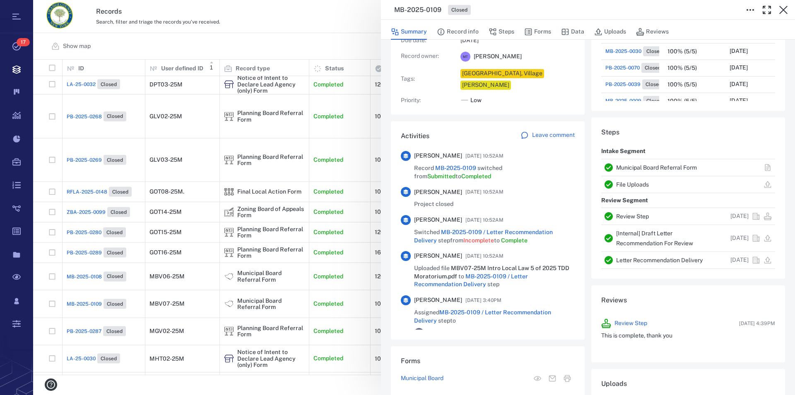
click at [650, 171] on link "Municipal Board Referral Form" at bounding box center [656, 167] width 81 height 7
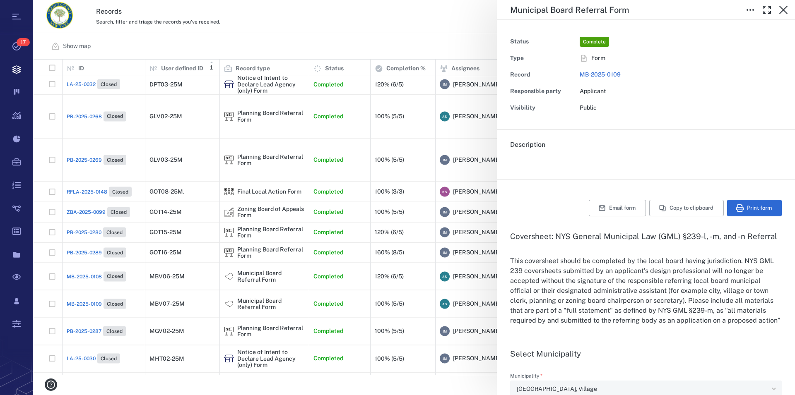
type input "**********"
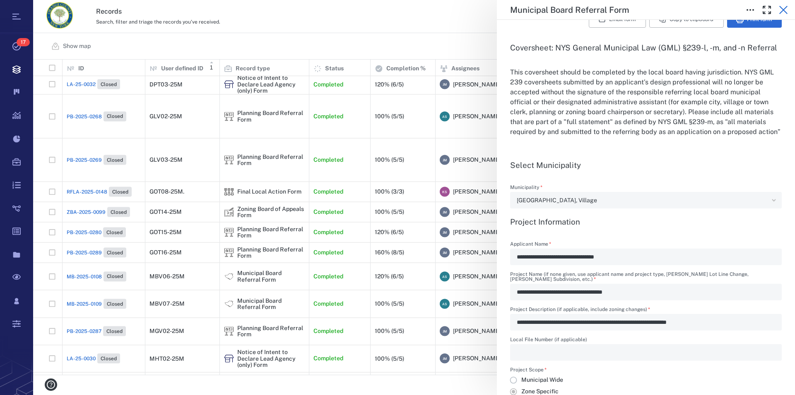
click at [783, 10] on icon "button" at bounding box center [783, 10] width 8 height 8
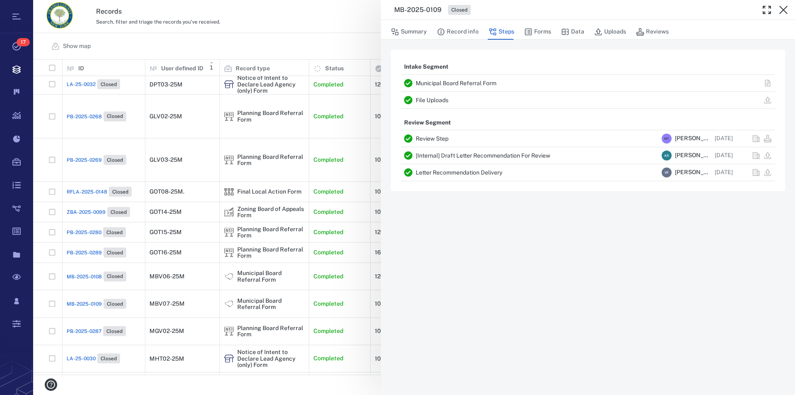
click at [783, 10] on div "MB-2025-0109 Closed" at bounding box center [588, 10] width 414 height 20
click at [783, 10] on icon "button" at bounding box center [783, 10] width 8 height 8
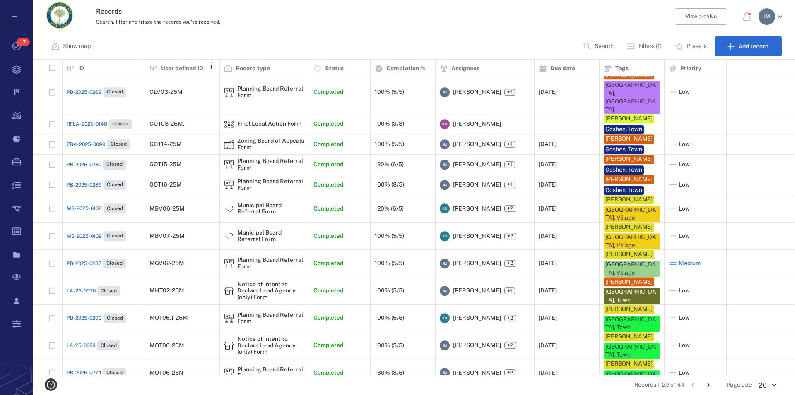
scroll to position [256, 0]
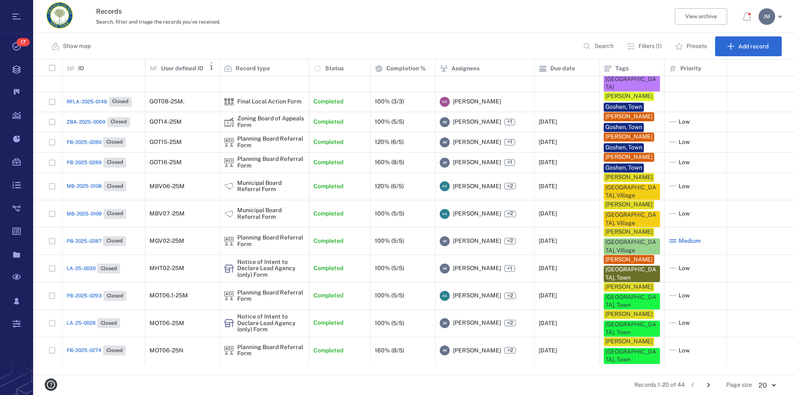
click at [709, 383] on icon "Go to next page" at bounding box center [708, 385] width 9 height 9
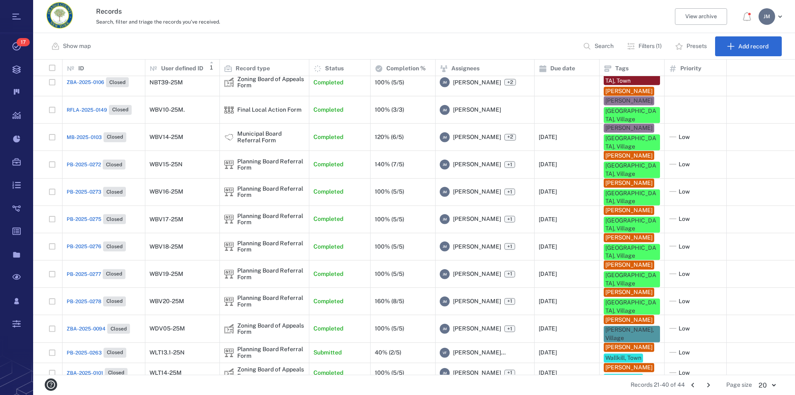
scroll to position [235, 0]
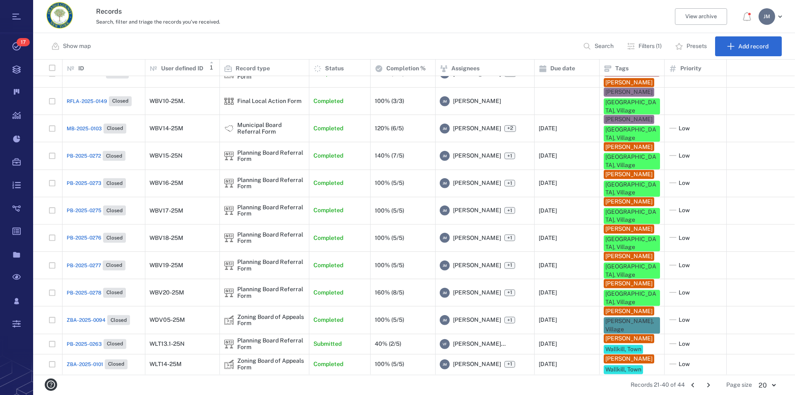
click at [709, 387] on icon "Go to next page" at bounding box center [708, 385] width 9 height 9
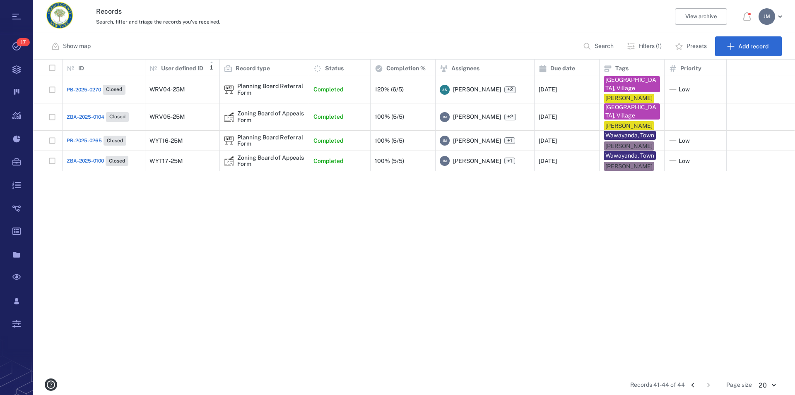
click at [695, 386] on icon "Go to previous page" at bounding box center [692, 385] width 9 height 9
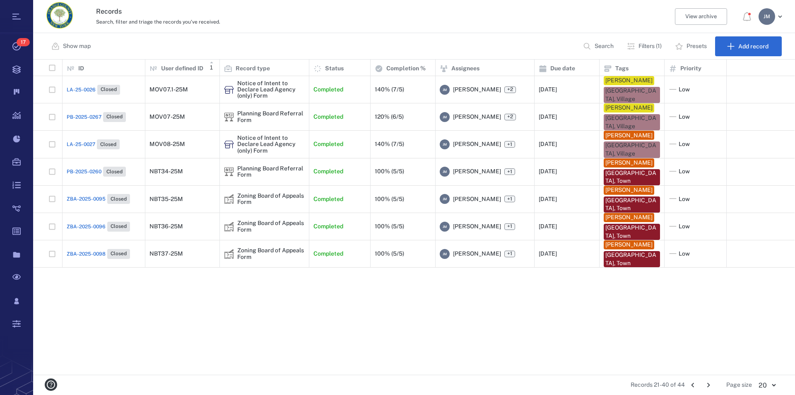
click at [695, 386] on icon "Go to previous page" at bounding box center [692, 385] width 9 height 9
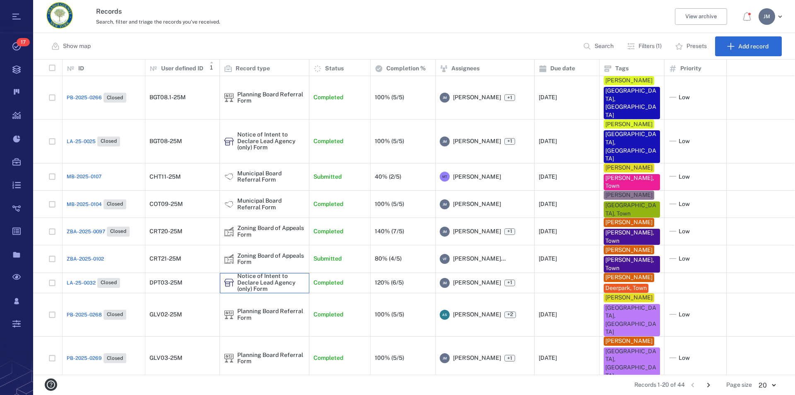
click at [244, 273] on div "Notice of Intent to Declare Lead Agency (only) Form" at bounding box center [270, 282] width 67 height 19
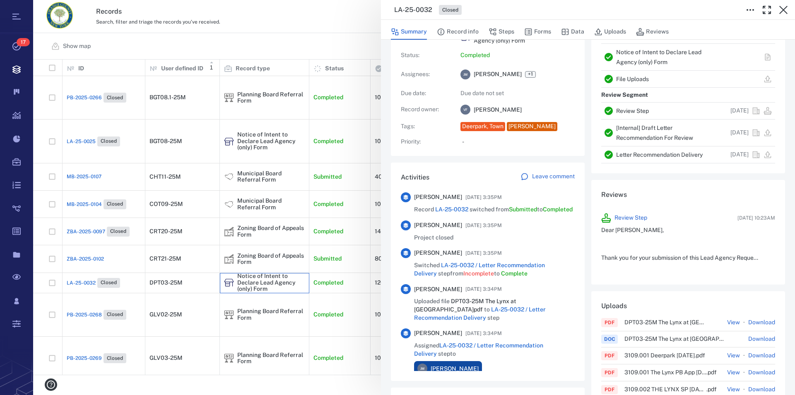
scroll to position [47, 0]
click at [782, 9] on icon "button" at bounding box center [783, 10] width 8 height 8
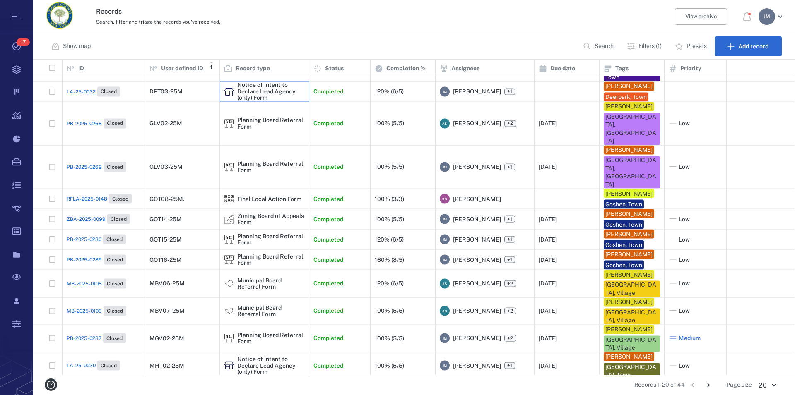
scroll to position [199, 0]
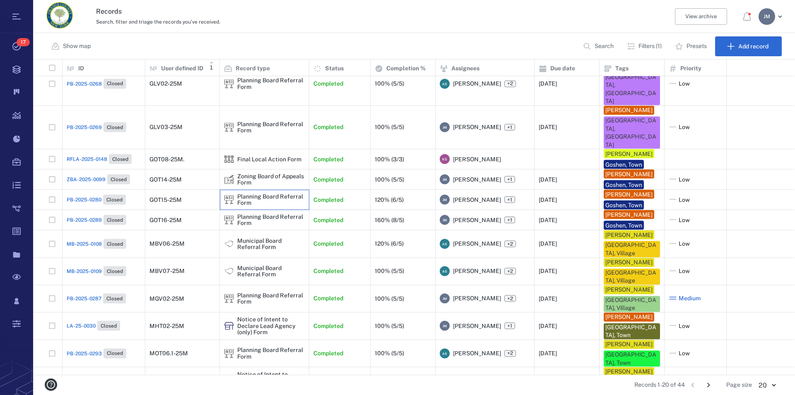
click at [247, 194] on div "Planning Board Referral Form" at bounding box center [270, 200] width 67 height 13
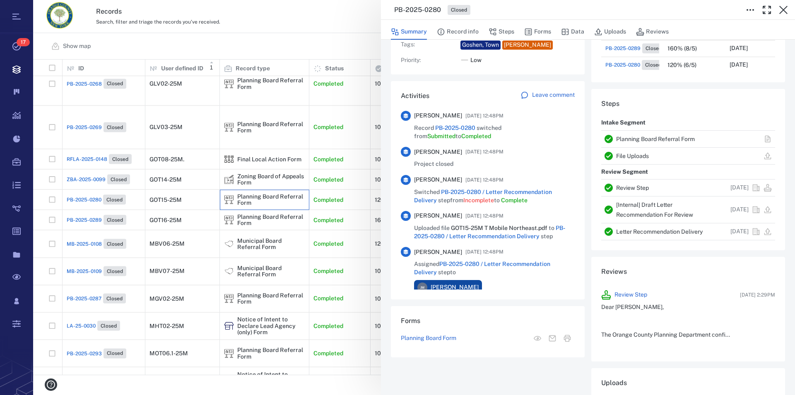
scroll to position [142, 0]
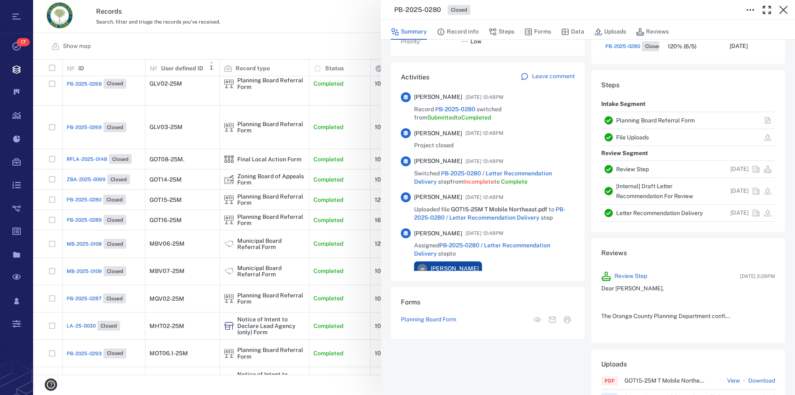
click at [635, 118] on link "Planning Board Referral Form" at bounding box center [655, 120] width 79 height 7
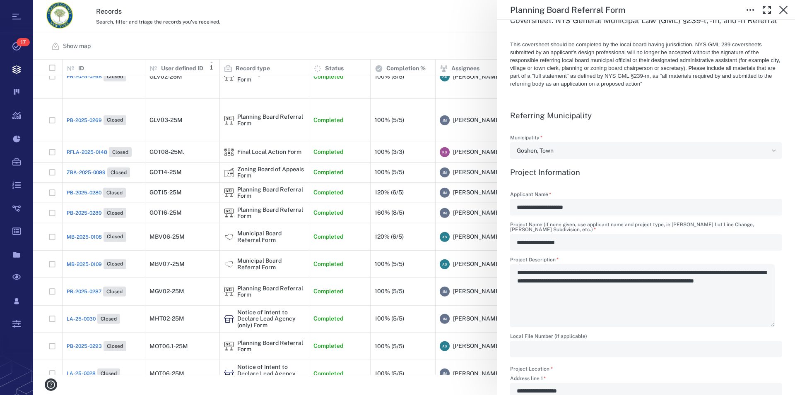
scroll to position [236, 0]
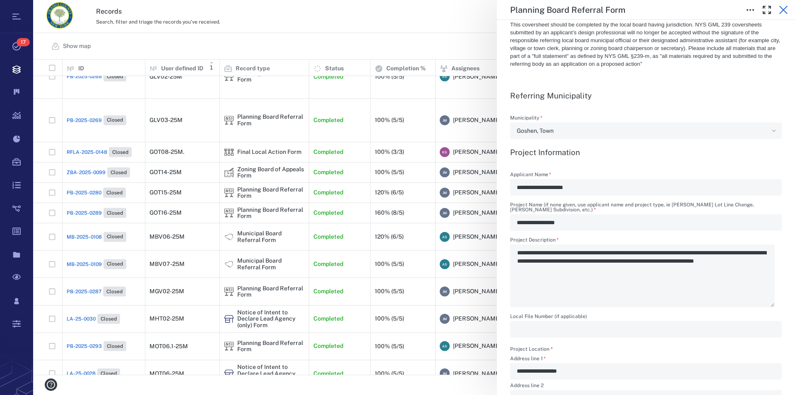
click at [782, 7] on icon "button" at bounding box center [783, 10] width 10 height 10
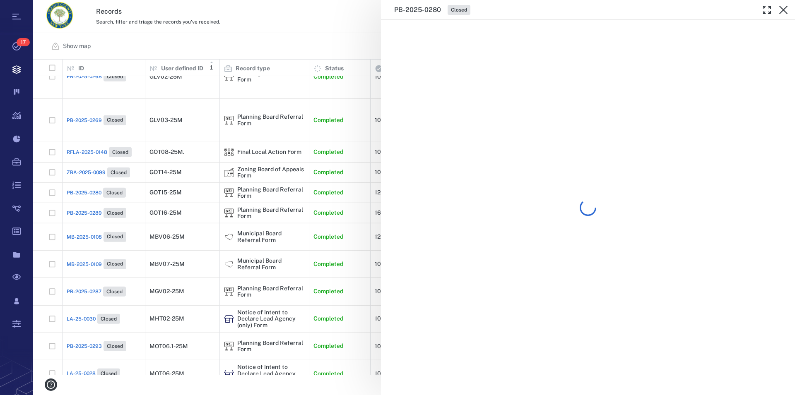
click at [782, 7] on icon "button" at bounding box center [783, 10] width 10 height 10
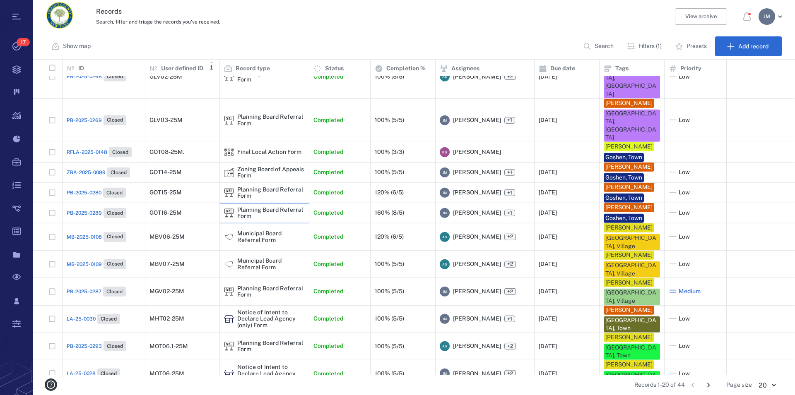
click at [257, 219] on div "Planning Board Referral Form" at bounding box center [270, 213] width 67 height 13
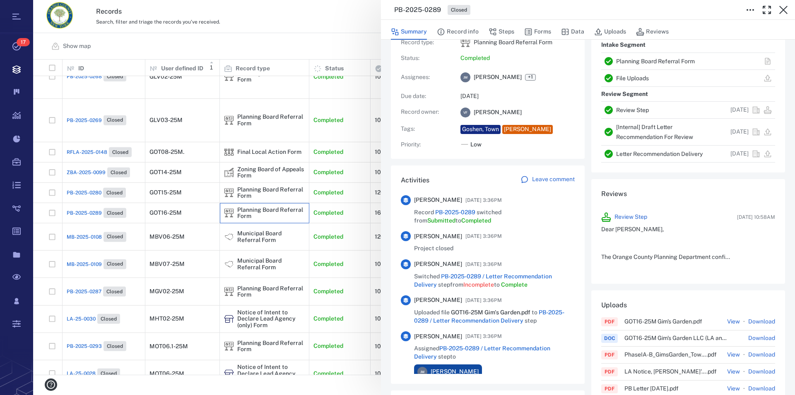
scroll to position [27, 0]
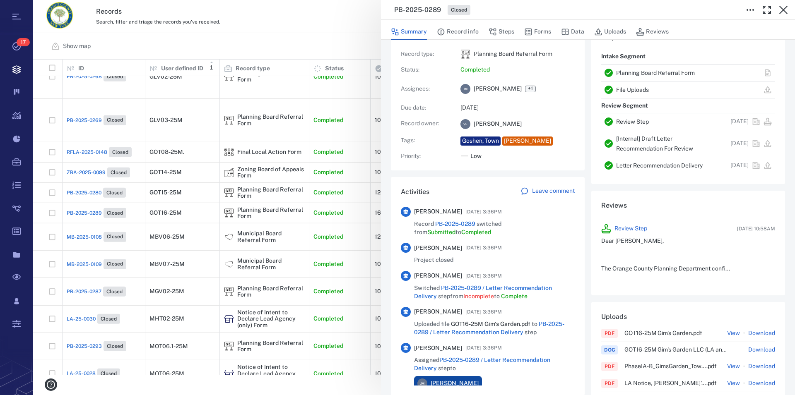
click at [634, 74] on link "Planning Board Referral Form" at bounding box center [655, 73] width 79 height 7
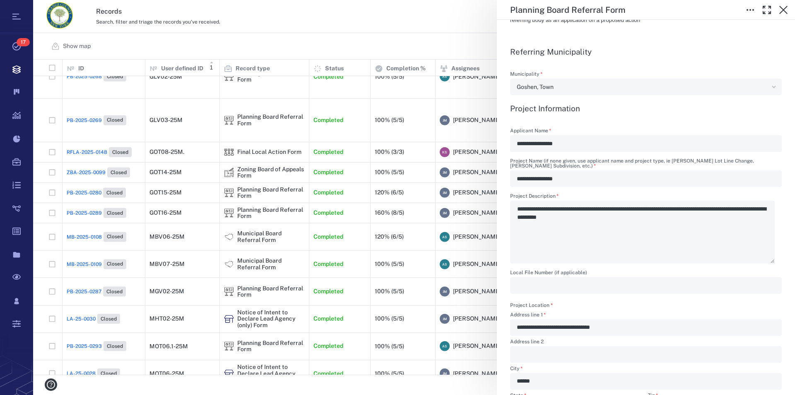
scroll to position [236, 0]
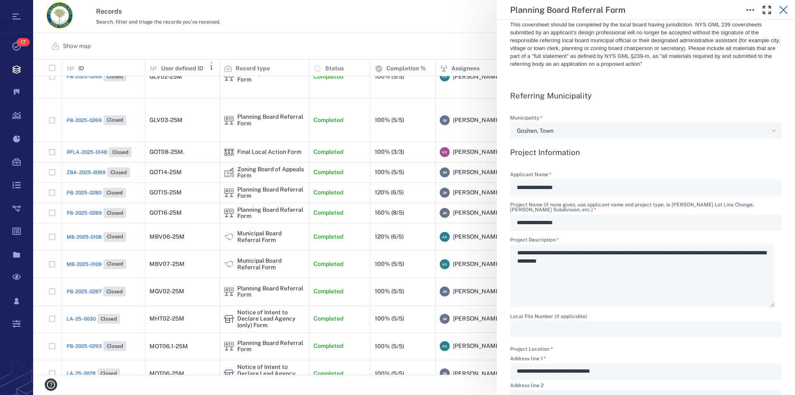
click at [782, 5] on icon "button" at bounding box center [783, 10] width 10 height 10
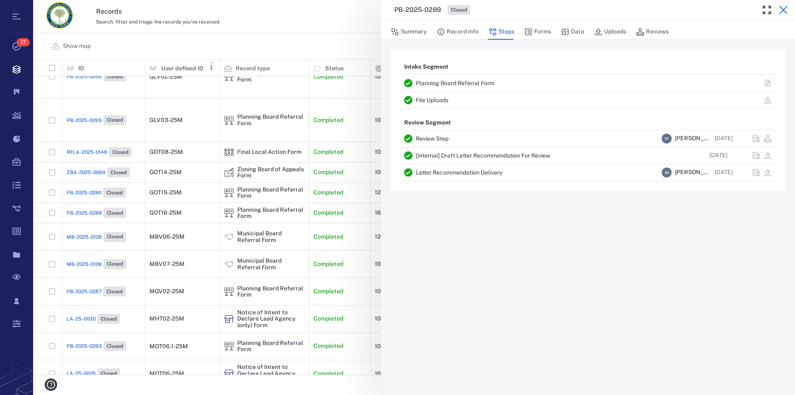
click at [782, 9] on icon "button" at bounding box center [783, 10] width 8 height 8
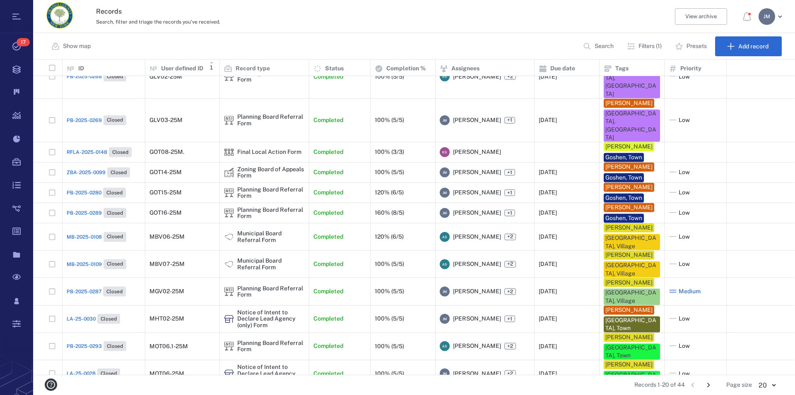
scroll to position [159, 0]
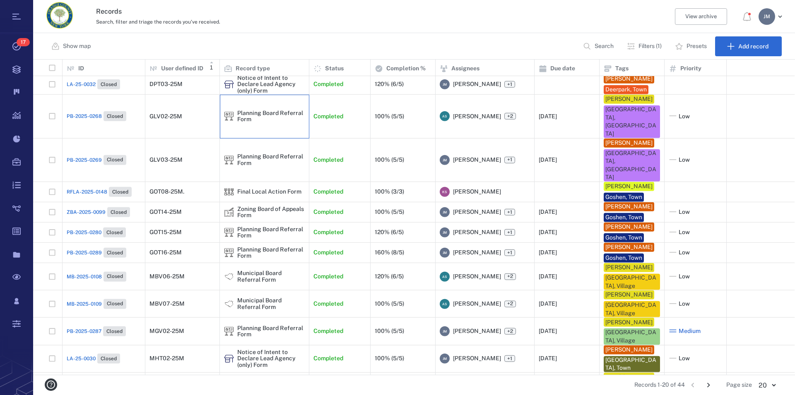
click at [256, 117] on div "Planning Board Referral Form" at bounding box center [270, 116] width 67 height 13
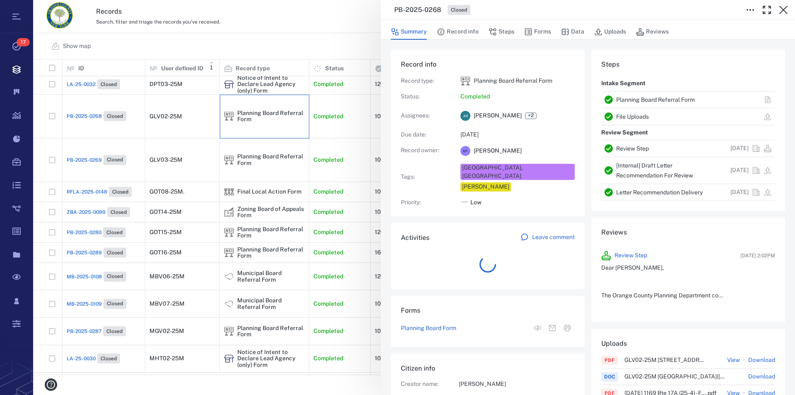
scroll to position [199, 156]
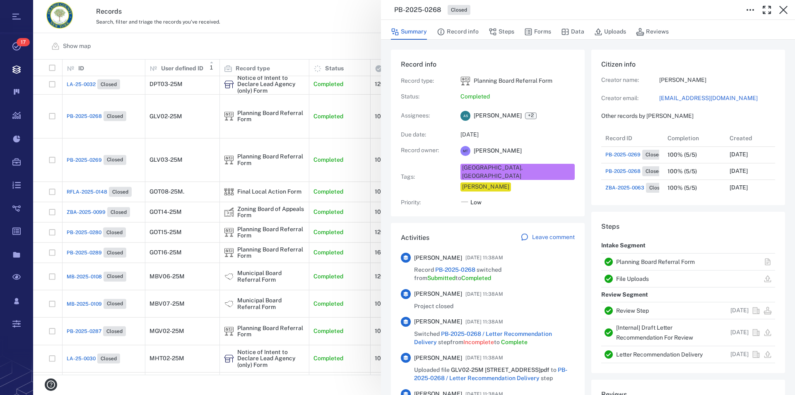
click at [667, 263] on link "Planning Board Referral Form" at bounding box center [655, 262] width 79 height 7
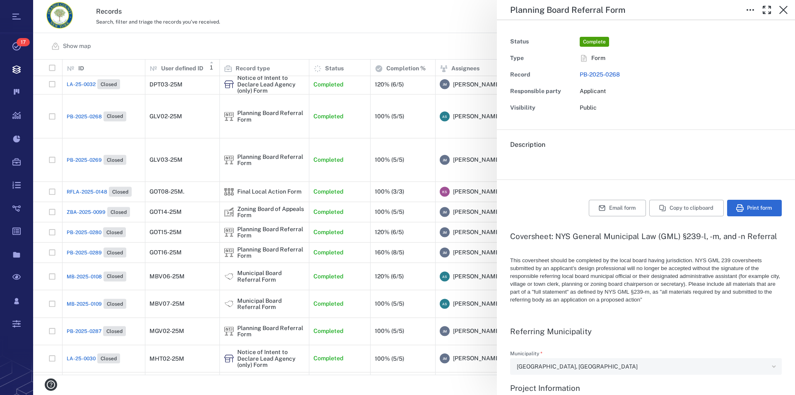
type input "**********"
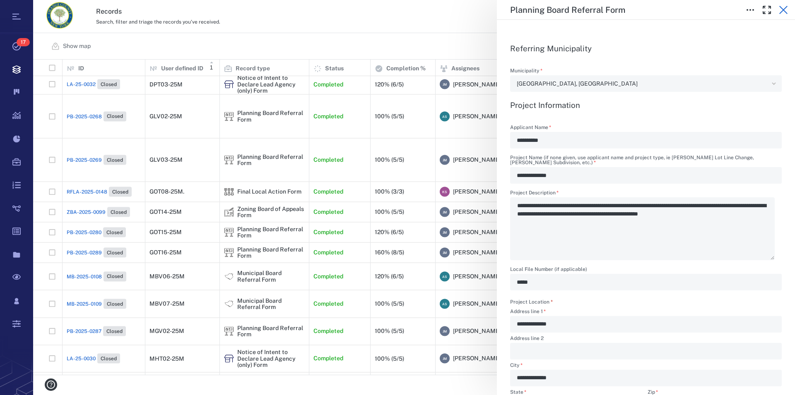
click at [781, 11] on icon "button" at bounding box center [783, 10] width 10 height 10
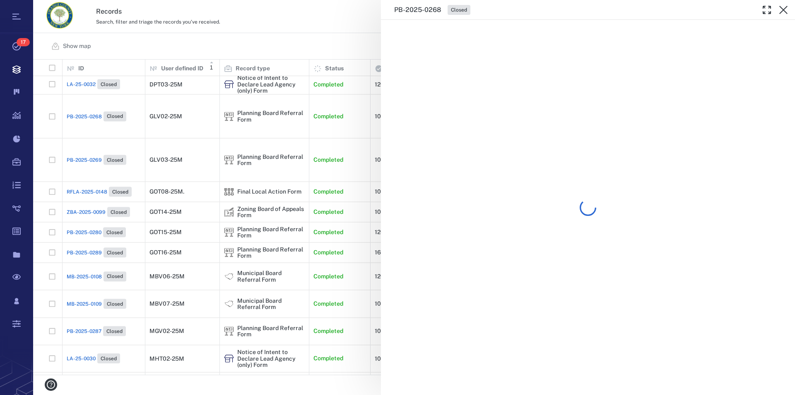
click at [781, 11] on icon "button" at bounding box center [783, 10] width 10 height 10
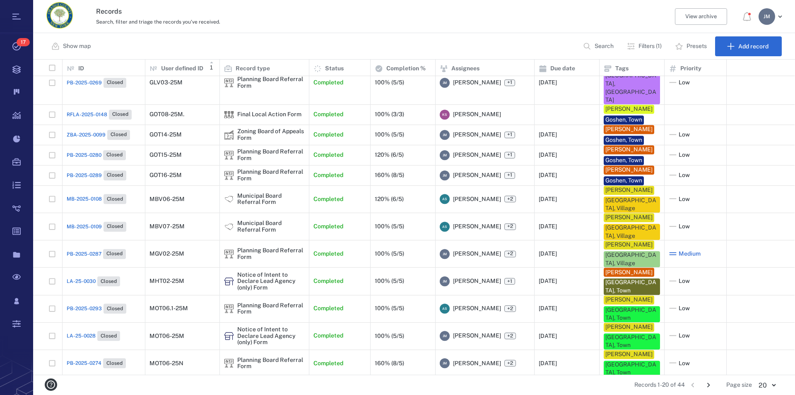
scroll to position [256, 0]
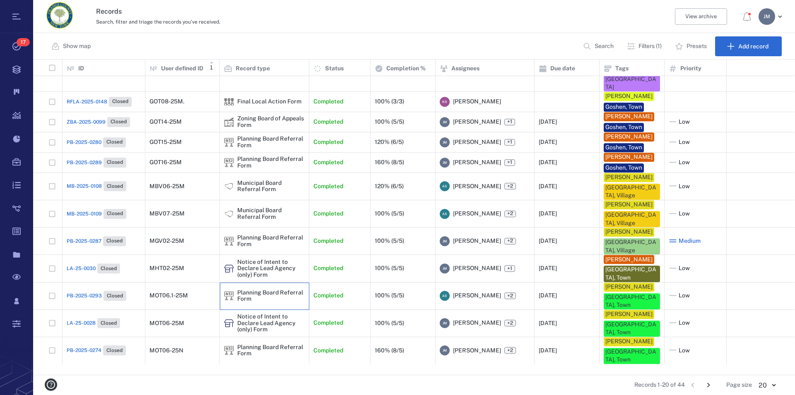
click at [268, 303] on div "Planning Board Referral Form" at bounding box center [270, 296] width 67 height 13
click at [708, 383] on icon "Go to next page" at bounding box center [708, 385] width 9 height 9
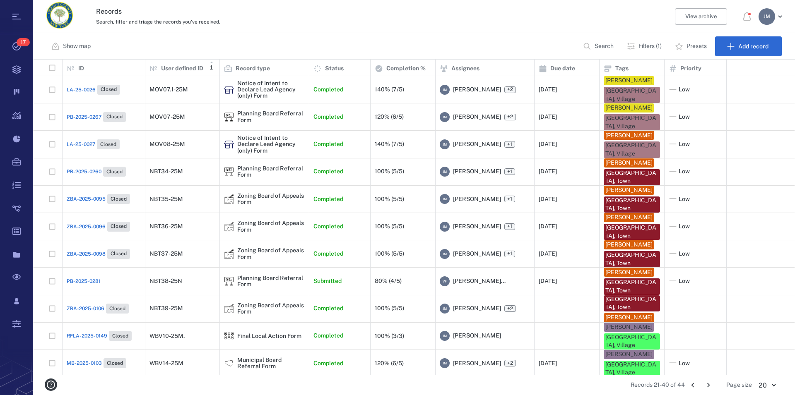
click at [694, 384] on icon "Go to previous page" at bounding box center [692, 385] width 9 height 9
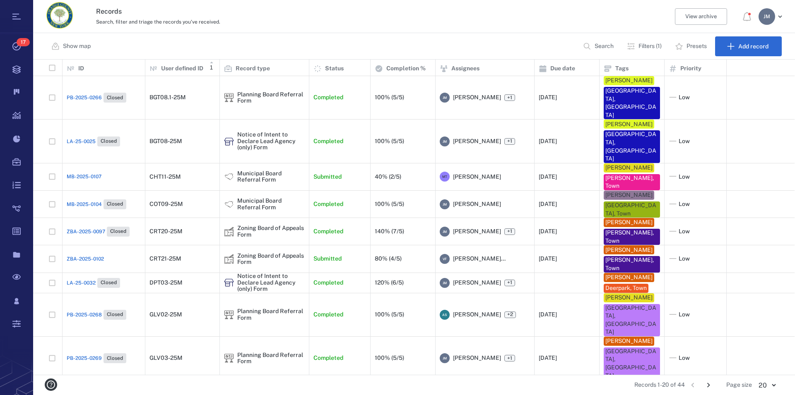
scroll to position [256, 0]
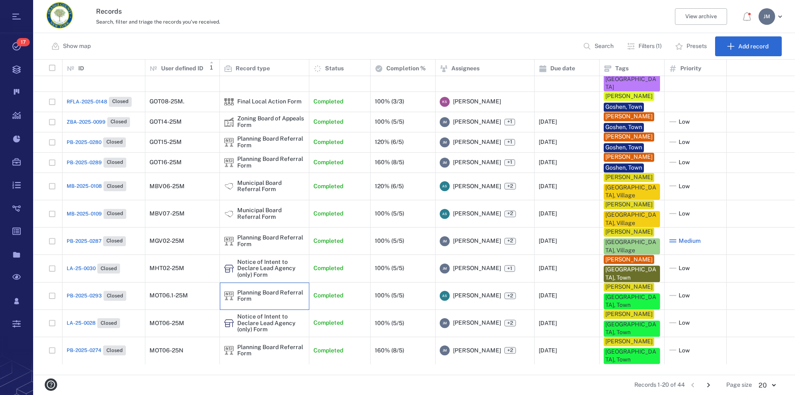
click at [246, 303] on div "Planning Board Referral Form" at bounding box center [270, 296] width 67 height 13
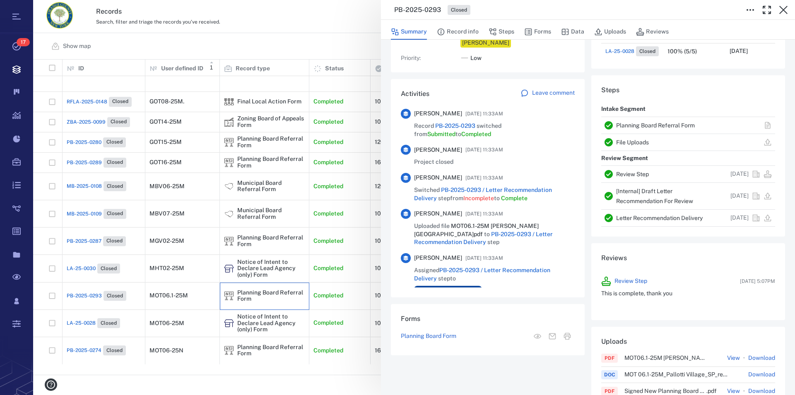
scroll to position [142, 0]
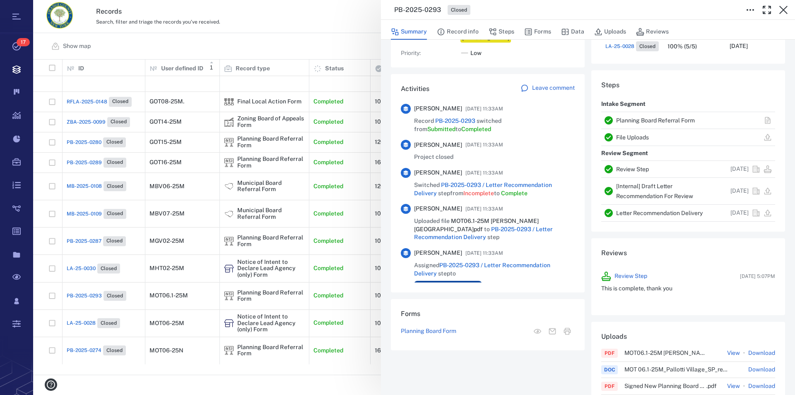
click at [647, 120] on link "Planning Board Referral Form" at bounding box center [655, 120] width 79 height 7
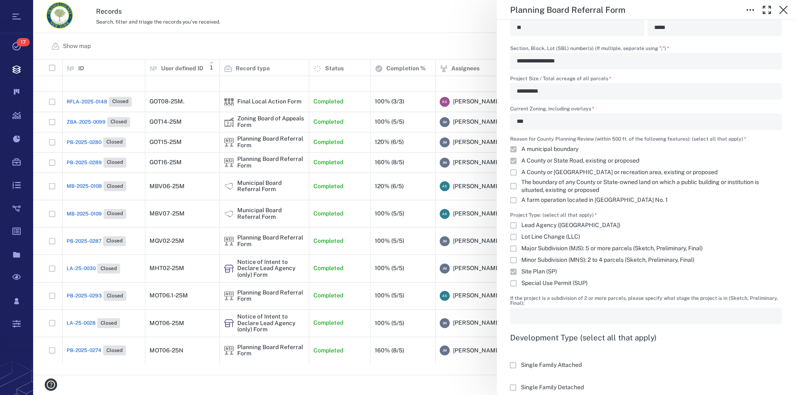
scroll to position [519, 0]
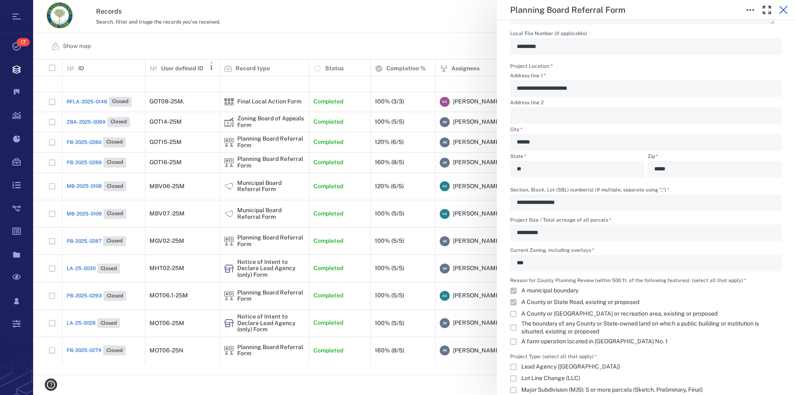
click at [784, 9] on icon "button" at bounding box center [783, 10] width 8 height 8
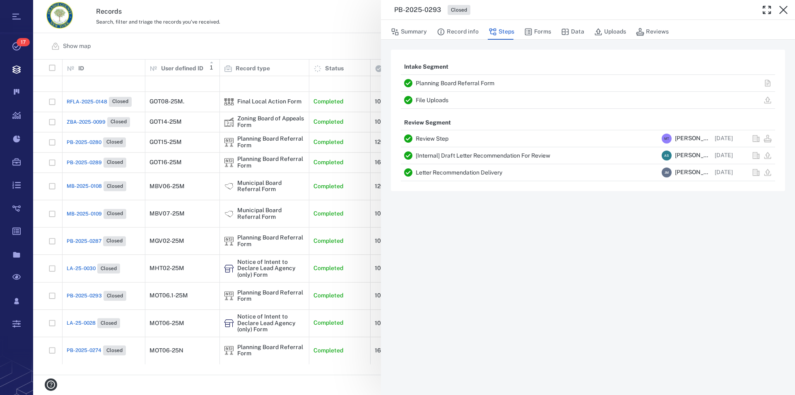
click at [784, 9] on icon "button" at bounding box center [783, 10] width 8 height 8
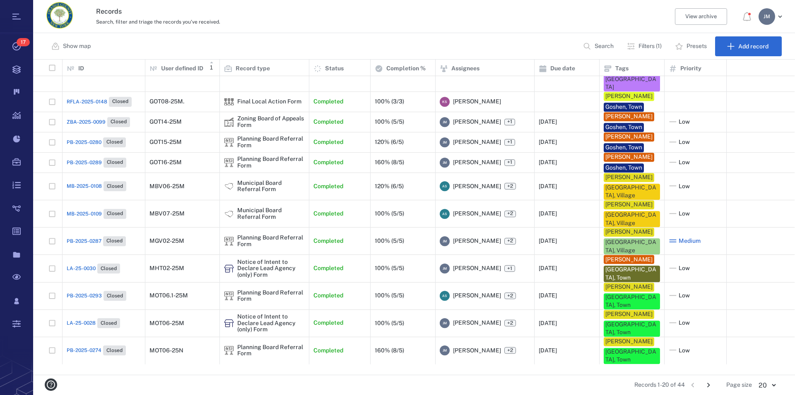
click at [707, 385] on icon "Go to next page" at bounding box center [708, 385] width 9 height 9
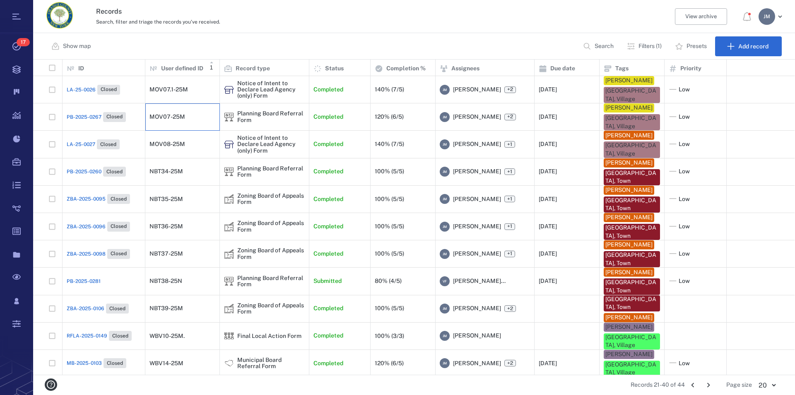
click at [180, 113] on div "MOV07-25M" at bounding box center [182, 117] width 66 height 17
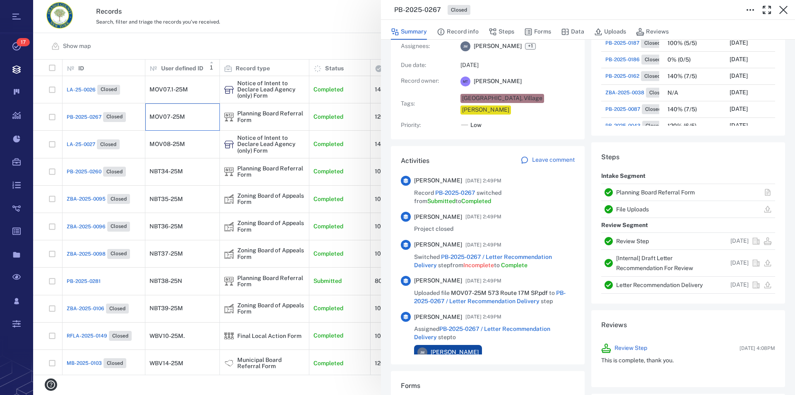
scroll to position [94, 0]
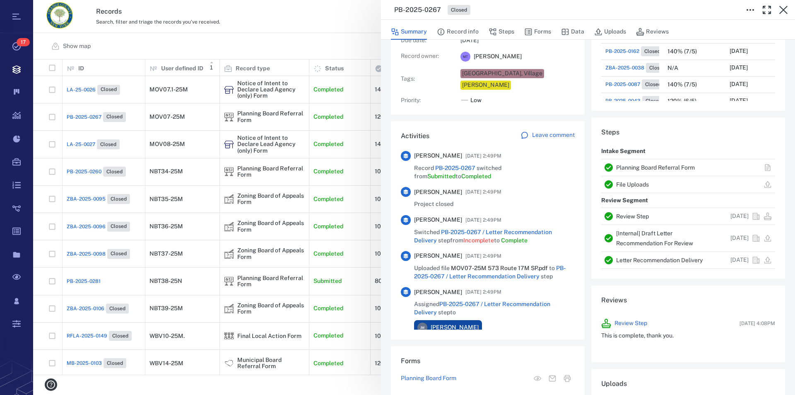
click at [633, 166] on link "Planning Board Referral Form" at bounding box center [655, 167] width 79 height 7
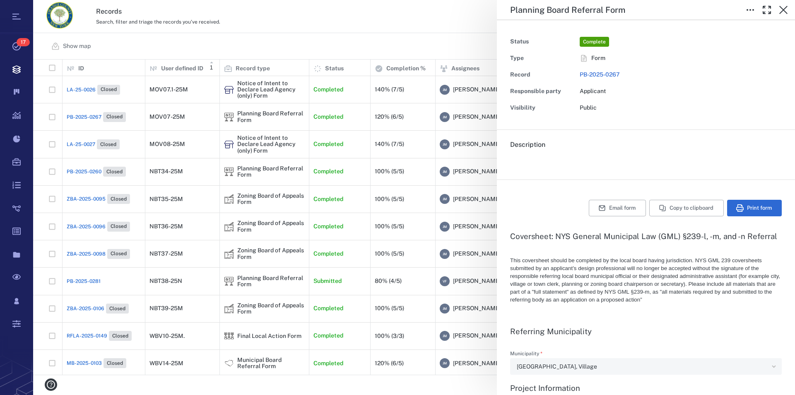
type textarea "*"
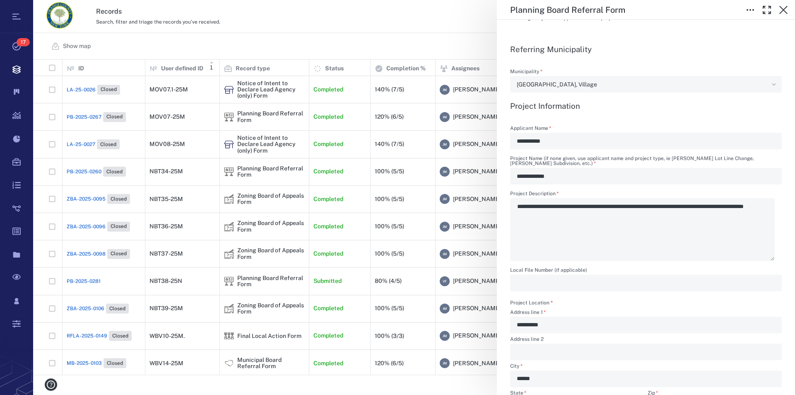
scroll to position [283, 0]
click at [783, 9] on icon "button" at bounding box center [783, 10] width 10 height 10
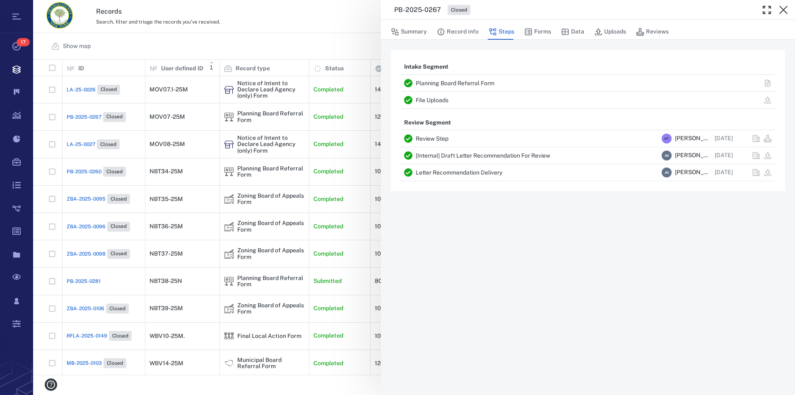
click at [783, 9] on icon "button" at bounding box center [783, 10] width 10 height 10
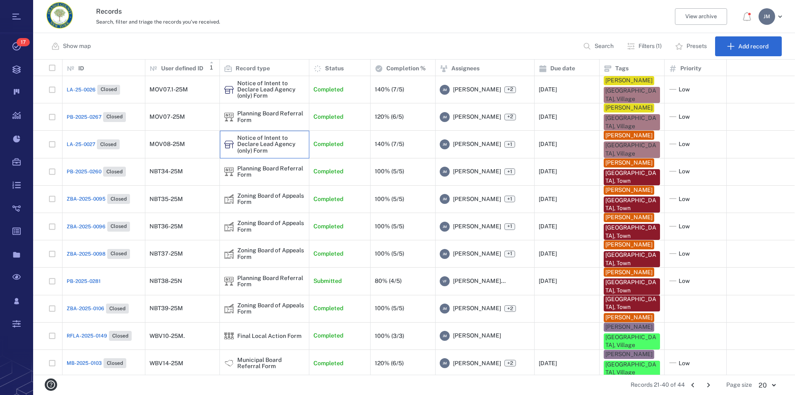
click at [249, 143] on div "Notice of Intent to Declare Lead Agency (only) Form" at bounding box center [270, 144] width 67 height 19
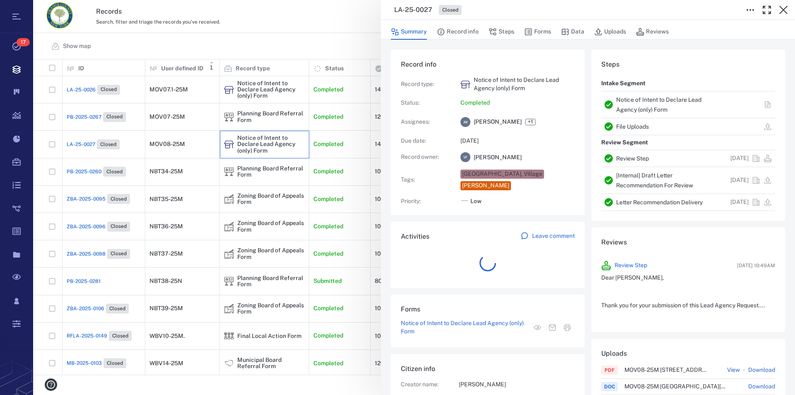
scroll to position [265, 156]
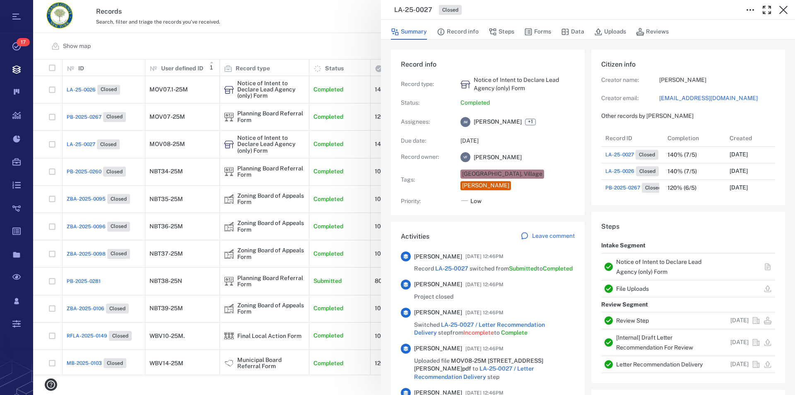
click at [641, 264] on link "Notice of Intent to Declare Lead Agency (only) Form" at bounding box center [658, 267] width 85 height 17
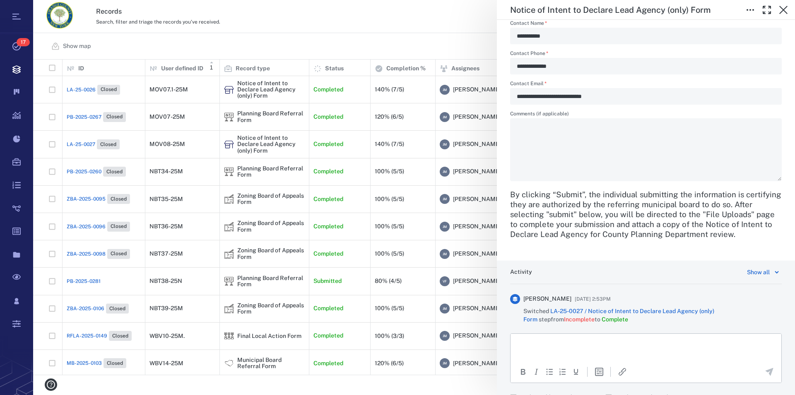
scroll to position [557, 0]
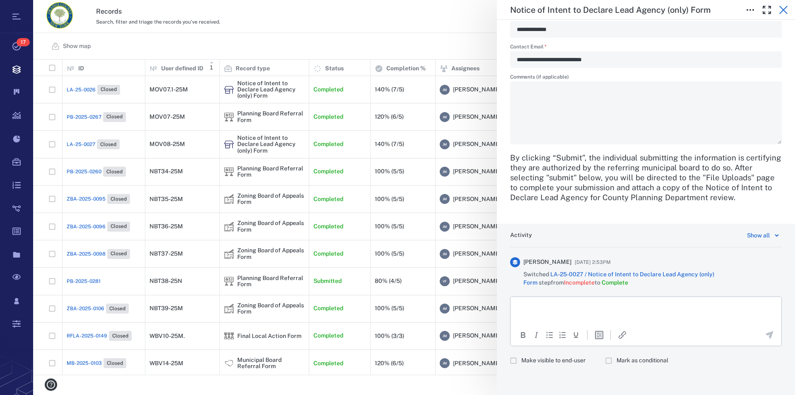
click at [785, 7] on icon "button" at bounding box center [783, 10] width 10 height 10
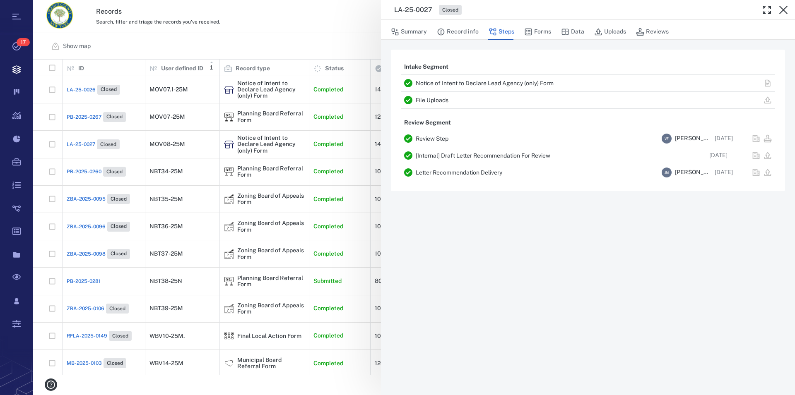
click at [785, 7] on icon "button" at bounding box center [783, 10] width 10 height 10
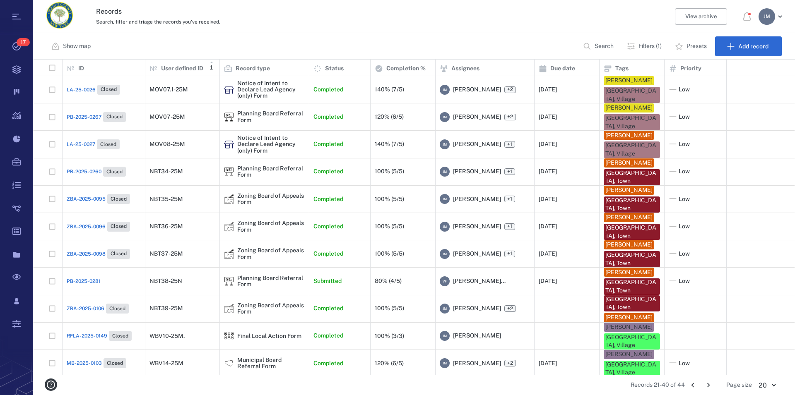
click at [693, 385] on icon "Go to previous page" at bounding box center [692, 385] width 3 height 5
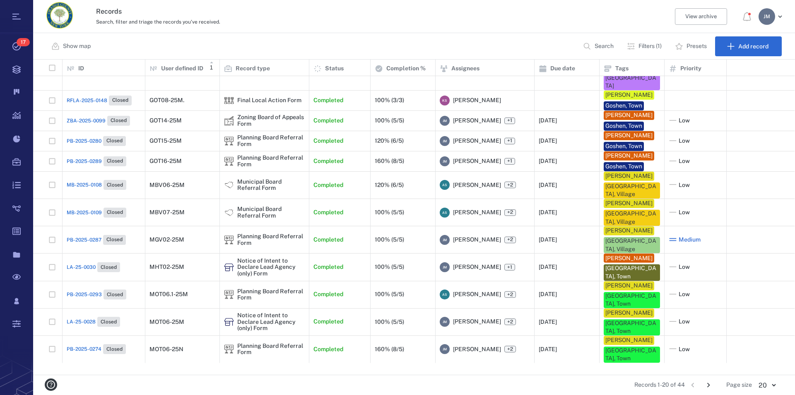
scroll to position [256, 0]
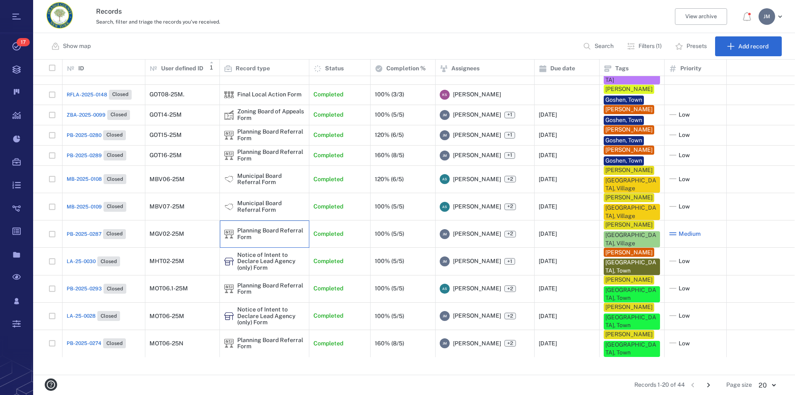
click at [245, 241] on div "Planning Board Referral Form" at bounding box center [270, 234] width 67 height 13
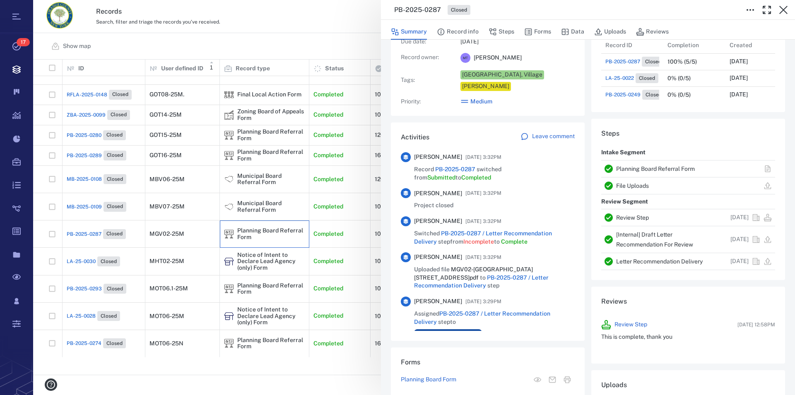
scroll to position [94, 0]
click at [623, 168] on link "Planning Board Referral Form" at bounding box center [655, 167] width 79 height 7
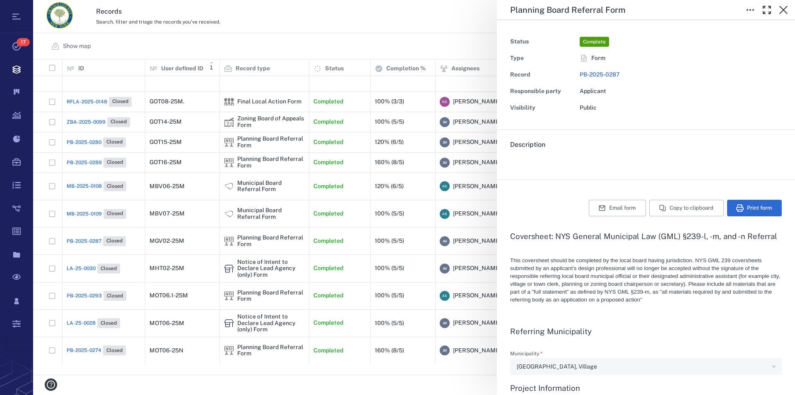
type textarea "*"
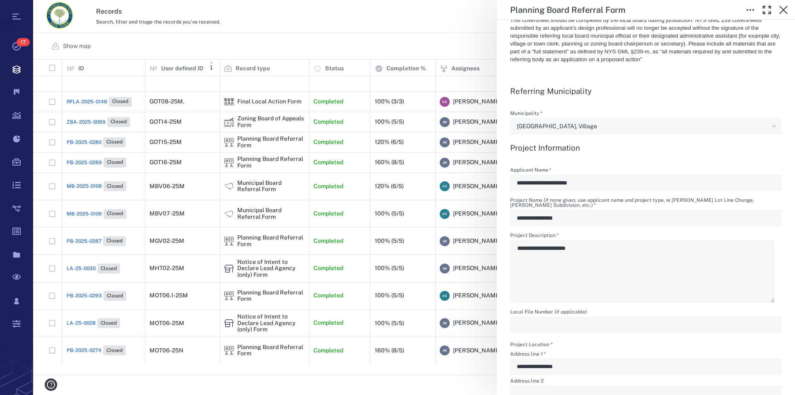
scroll to position [236, 0]
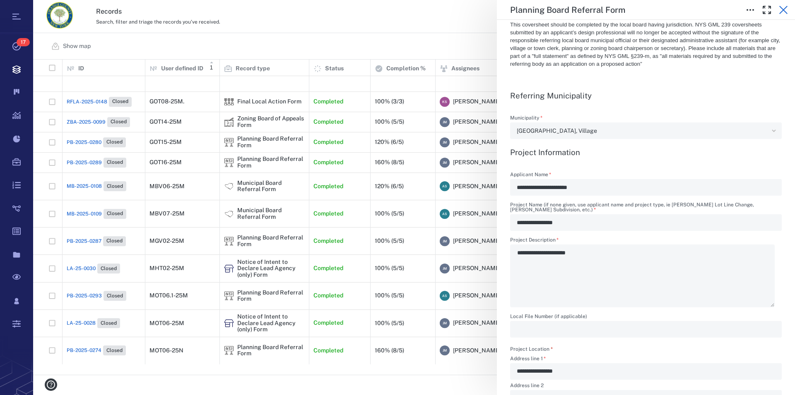
click at [785, 10] on icon "button" at bounding box center [783, 10] width 10 height 10
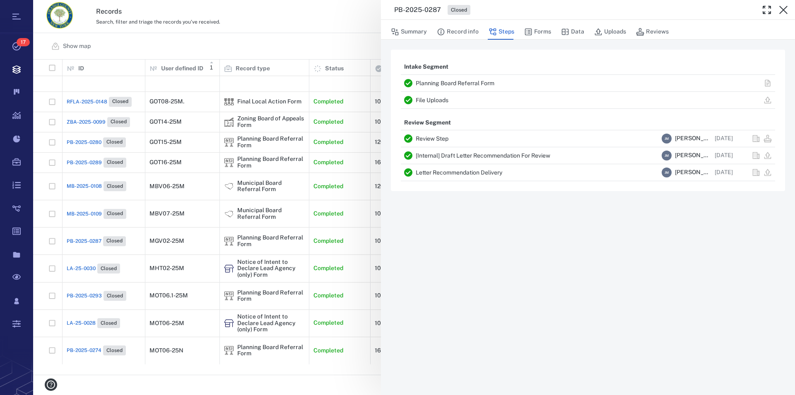
click at [785, 10] on icon "button" at bounding box center [783, 10] width 10 height 10
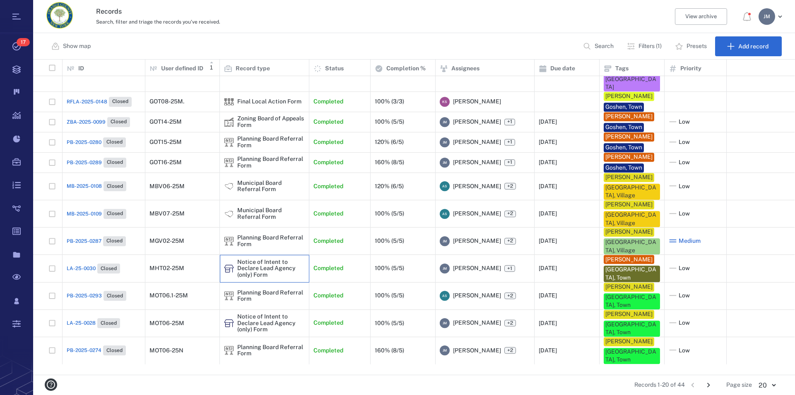
click at [259, 274] on div "Notice of Intent to Declare Lead Agency (only) Form" at bounding box center [270, 268] width 67 height 19
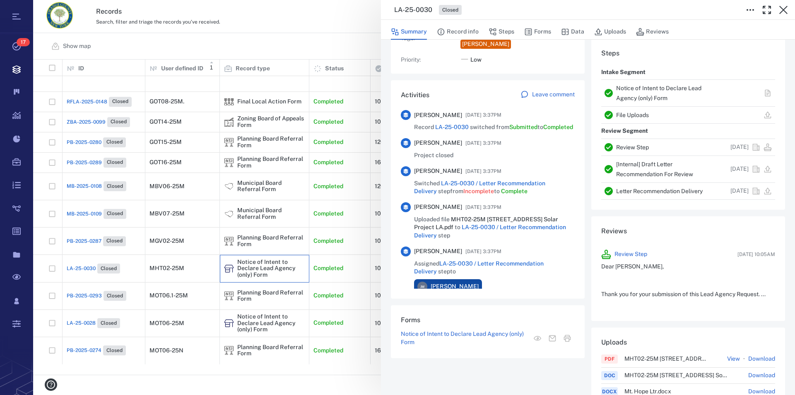
scroll to position [94, 0]
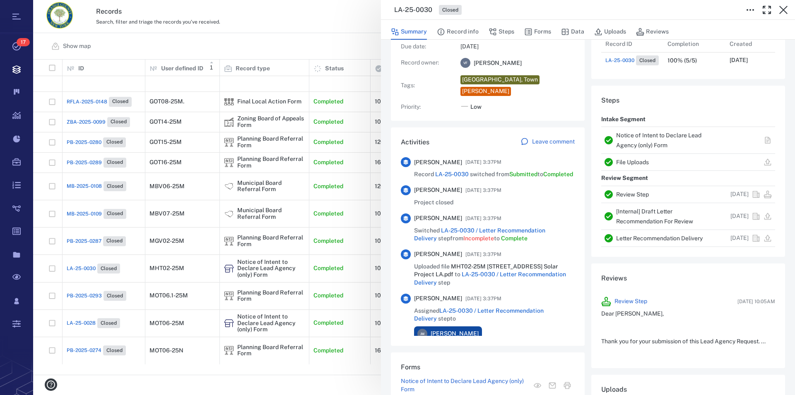
click at [645, 142] on link "Notice of Intent to Declare Lead Agency (only) Form" at bounding box center [658, 140] width 85 height 17
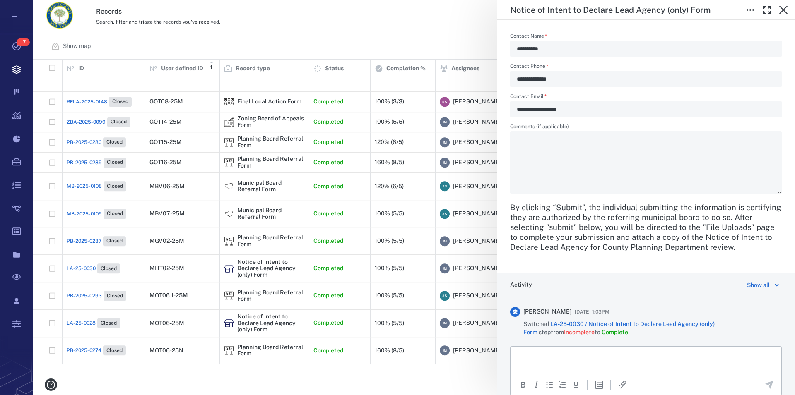
scroll to position [519, 0]
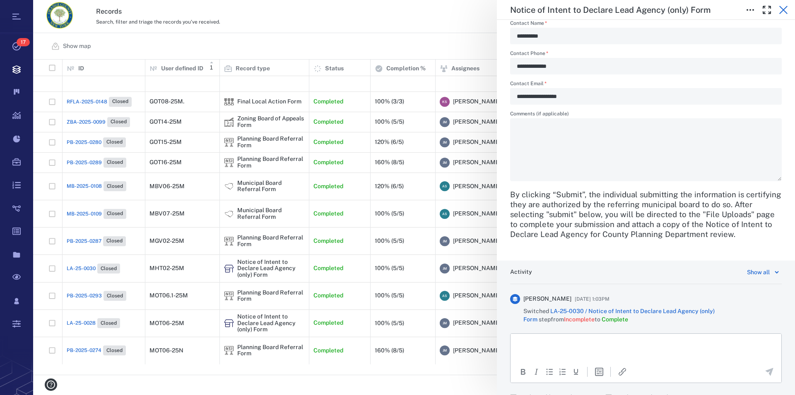
click at [785, 6] on icon "button" at bounding box center [783, 10] width 10 height 10
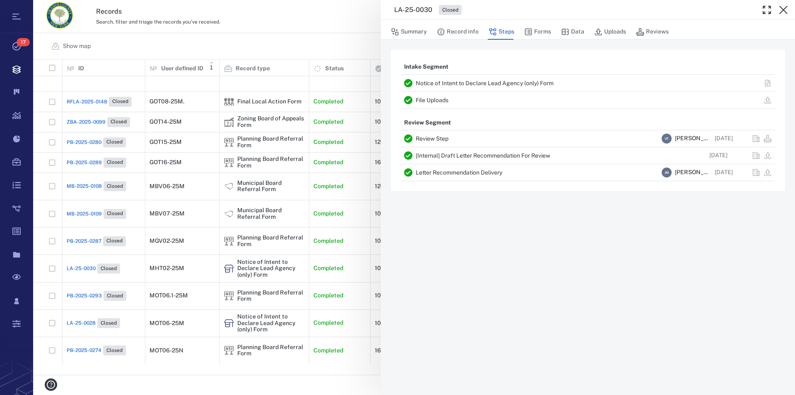
click at [785, 6] on icon "button" at bounding box center [783, 10] width 10 height 10
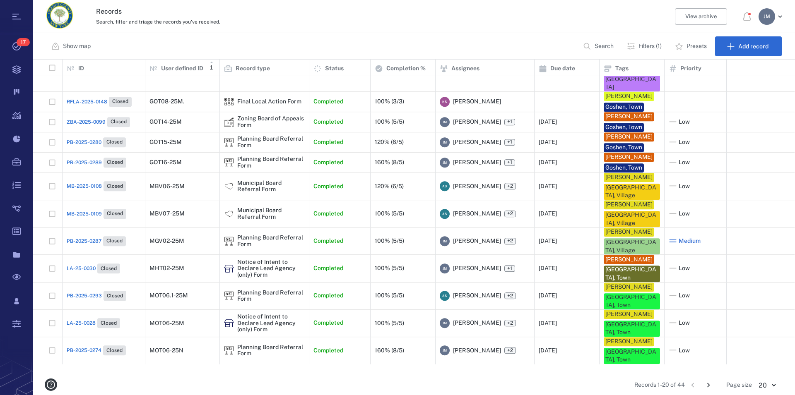
click at [708, 383] on icon "Go to next page" at bounding box center [708, 385] width 3 height 5
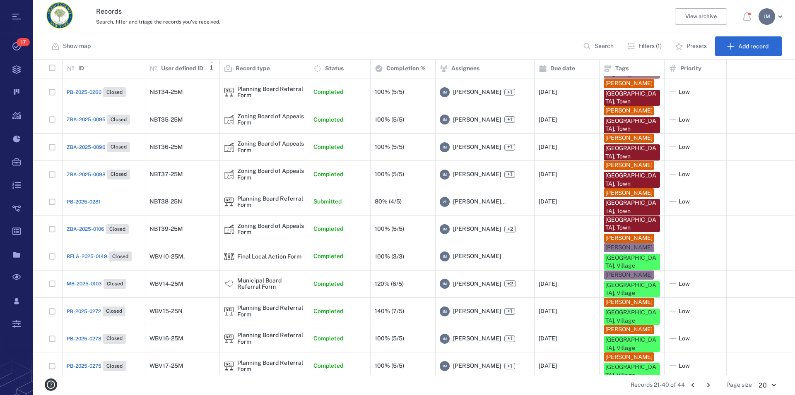
scroll to position [40, 0]
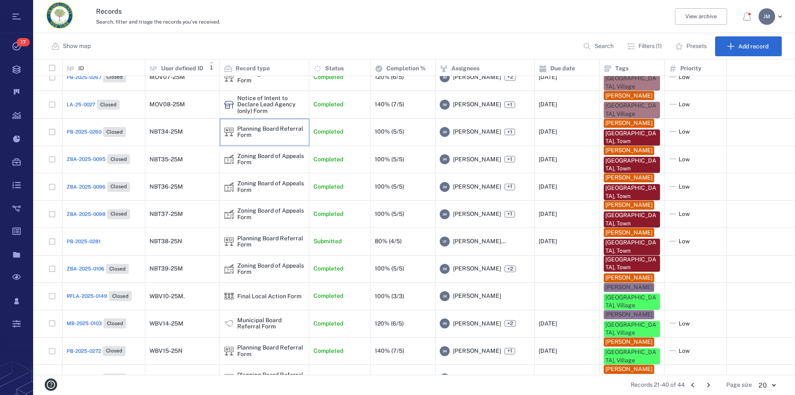
click at [261, 131] on div "Planning Board Referral Form" at bounding box center [270, 132] width 67 height 13
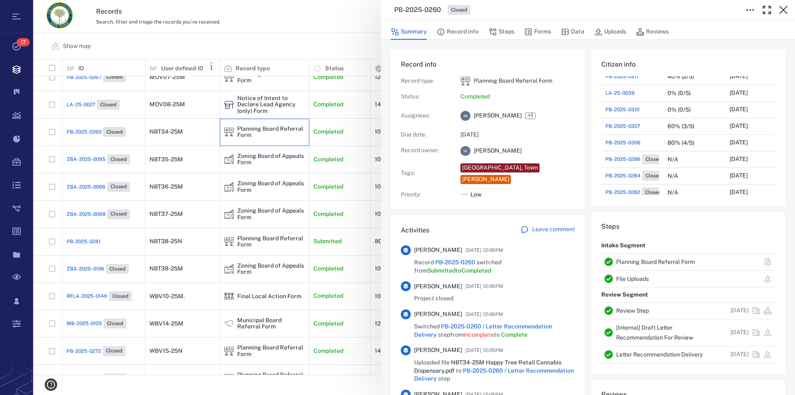
scroll to position [94, 0]
click at [676, 259] on link "Planning Board Referral Form" at bounding box center [655, 262] width 79 height 7
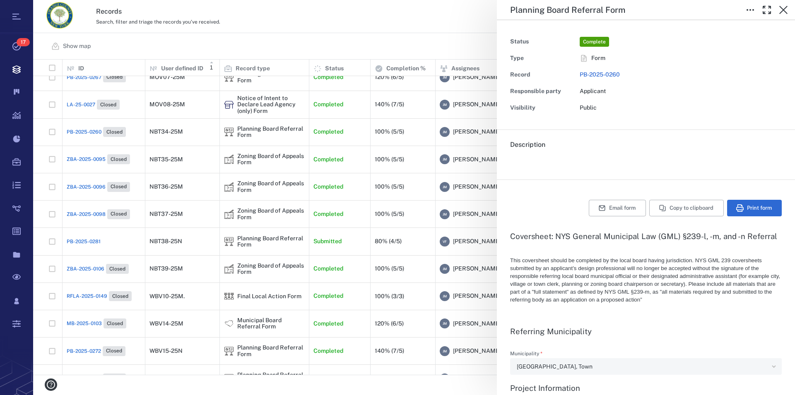
type textarea "*"
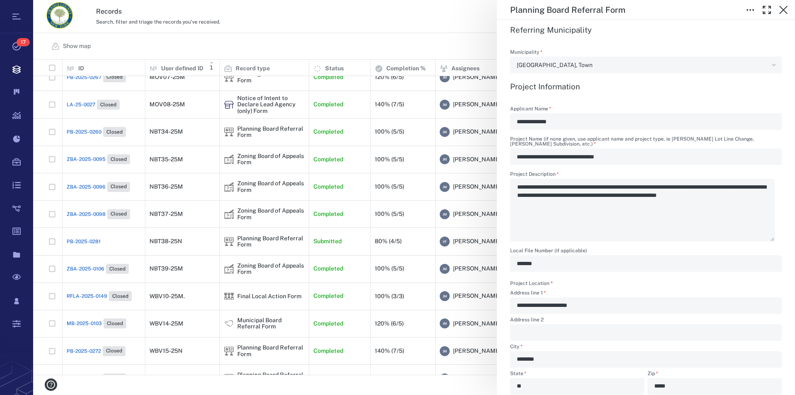
scroll to position [236, 0]
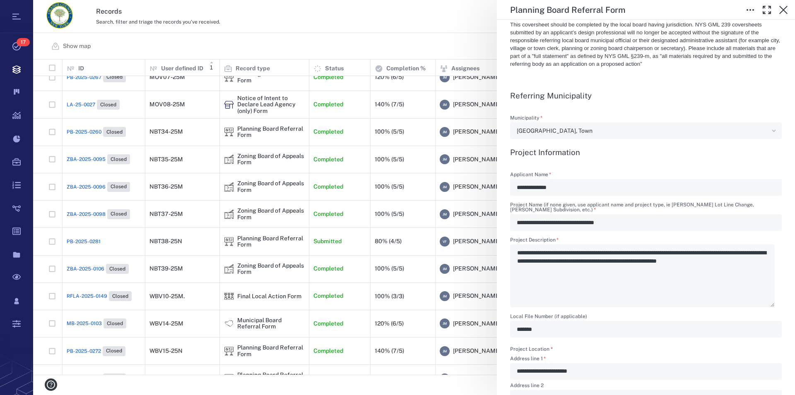
click at [238, 243] on div "**********" at bounding box center [414, 197] width 762 height 395
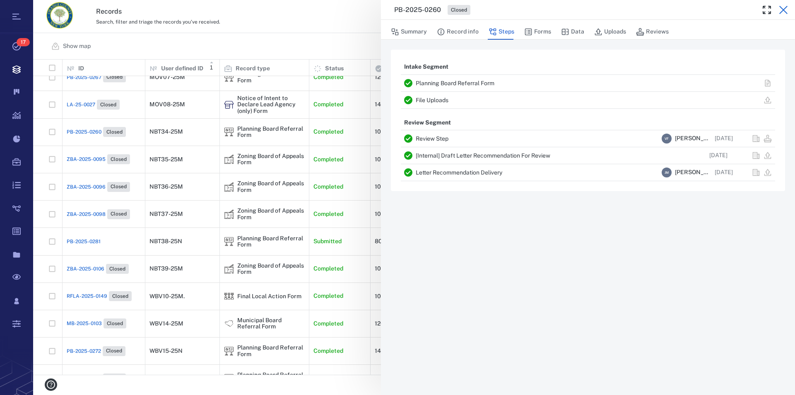
click at [782, 8] on icon "button" at bounding box center [783, 10] width 10 height 10
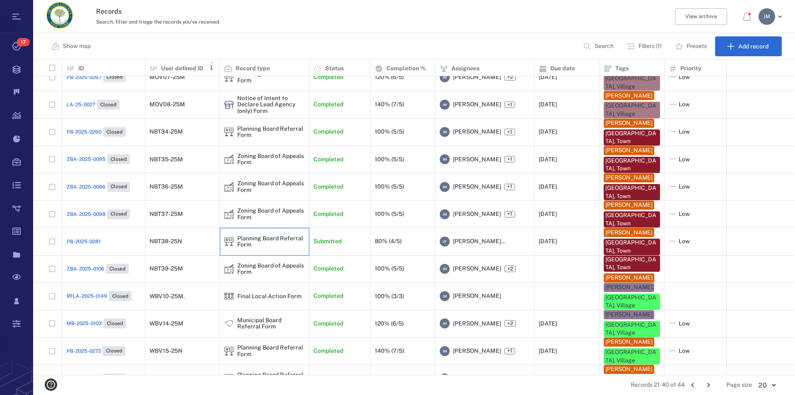
click at [250, 239] on div "Planning Board Referral Form" at bounding box center [270, 242] width 67 height 13
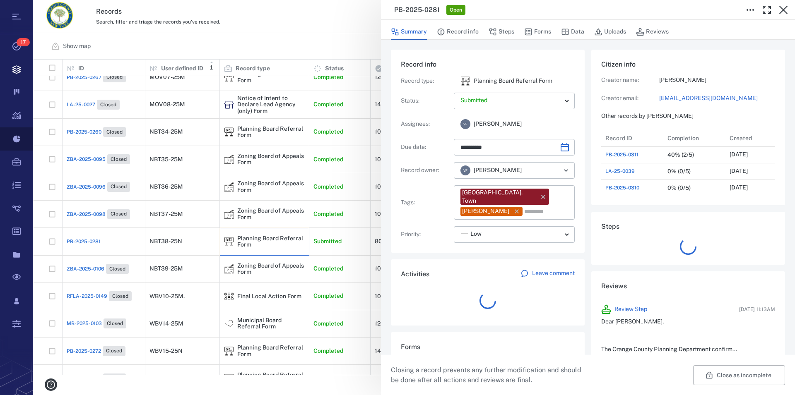
scroll to position [7, 7]
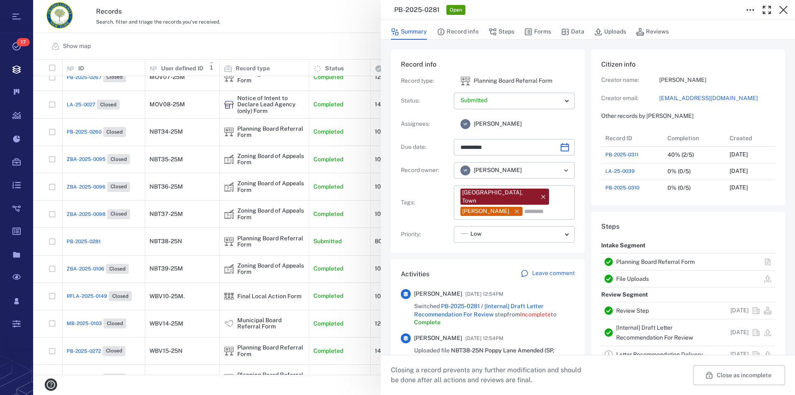
click at [653, 261] on link "Planning Board Referral Form" at bounding box center [655, 262] width 79 height 7
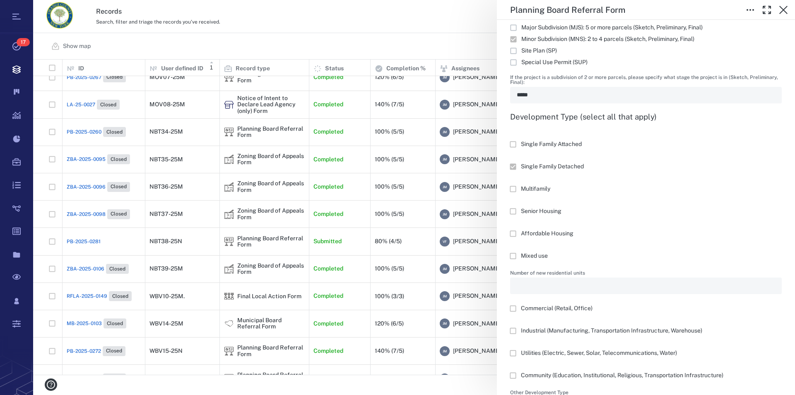
scroll to position [897, 0]
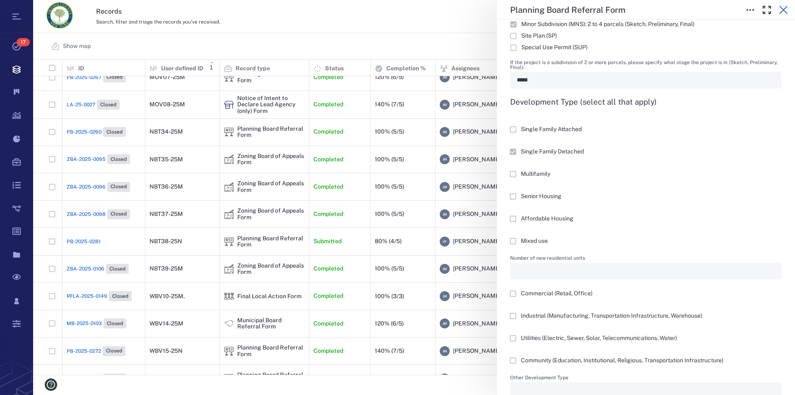
click at [782, 9] on icon "button" at bounding box center [783, 10] width 8 height 8
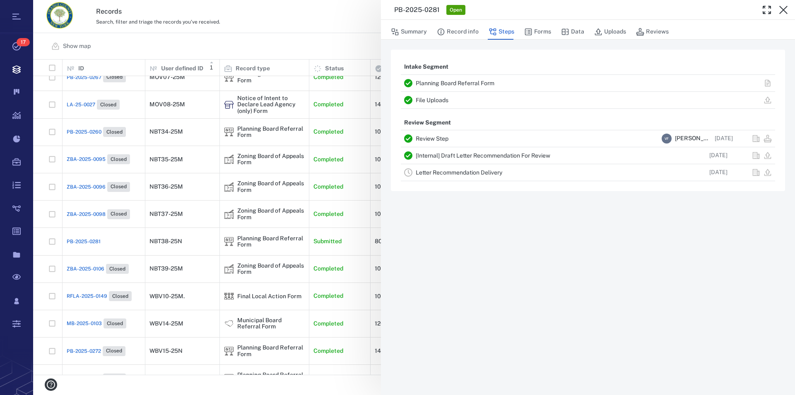
click at [782, 9] on icon "button" at bounding box center [783, 10] width 8 height 8
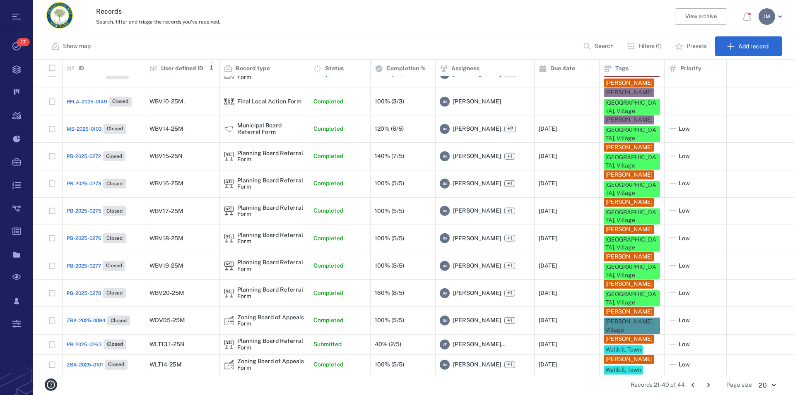
scroll to position [235, 0]
click at [709, 385] on icon "Go to next page" at bounding box center [708, 385] width 9 height 9
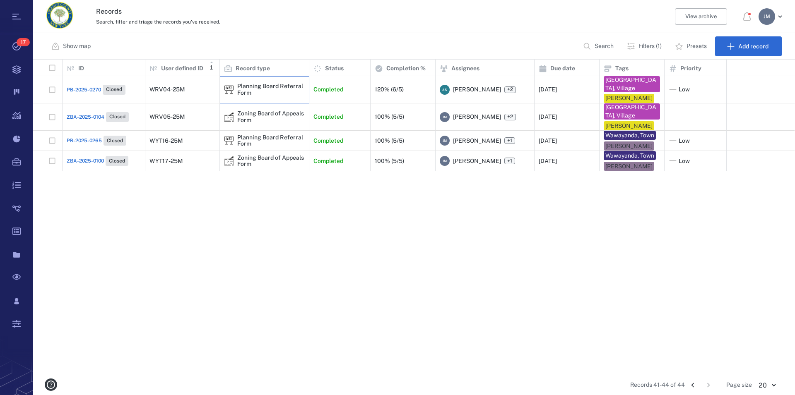
click at [274, 89] on div "Planning Board Referral Form" at bounding box center [270, 89] width 67 height 13
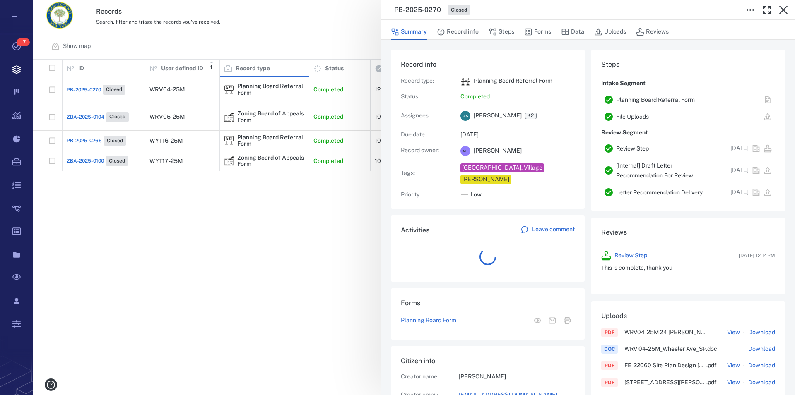
scroll to position [7, 8]
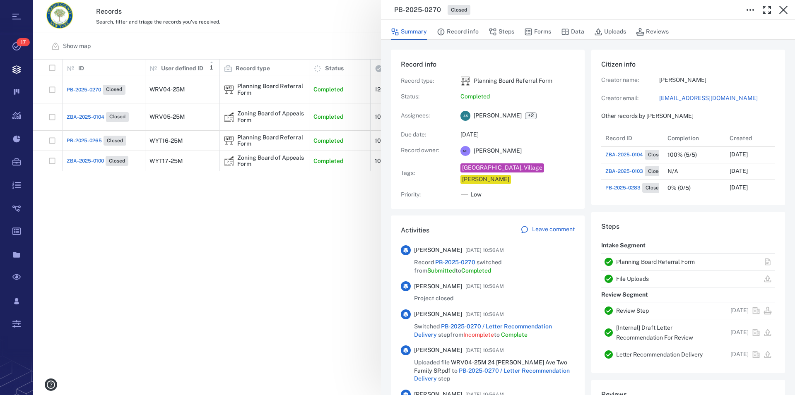
click at [636, 261] on link "Planning Board Referral Form" at bounding box center [655, 262] width 79 height 7
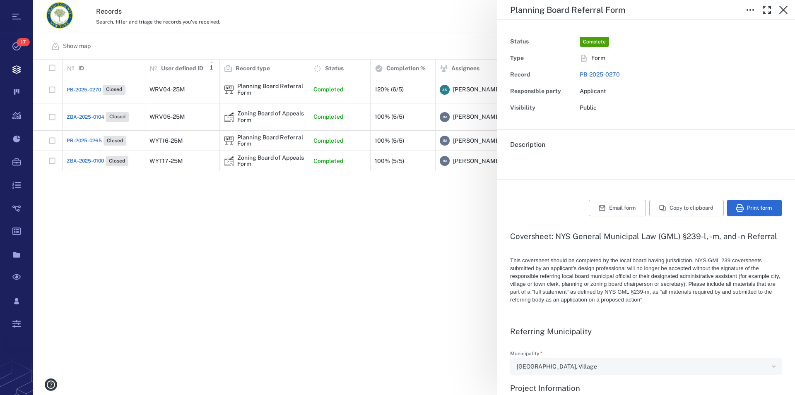
type textarea "*"
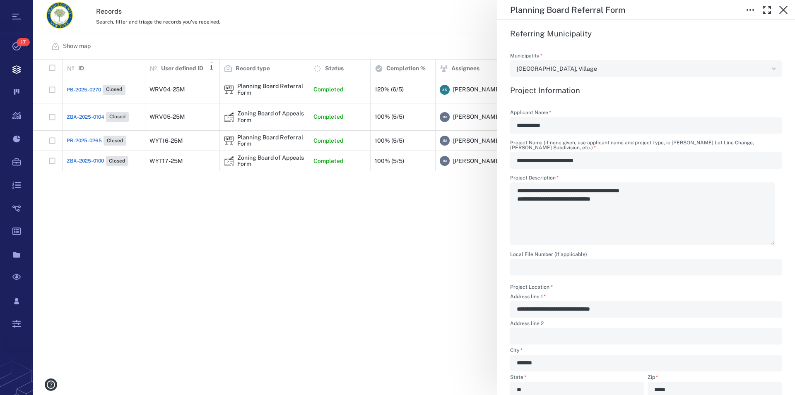
scroll to position [283, 0]
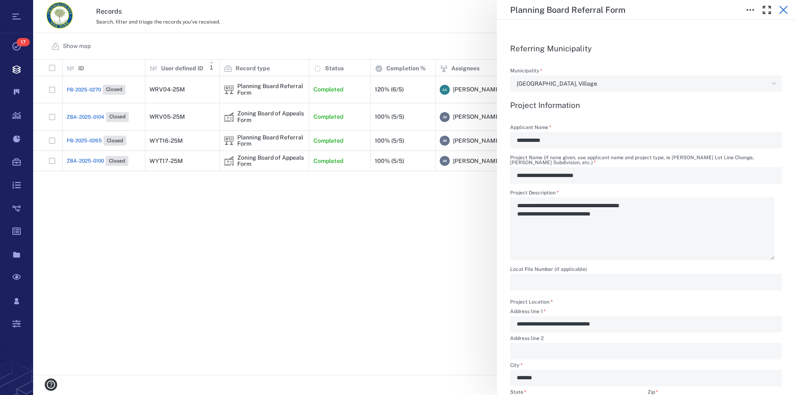
click at [785, 12] on icon "button" at bounding box center [783, 10] width 8 height 8
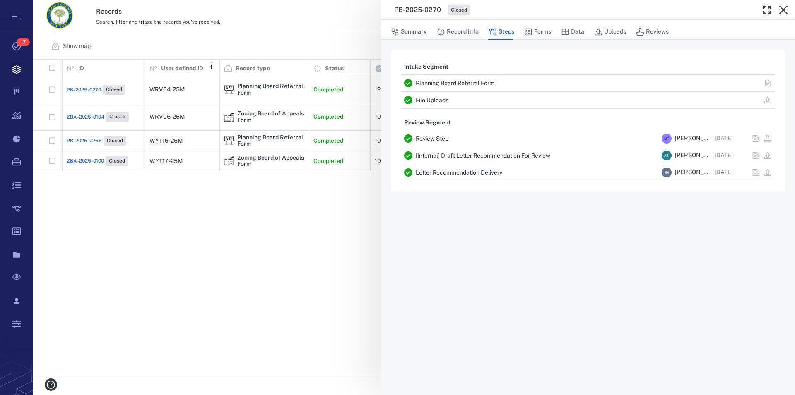
click at [785, 12] on icon "button" at bounding box center [783, 10] width 8 height 8
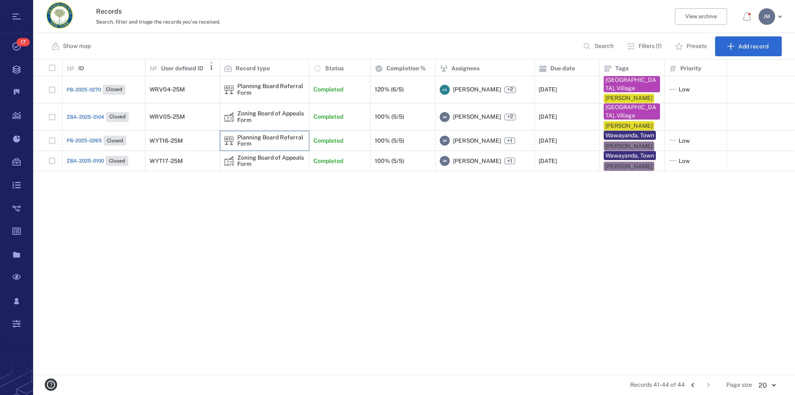
click at [245, 140] on div "Planning Board Referral Form" at bounding box center [270, 141] width 67 height 13
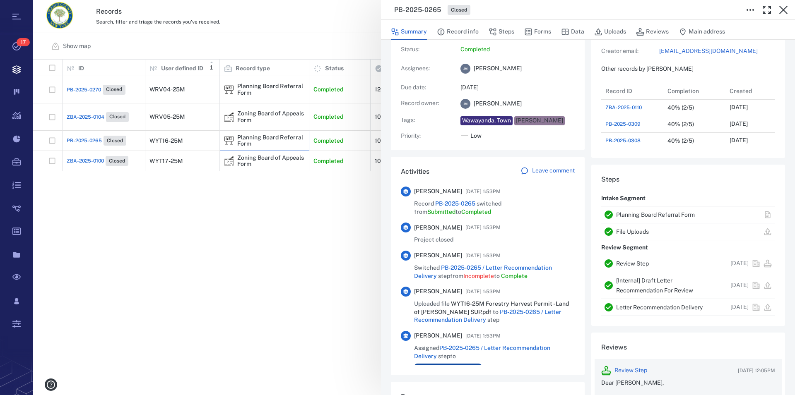
scroll to position [18, 0]
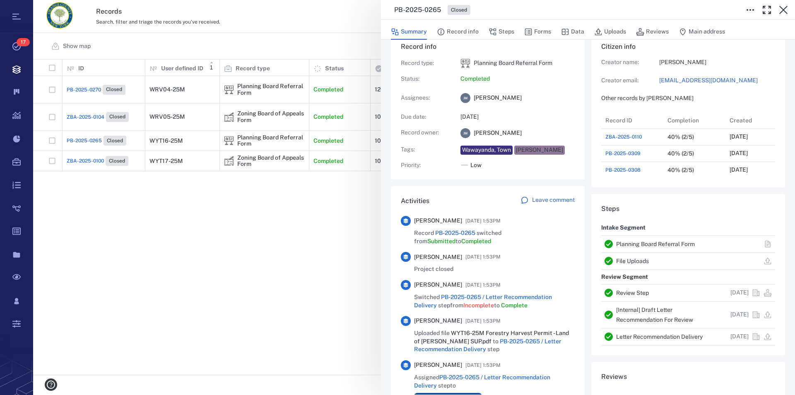
click at [659, 243] on link "Planning Board Referral Form" at bounding box center [655, 244] width 79 height 7
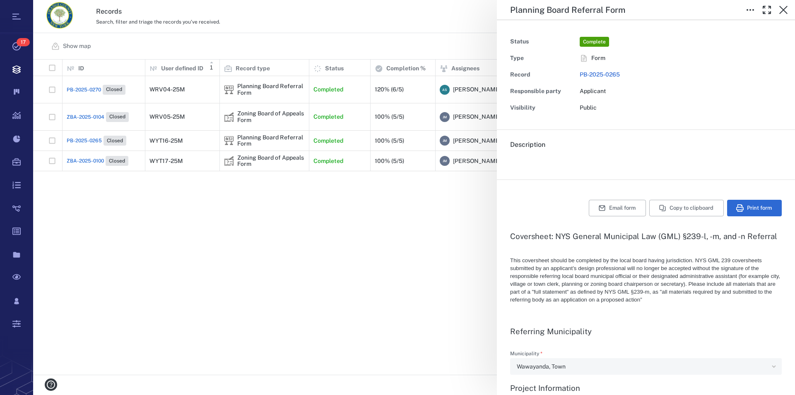
type textarea "*"
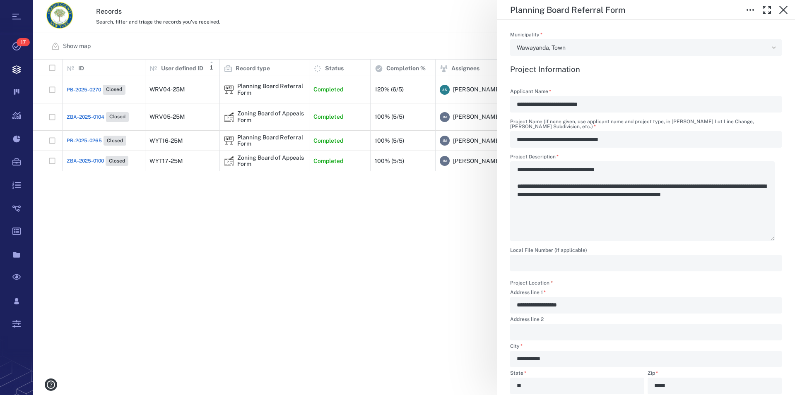
scroll to position [283, 0]
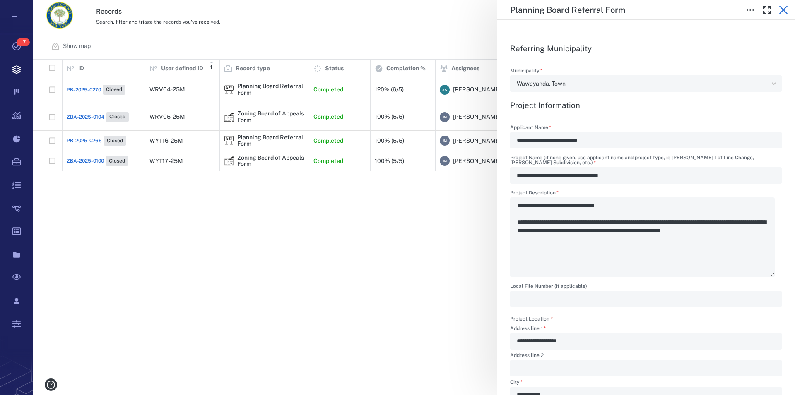
click at [781, 7] on icon "button" at bounding box center [783, 10] width 10 height 10
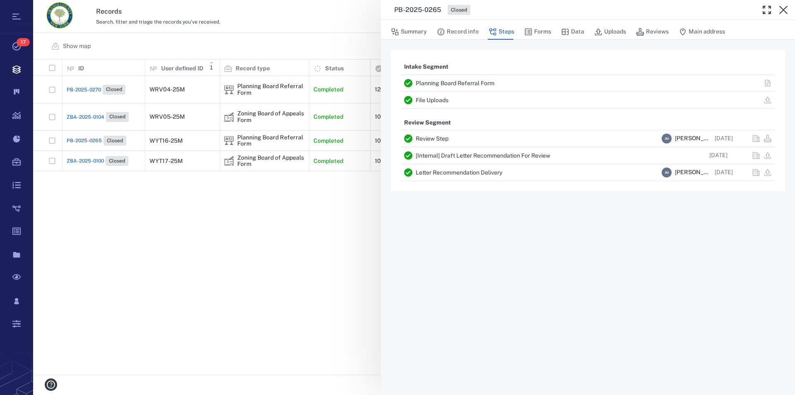
click at [781, 7] on icon "button" at bounding box center [783, 10] width 10 height 10
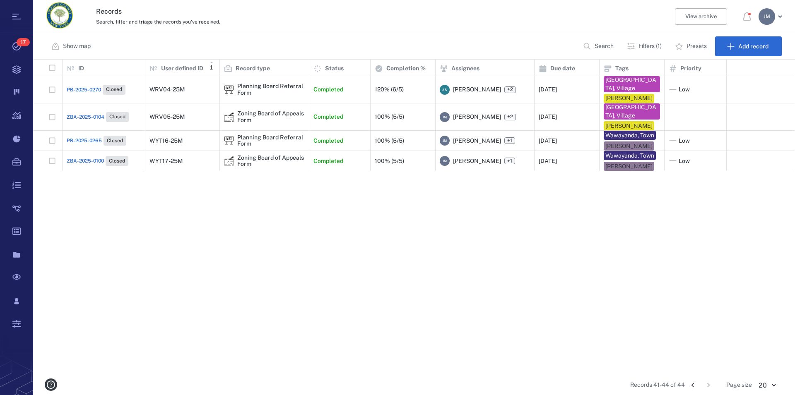
click at [690, 384] on icon "Go to previous page" at bounding box center [692, 385] width 9 height 9
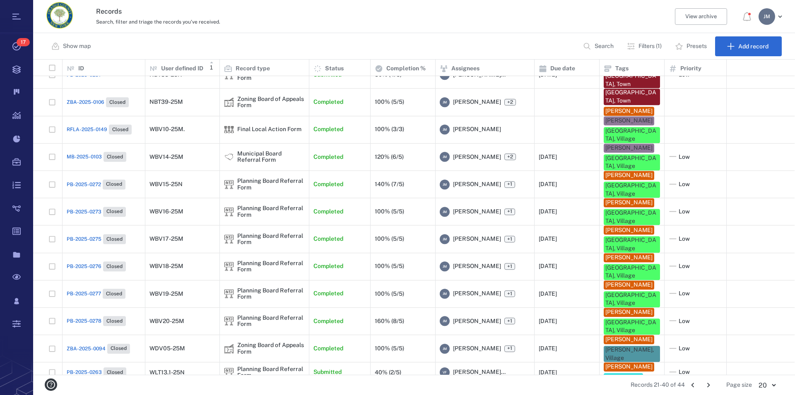
scroll to position [195, 0]
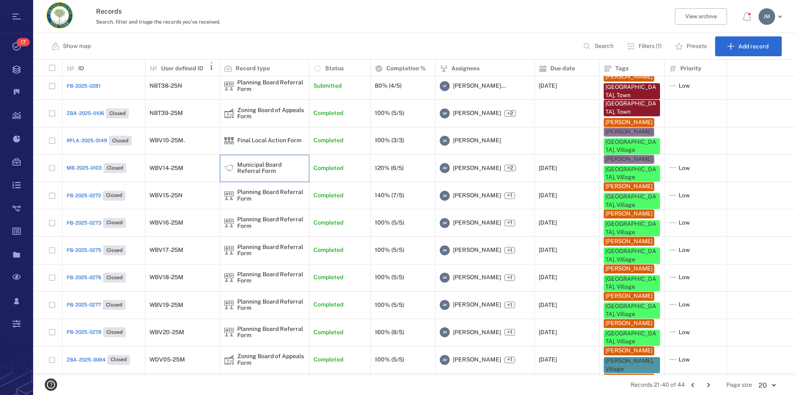
click at [250, 162] on div "Municipal Board Referral Form" at bounding box center [270, 168] width 67 height 13
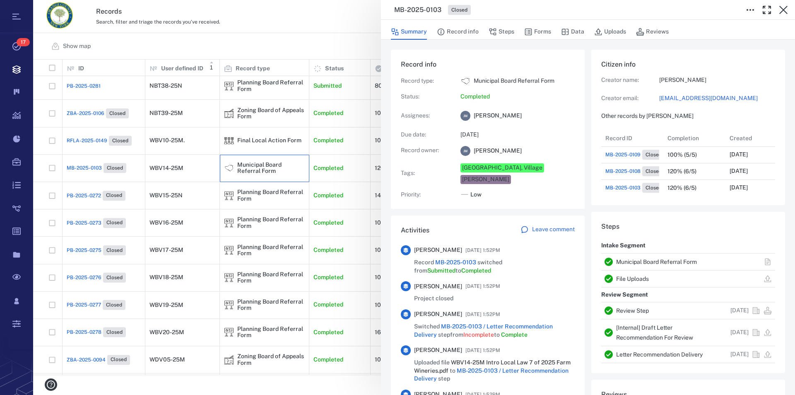
scroll to position [7, 7]
click at [646, 261] on link "Municipal Board Referral Form" at bounding box center [656, 262] width 81 height 7
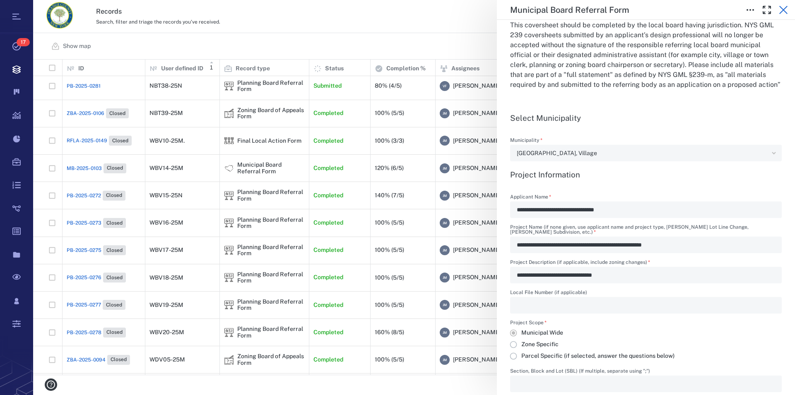
click at [783, 7] on icon "button" at bounding box center [783, 10] width 10 height 10
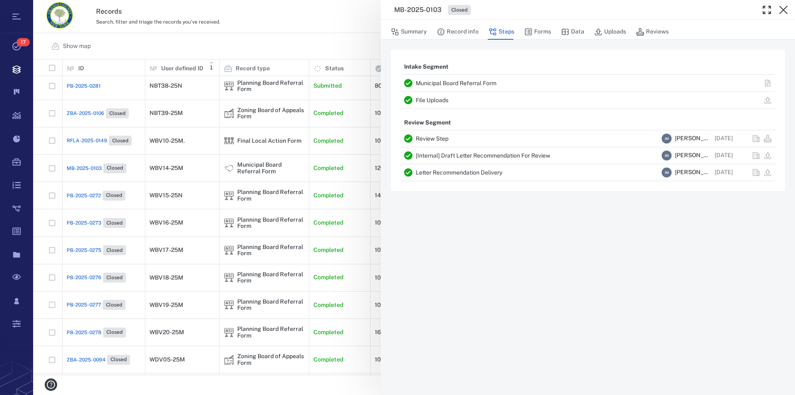
click at [783, 7] on icon "button" at bounding box center [783, 10] width 10 height 10
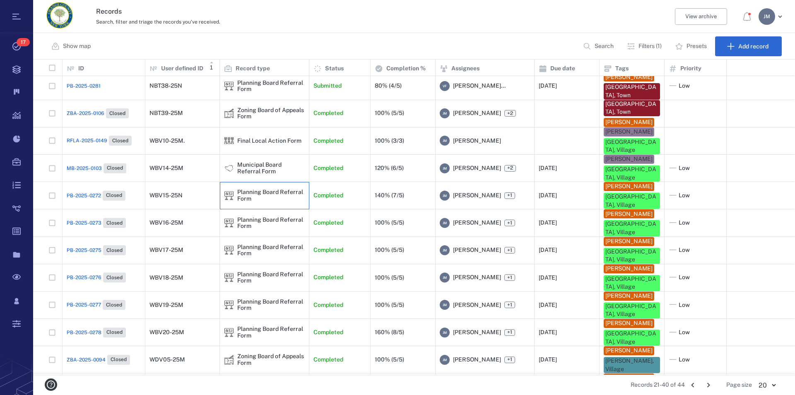
click at [248, 189] on div "Planning Board Referral Form" at bounding box center [270, 195] width 67 height 13
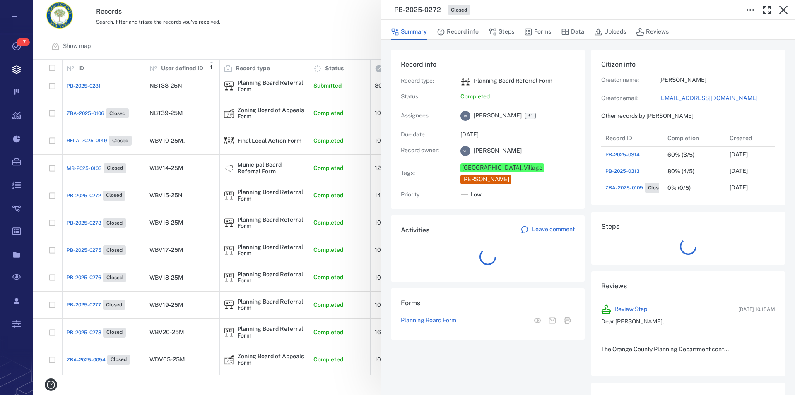
scroll to position [431, 156]
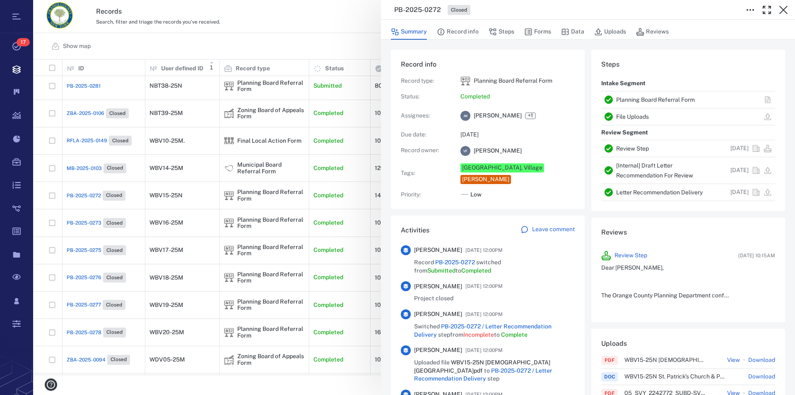
click at [641, 101] on link "Planning Board Referral Form" at bounding box center [655, 99] width 79 height 7
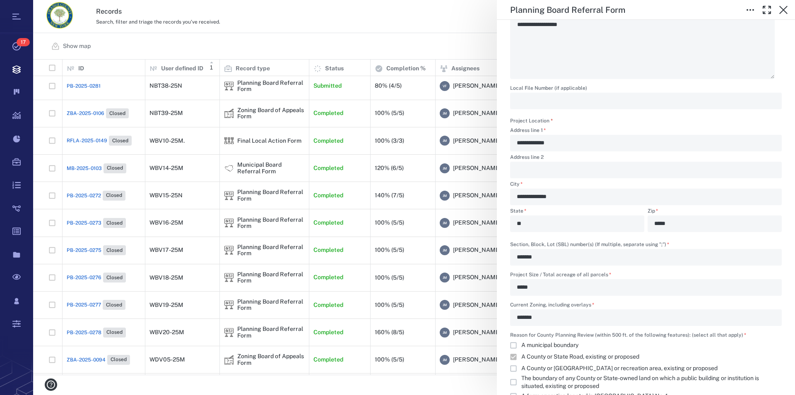
scroll to position [472, 0]
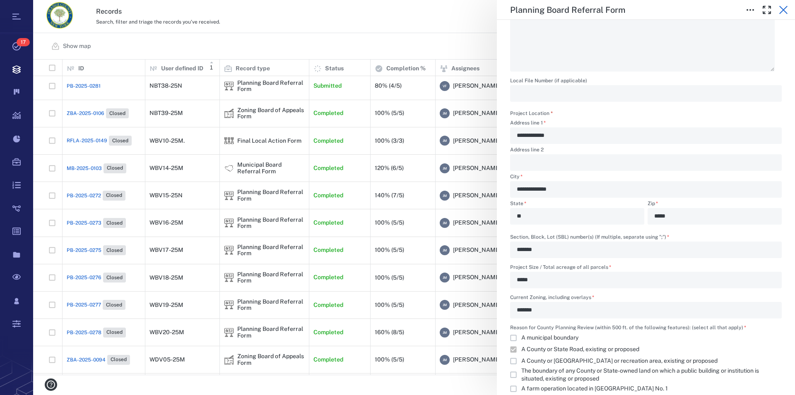
click at [784, 10] on icon "button" at bounding box center [783, 10] width 8 height 8
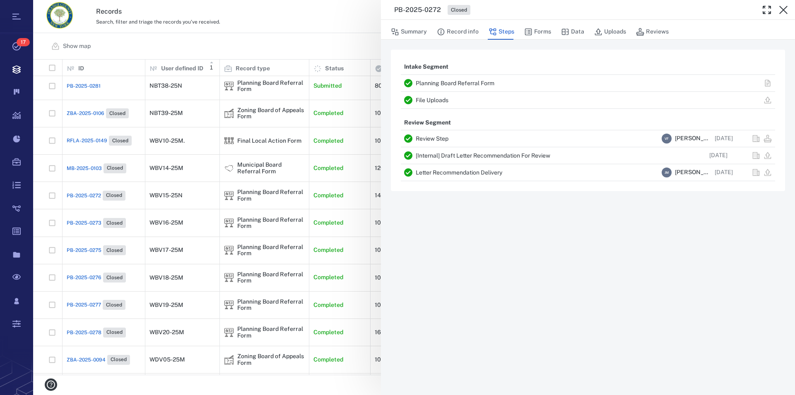
click at [474, 82] on link "Planning Board Referral Form" at bounding box center [455, 83] width 79 height 7
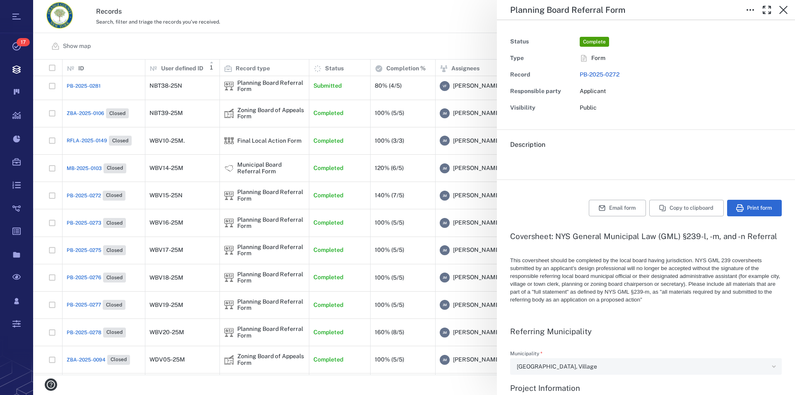
type textarea "*"
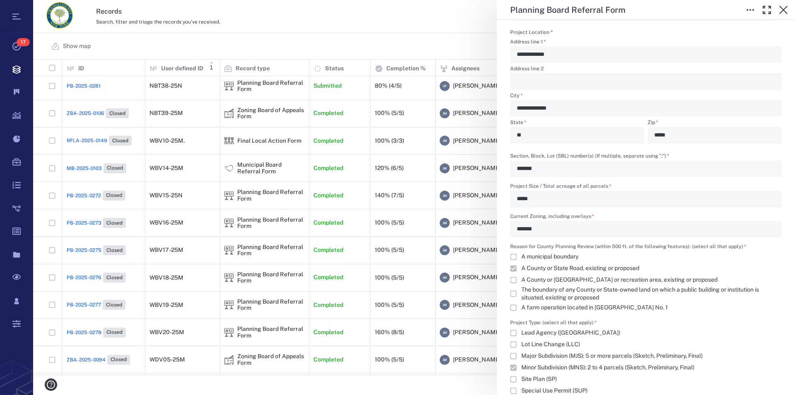
scroll to position [614, 0]
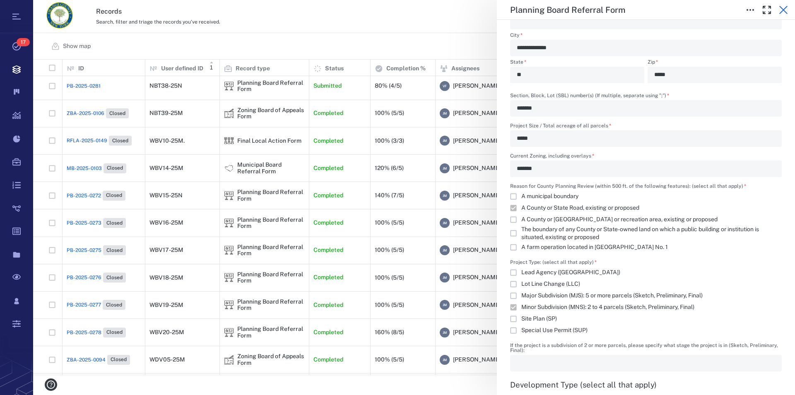
click at [784, 10] on icon "button" at bounding box center [783, 10] width 8 height 8
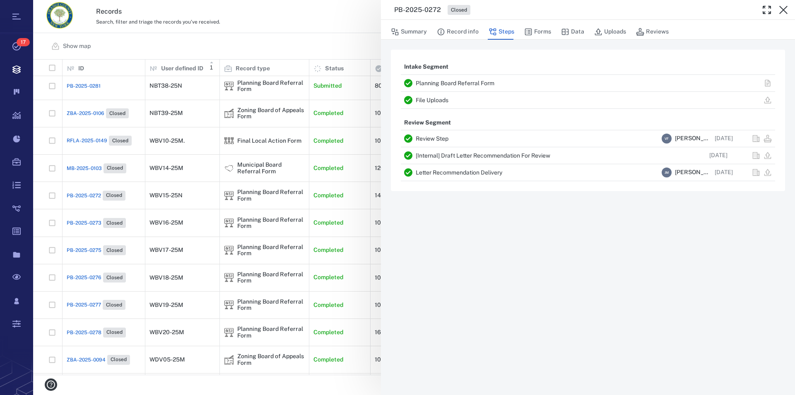
click at [784, 10] on icon "button" at bounding box center [783, 10] width 8 height 8
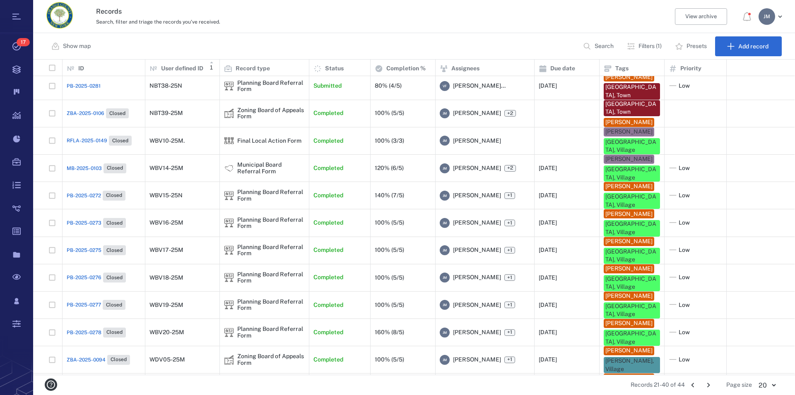
click at [760, 22] on div "J M" at bounding box center [766, 16] width 17 height 17
click at [725, 78] on li "Log out" at bounding box center [740, 72] width 88 height 20
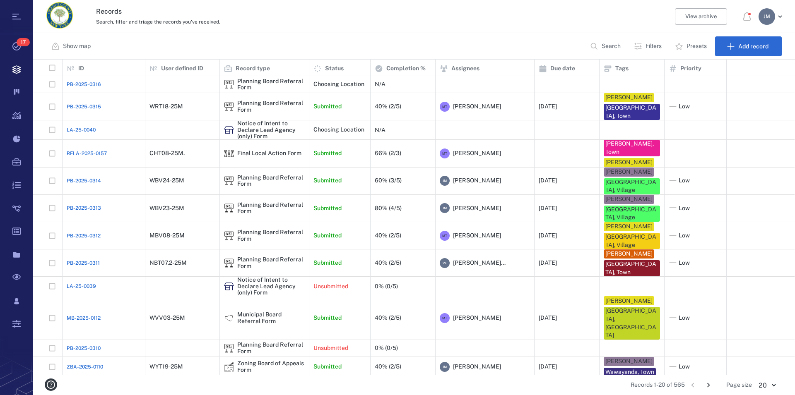
click at [605, 48] on p "Search" at bounding box center [611, 46] width 19 height 8
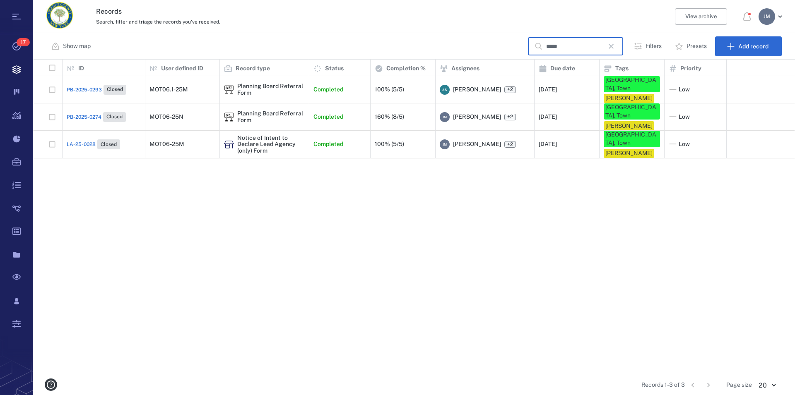
type input "*****"
click at [283, 111] on div "Planning Board Referral Form" at bounding box center [270, 117] width 67 height 13
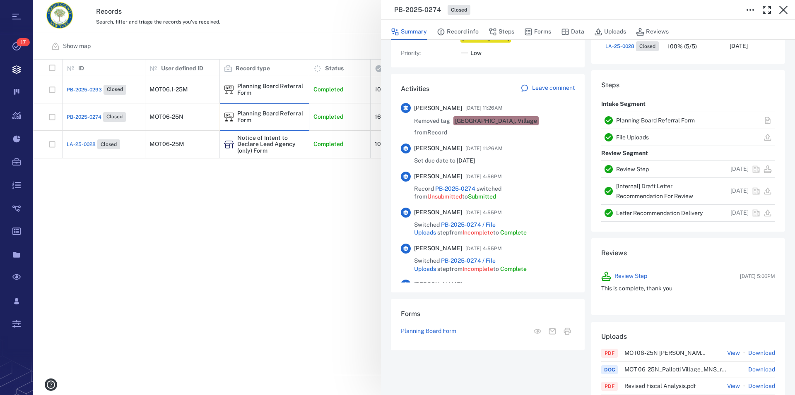
scroll to position [661, 0]
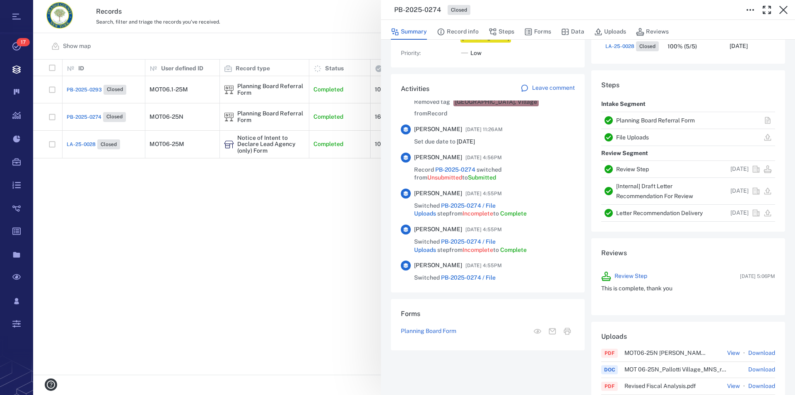
click at [248, 147] on div "PB-2025-0274 Closed Summary Record info Steps Forms Data Uploads Reviews Record…" at bounding box center [414, 197] width 762 height 395
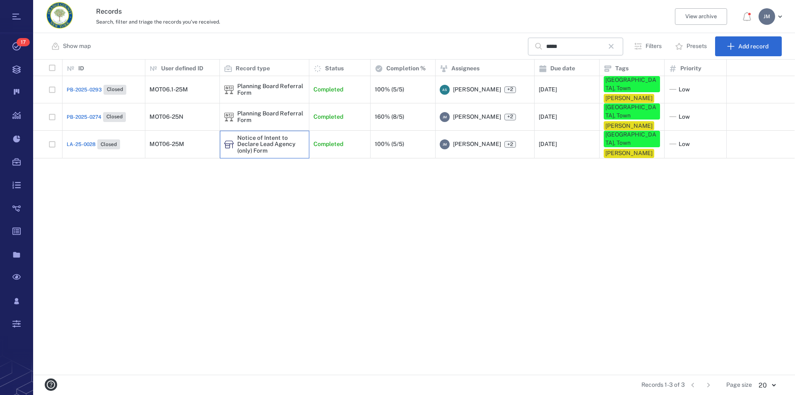
click at [248, 147] on div "Notice of Intent to Declare Lead Agency (only) Form" at bounding box center [270, 144] width 67 height 19
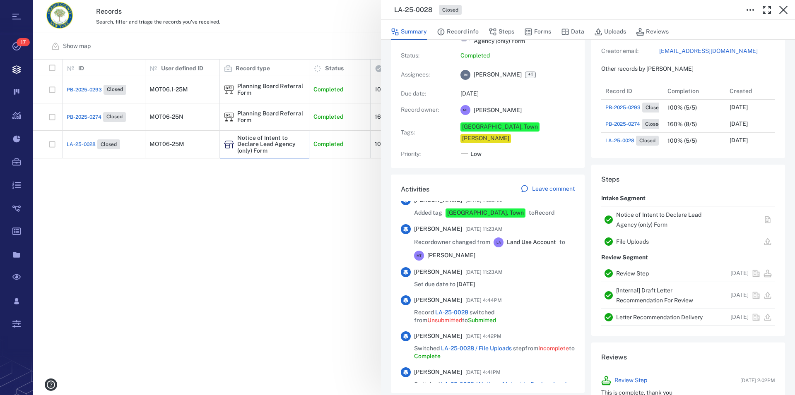
scroll to position [566, 0]
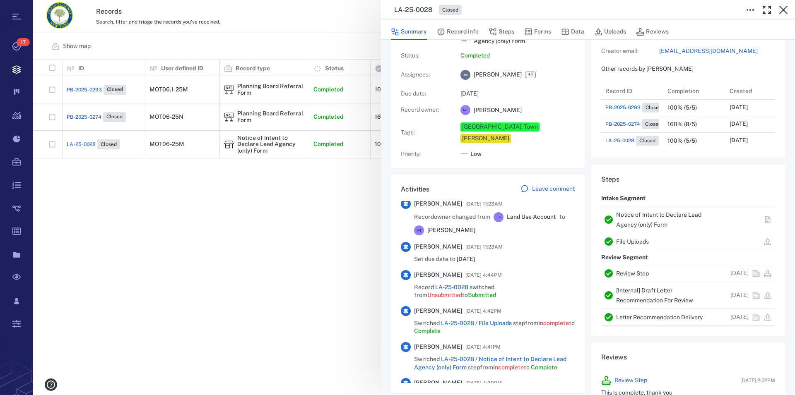
click at [620, 226] on link "Notice of Intent to Declare Lead Agency (only) Form" at bounding box center [658, 220] width 85 height 17
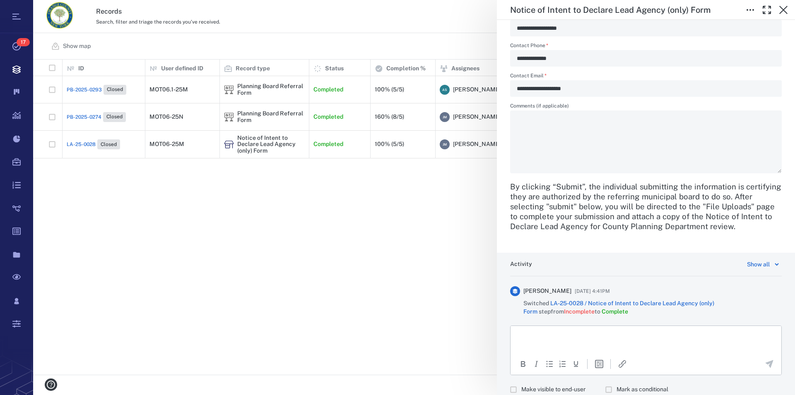
scroll to position [557, 0]
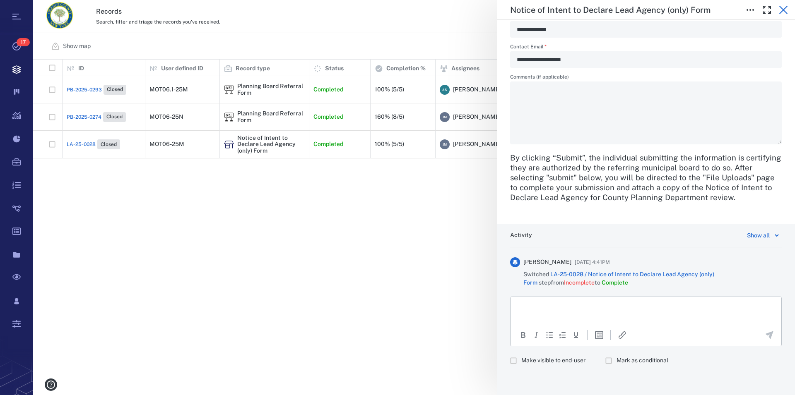
click at [784, 12] on icon "button" at bounding box center [783, 10] width 10 height 10
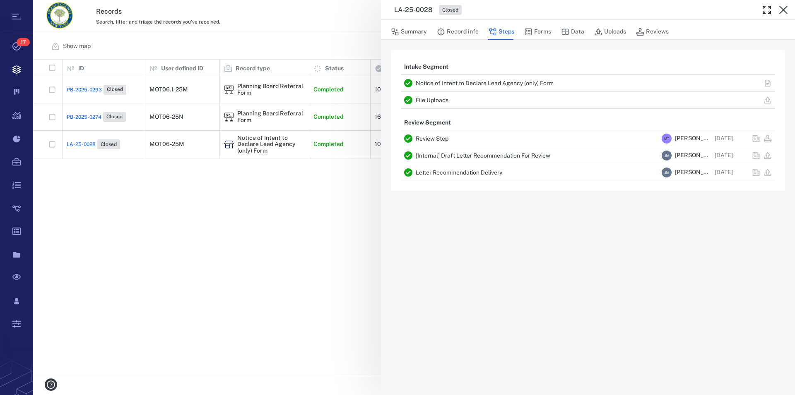
click at [784, 12] on icon "button" at bounding box center [783, 10] width 10 height 10
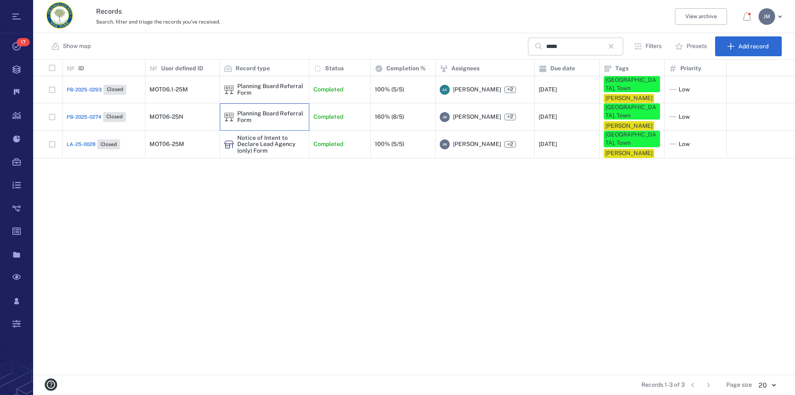
click at [260, 118] on div "Planning Board Referral Form" at bounding box center [270, 117] width 67 height 13
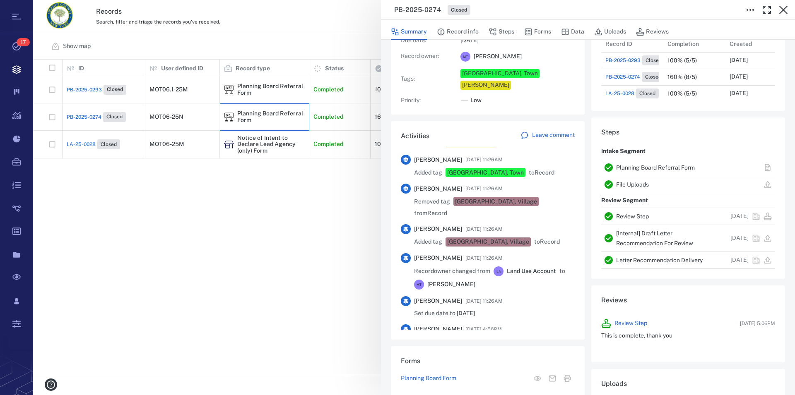
scroll to position [614, 0]
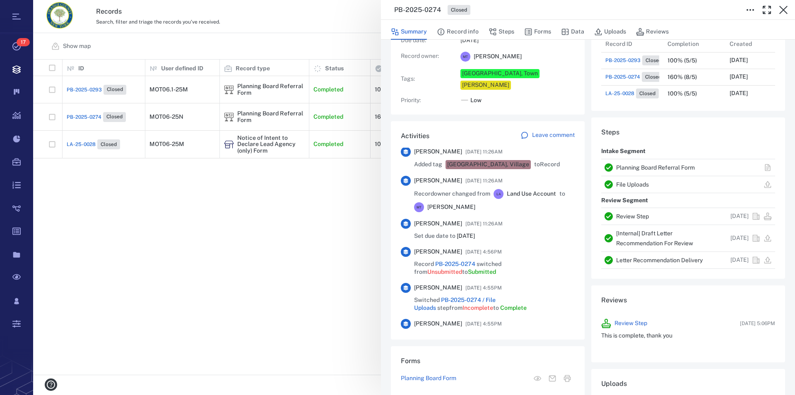
click at [637, 166] on link "Planning Board Referral Form" at bounding box center [655, 167] width 79 height 7
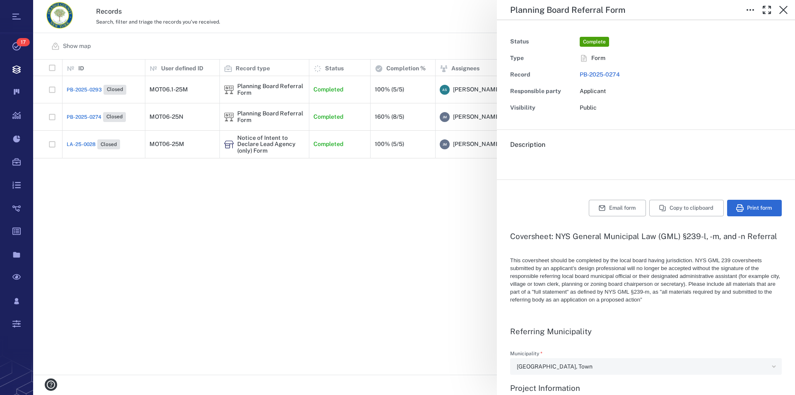
type textarea "*"
type input "**********"
type textarea "*"
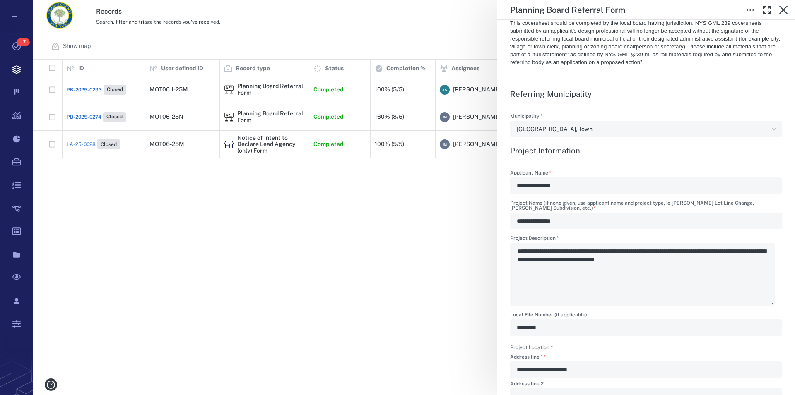
scroll to position [236, 0]
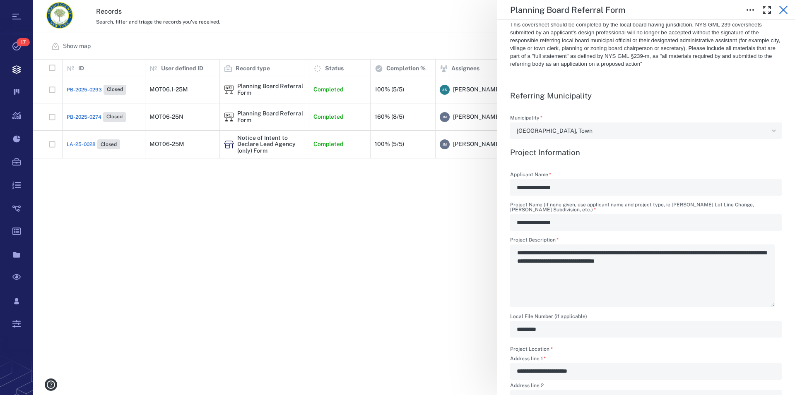
click at [780, 10] on icon "button" at bounding box center [783, 10] width 10 height 10
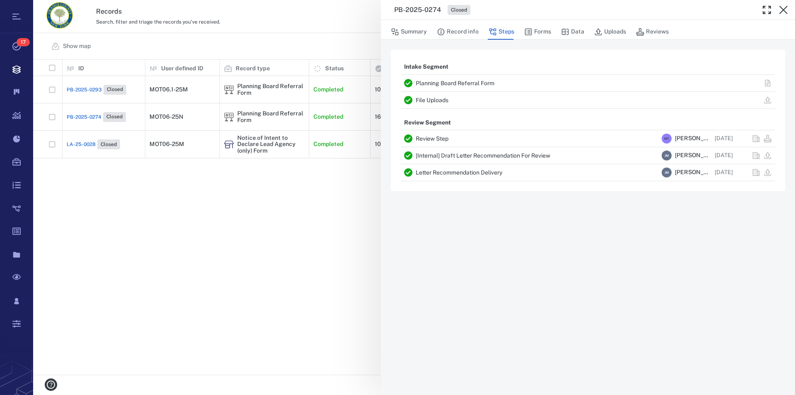
click at [780, 10] on icon "button" at bounding box center [783, 10] width 10 height 10
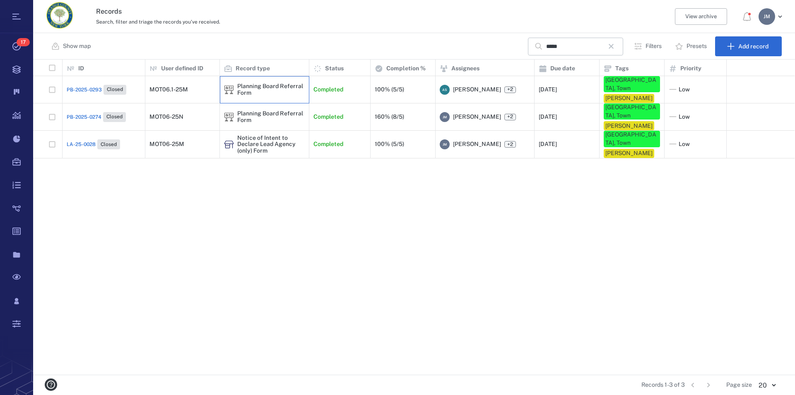
click at [254, 85] on div "Planning Board Referral Form" at bounding box center [270, 89] width 67 height 13
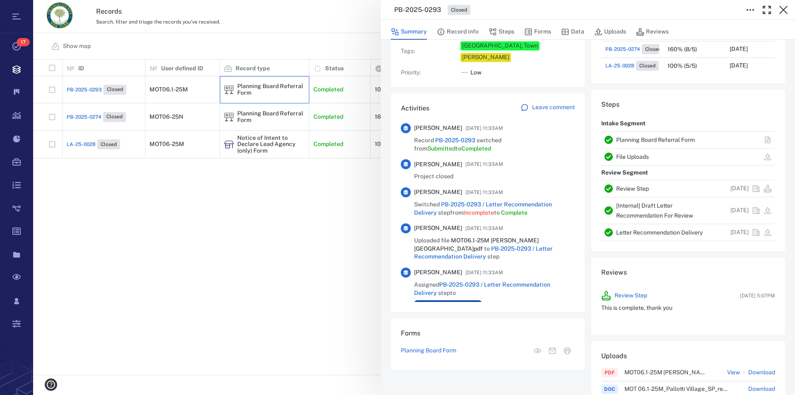
scroll to position [142, 0]
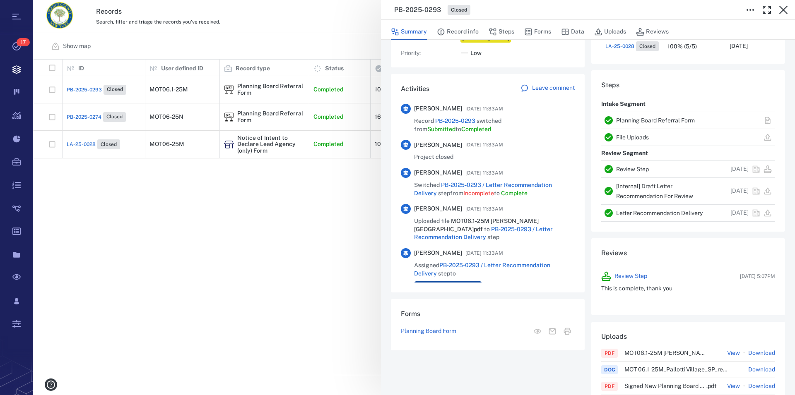
click at [661, 119] on link "Planning Board Referral Form" at bounding box center [655, 120] width 79 height 7
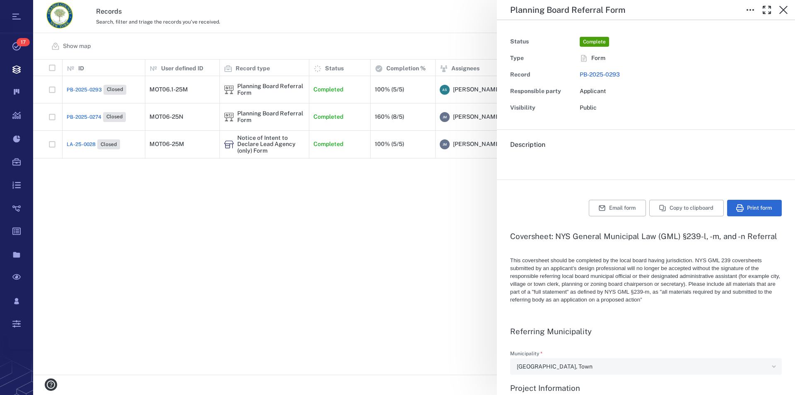
type textarea "*"
type input "**********"
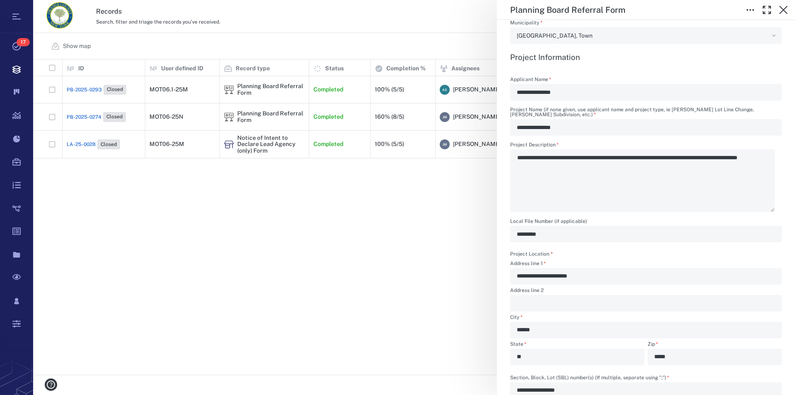
scroll to position [330, 0]
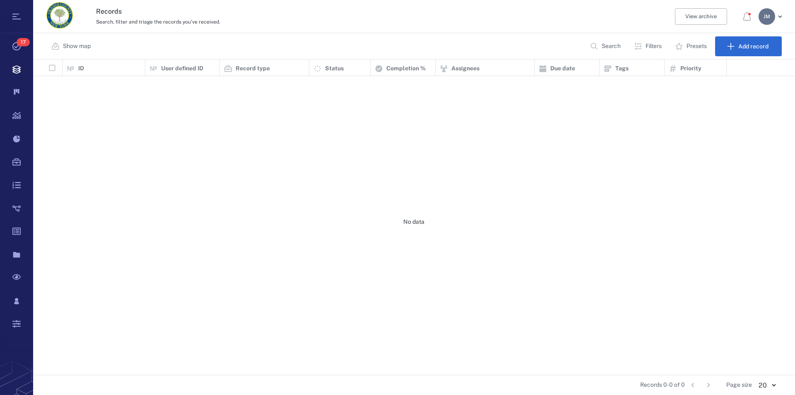
scroll to position [308, 754]
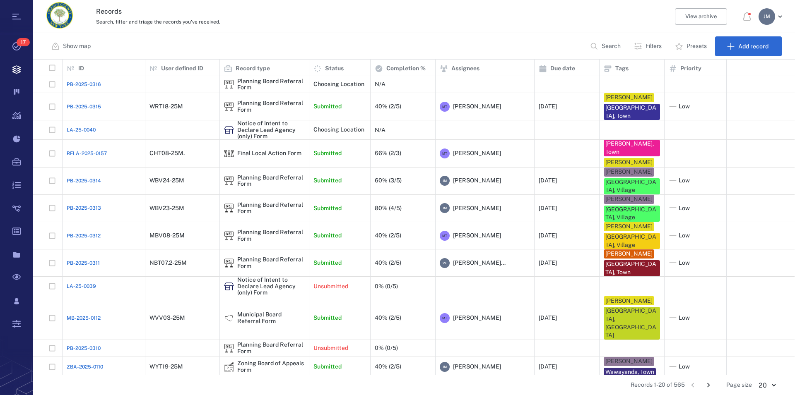
click at [599, 46] on button "Search" at bounding box center [606, 46] width 42 height 20
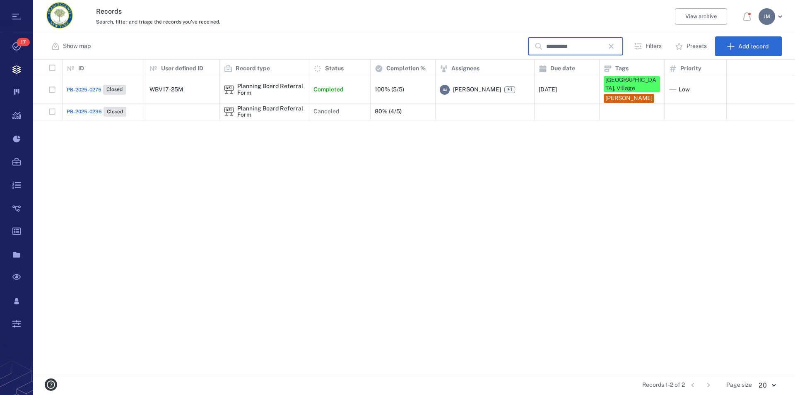
type input "**********"
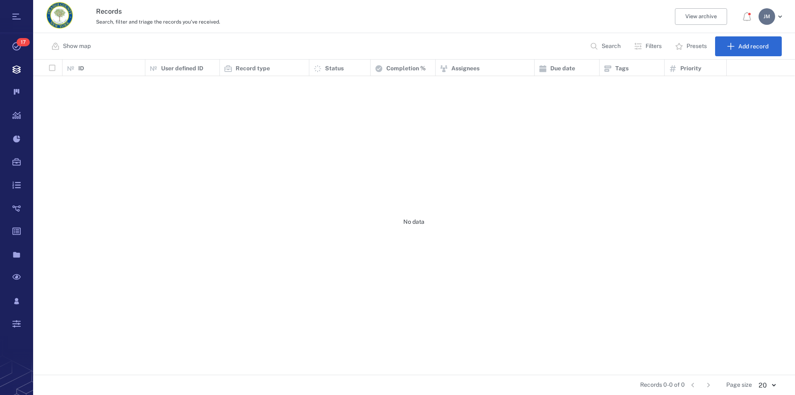
scroll to position [308, 754]
click at [614, 48] on p "Search" at bounding box center [611, 46] width 19 height 8
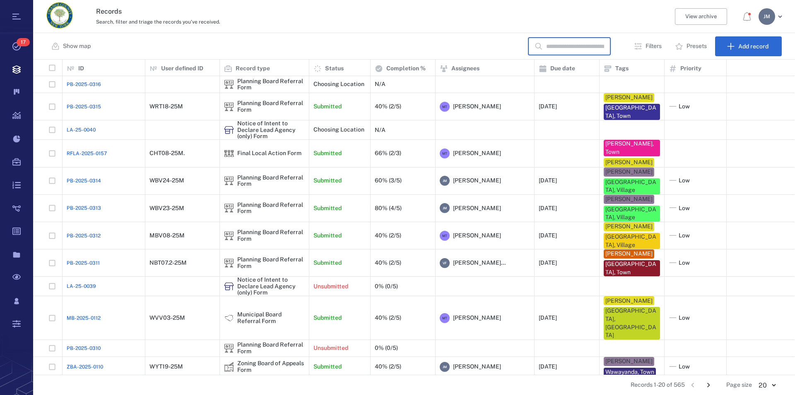
scroll to position [0, 0]
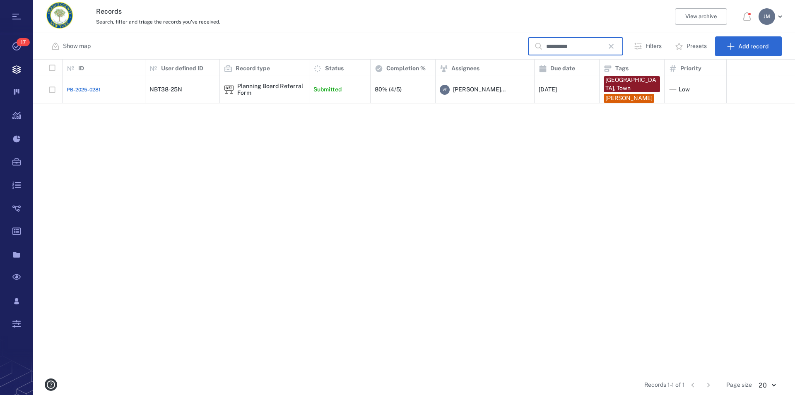
type input "**********"
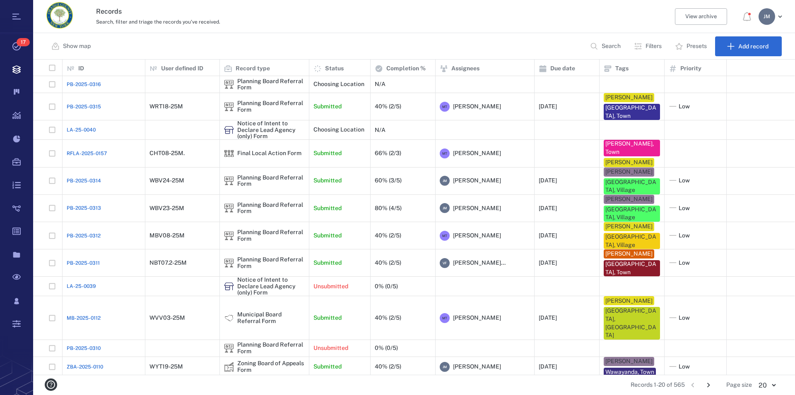
click at [607, 43] on p "Search" at bounding box center [611, 46] width 19 height 8
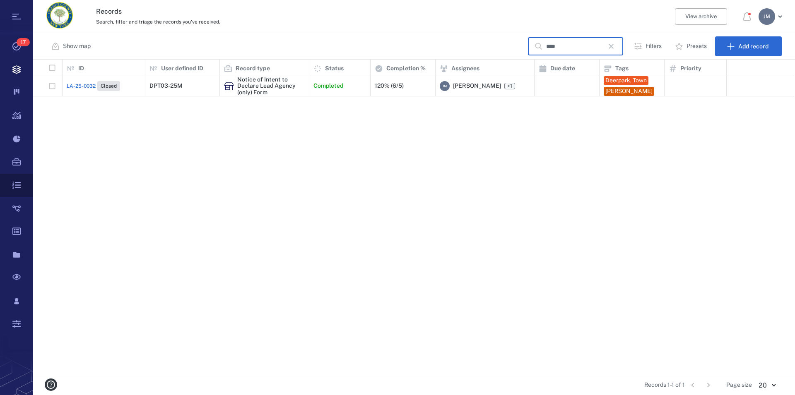
type input "****"
click at [510, 88] on span "+1" at bounding box center [509, 86] width 8 height 7
